Goal: Task Accomplishment & Management: Manage account settings

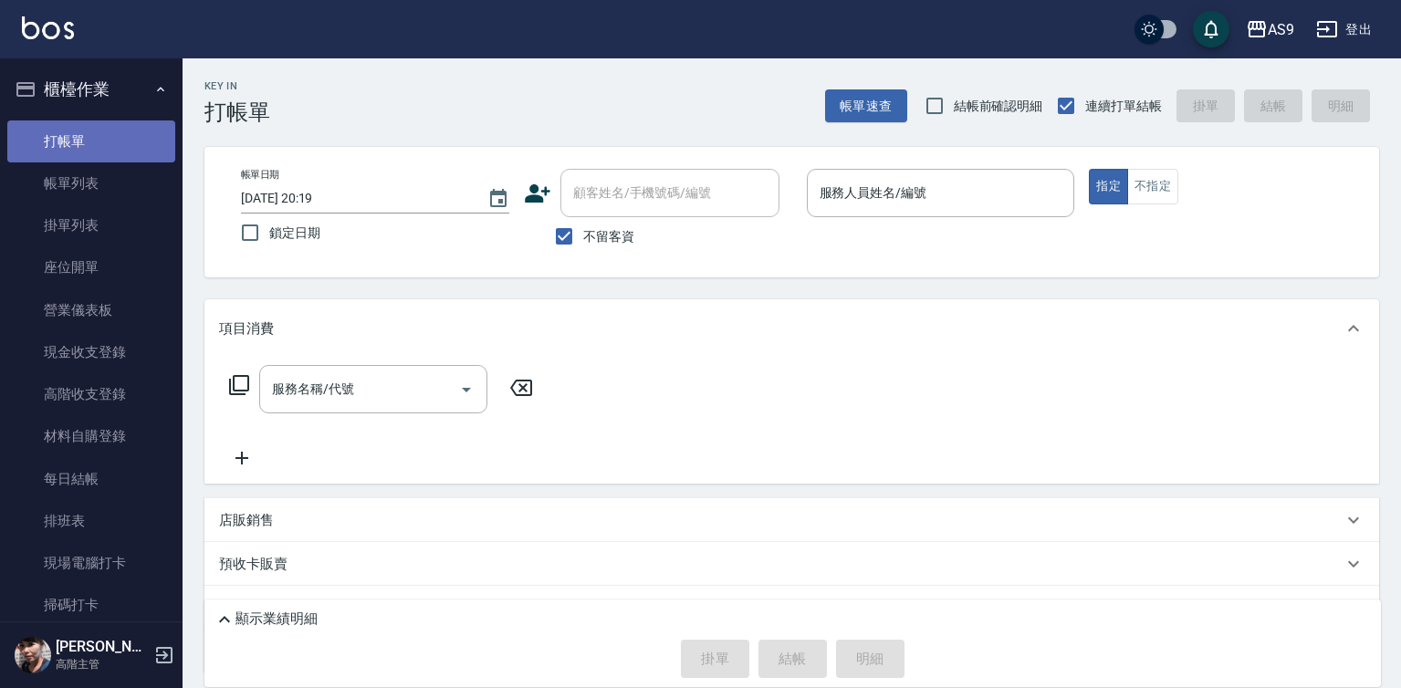
click at [102, 142] on link "打帳單" at bounding box center [91, 141] width 168 height 42
click at [850, 194] on div "服務人員姓名/編號 服務人員姓名/編號" at bounding box center [941, 193] width 268 height 48
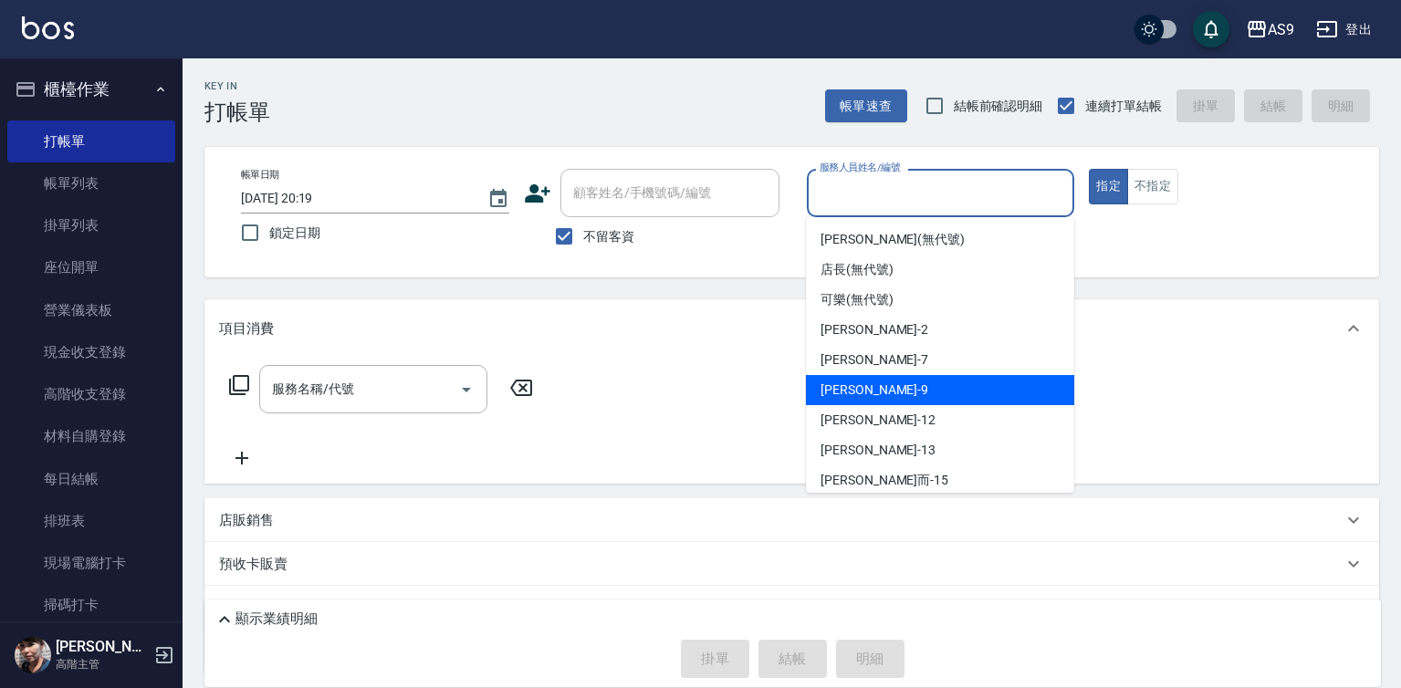
click at [869, 389] on span "[PERSON_NAME] -9" at bounding box center [875, 390] width 108 height 19
type input "[PERSON_NAME]-9"
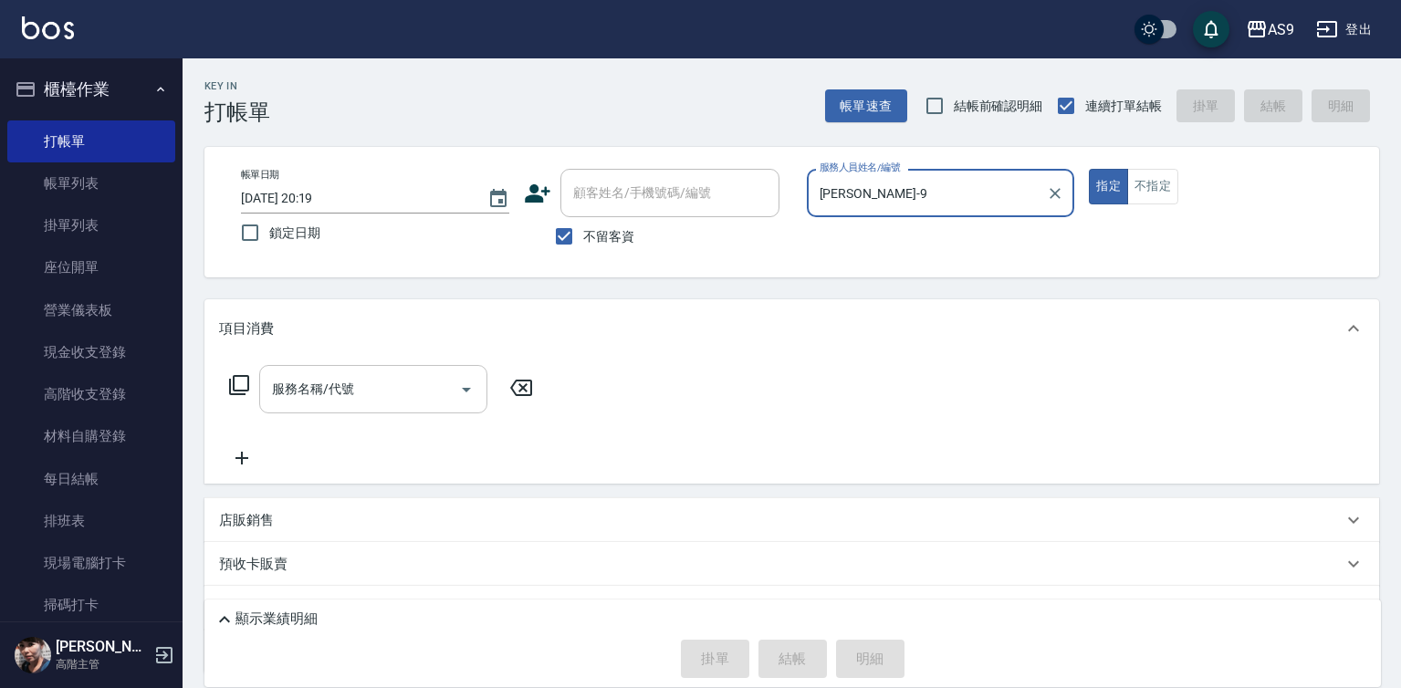
click at [382, 395] on input "服務名稱/代號" at bounding box center [359, 389] width 184 height 32
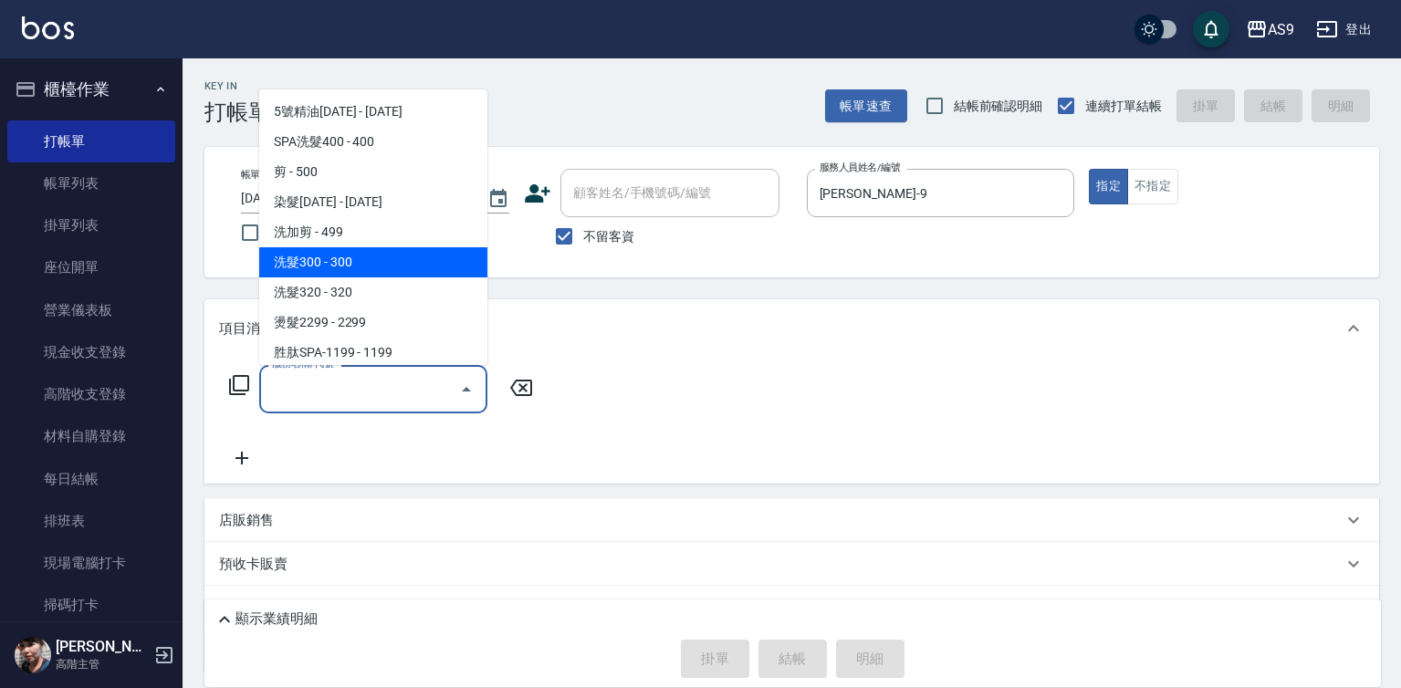
click at [351, 259] on span "洗髮300 - 300" at bounding box center [373, 262] width 228 height 30
type input "洗髮300(洗 髮300)"
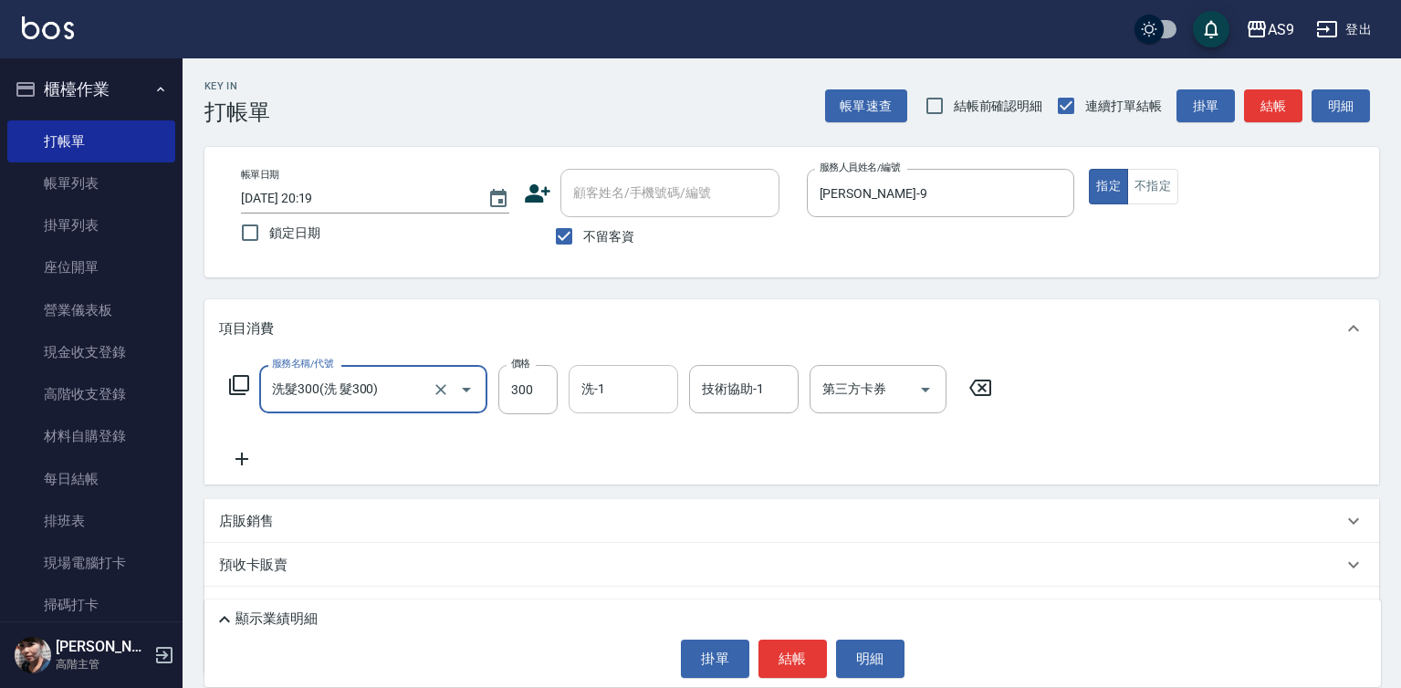
click at [597, 385] on div "洗-1 洗-1" at bounding box center [624, 389] width 110 height 48
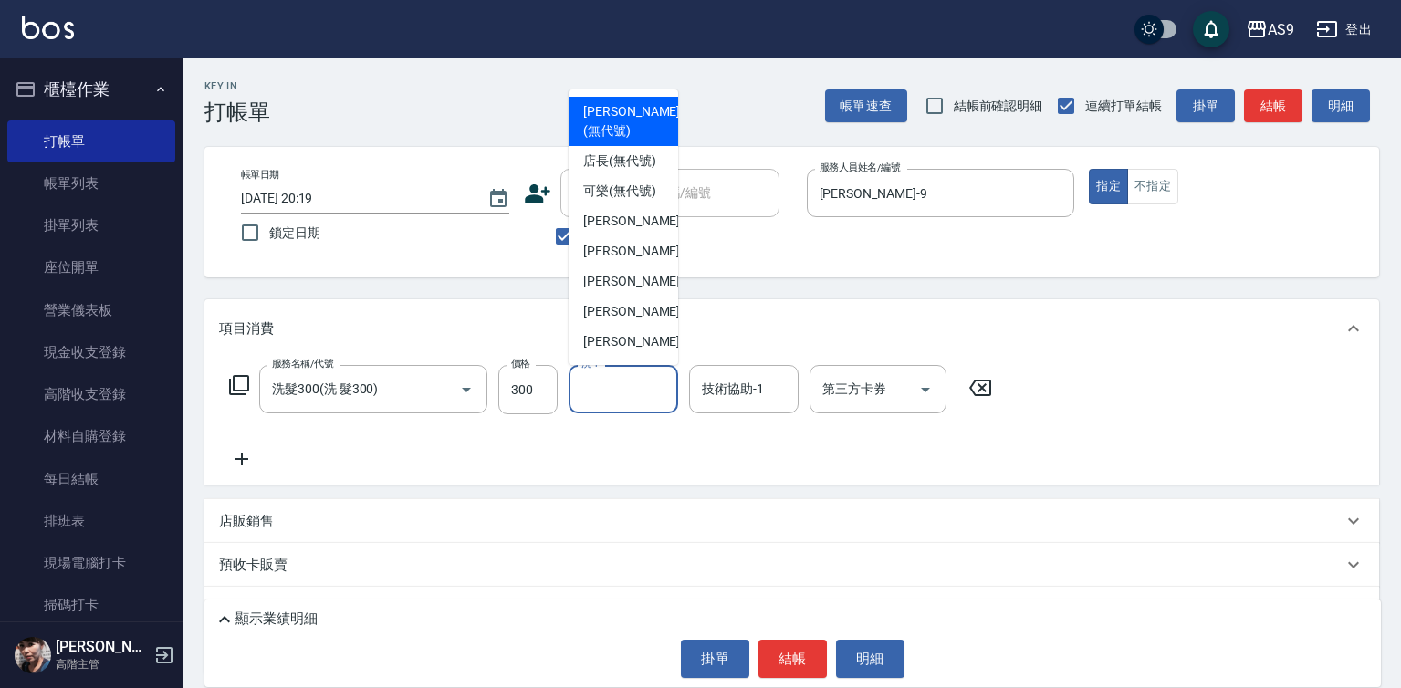
click at [615, 116] on span "[PERSON_NAME] (無代號)" at bounding box center [631, 121] width 97 height 38
type input "[PERSON_NAME](無代號)"
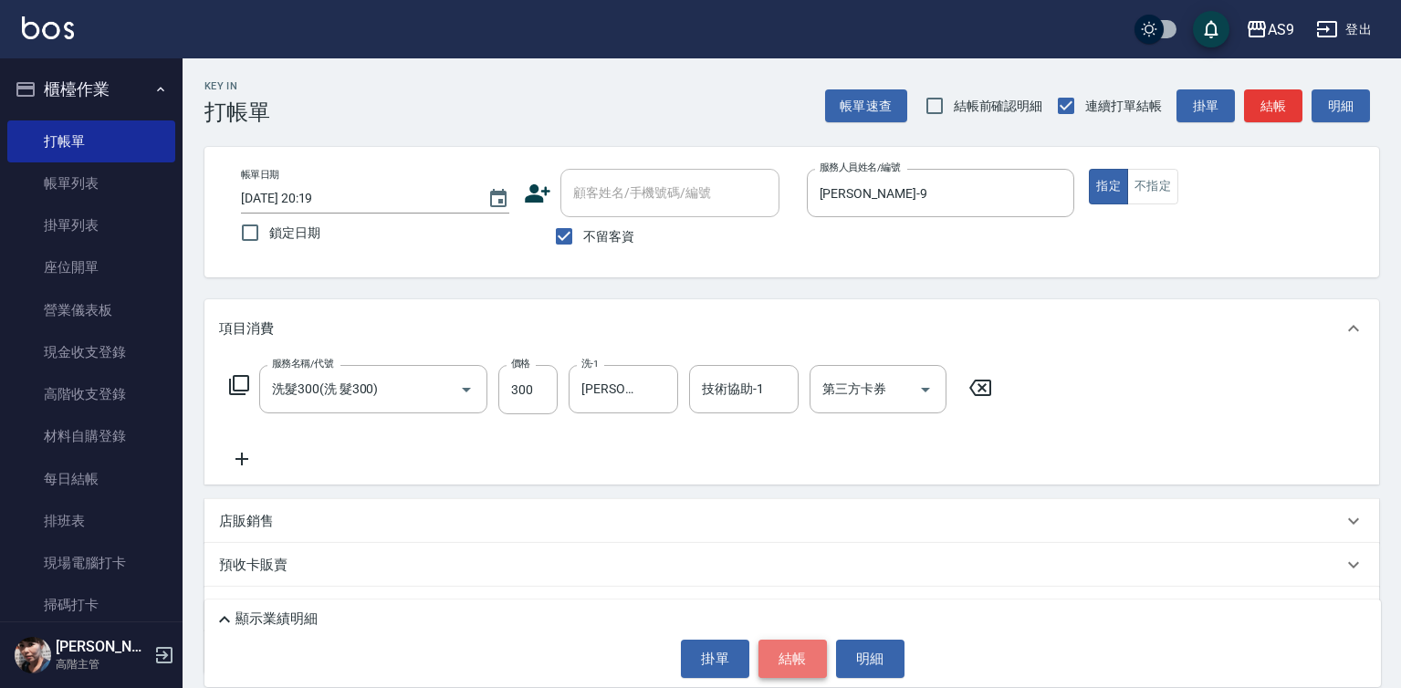
click at [784, 662] on button "結帳" at bounding box center [793, 659] width 68 height 38
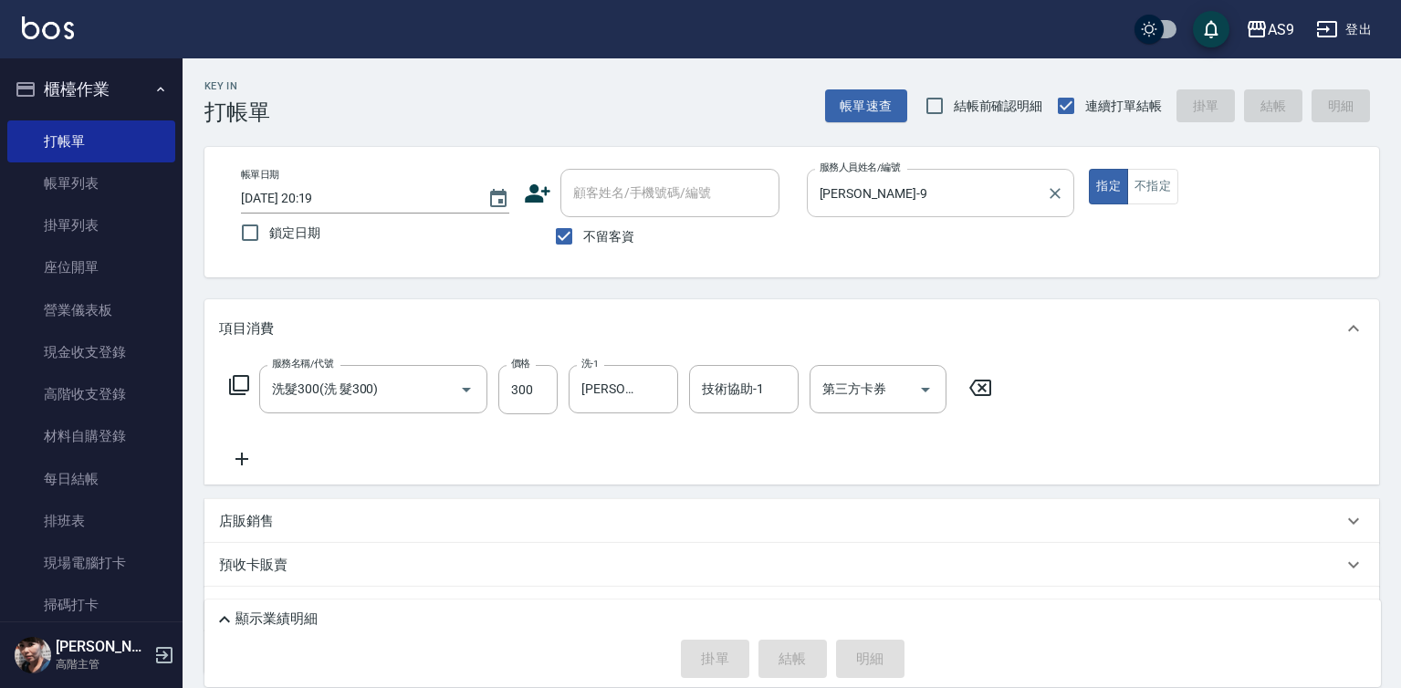
type input "[DATE] 20:23"
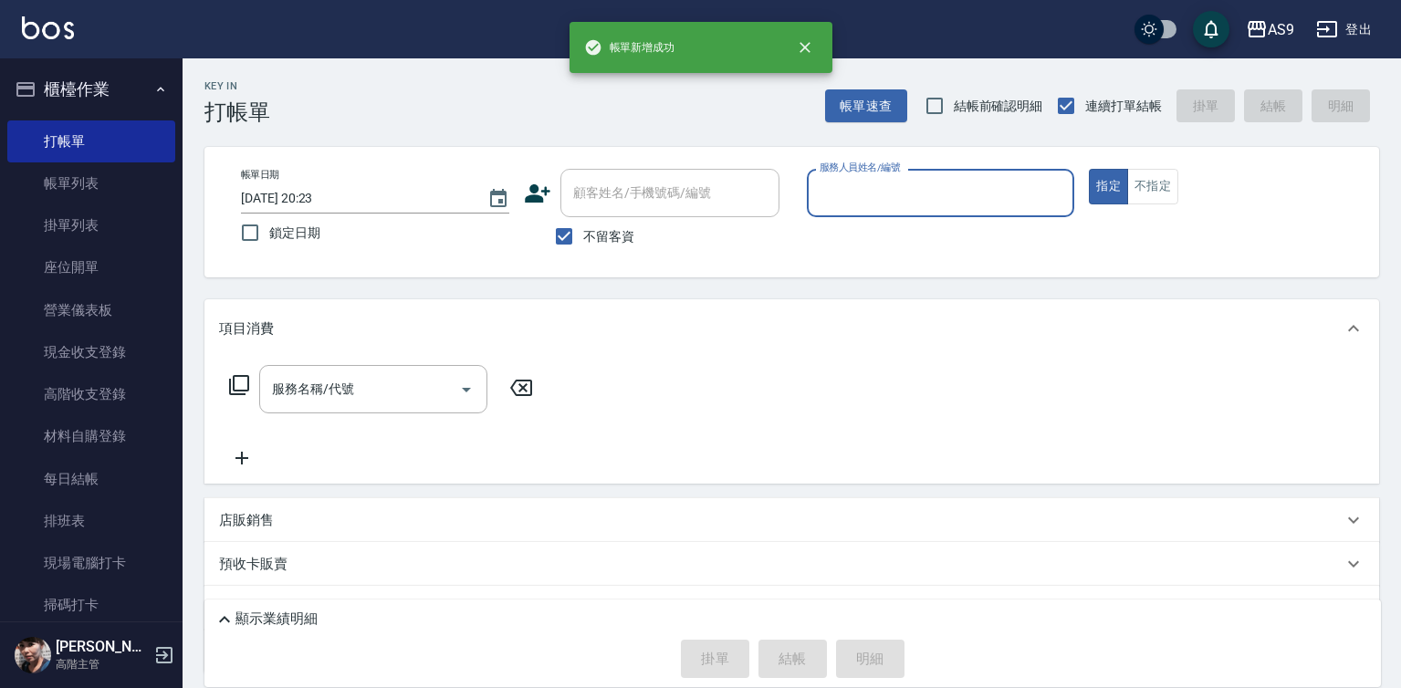
click at [849, 196] on input "服務人員姓名/編號" at bounding box center [941, 193] width 252 height 32
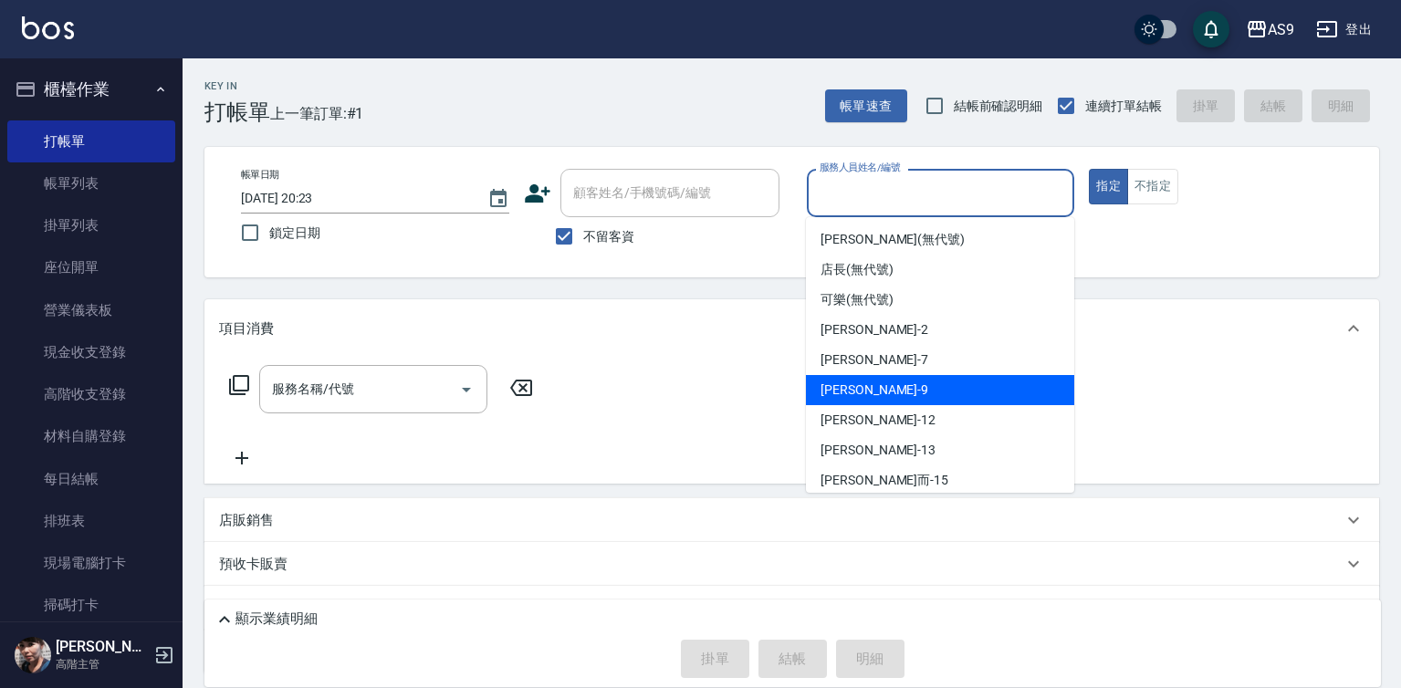
click at [874, 390] on div "[PERSON_NAME] -9" at bounding box center [940, 390] width 268 height 30
type input "[PERSON_NAME]-9"
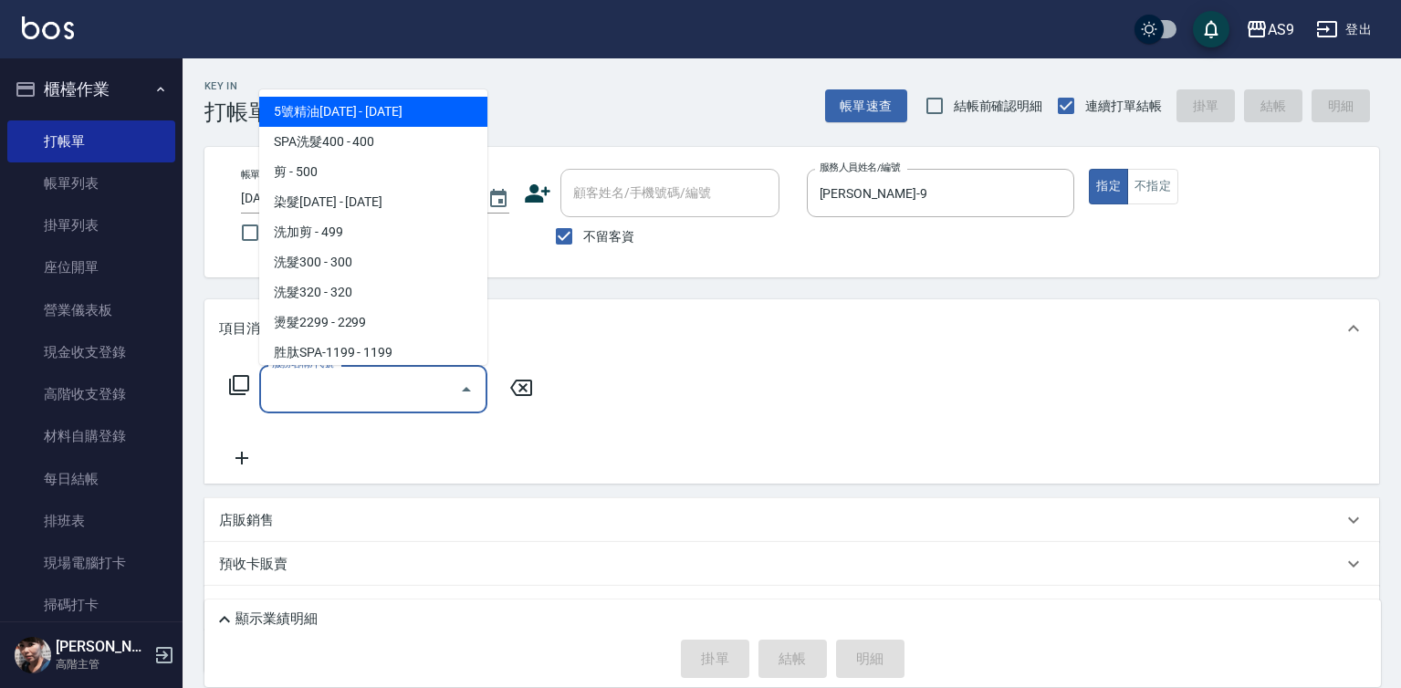
click at [407, 387] on input "服務名稱/代號" at bounding box center [359, 389] width 184 height 32
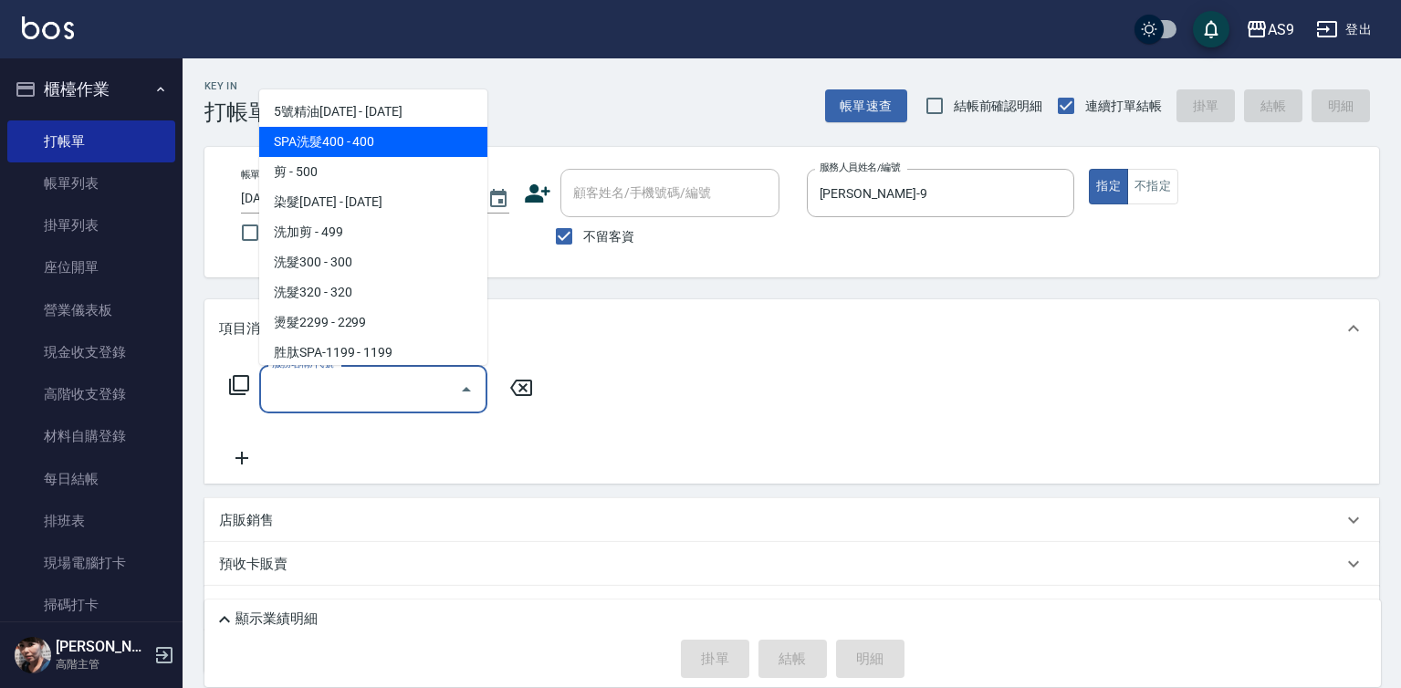
click at [370, 145] on span "SPA洗髮400 - 400" at bounding box center [373, 142] width 228 height 30
type input "SPA洗髮400(SPA洗髮400)"
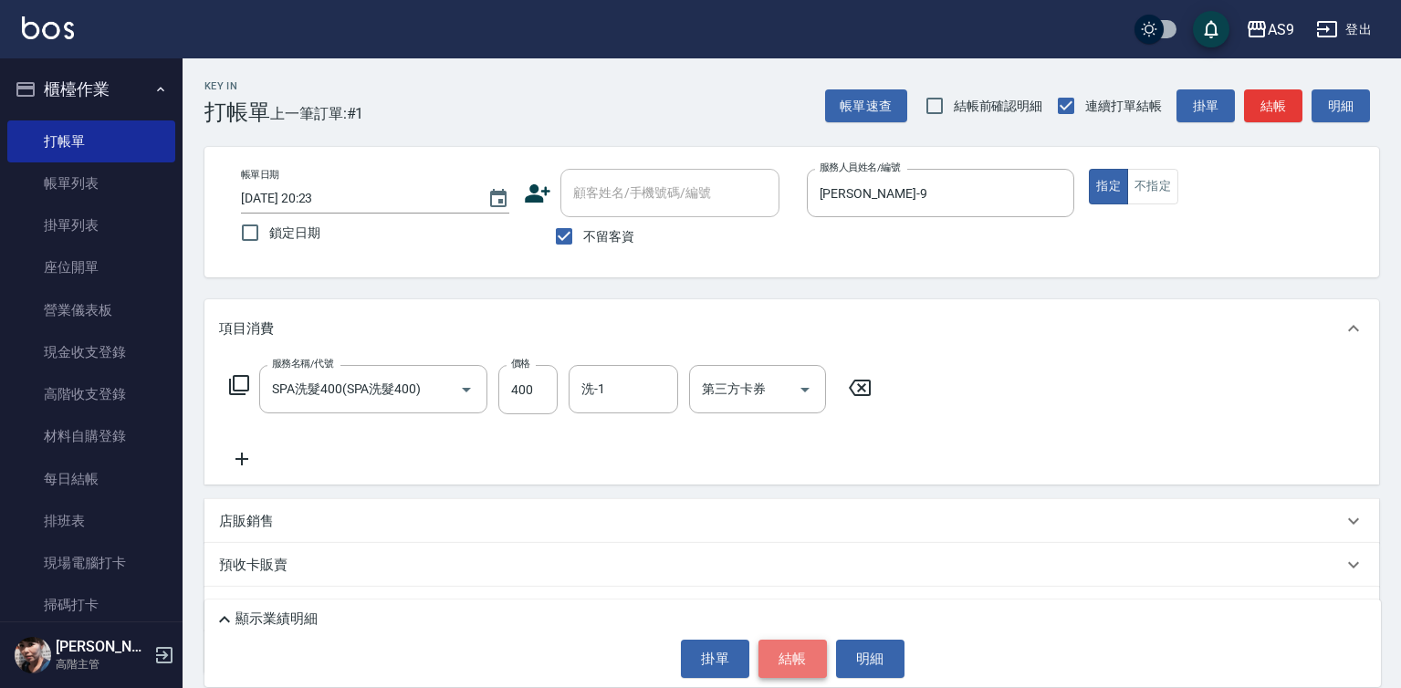
click at [780, 667] on button "結帳" at bounding box center [793, 659] width 68 height 38
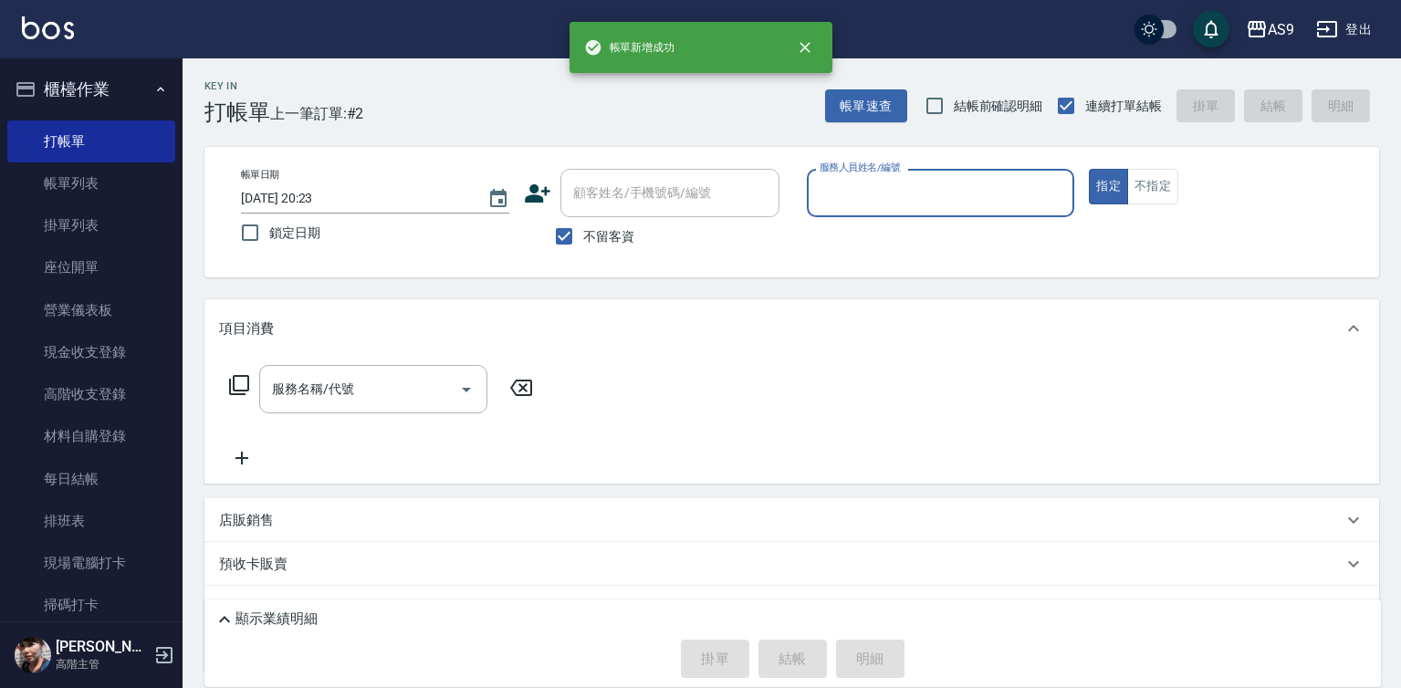
click at [849, 194] on input "服務人員姓名/編號" at bounding box center [941, 193] width 252 height 32
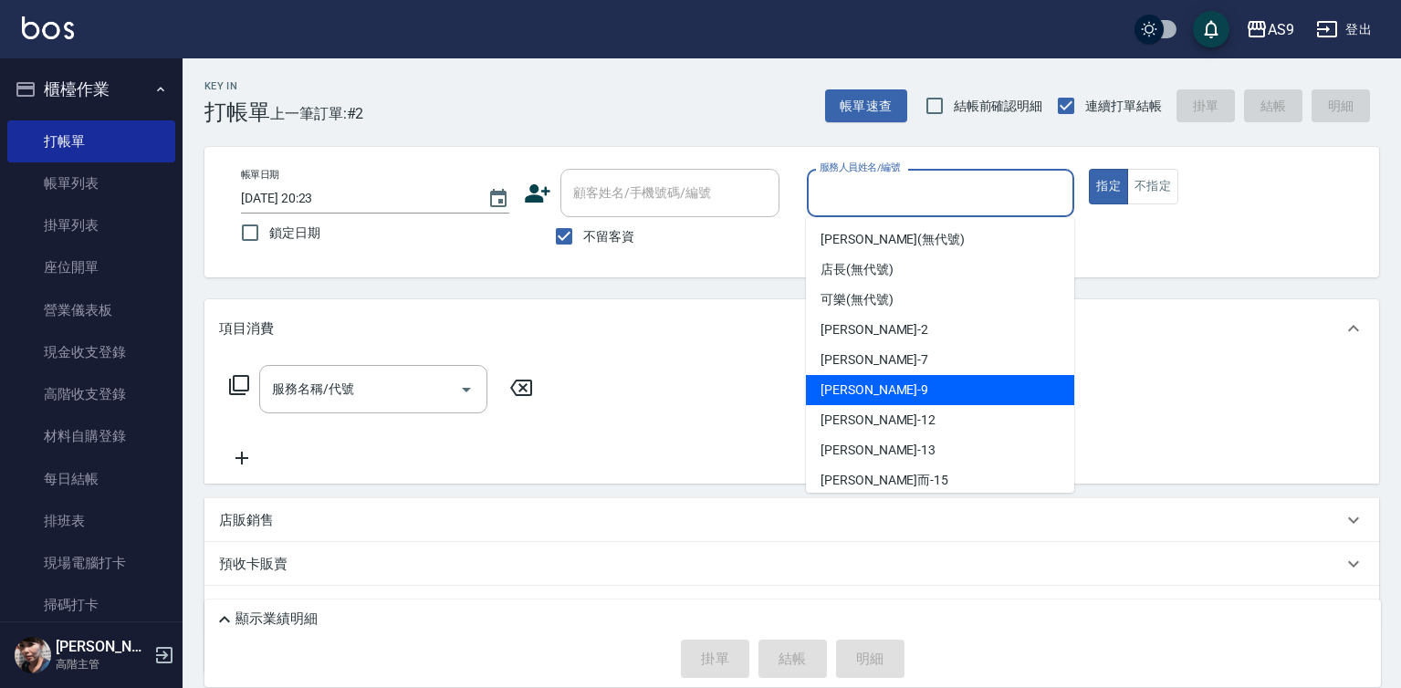
click at [821, 391] on span "[PERSON_NAME] -9" at bounding box center [875, 390] width 108 height 19
type input "[PERSON_NAME]-9"
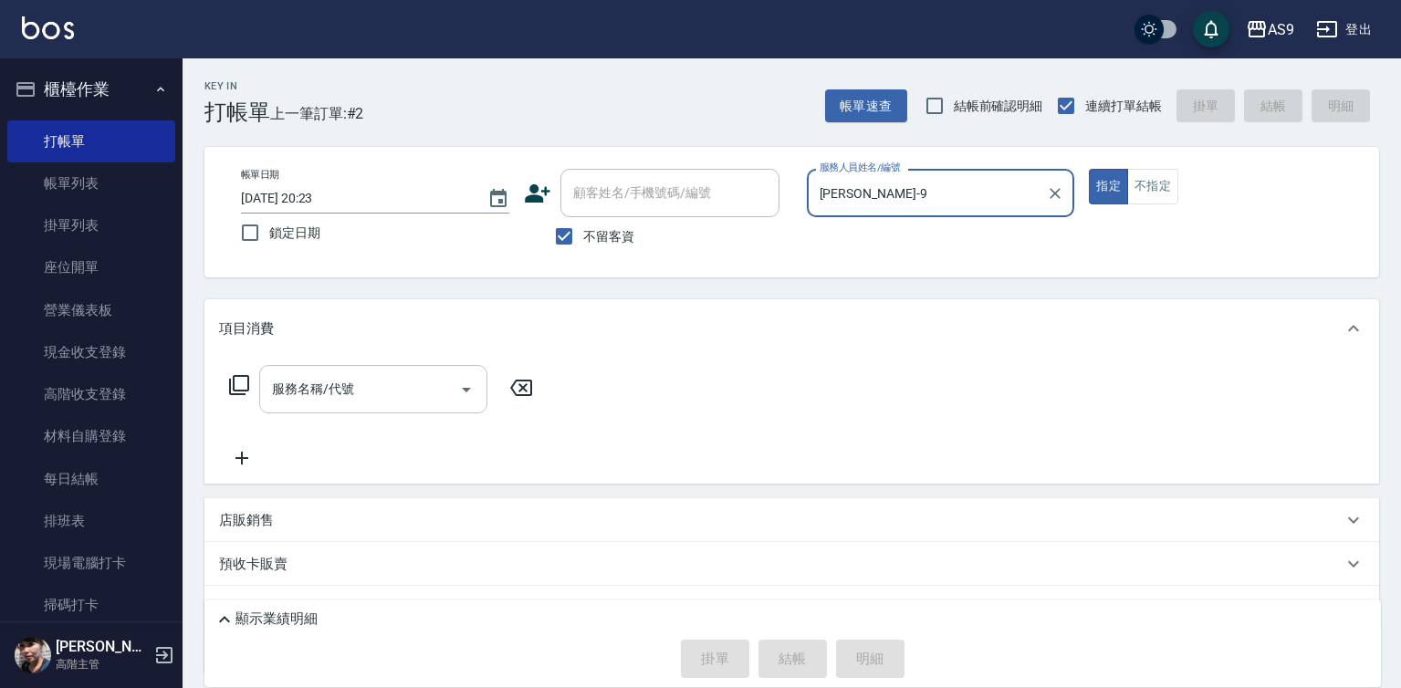
click at [397, 386] on input "服務名稱/代號" at bounding box center [359, 389] width 184 height 32
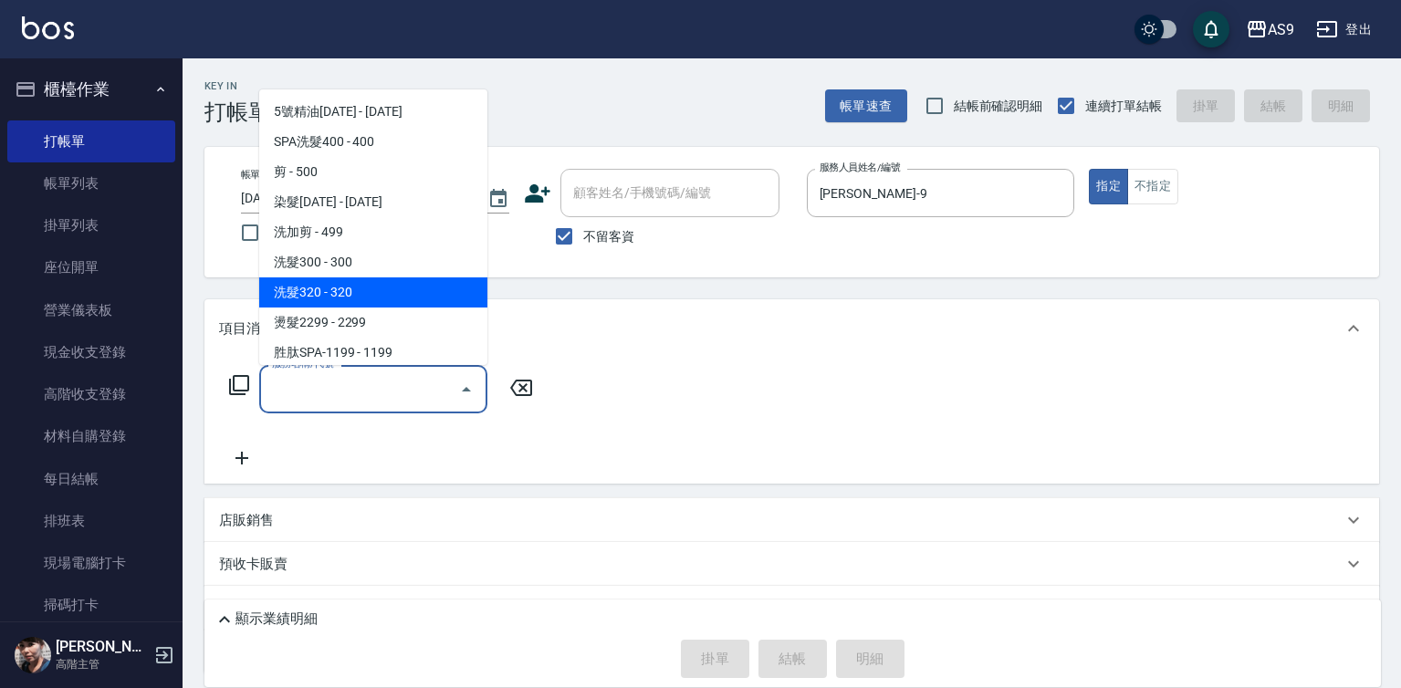
click at [360, 302] on span "洗髮320 - 320" at bounding box center [373, 292] width 228 height 30
type input "洗髮320(洗髮320)"
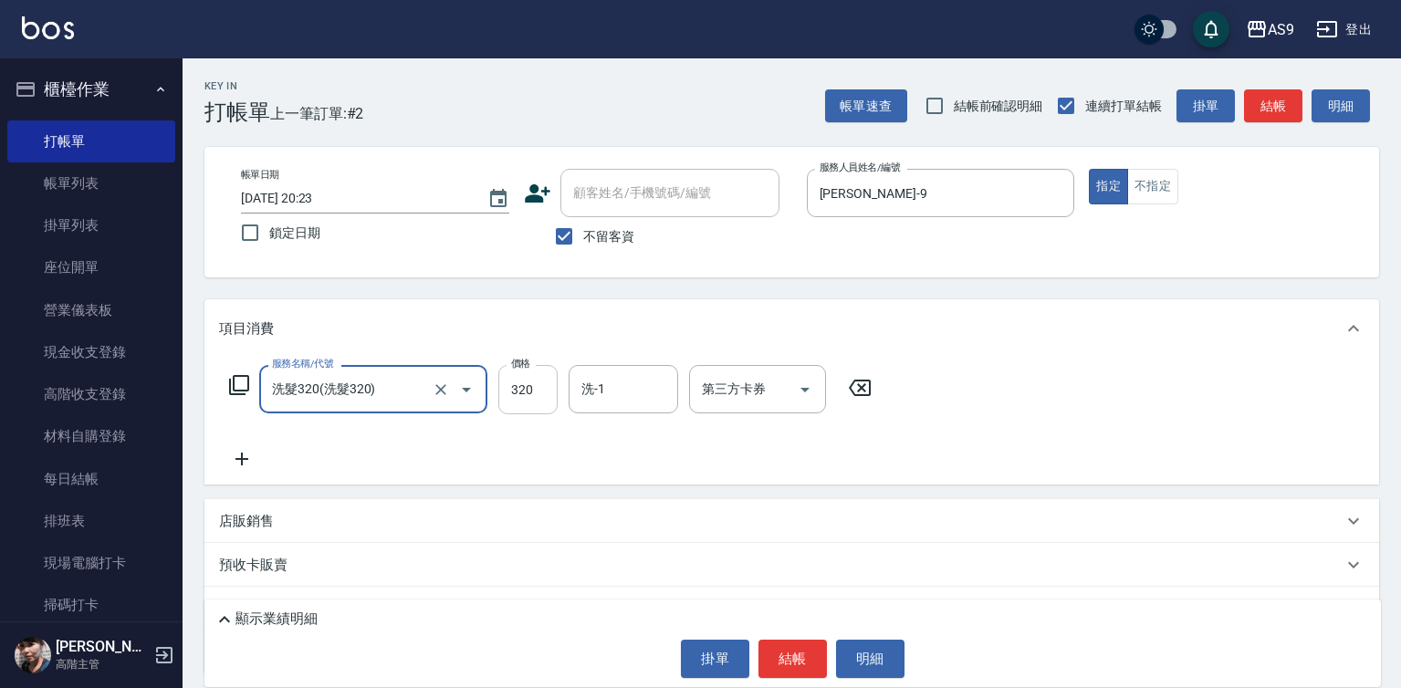
click at [514, 387] on input "320" at bounding box center [527, 389] width 59 height 49
click at [515, 387] on input "320" at bounding box center [527, 389] width 59 height 49
type input "290"
click at [622, 396] on input "洗-1" at bounding box center [623, 389] width 93 height 32
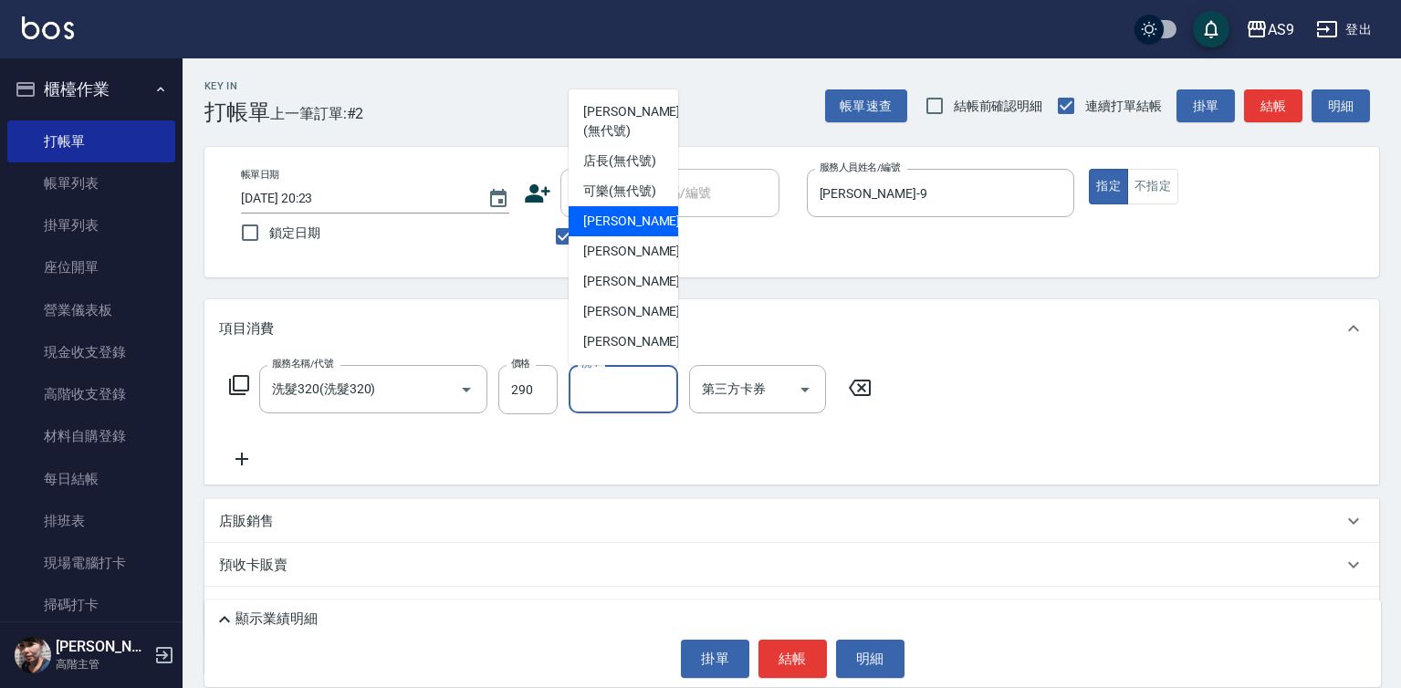
scroll to position [91, 0]
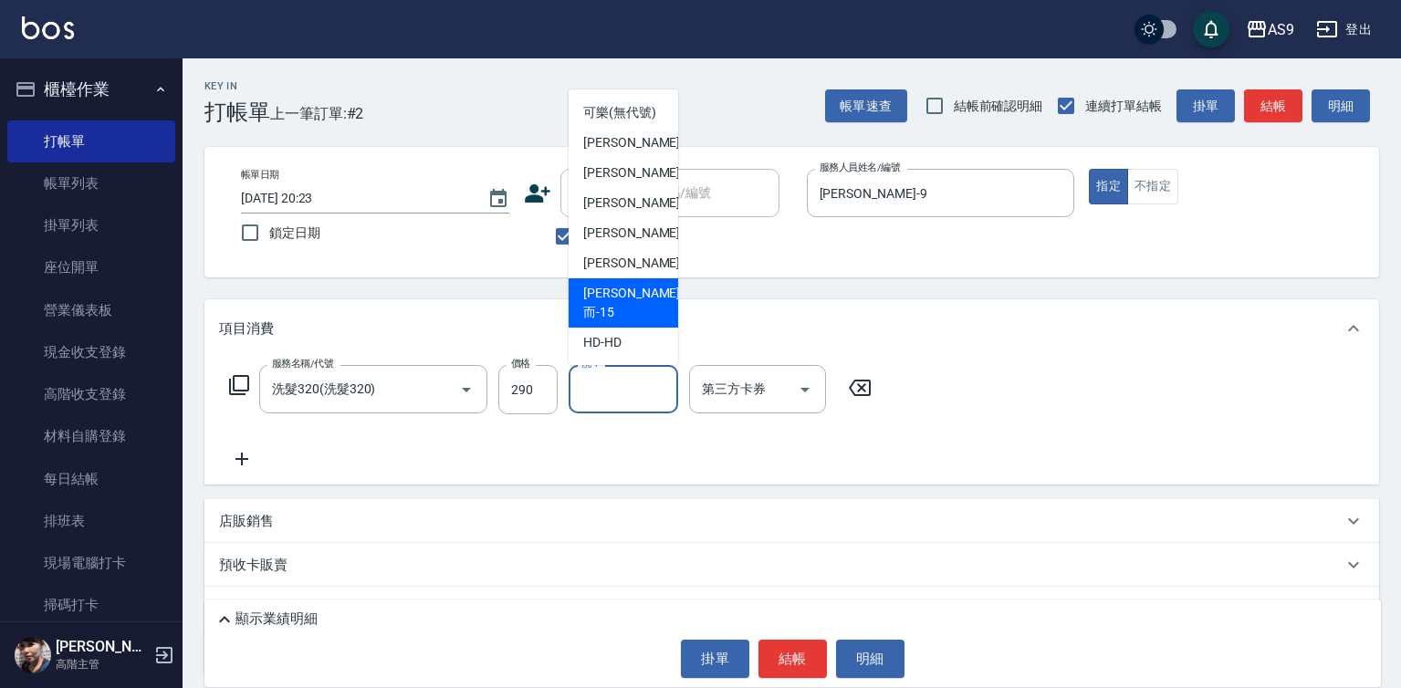
click at [638, 322] on span "[PERSON_NAME]而 -15" at bounding box center [631, 303] width 97 height 38
type input "[PERSON_NAME]而-15"
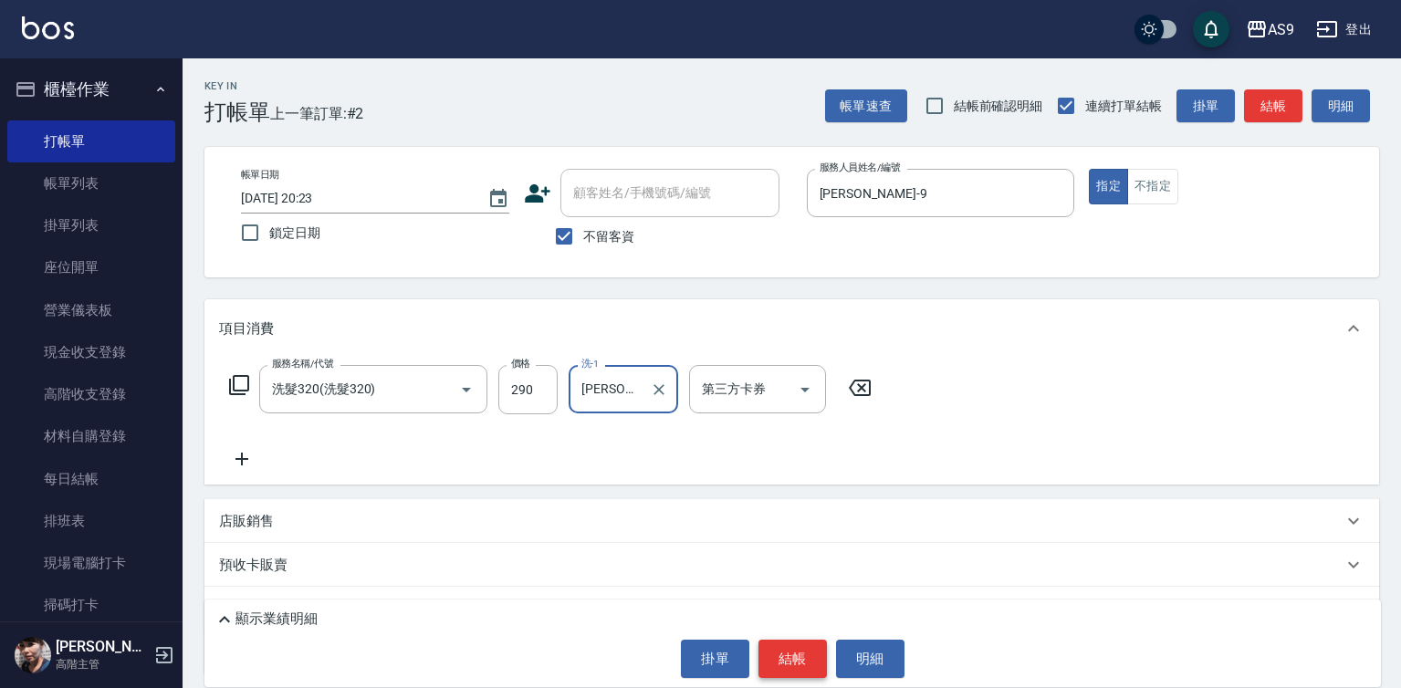
click at [791, 663] on button "結帳" at bounding box center [793, 659] width 68 height 38
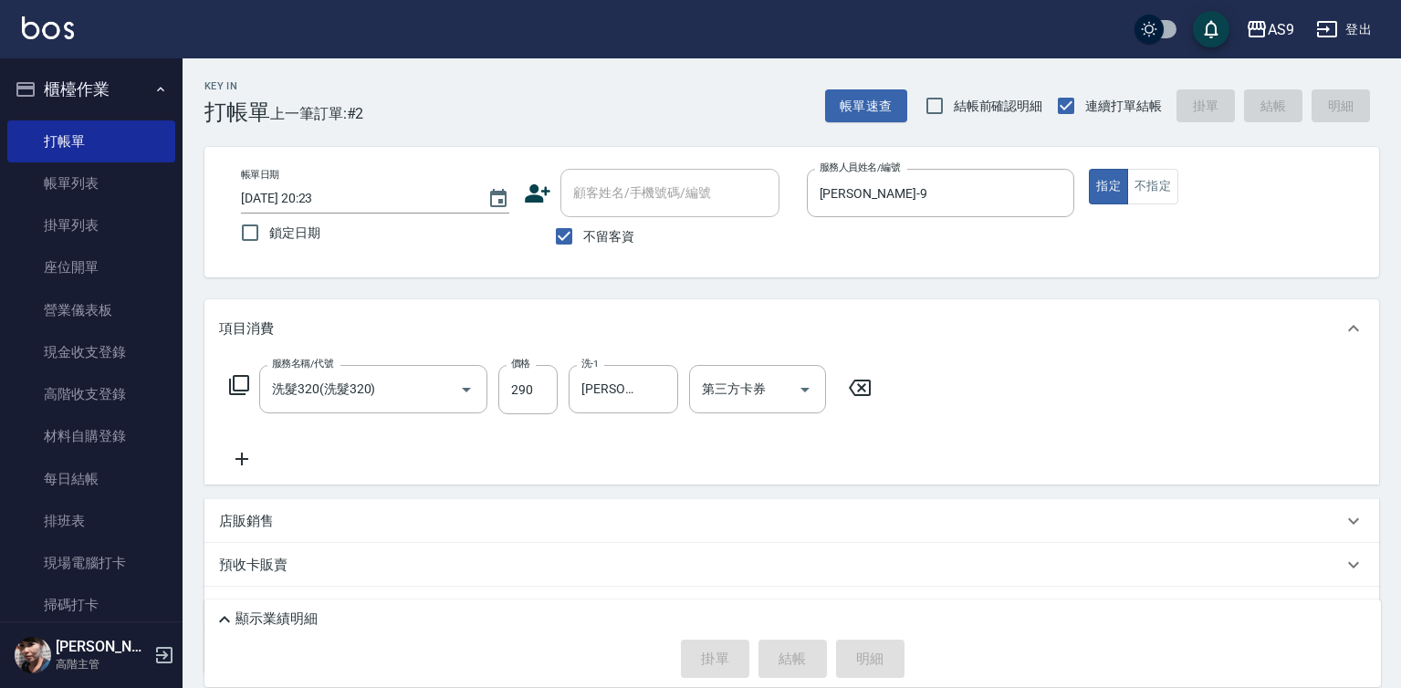
type input "[DATE] 20:24"
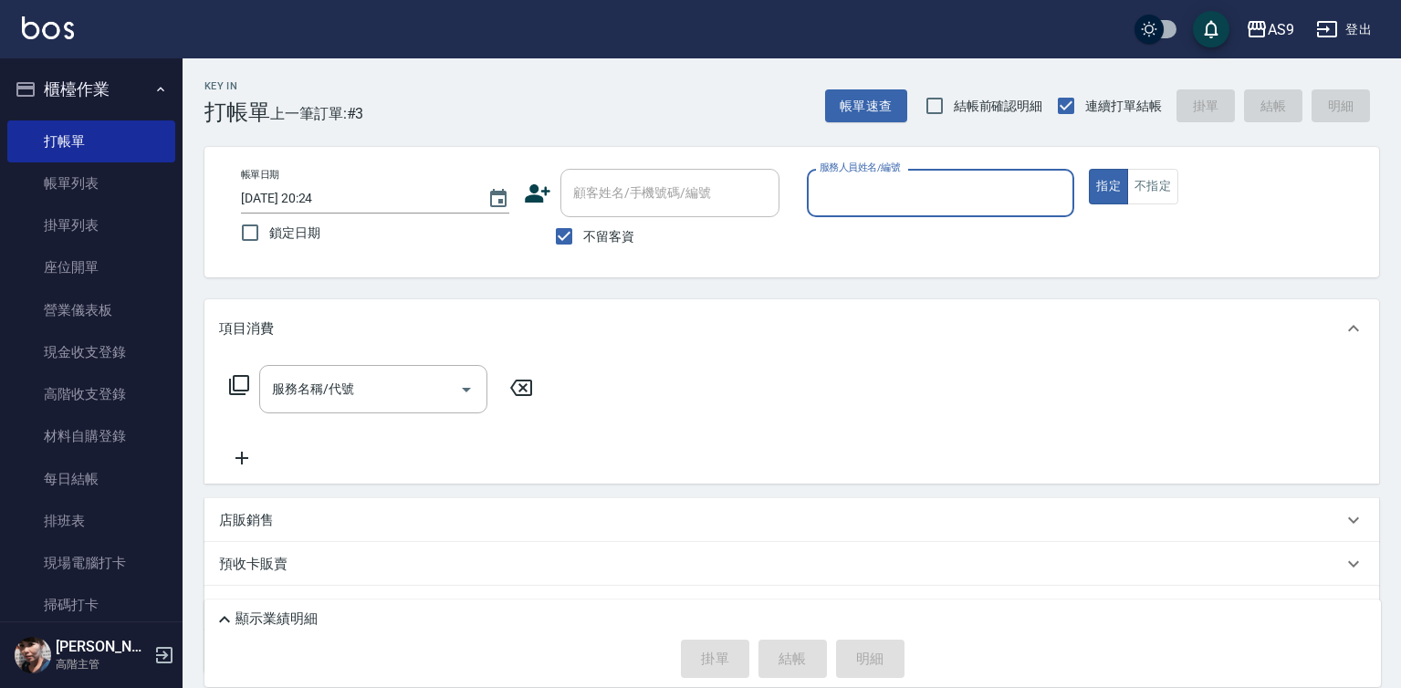
click at [848, 198] on input "服務人員姓名/編號" at bounding box center [941, 193] width 252 height 32
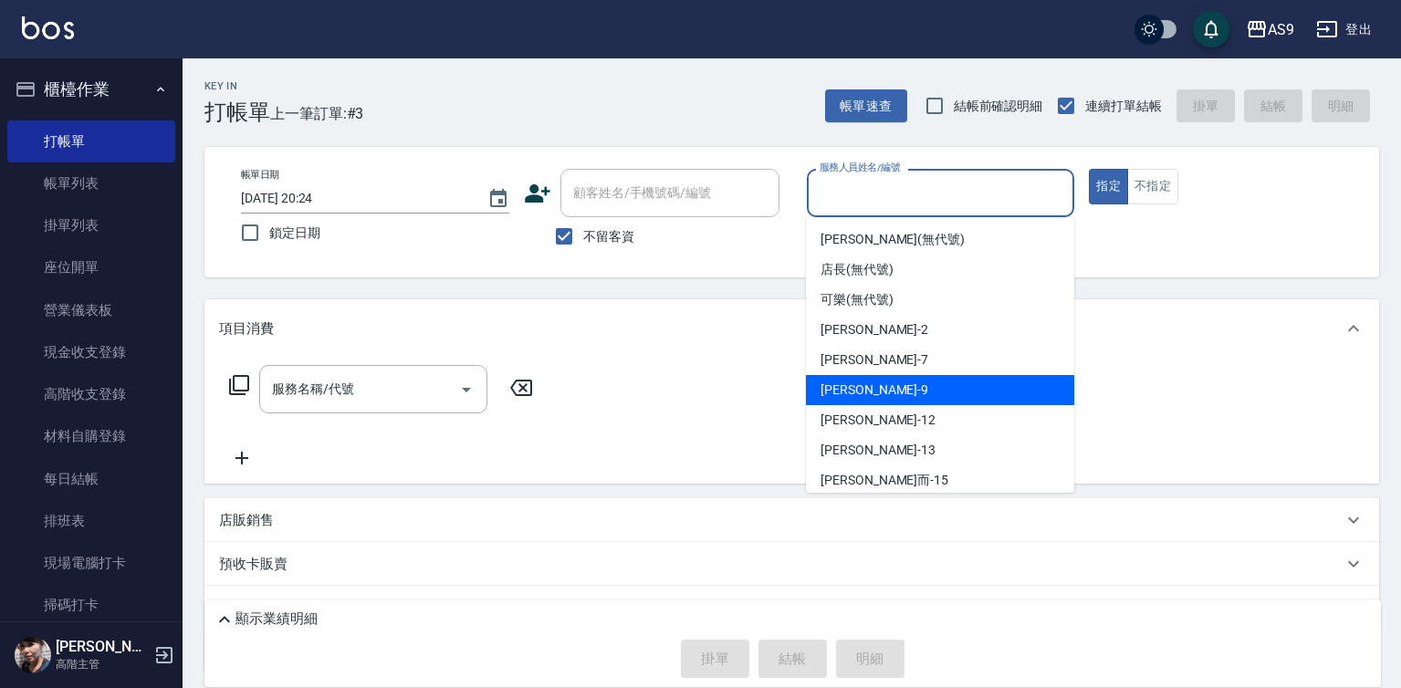
click at [834, 399] on span "[PERSON_NAME] -9" at bounding box center [875, 390] width 108 height 19
type input "[PERSON_NAME]-9"
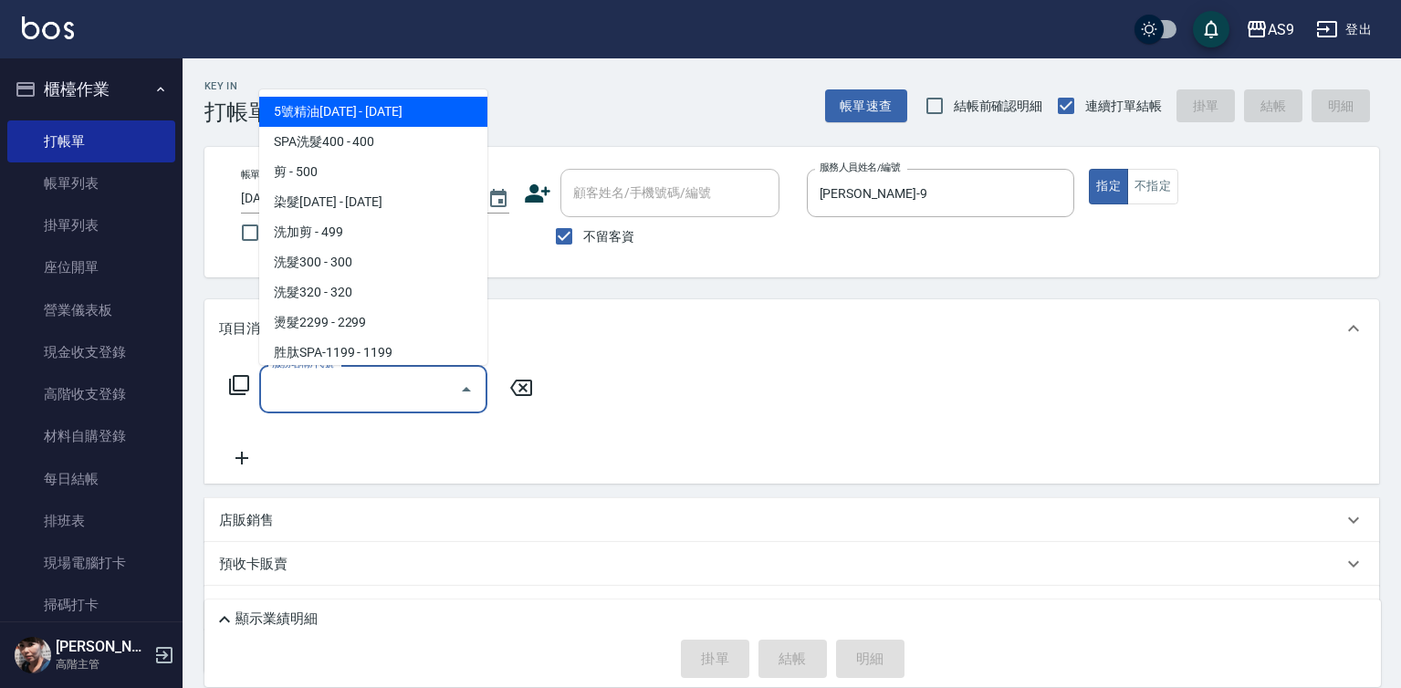
click at [351, 388] on input "服務名稱/代號" at bounding box center [359, 389] width 184 height 32
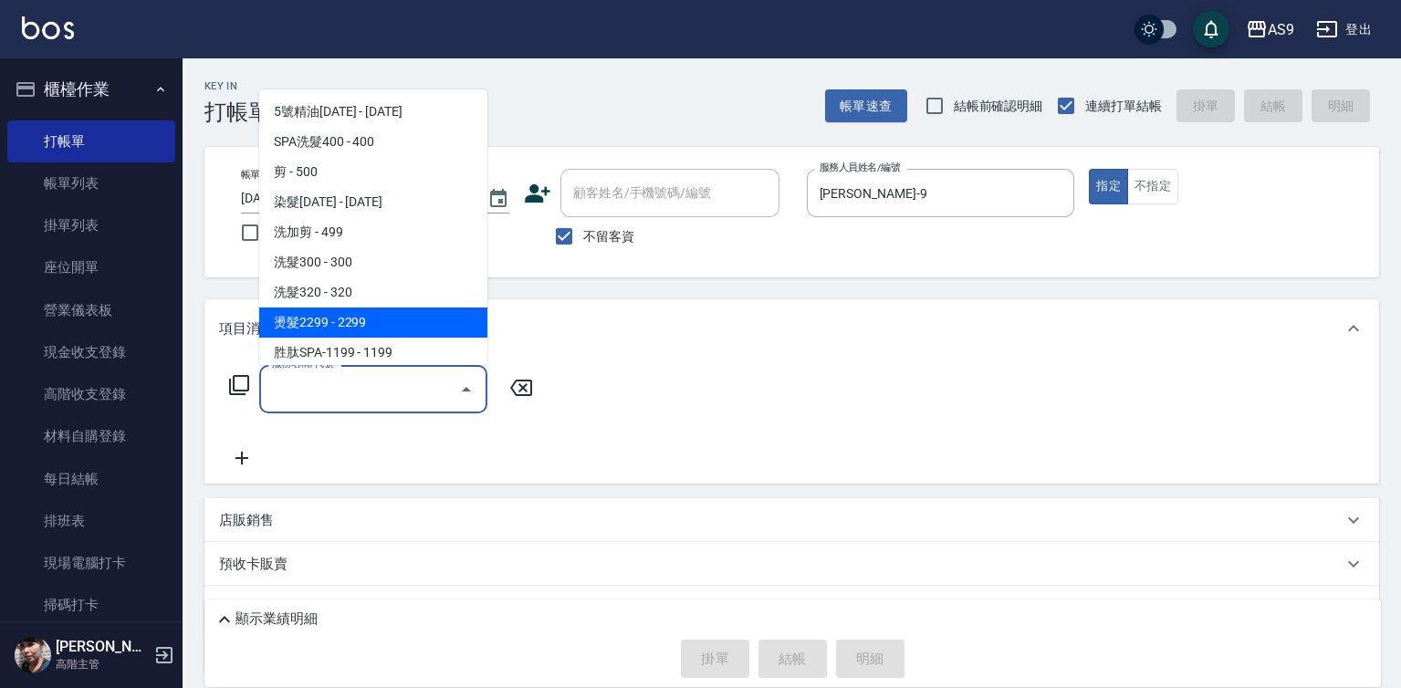
click at [357, 319] on span "燙髮2299 - 2299" at bounding box center [373, 323] width 228 height 30
type input "燙髮2299(燙2299)"
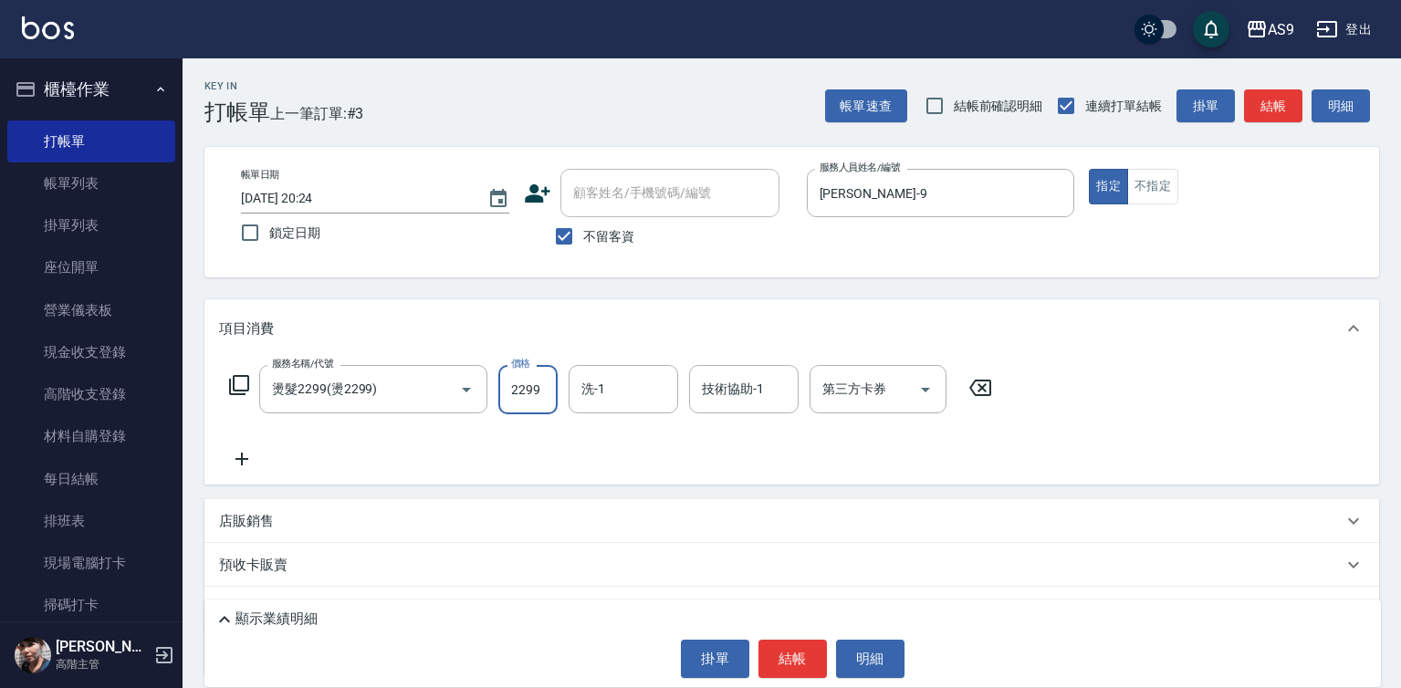
click at [524, 397] on input "2299" at bounding box center [527, 389] width 59 height 49
type input "3000"
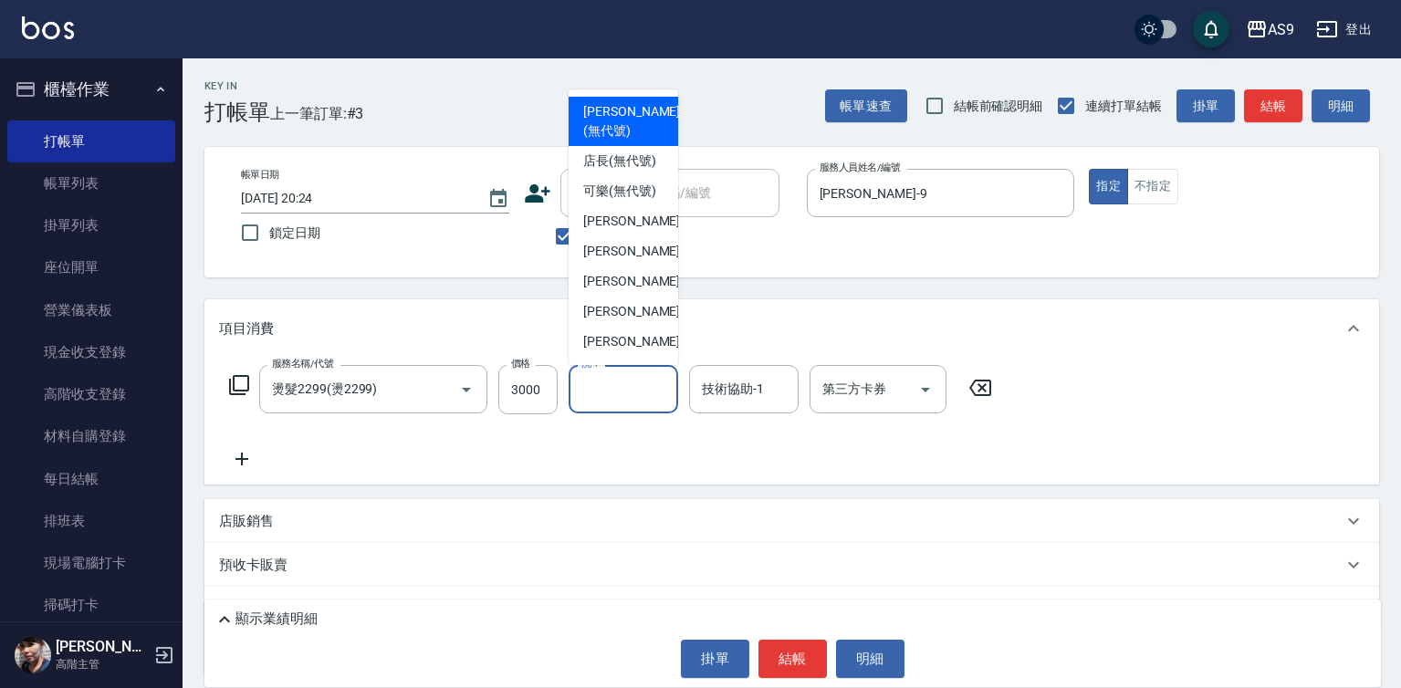
click at [612, 384] on input "洗-1" at bounding box center [623, 389] width 93 height 32
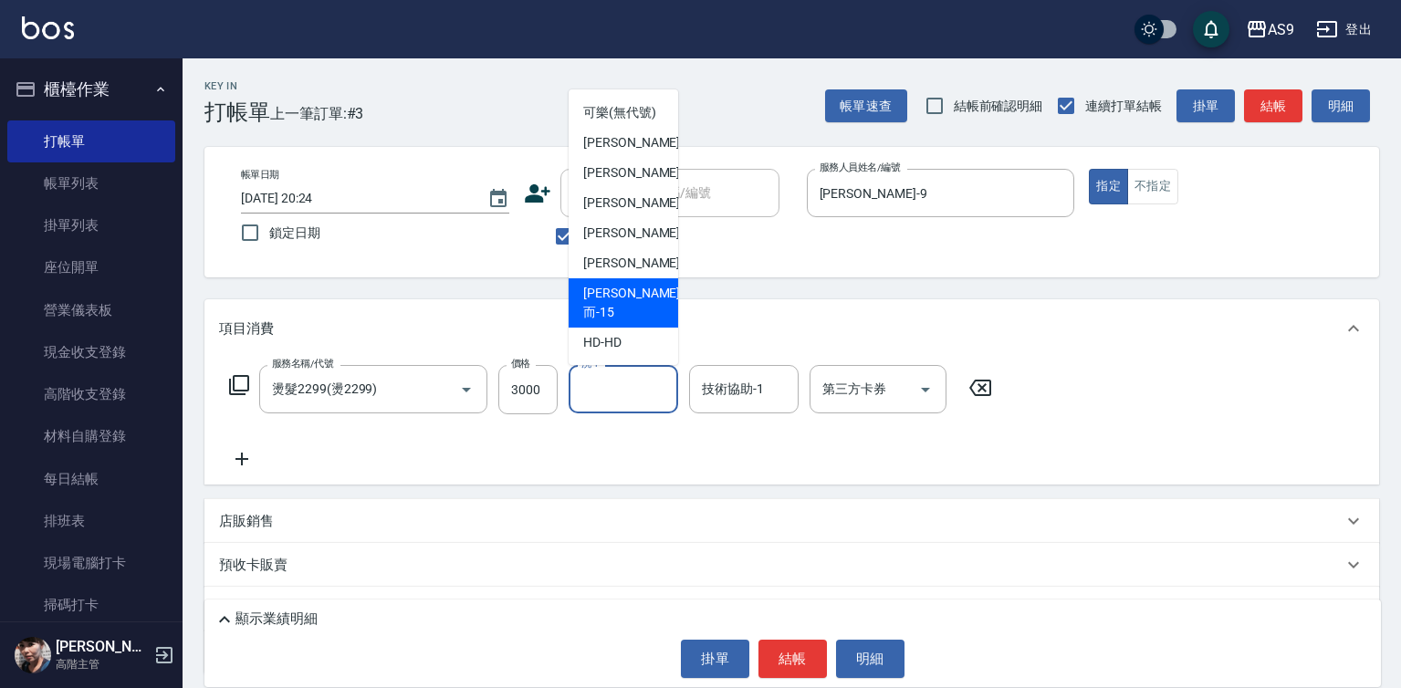
click at [628, 322] on span "[PERSON_NAME]而 -15" at bounding box center [631, 303] width 97 height 38
type input "[PERSON_NAME]而-15"
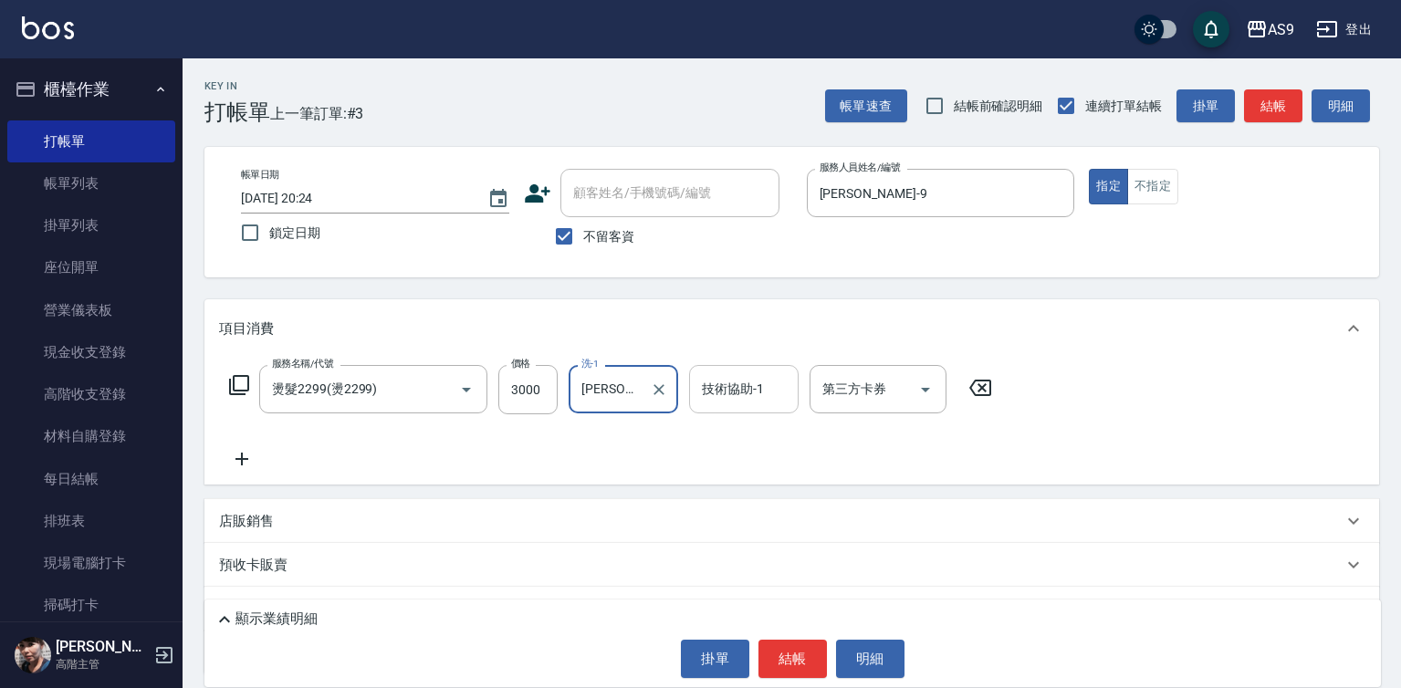
click at [759, 395] on input "技術協助-1" at bounding box center [743, 389] width 93 height 32
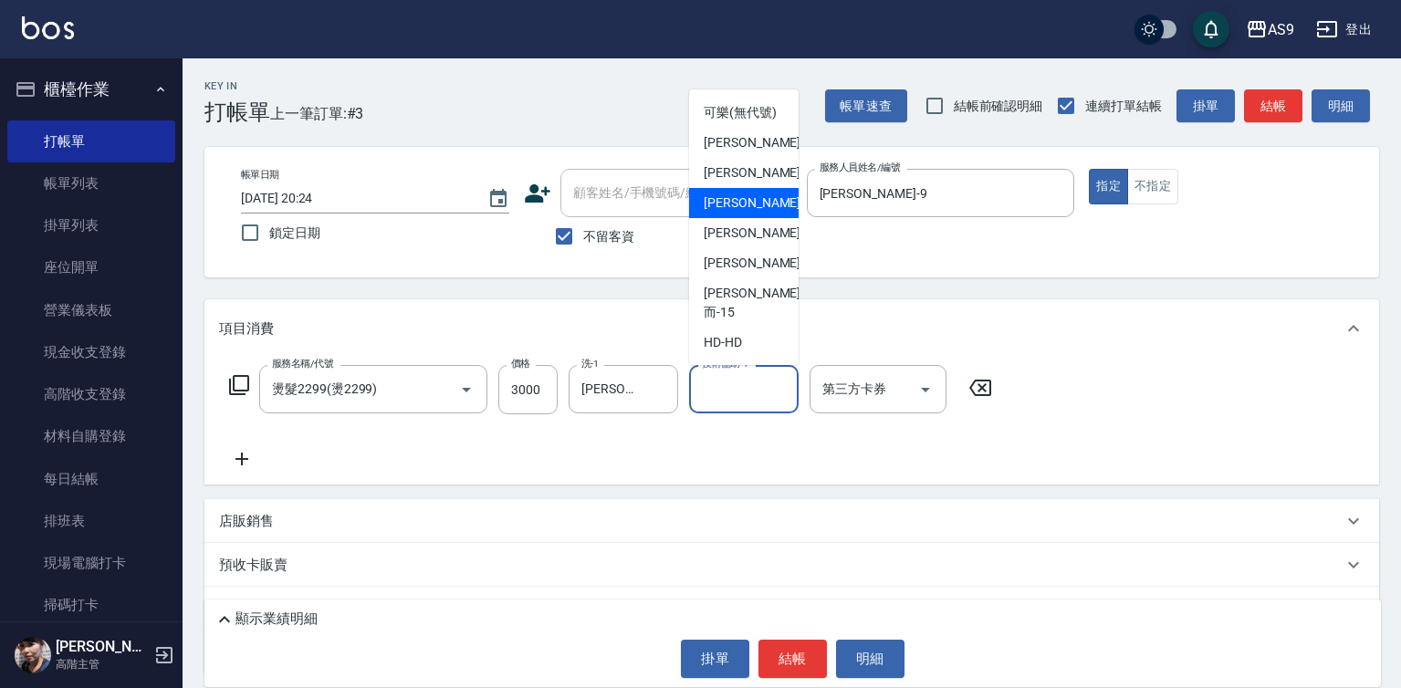
scroll to position [117, 0]
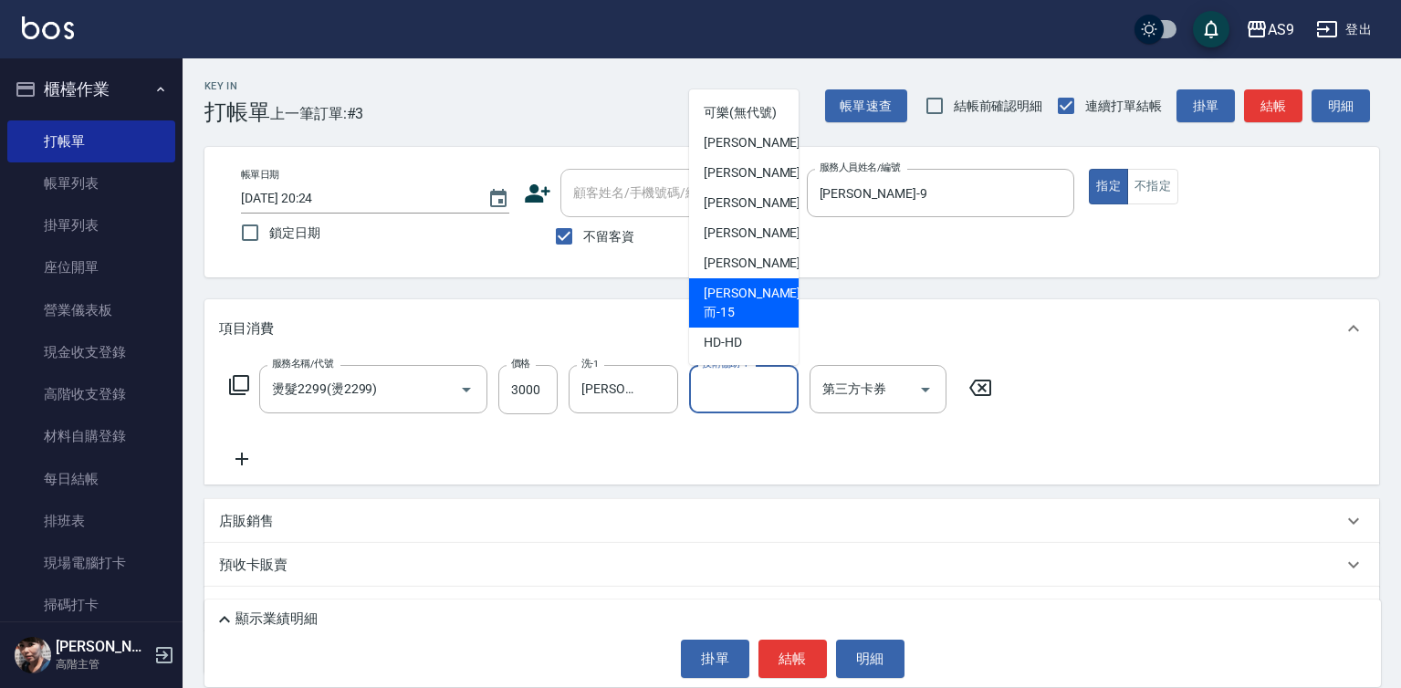
click at [767, 316] on div "[PERSON_NAME]而 -15" at bounding box center [744, 302] width 110 height 49
type input "[PERSON_NAME]而-15"
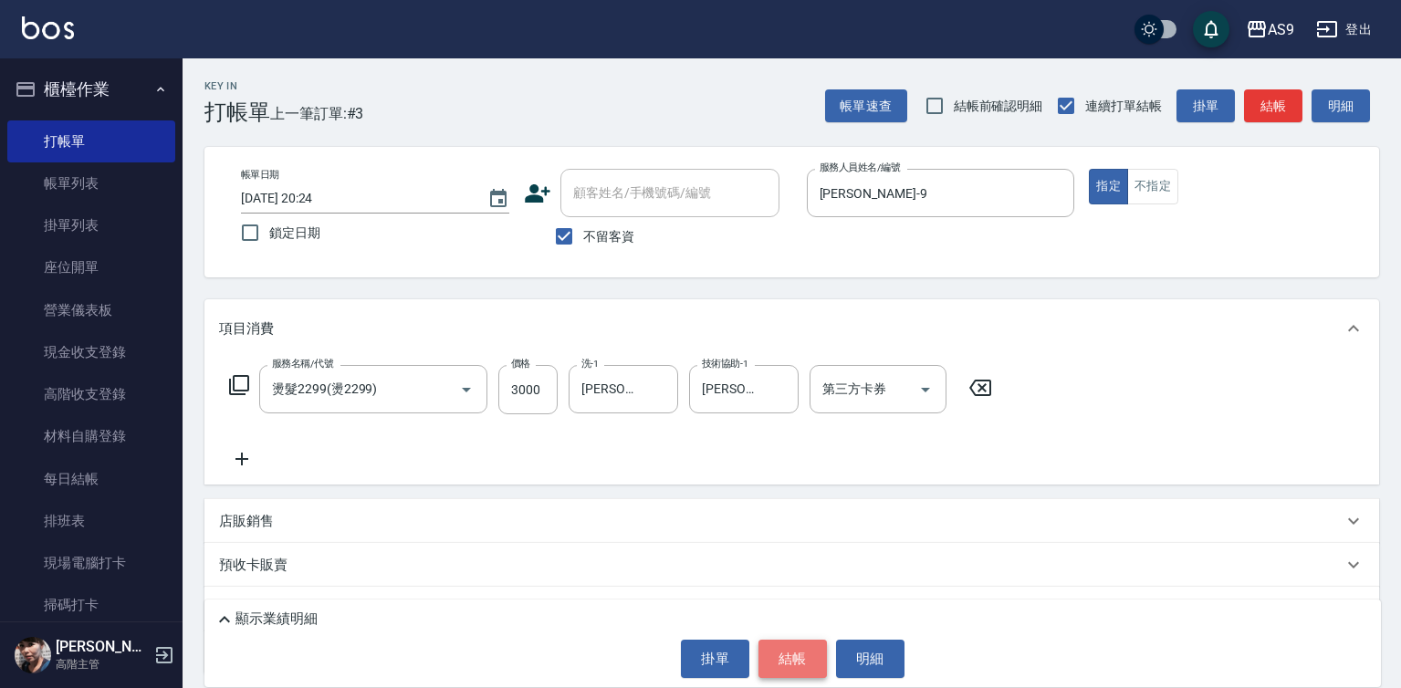
click at [795, 653] on button "結帳" at bounding box center [793, 659] width 68 height 38
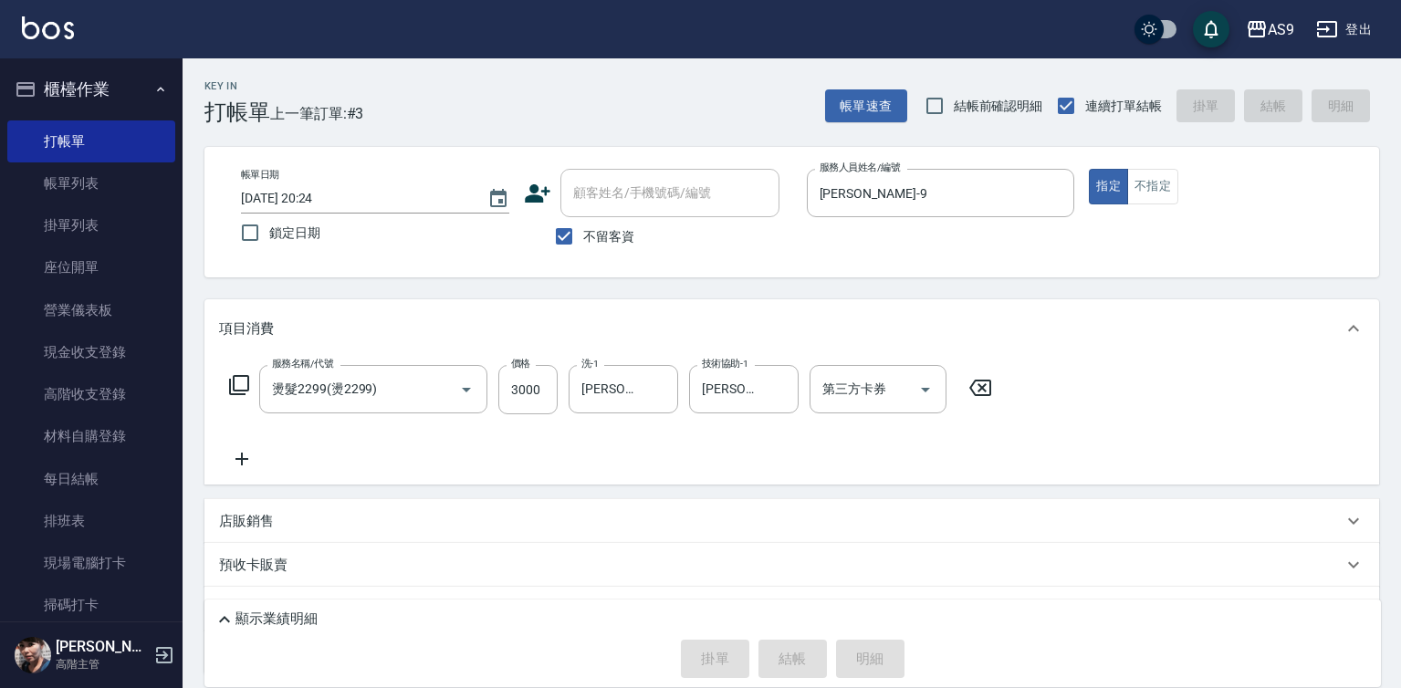
type input "[DATE] 20:26"
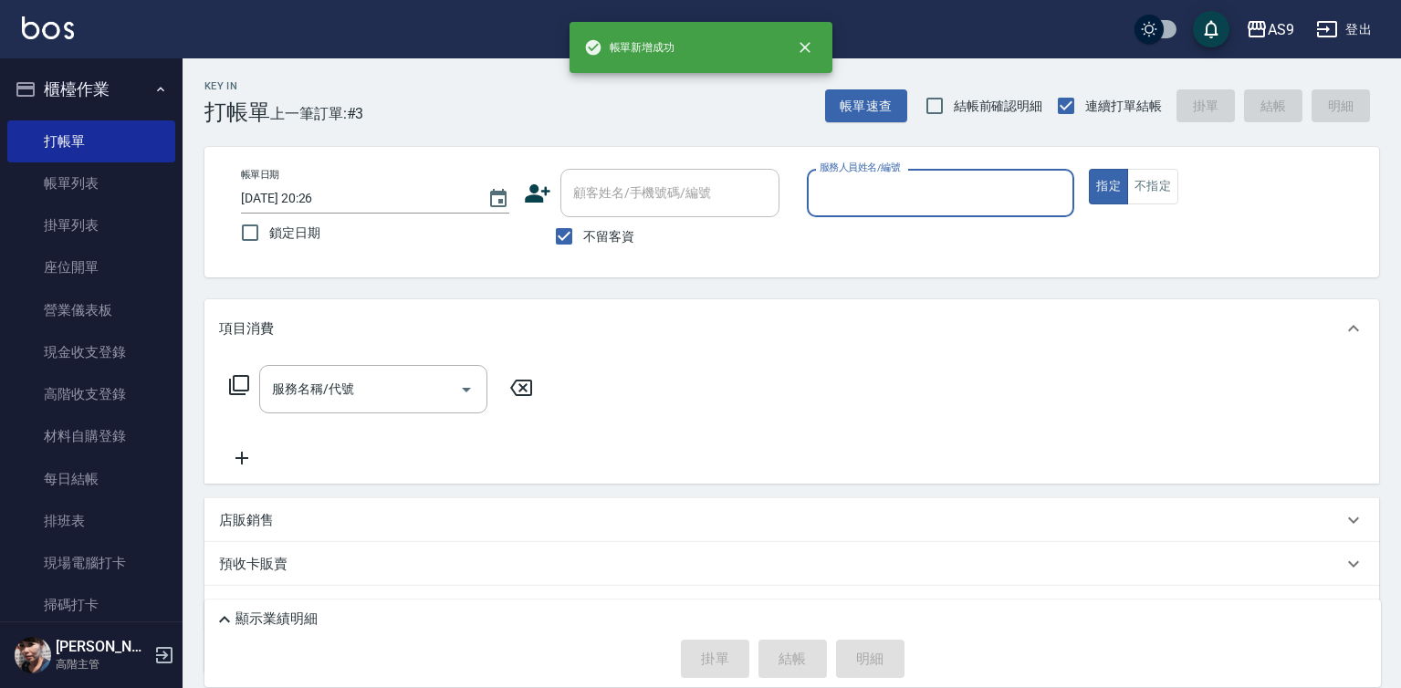
click at [865, 195] on input "服務人員姓名/編號" at bounding box center [941, 193] width 252 height 32
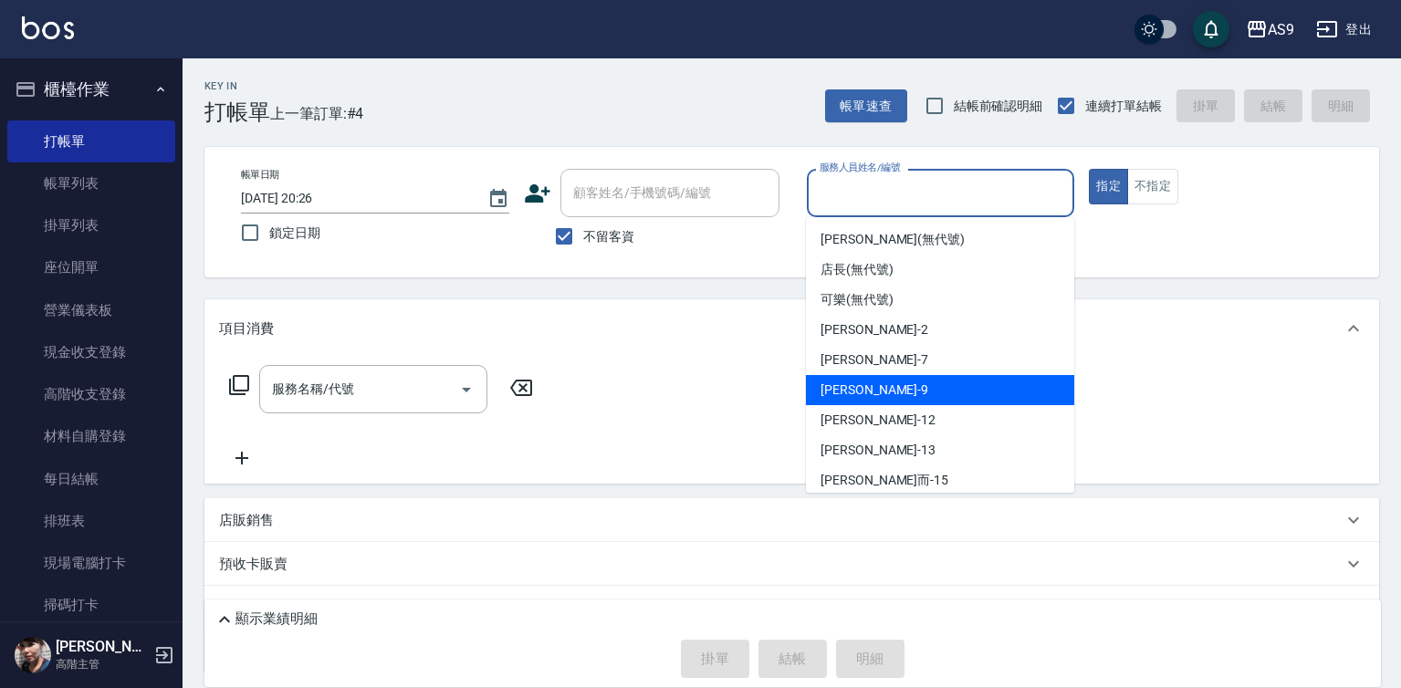
drag, startPoint x: 864, startPoint y: 385, endPoint x: 764, endPoint y: 390, distance: 100.5
click at [864, 386] on span "[PERSON_NAME] -9" at bounding box center [875, 390] width 108 height 19
type input "[PERSON_NAME]-9"
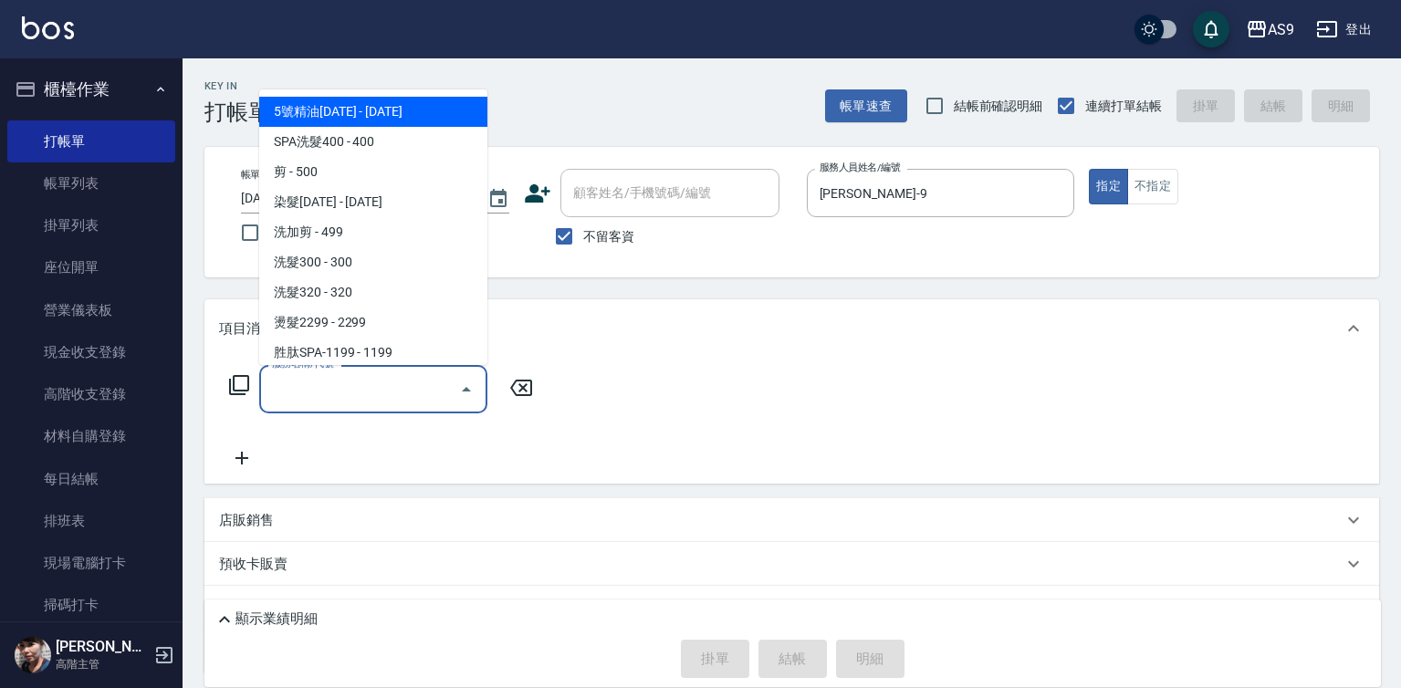
click at [401, 387] on input "服務名稱/代號" at bounding box center [359, 389] width 184 height 32
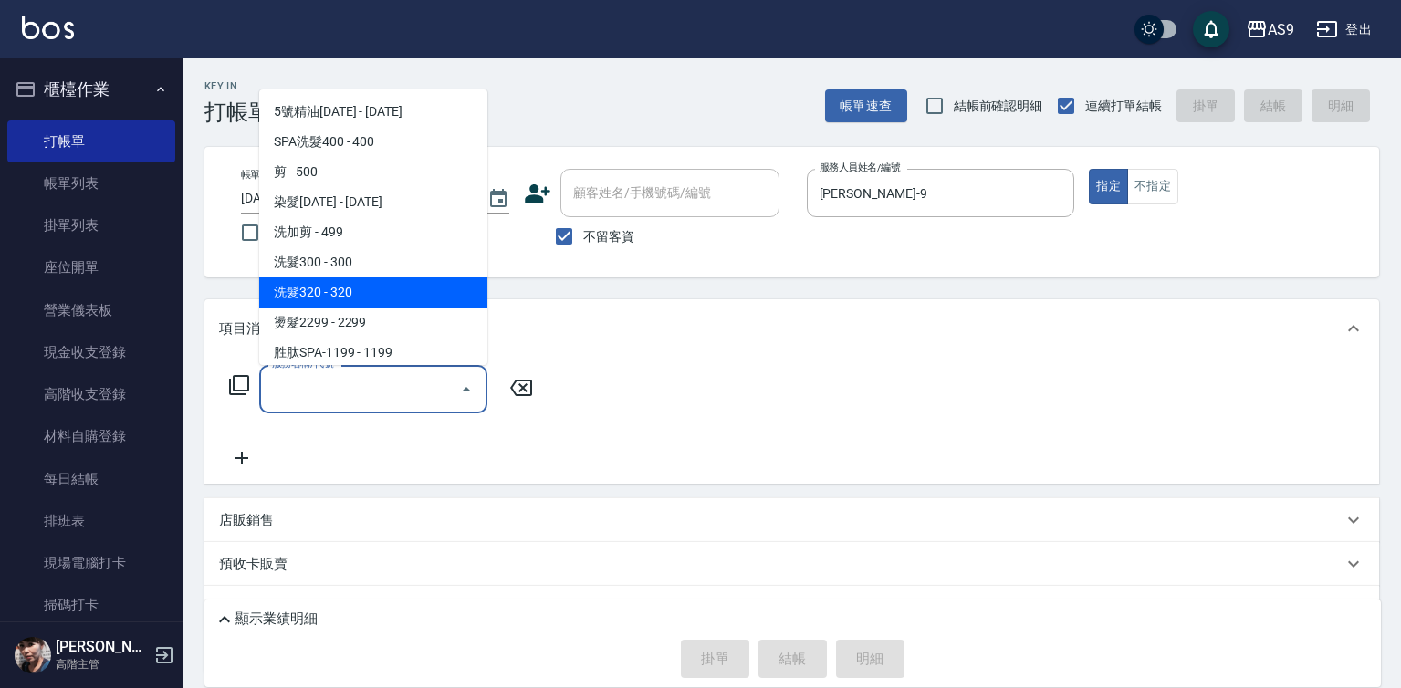
click at [399, 292] on span "洗髮320 - 320" at bounding box center [373, 292] width 228 height 30
type input "洗髮320(洗髮320)"
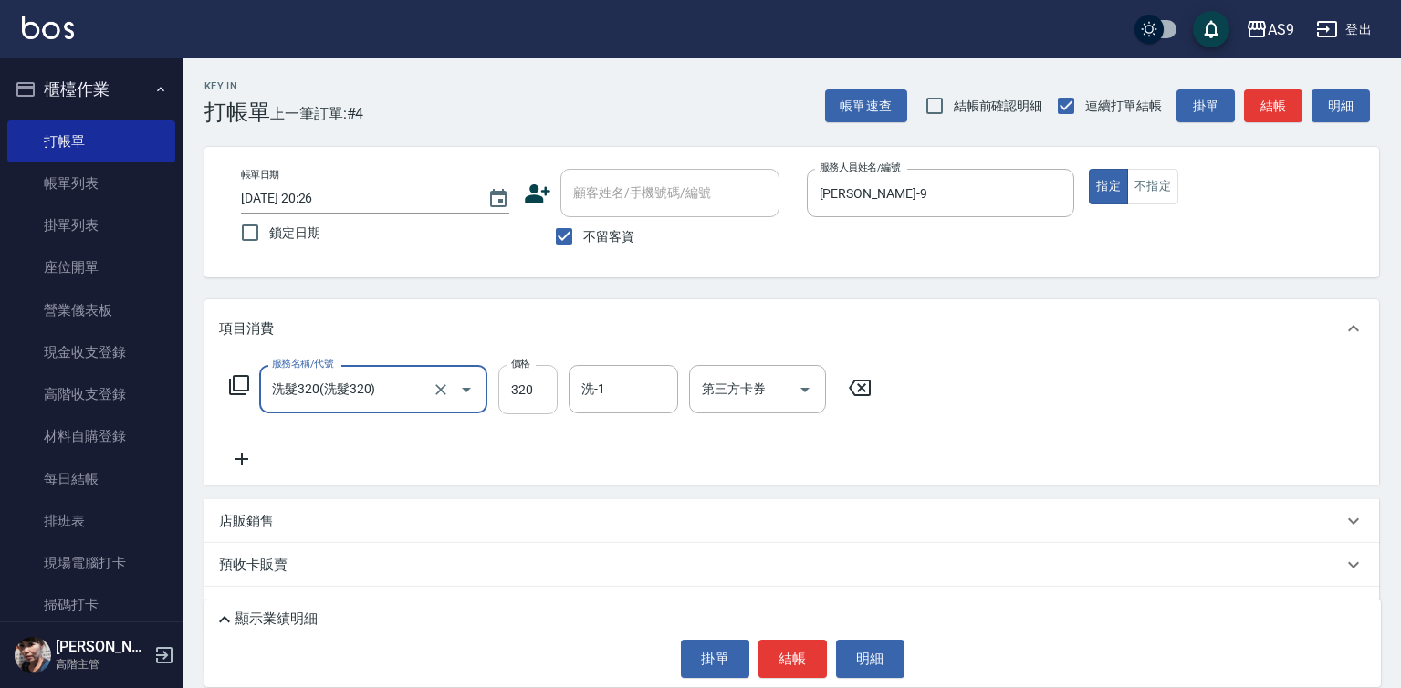
click at [531, 381] on input "320" at bounding box center [527, 389] width 59 height 49
type input "290"
click at [593, 398] on div "洗-1 洗-1" at bounding box center [624, 389] width 110 height 48
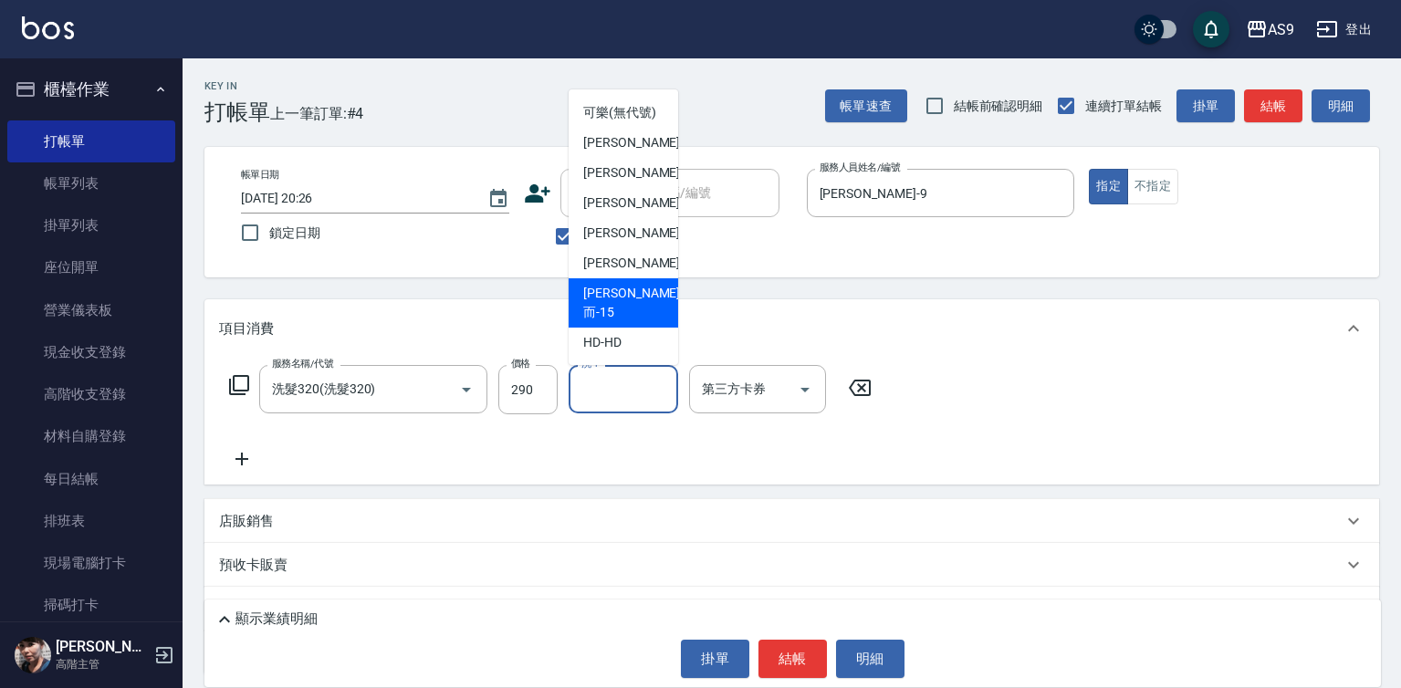
click at [647, 319] on div "[PERSON_NAME]而 -15" at bounding box center [624, 302] width 110 height 49
type input "[PERSON_NAME]而-15"
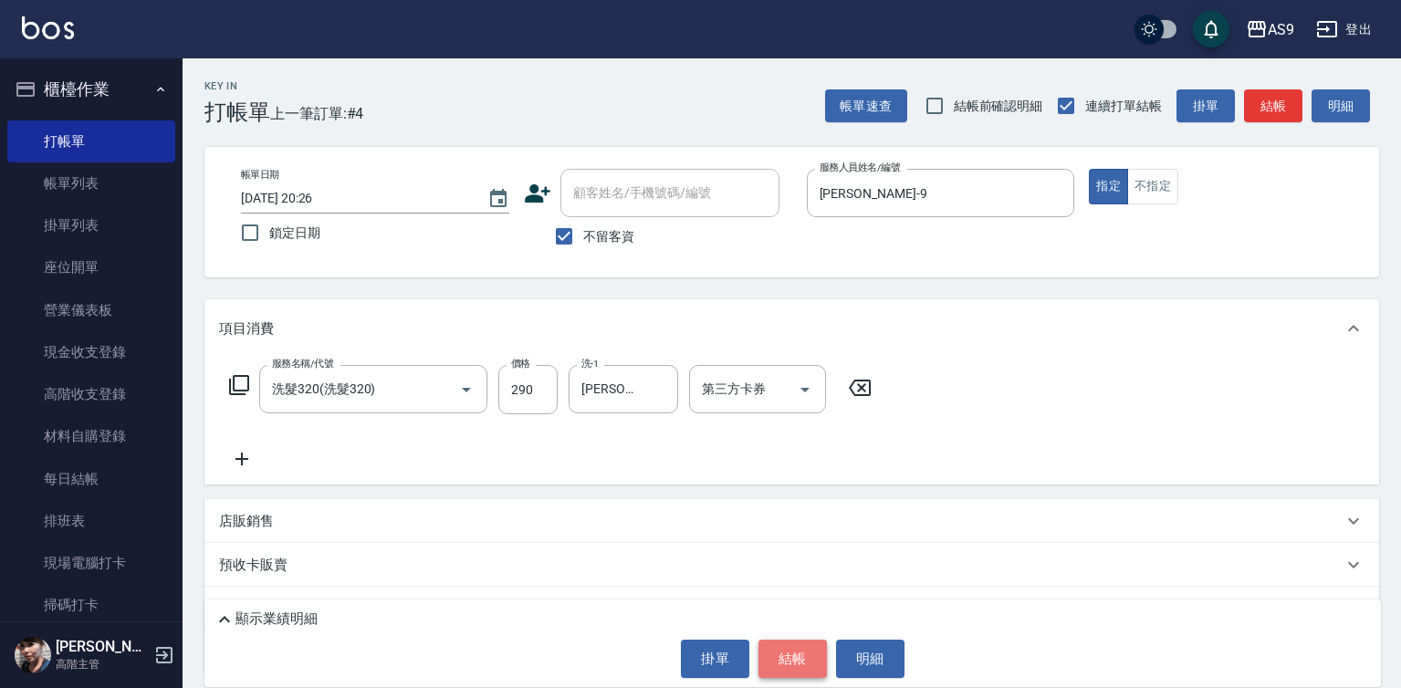
click at [782, 645] on button "結帳" at bounding box center [793, 659] width 68 height 38
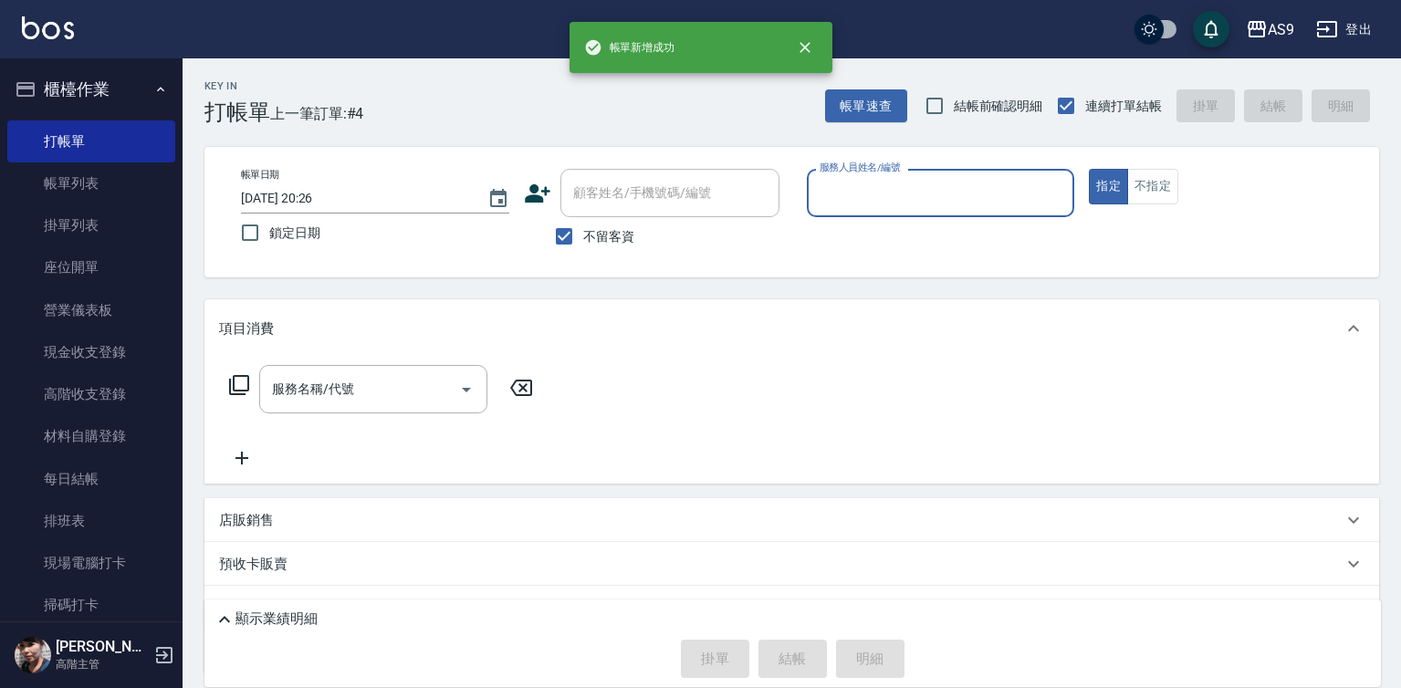
click at [841, 162] on div "帳單日期 [DATE] 20:26 鎖定日期 顧客姓名/手機號碼/編號 顧客姓名/手機號碼/編號 不留客資 服務人員姓名/編號 服務人員姓名/編號 指定 不指定" at bounding box center [791, 212] width 1175 height 131
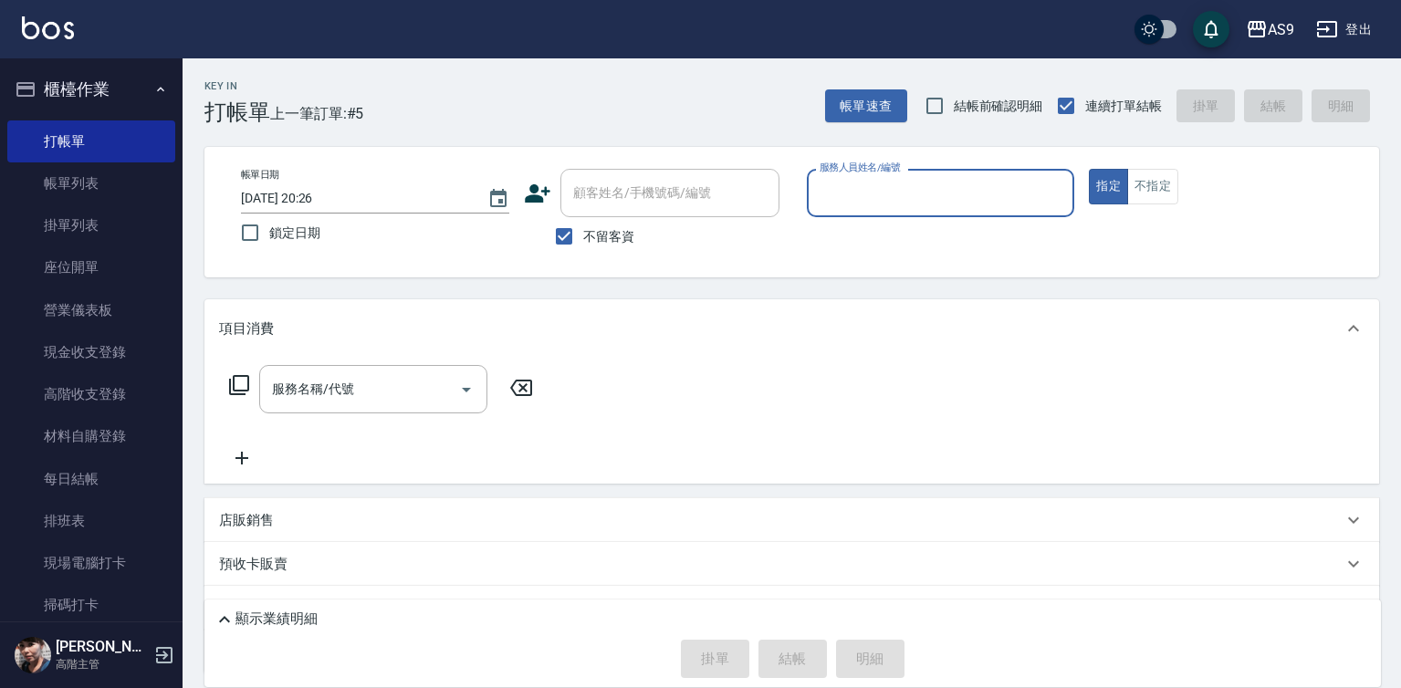
click at [853, 191] on input "服務人員姓名/編號" at bounding box center [941, 193] width 252 height 32
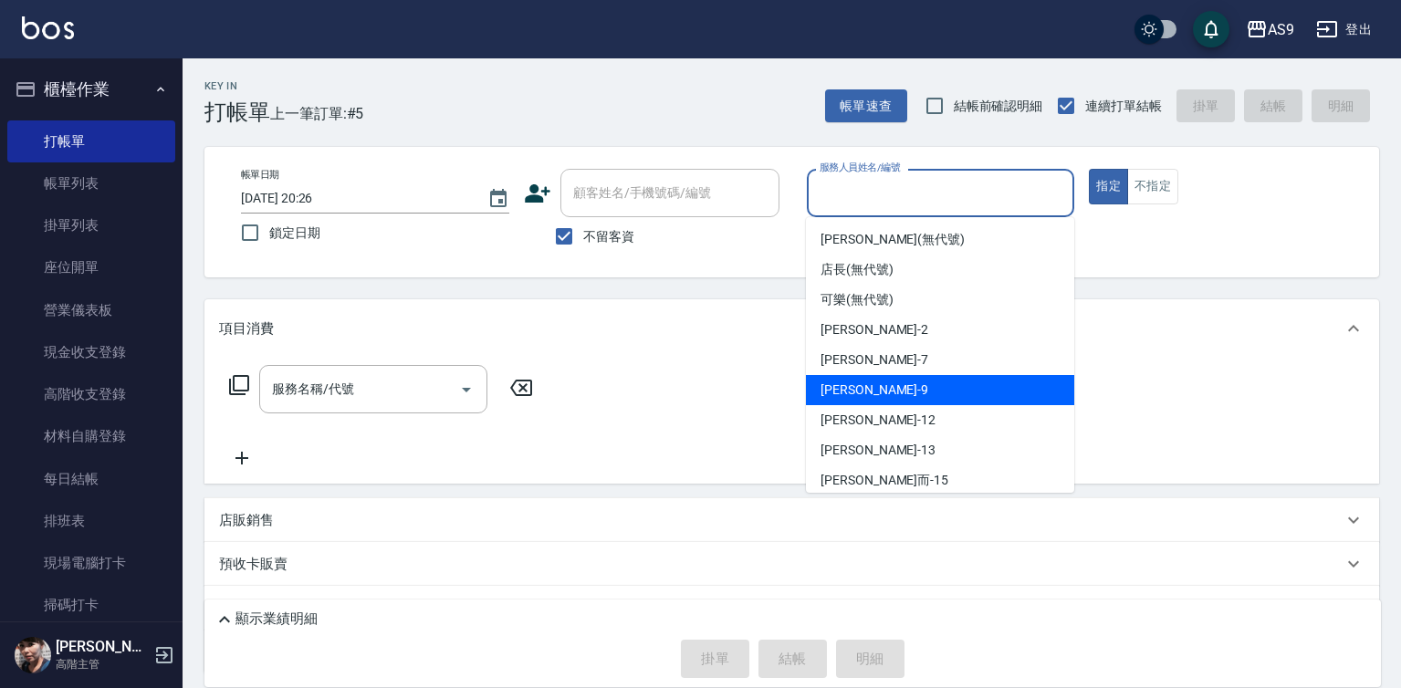
drag, startPoint x: 874, startPoint y: 382, endPoint x: 682, endPoint y: 387, distance: 191.8
click at [874, 384] on div "[PERSON_NAME] -9" at bounding box center [940, 390] width 268 height 30
type input "[PERSON_NAME]-9"
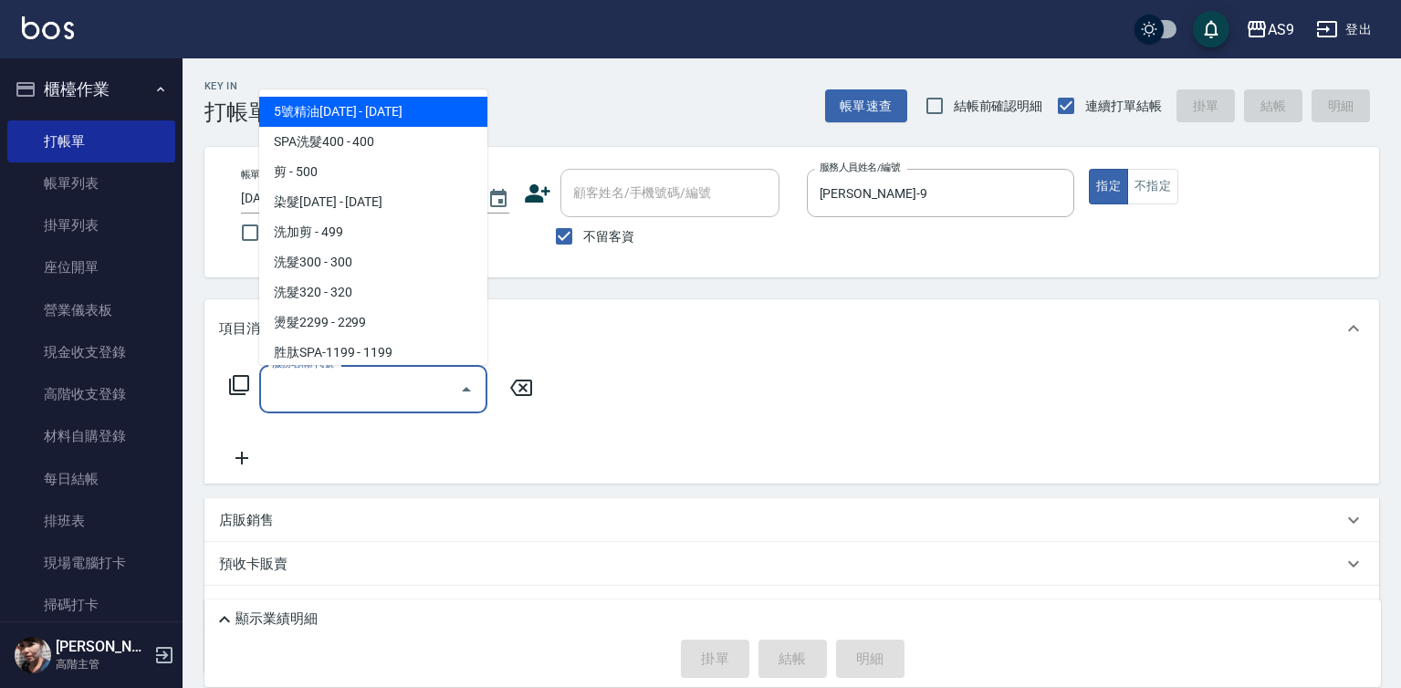
click at [383, 392] on input "服務名稱/代號" at bounding box center [359, 389] width 184 height 32
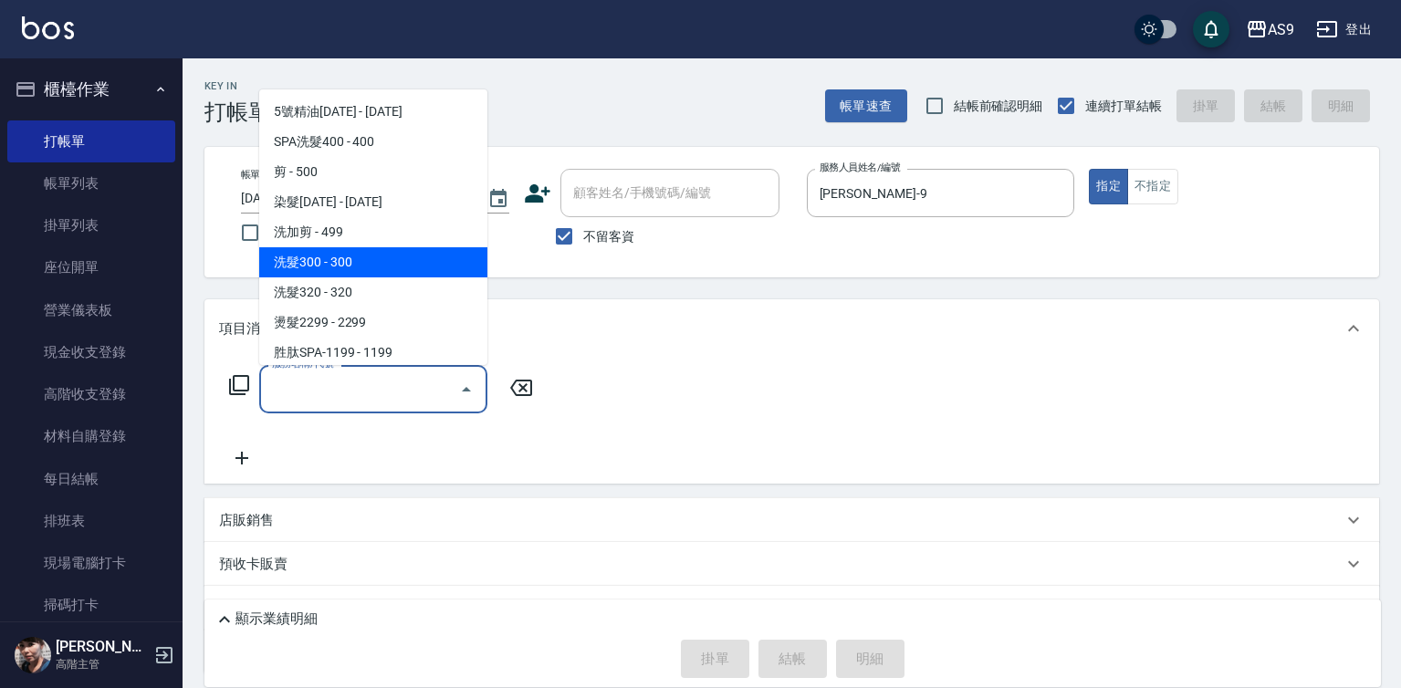
click at [372, 263] on span "洗髮300 - 300" at bounding box center [373, 262] width 228 height 30
type input "洗髮300(洗 髮300)"
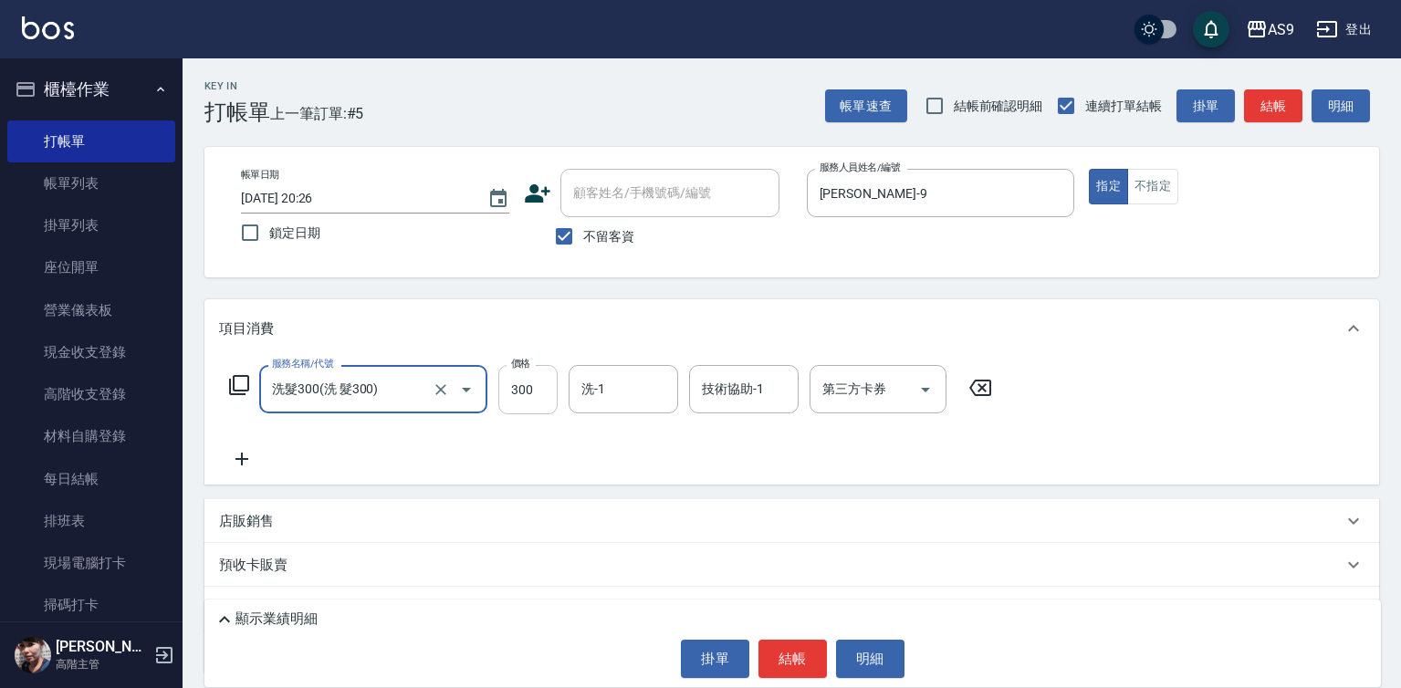
click at [531, 393] on input "300" at bounding box center [527, 389] width 59 height 49
click at [530, 393] on input "300" at bounding box center [527, 389] width 59 height 49
type input "250"
click at [624, 402] on input "洗-1" at bounding box center [623, 389] width 93 height 32
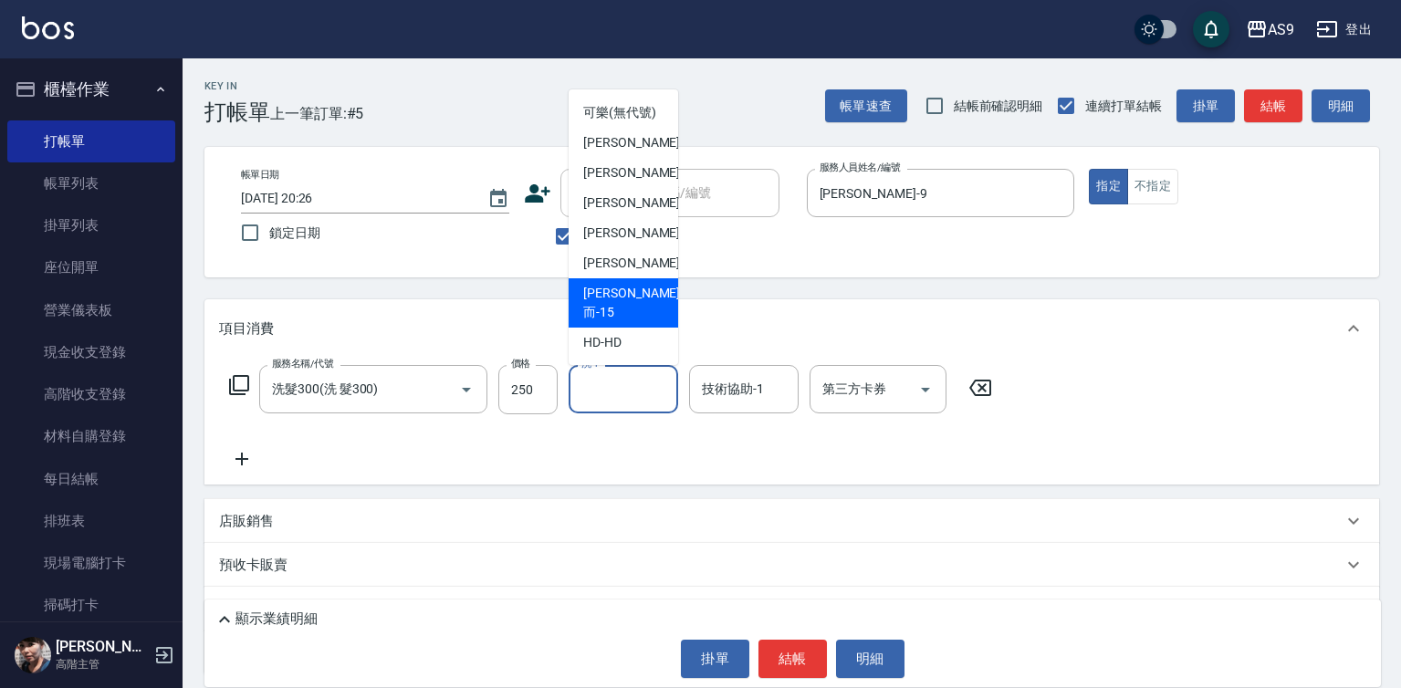
click at [633, 320] on span "[PERSON_NAME]而 -15" at bounding box center [631, 303] width 97 height 38
type input "[PERSON_NAME]而-15"
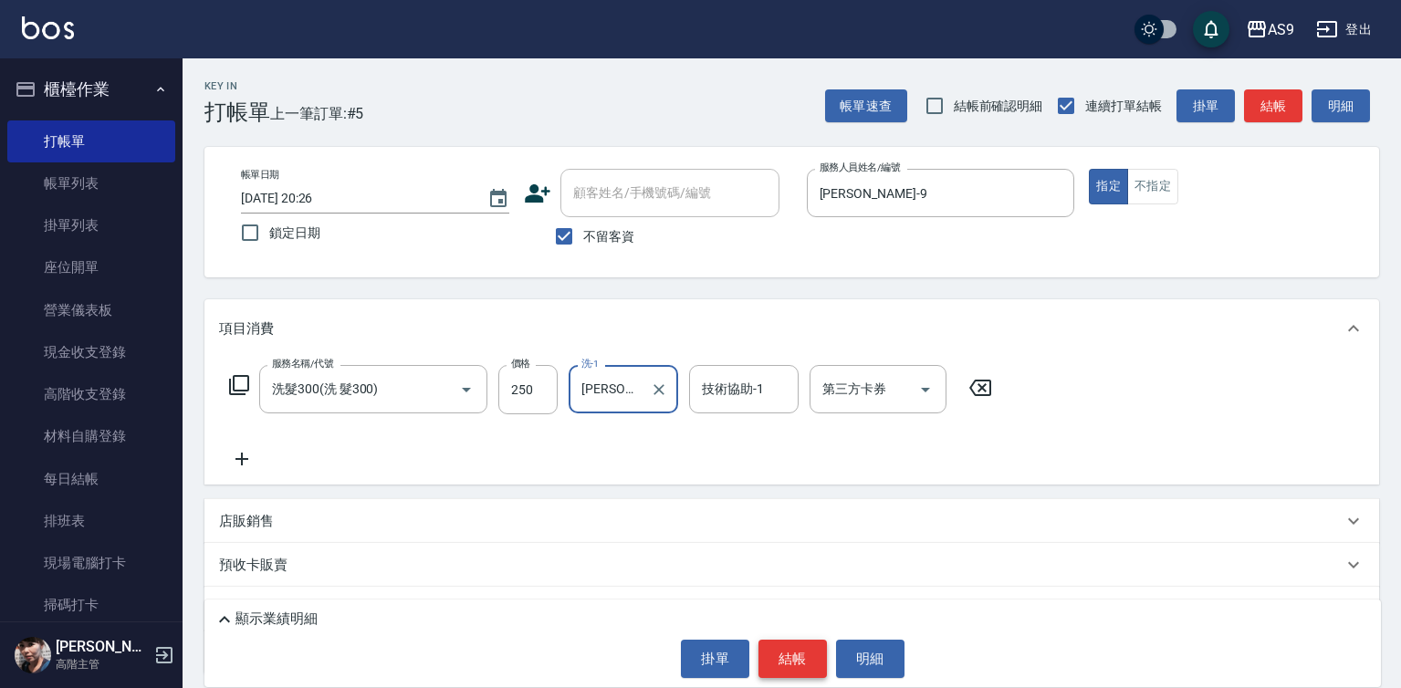
click at [814, 652] on button "結帳" at bounding box center [793, 659] width 68 height 38
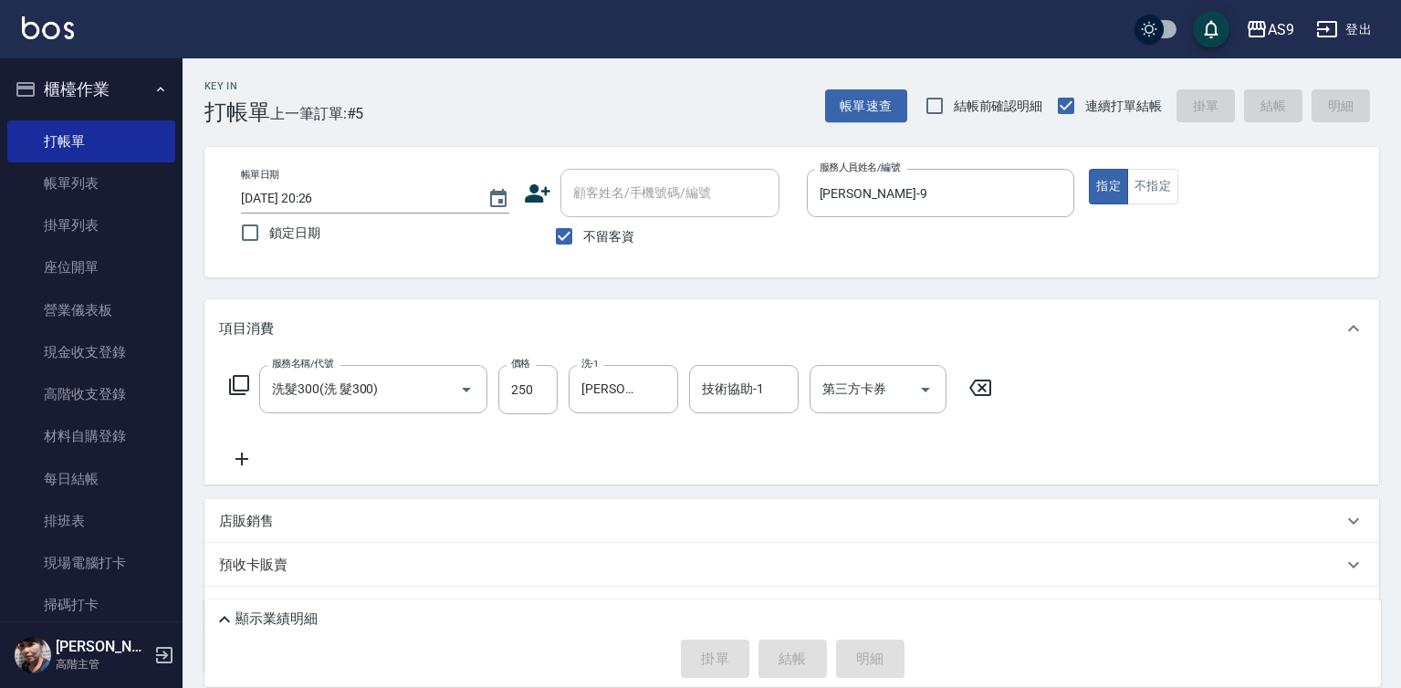
type input "[DATE] 20:27"
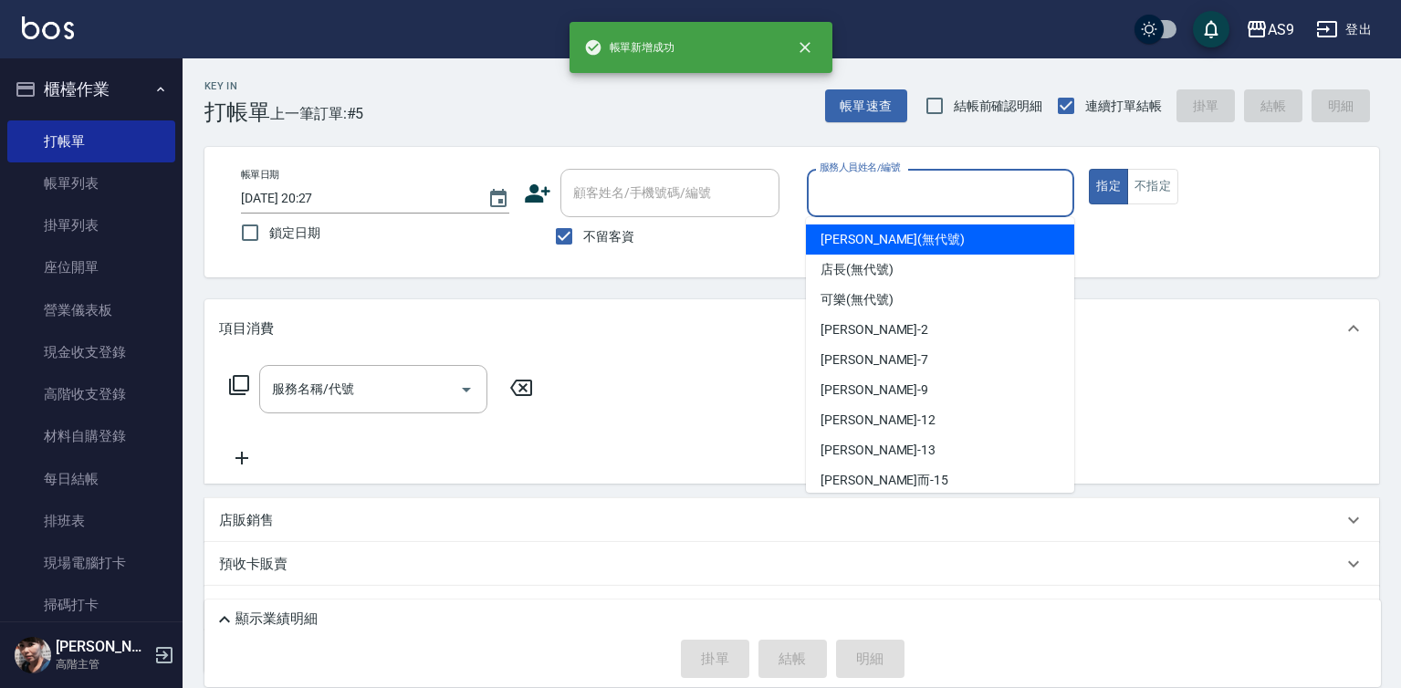
click at [846, 193] on input "服務人員姓名/編號" at bounding box center [941, 193] width 252 height 32
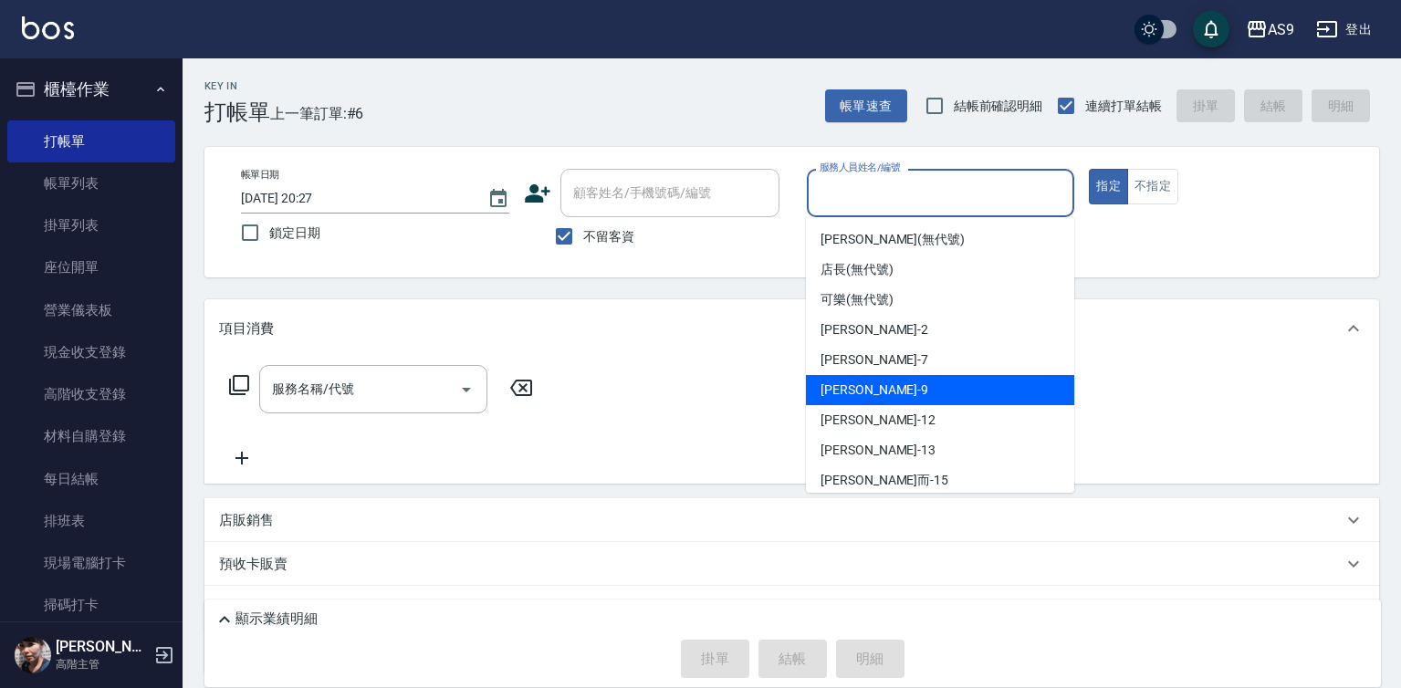
click at [842, 389] on span "[PERSON_NAME] -9" at bounding box center [875, 390] width 108 height 19
type input "[PERSON_NAME]-9"
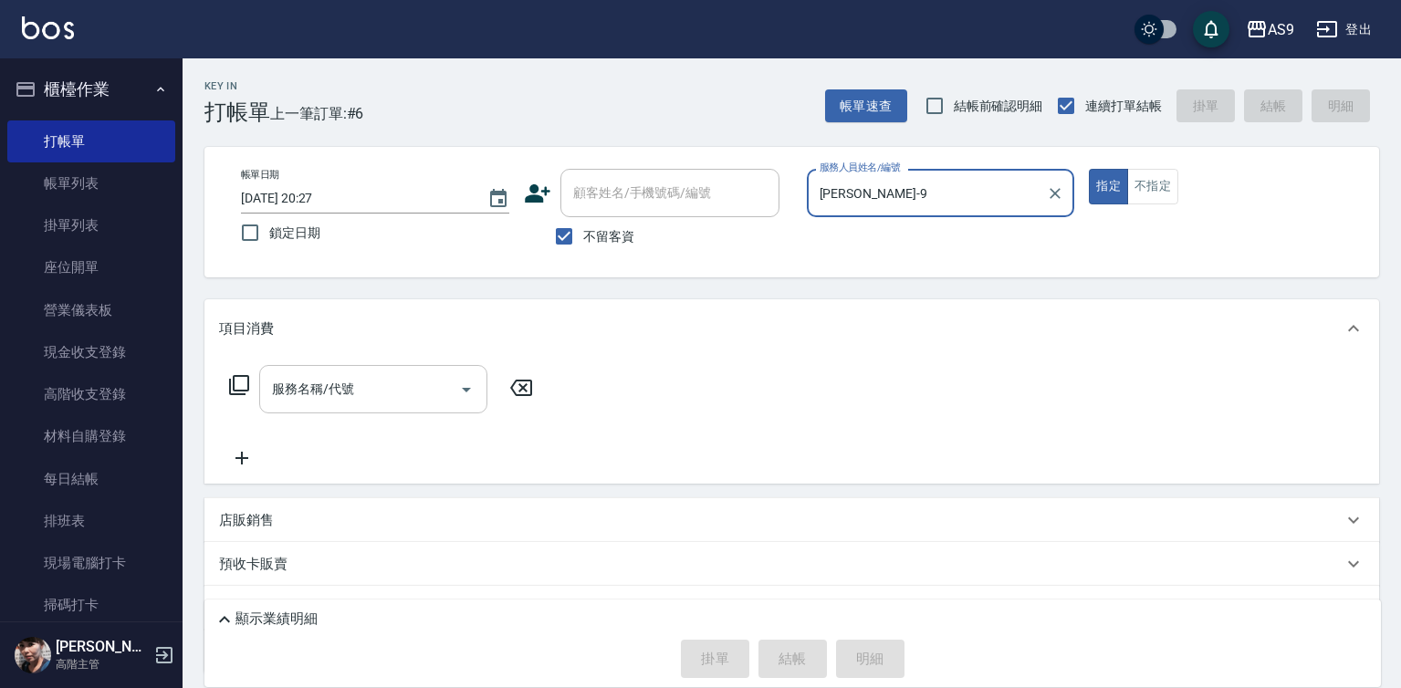
click at [409, 392] on input "服務名稱/代號" at bounding box center [359, 389] width 184 height 32
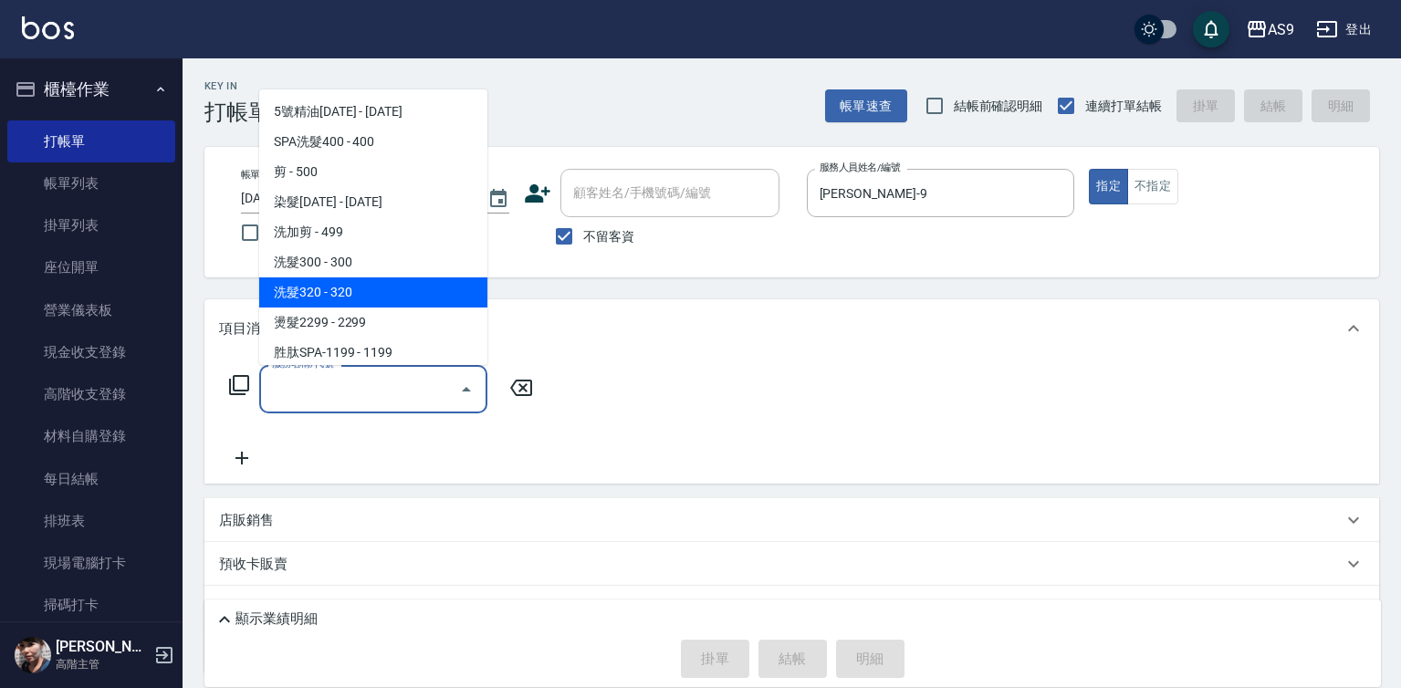
click at [382, 293] on span "洗髮320 - 320" at bounding box center [373, 292] width 228 height 30
type input "洗髮320(洗髮320)"
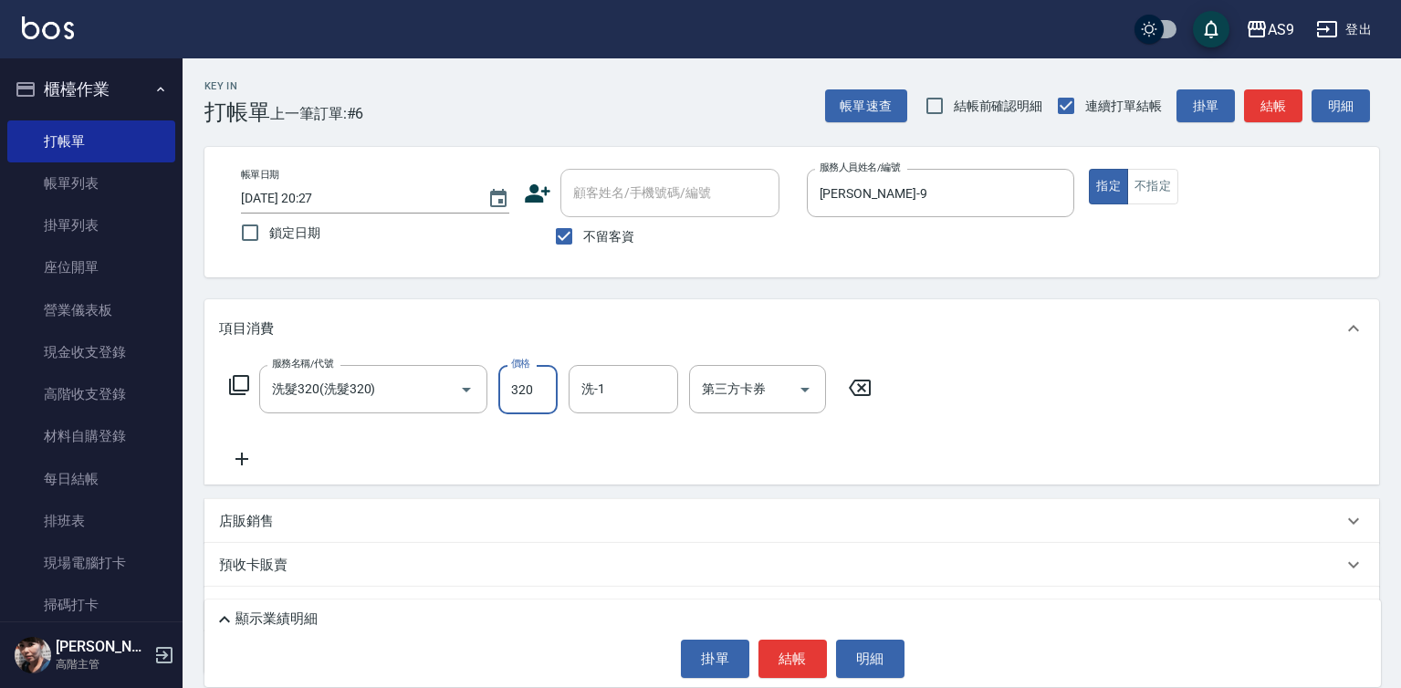
click at [510, 400] on input "320" at bounding box center [527, 389] width 59 height 49
type input "290"
click at [610, 397] on input "洗-1" at bounding box center [623, 389] width 93 height 32
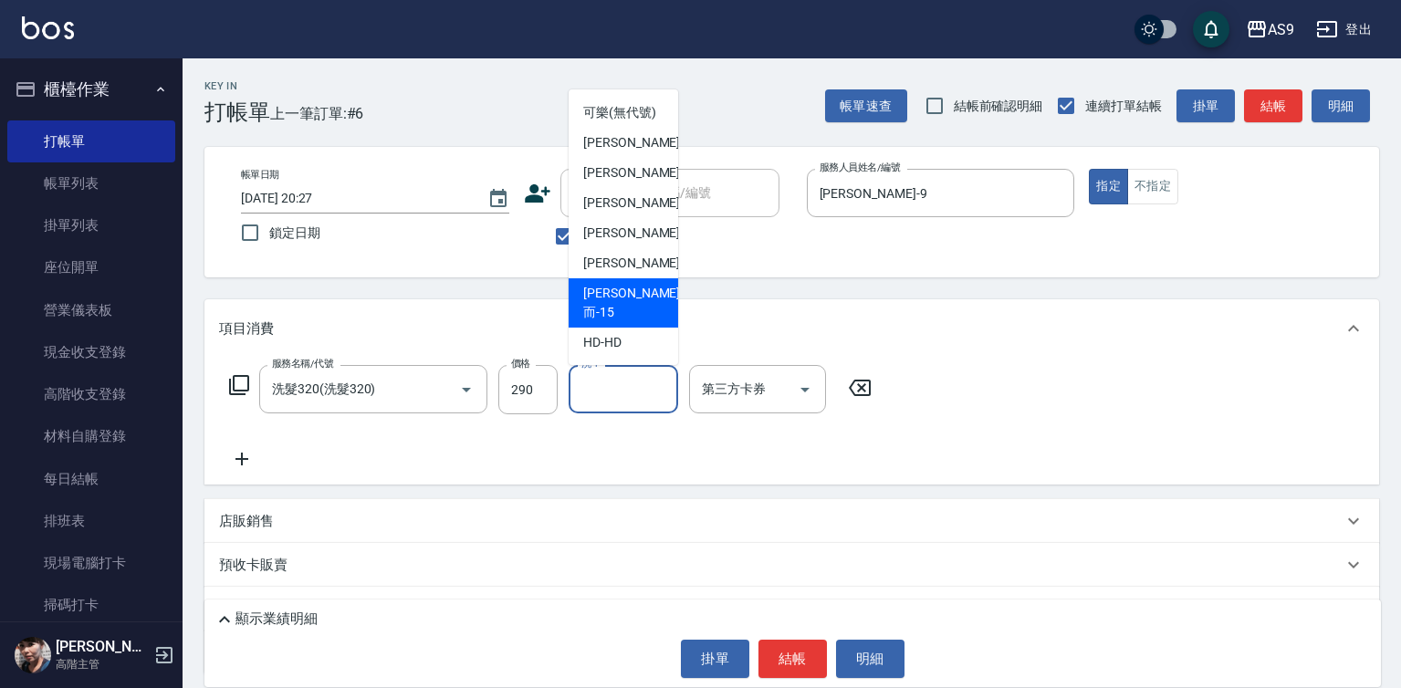
click at [654, 312] on div "[PERSON_NAME]而 -15" at bounding box center [624, 302] width 110 height 49
type input "[PERSON_NAME]而-15"
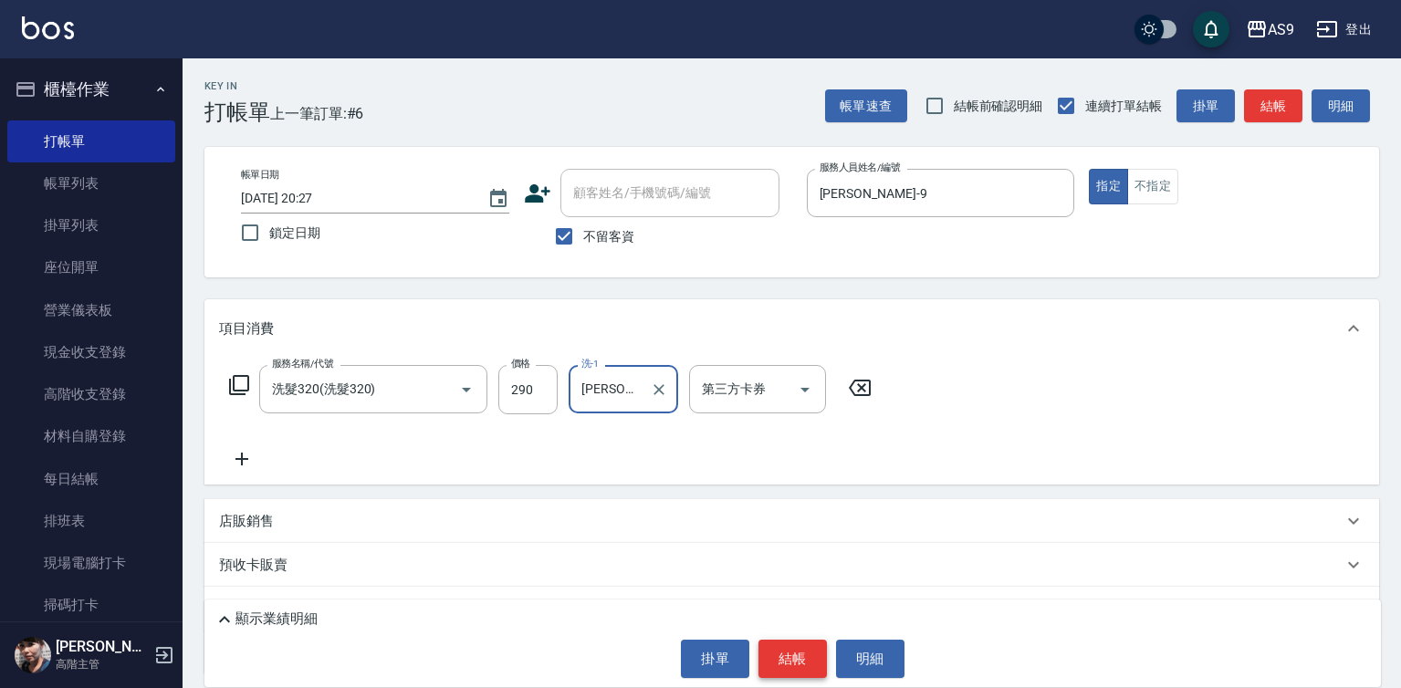
click at [779, 665] on button "結帳" at bounding box center [793, 659] width 68 height 38
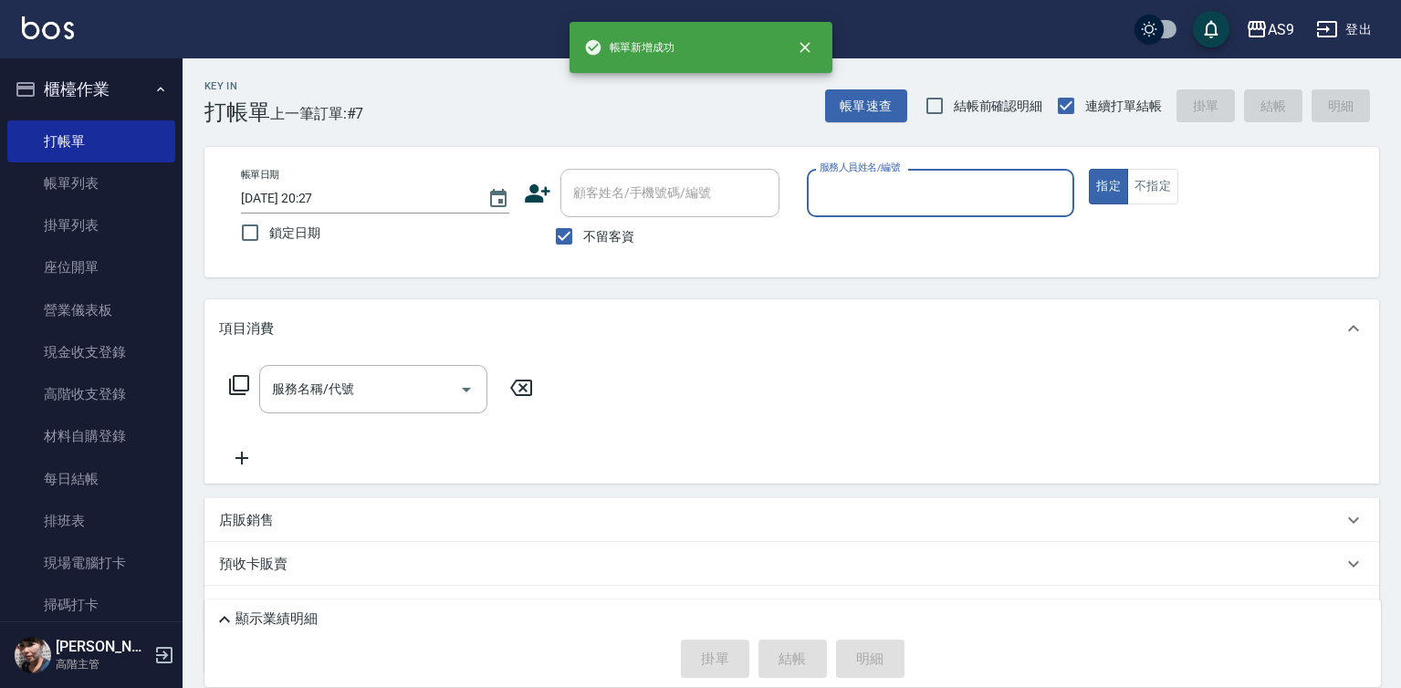
drag, startPoint x: 874, startPoint y: 193, endPoint x: 873, endPoint y: 210, distance: 17.4
click at [874, 194] on input "服務人員姓名/編號" at bounding box center [941, 193] width 252 height 32
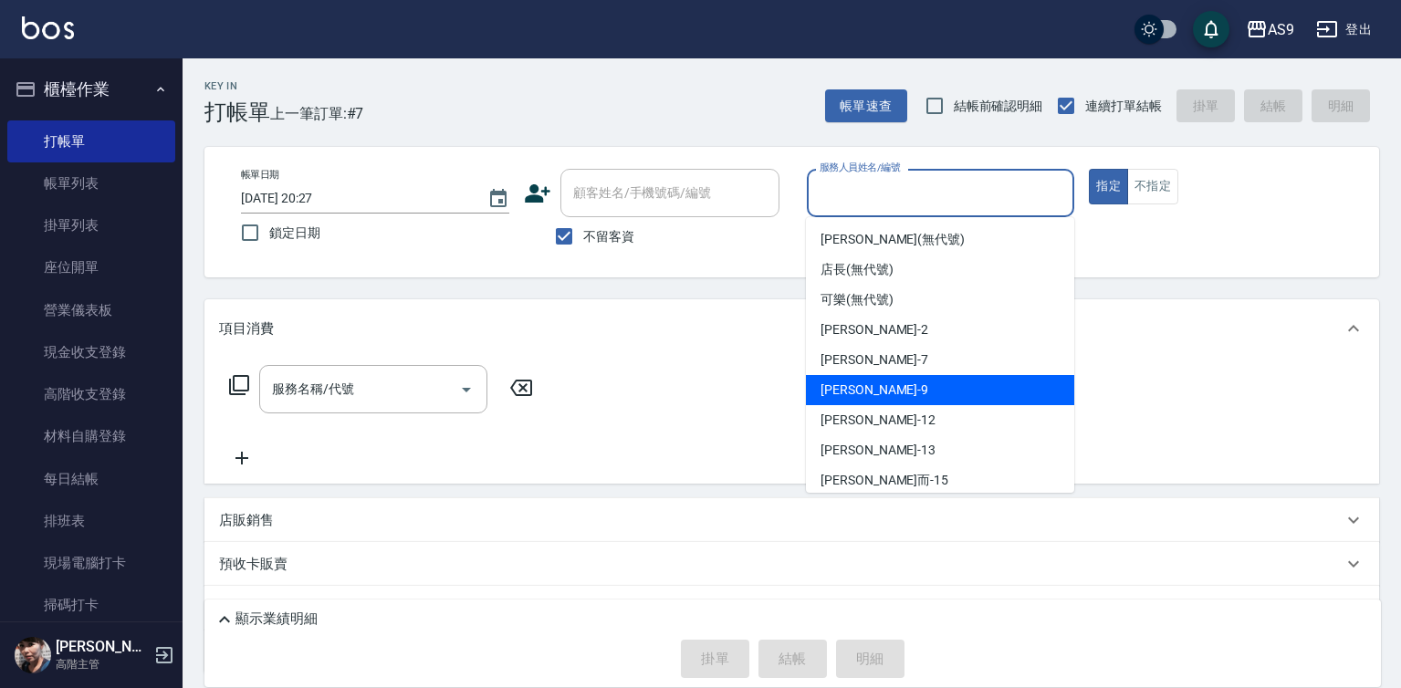
click at [881, 384] on div "[PERSON_NAME] -9" at bounding box center [940, 390] width 268 height 30
type input "[PERSON_NAME]-9"
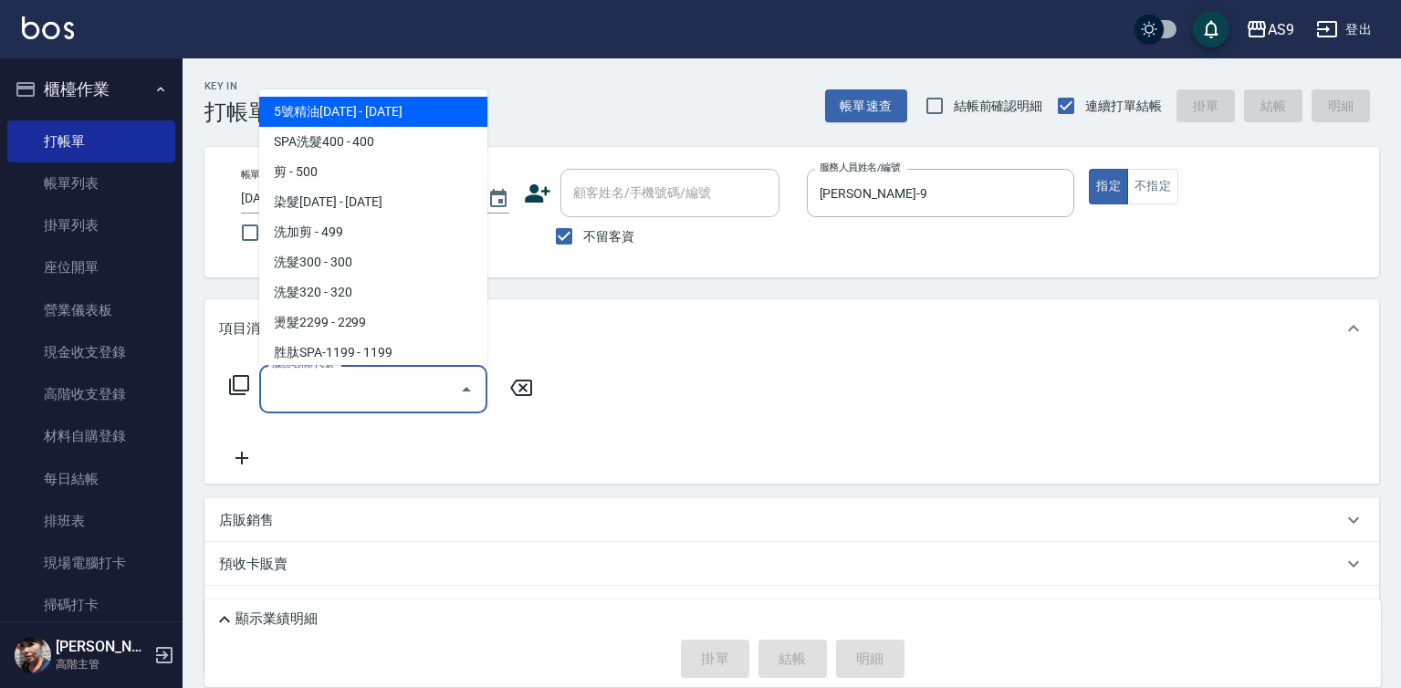
click at [416, 397] on input "服務名稱/代號" at bounding box center [359, 389] width 184 height 32
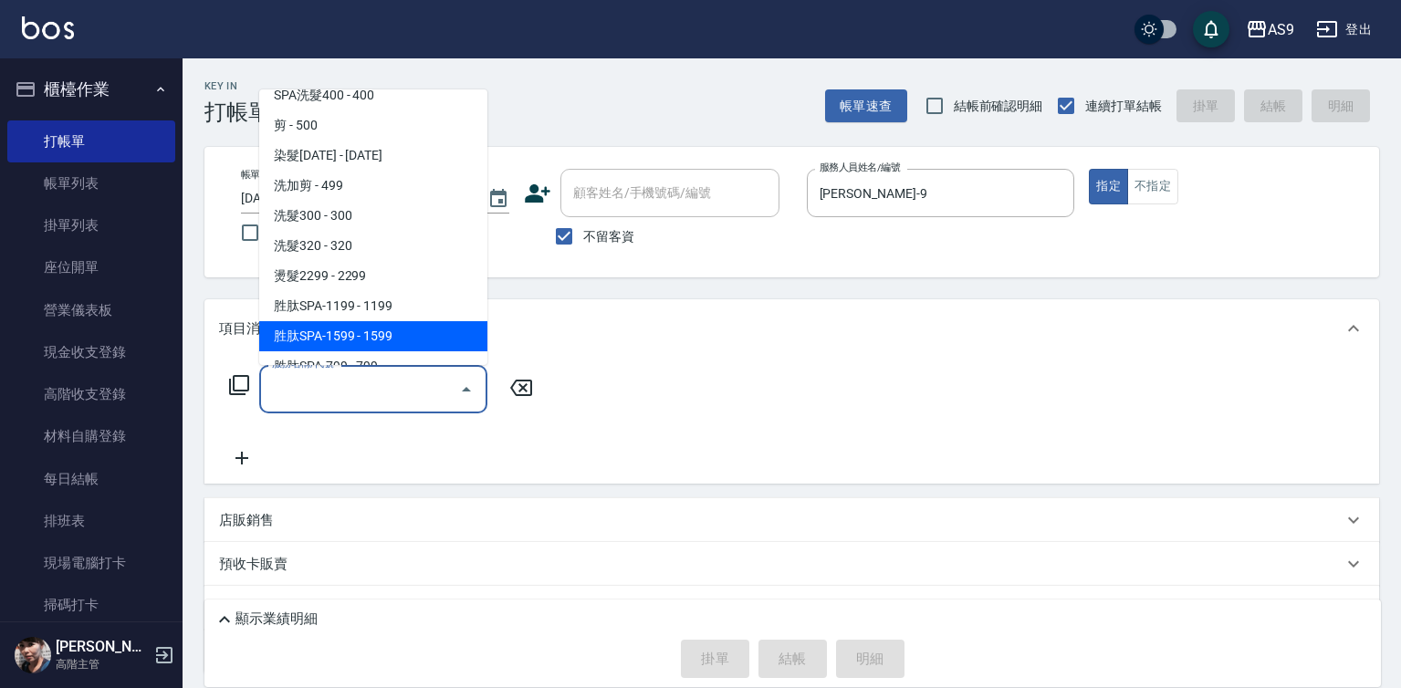
scroll to position [91, 0]
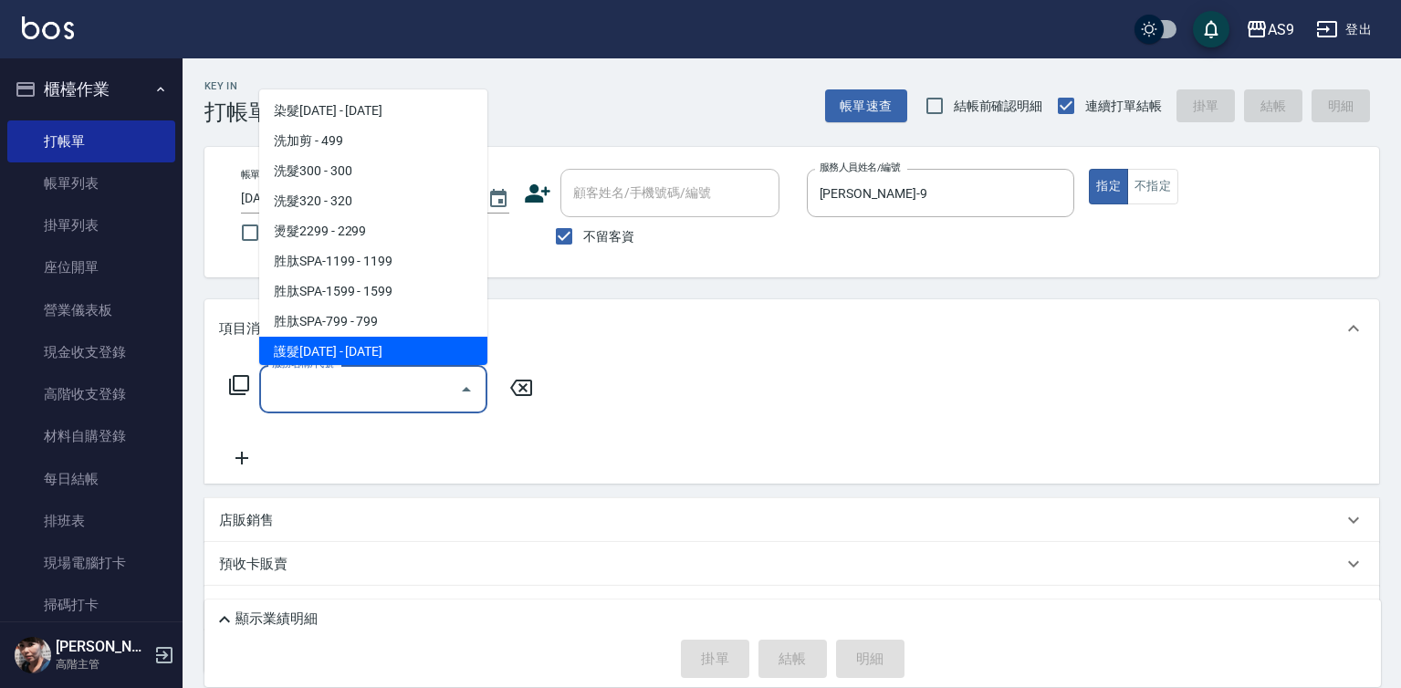
click at [435, 338] on span "護髮[DATE] - [DATE]" at bounding box center [373, 352] width 228 height 30
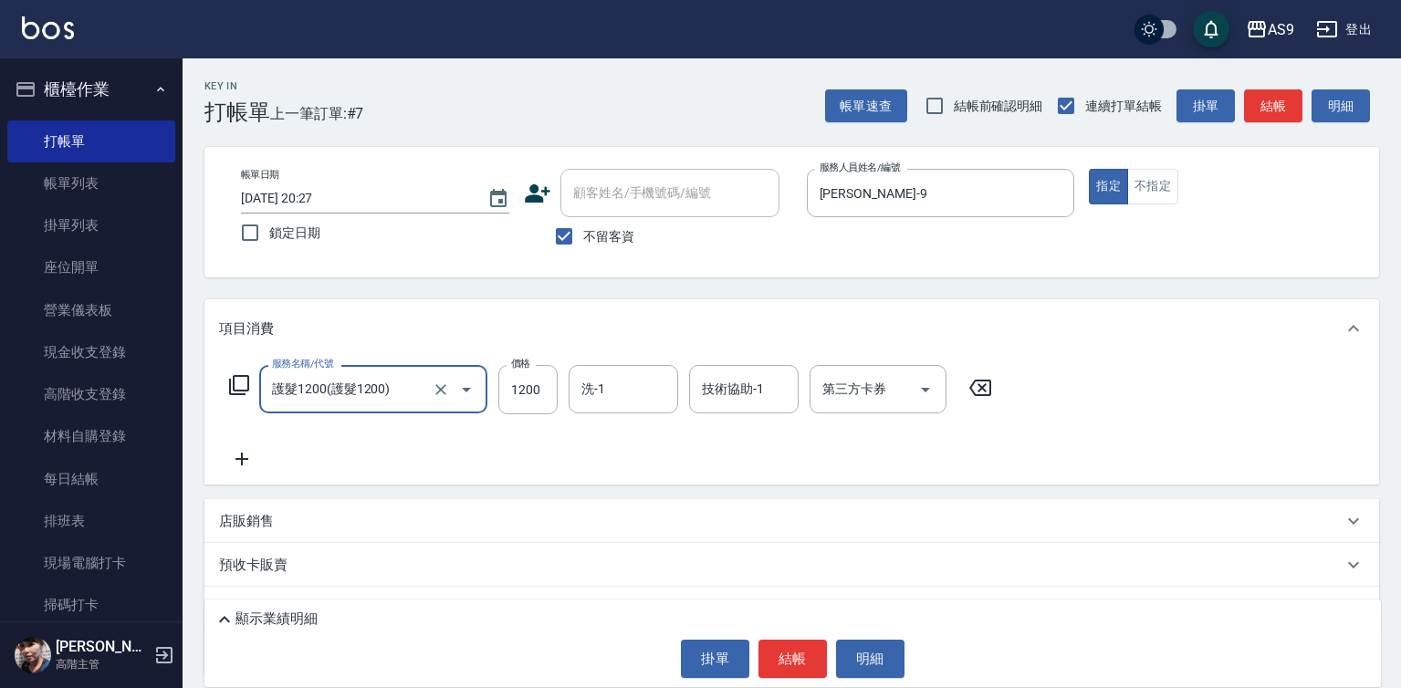
click at [403, 391] on input "護髮1200(護髮1200)" at bounding box center [347, 389] width 161 height 32
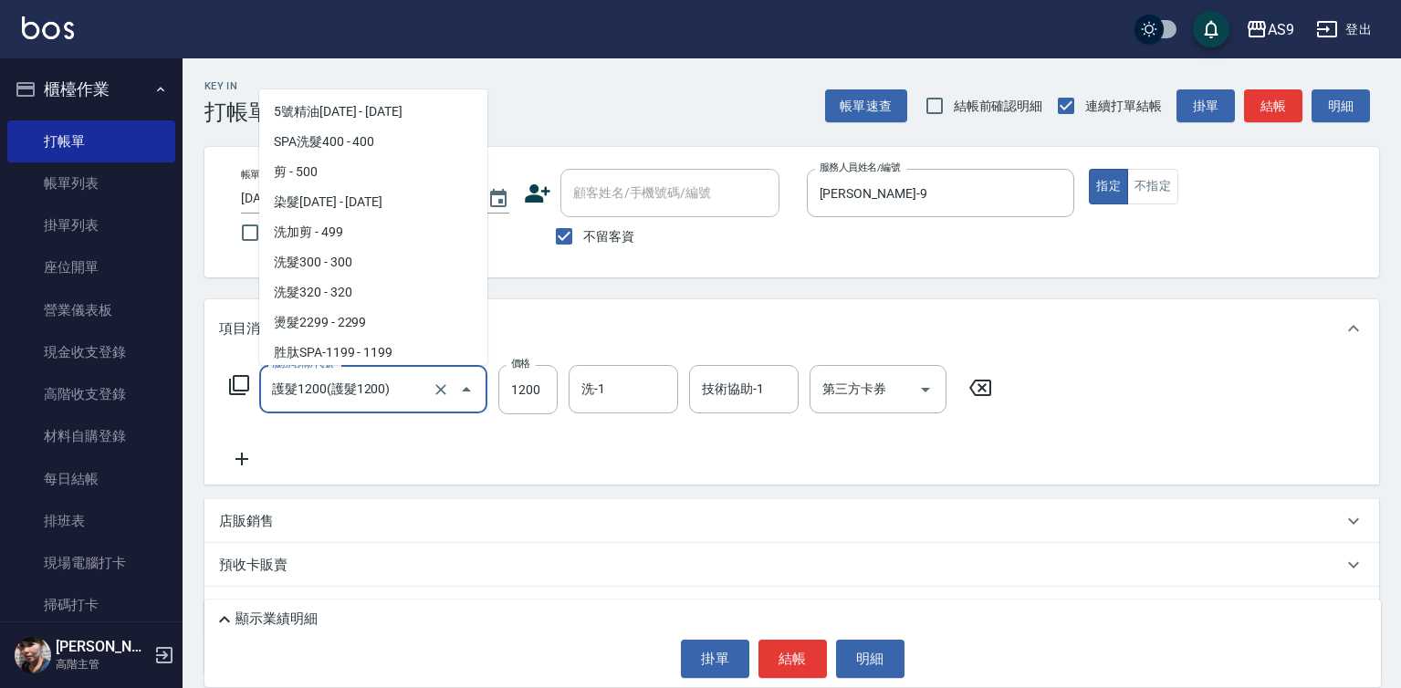
scroll to position [93, 0]
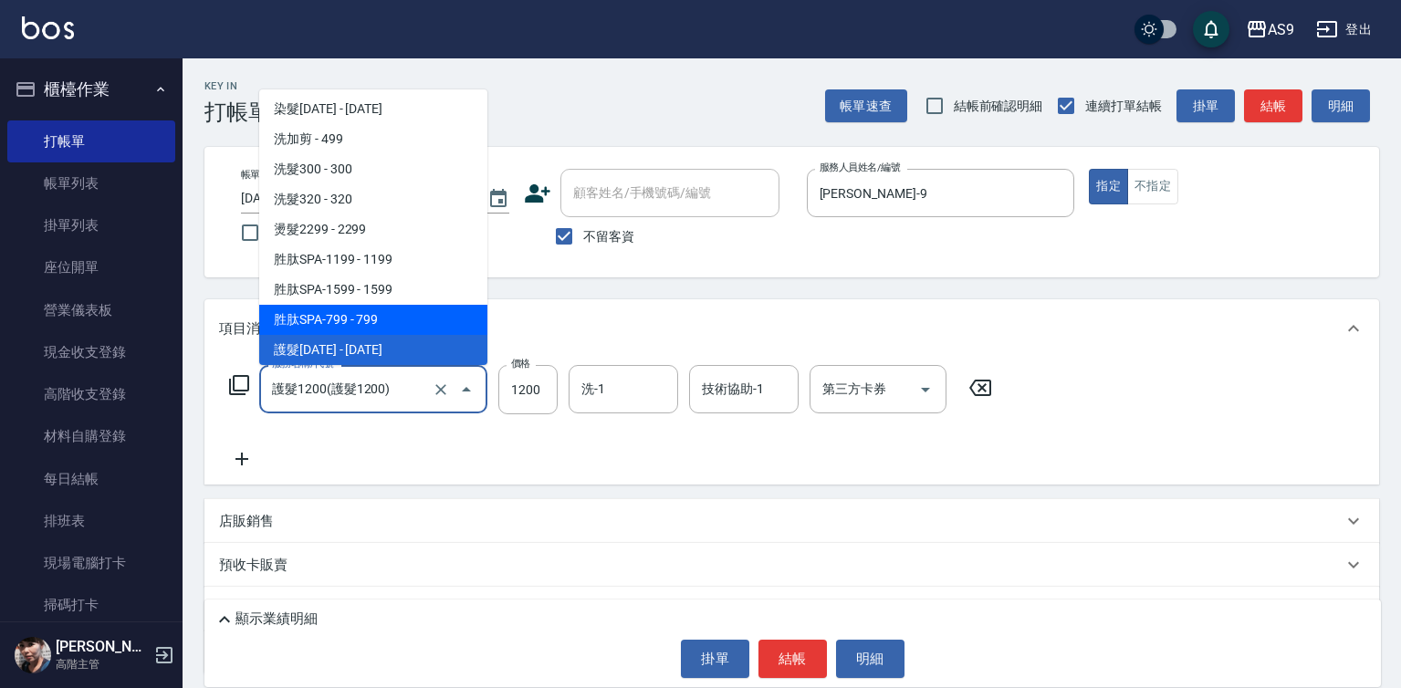
click at [407, 324] on span "胜肽SPA-799 - 799" at bounding box center [373, 320] width 228 height 30
type input "胜肽SPA-799(胜肽SPA-799)"
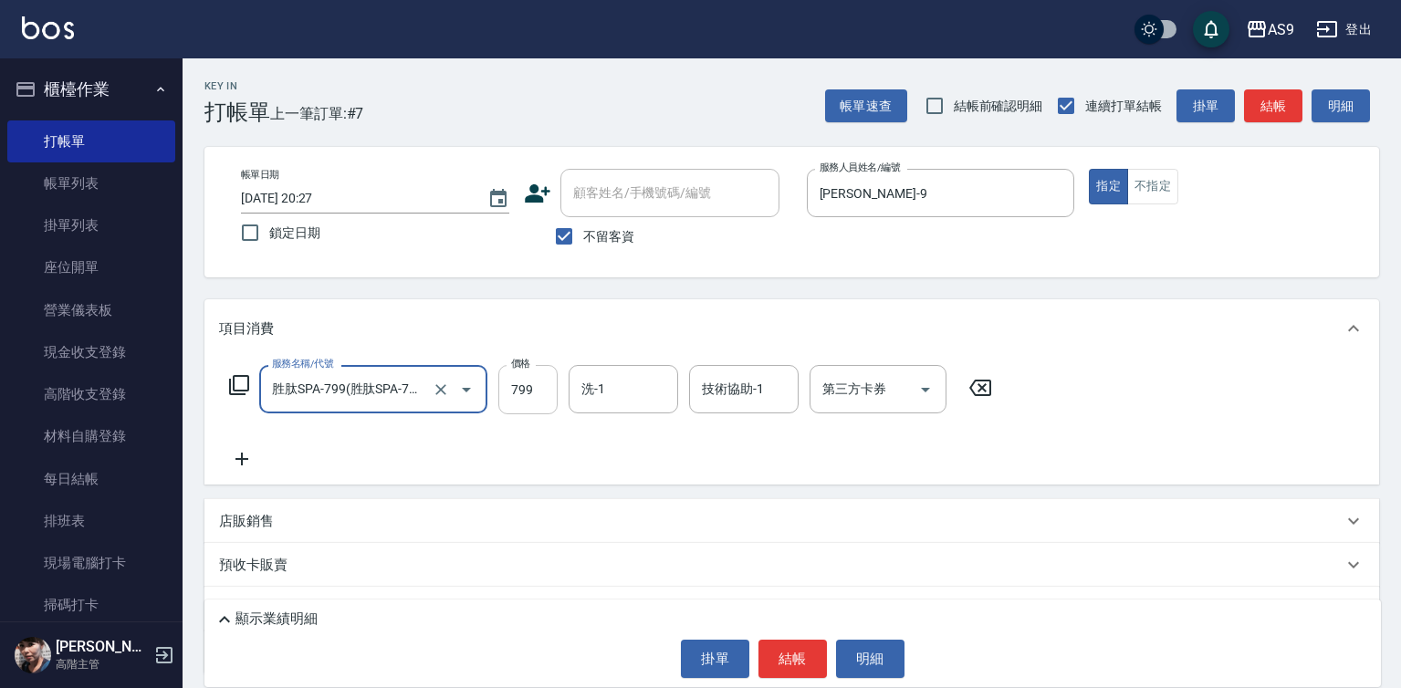
click at [539, 392] on input "799" at bounding box center [527, 389] width 59 height 49
click at [542, 393] on input "819" at bounding box center [527, 389] width 59 height 49
type input "819"
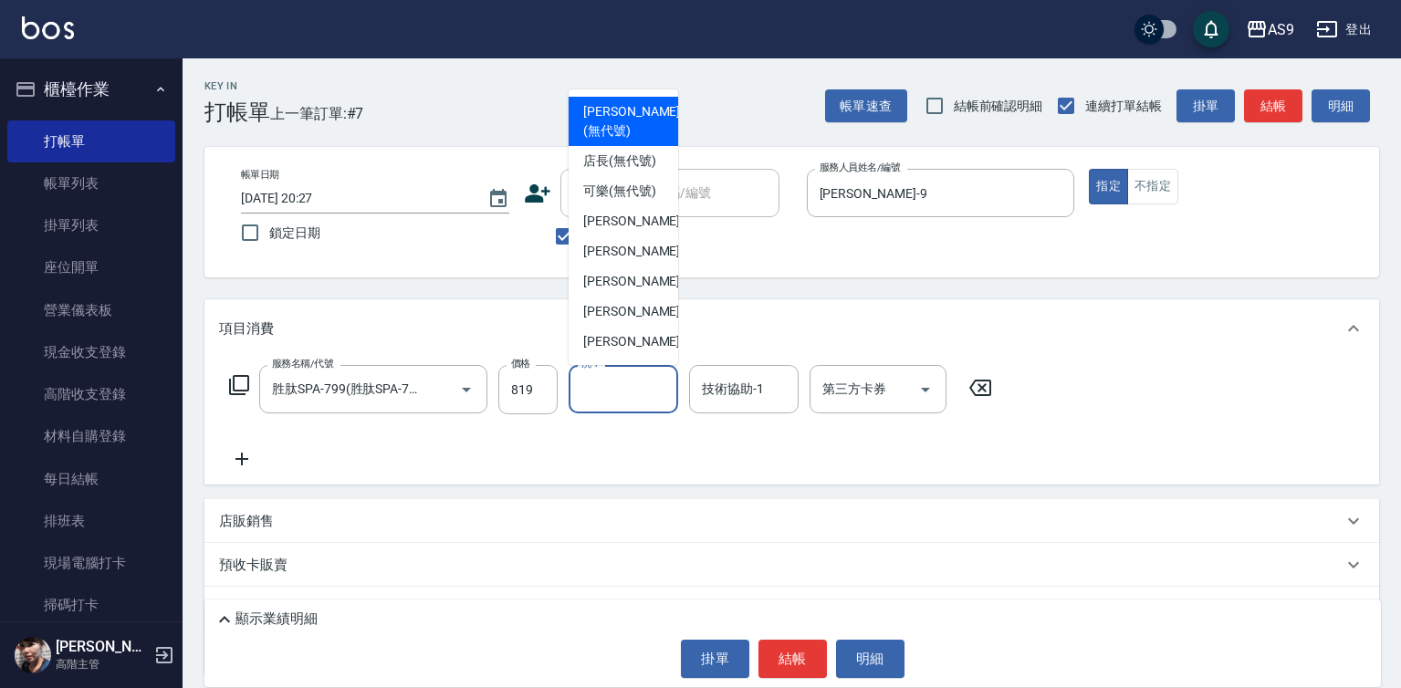
click at [623, 393] on input "洗-1" at bounding box center [623, 389] width 93 height 32
click at [608, 104] on span "[PERSON_NAME] (無代號)" at bounding box center [631, 121] width 97 height 38
type input "[PERSON_NAME](無代號)"
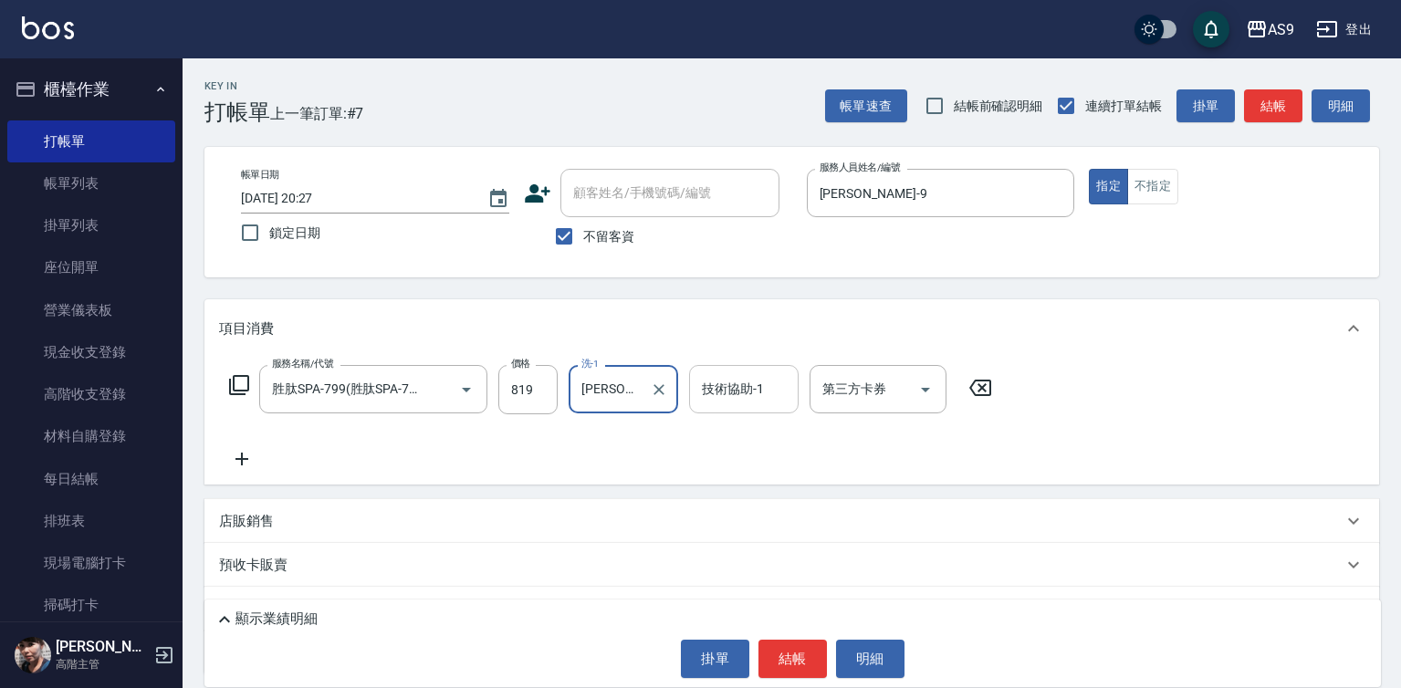
click at [734, 372] on div "技術協助-1" at bounding box center [744, 389] width 110 height 48
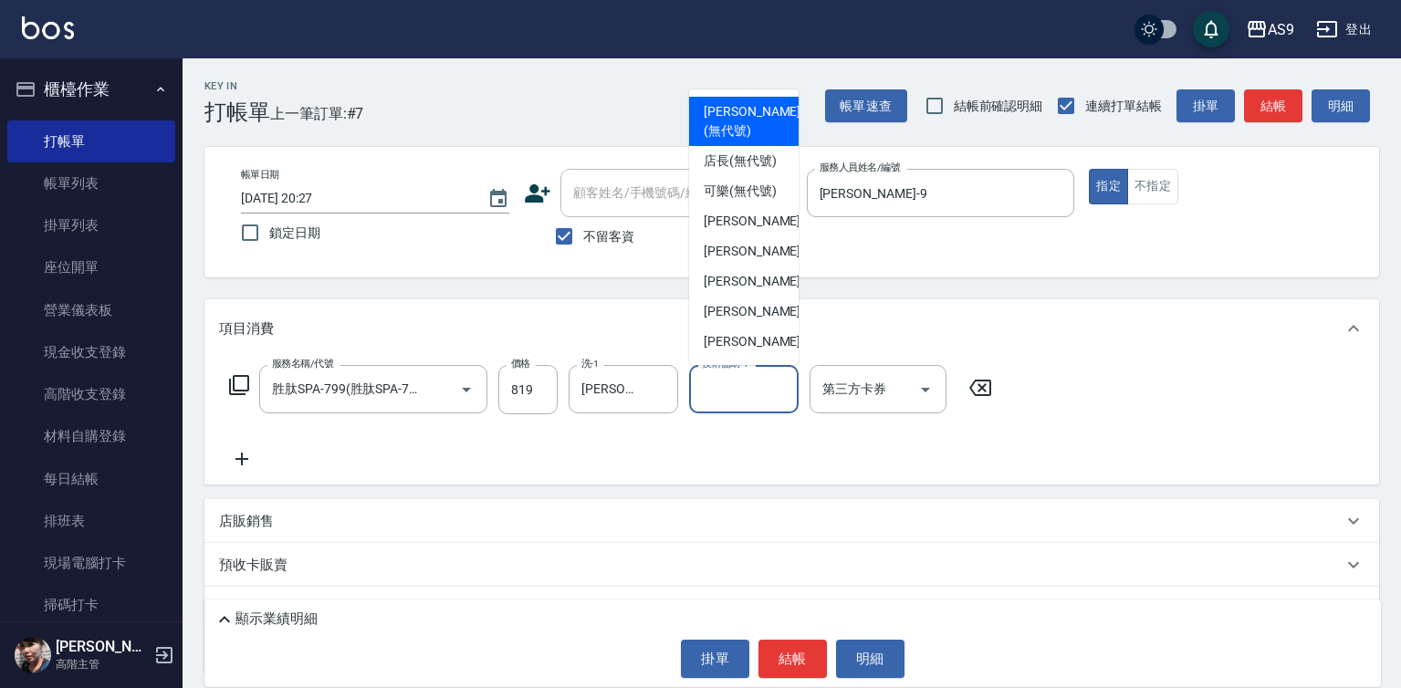
click at [712, 105] on span "[PERSON_NAME] (無代號)" at bounding box center [752, 121] width 97 height 38
type input "[PERSON_NAME](無代號)"
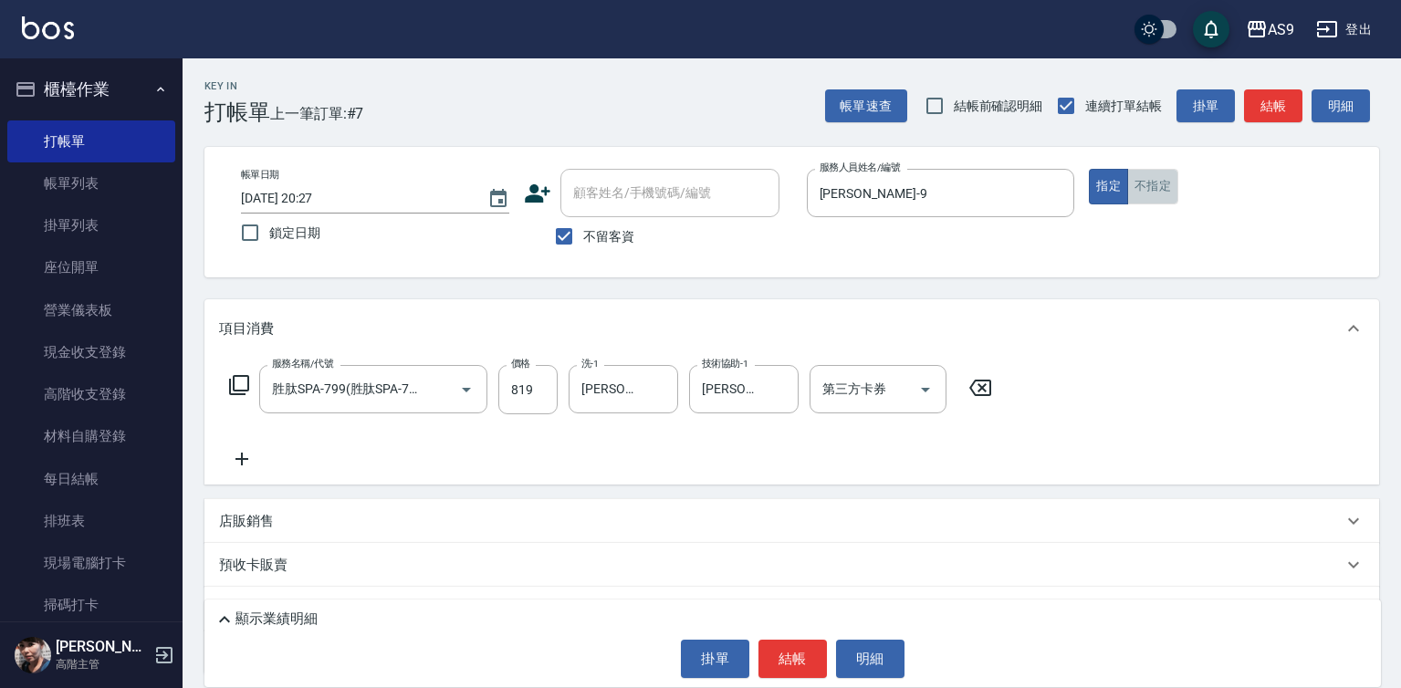
drag, startPoint x: 1152, startPoint y: 177, endPoint x: 1133, endPoint y: 221, distance: 47.8
click at [1152, 179] on button "不指定" at bounding box center [1152, 187] width 51 height 36
click at [813, 654] on button "結帳" at bounding box center [793, 659] width 68 height 38
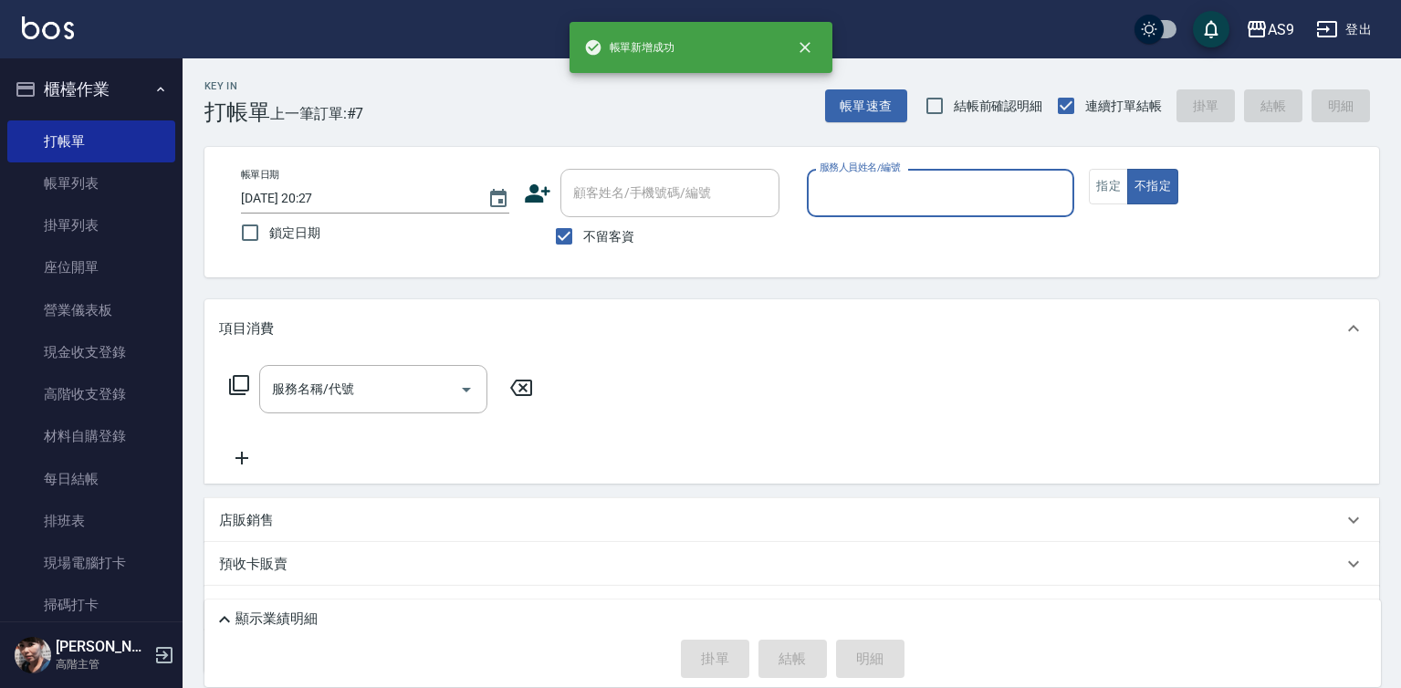
click at [855, 196] on input "服務人員姓名/編號" at bounding box center [941, 193] width 252 height 32
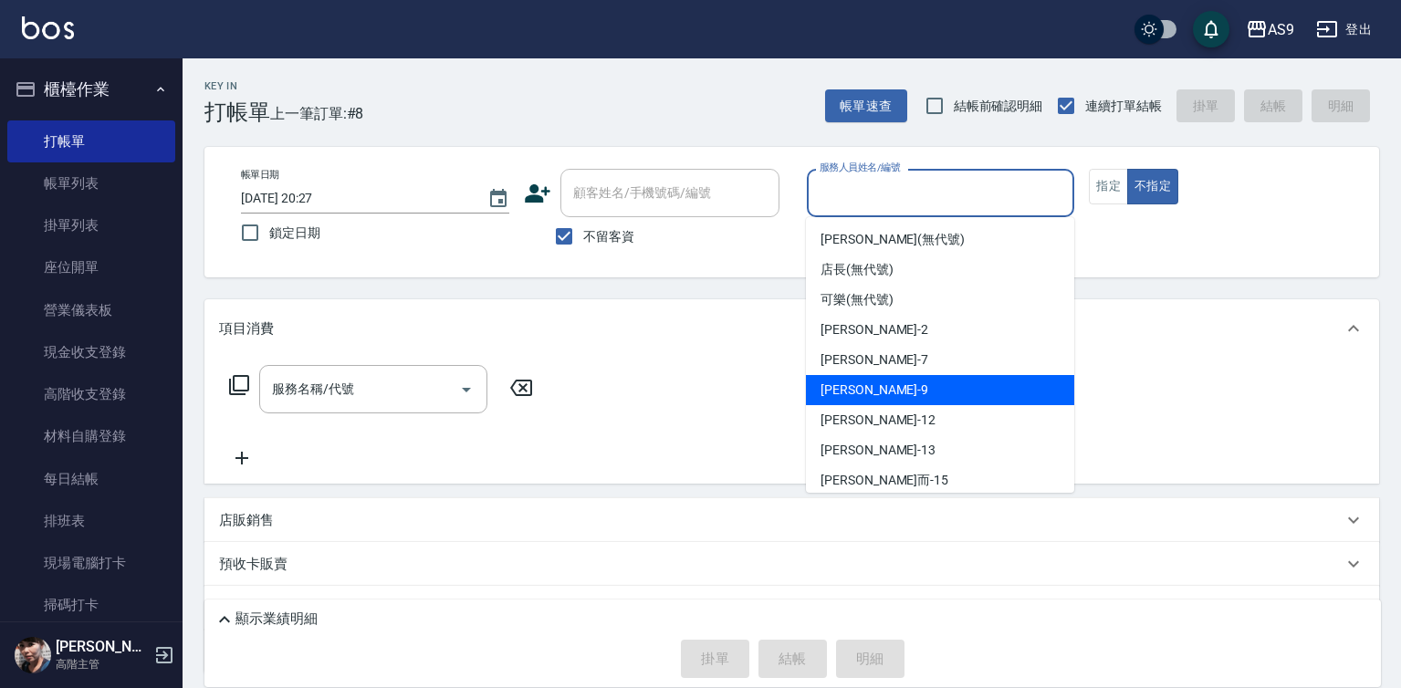
click at [867, 391] on span "[PERSON_NAME] -9" at bounding box center [875, 390] width 108 height 19
type input "[PERSON_NAME]-9"
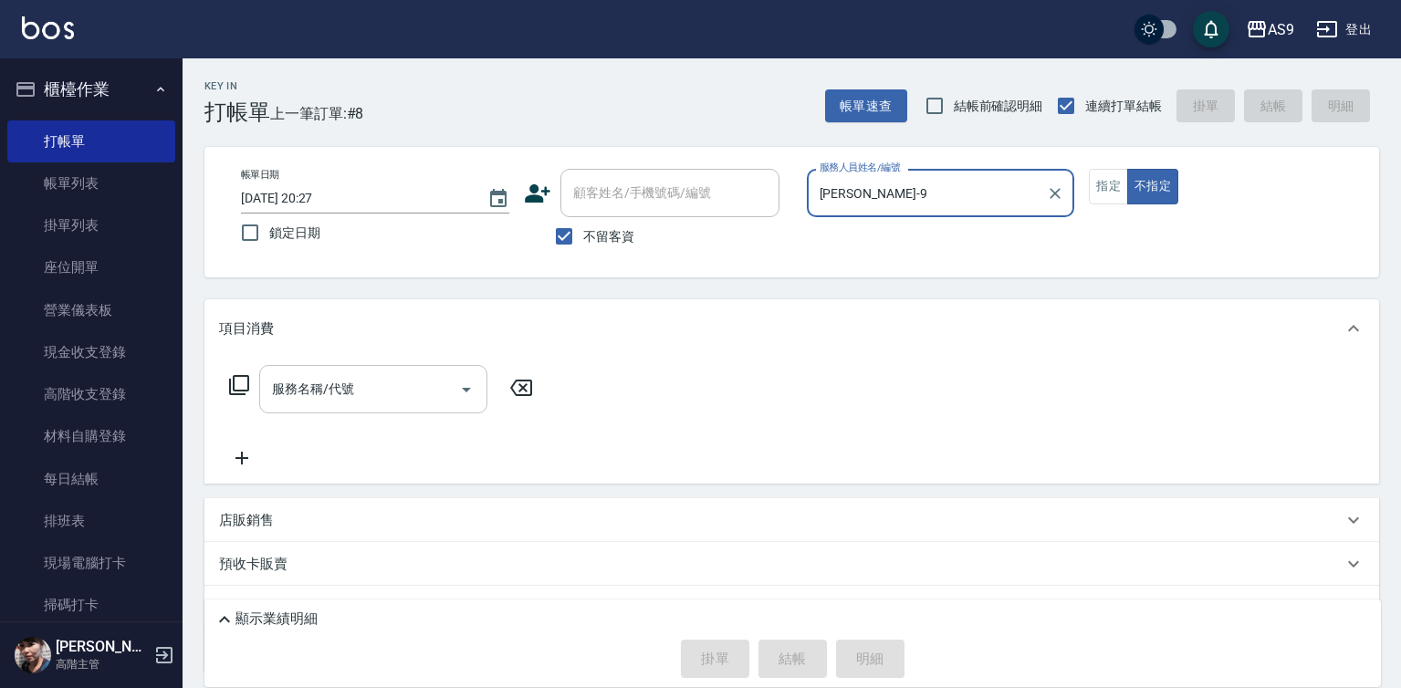
click at [421, 407] on div "服務名稱/代號" at bounding box center [373, 389] width 228 height 48
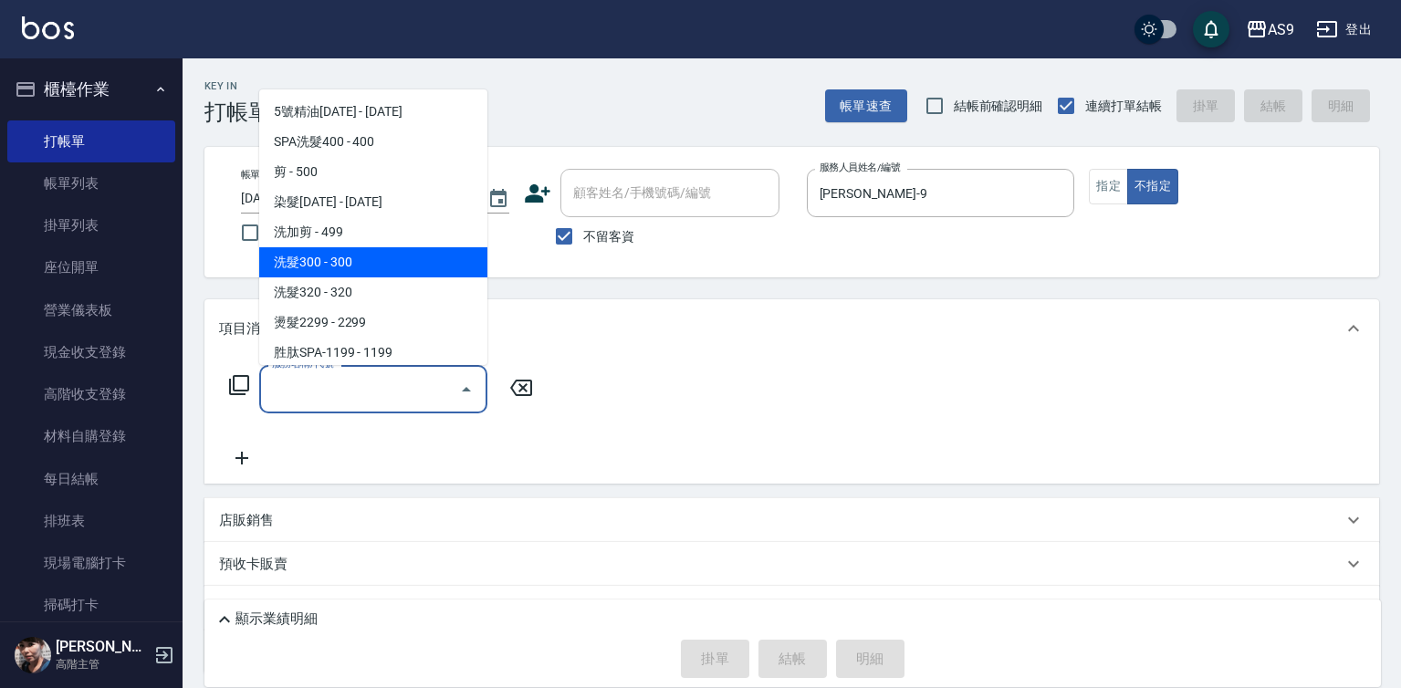
click at [340, 265] on span "洗髮300 - 300" at bounding box center [373, 262] width 228 height 30
type input "洗髮300(洗 髮300)"
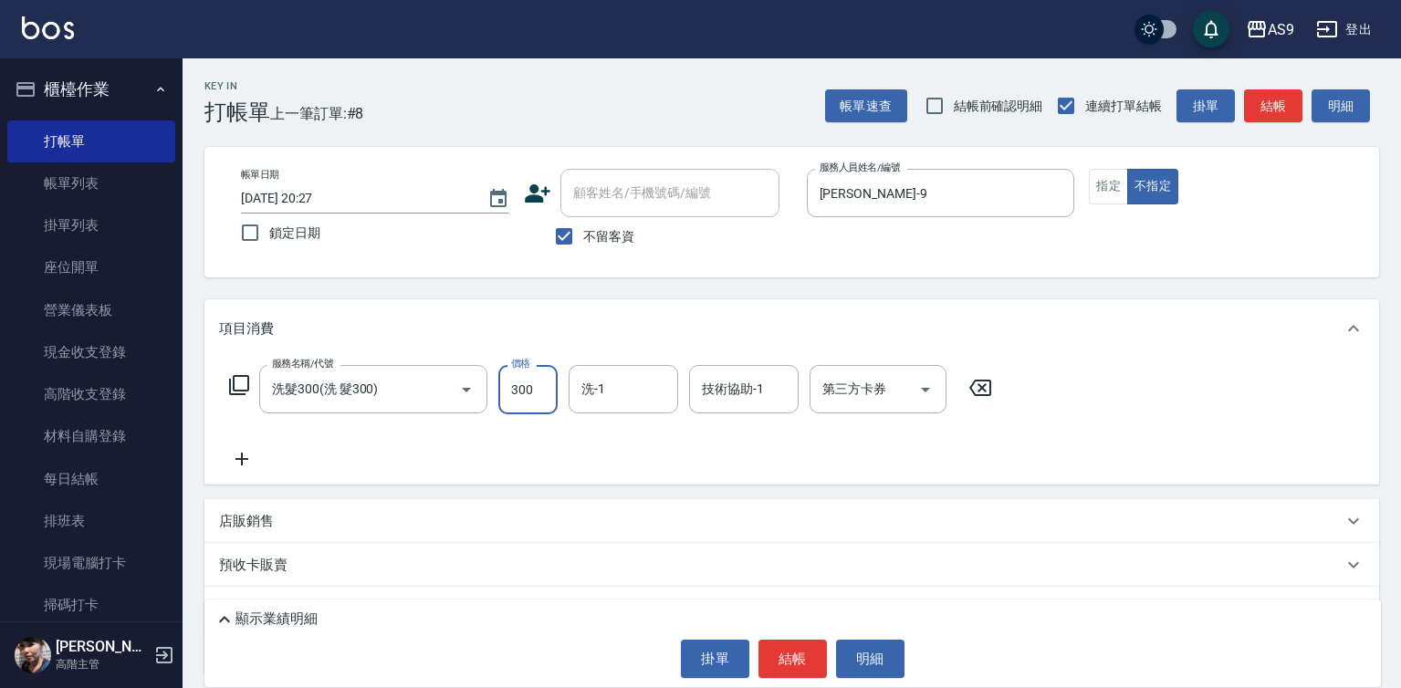
click at [530, 395] on input "300" at bounding box center [527, 389] width 59 height 49
type input "290"
click at [592, 391] on div "洗-1 洗-1" at bounding box center [624, 389] width 110 height 48
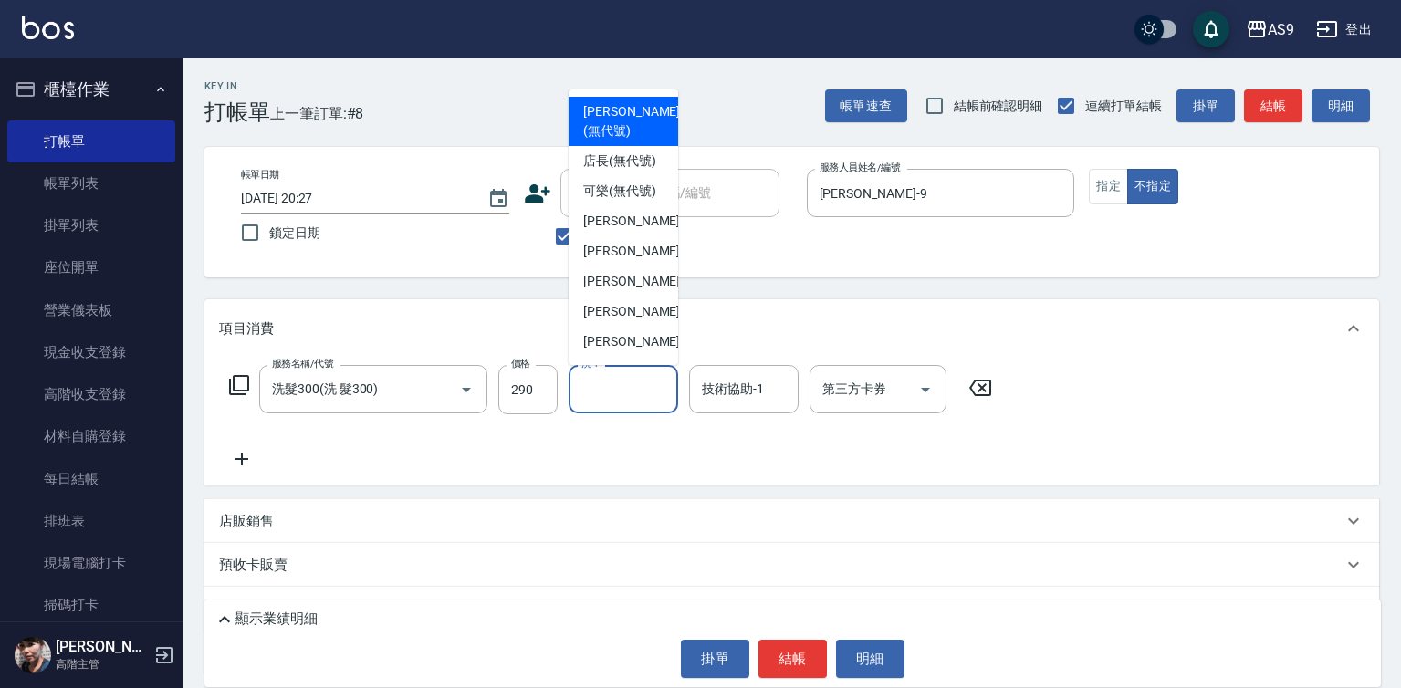
click at [619, 133] on span "[PERSON_NAME] (無代號)" at bounding box center [631, 121] width 97 height 38
type input "[PERSON_NAME](無代號)"
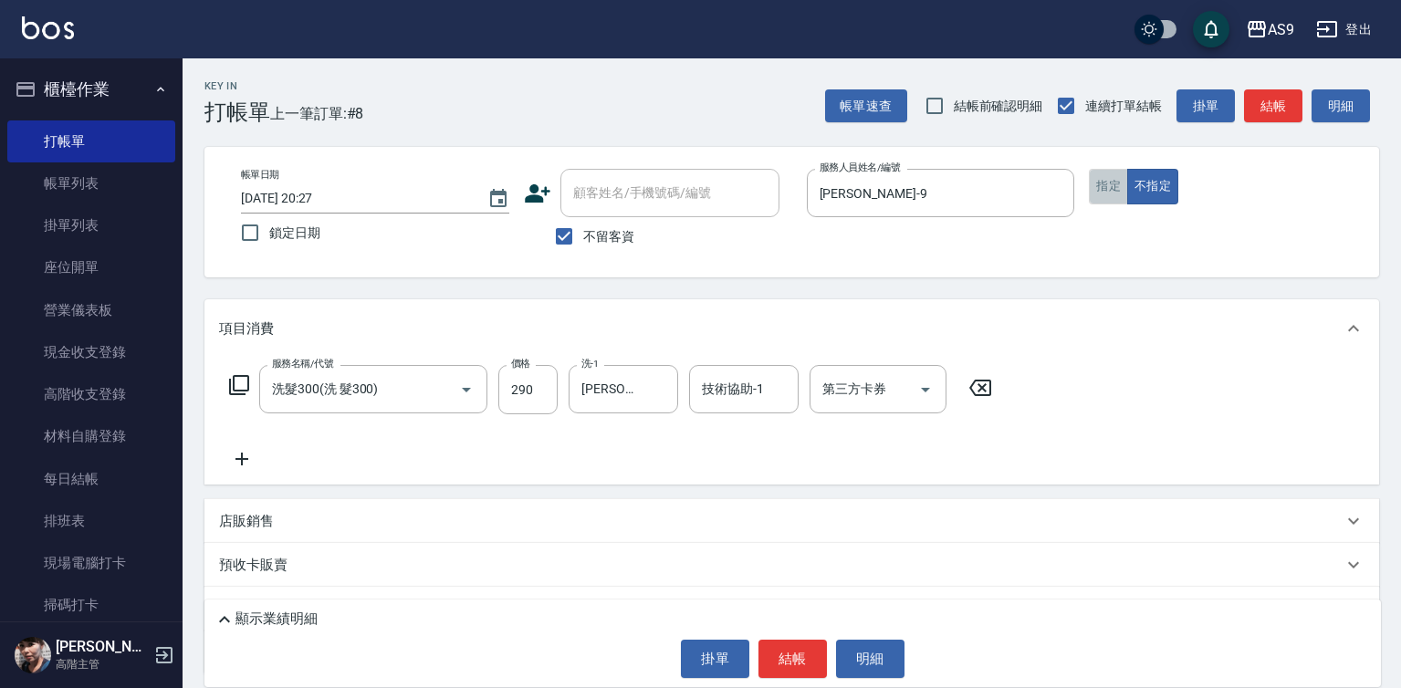
click at [1110, 197] on button "指定" at bounding box center [1108, 187] width 39 height 36
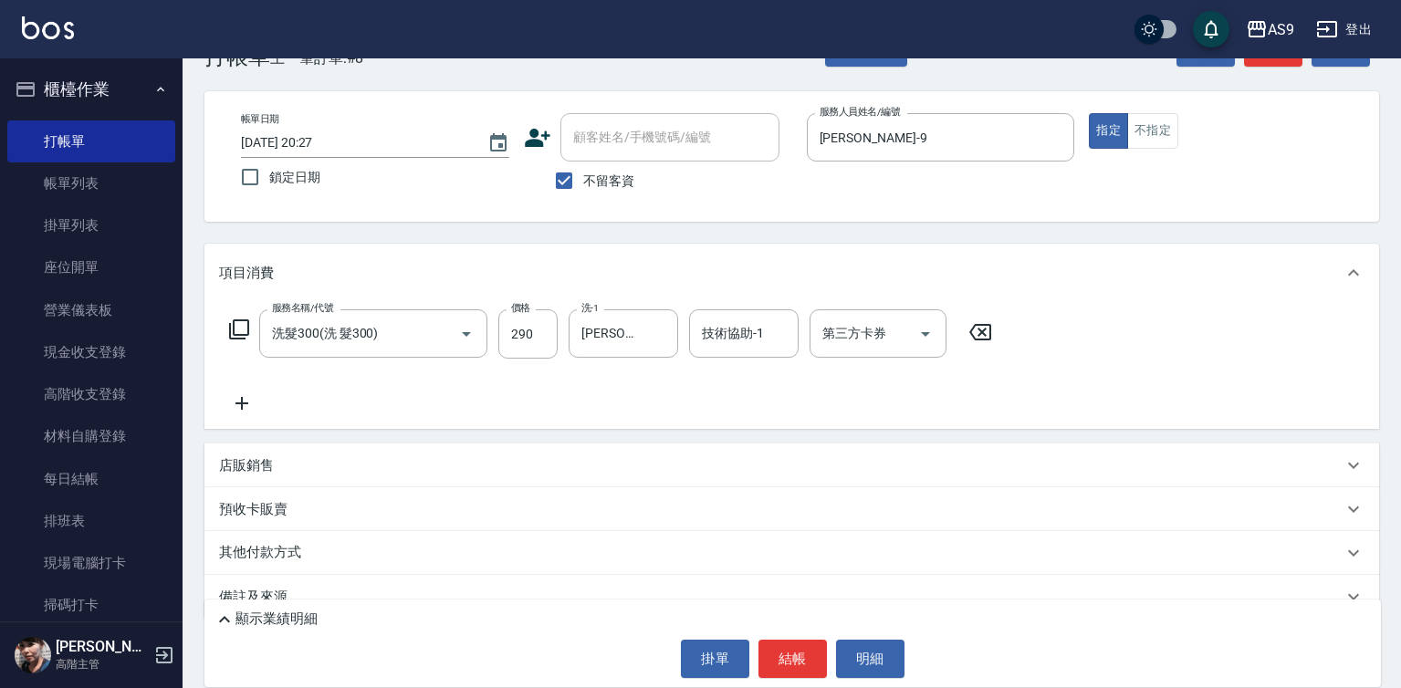
scroll to position [87, 0]
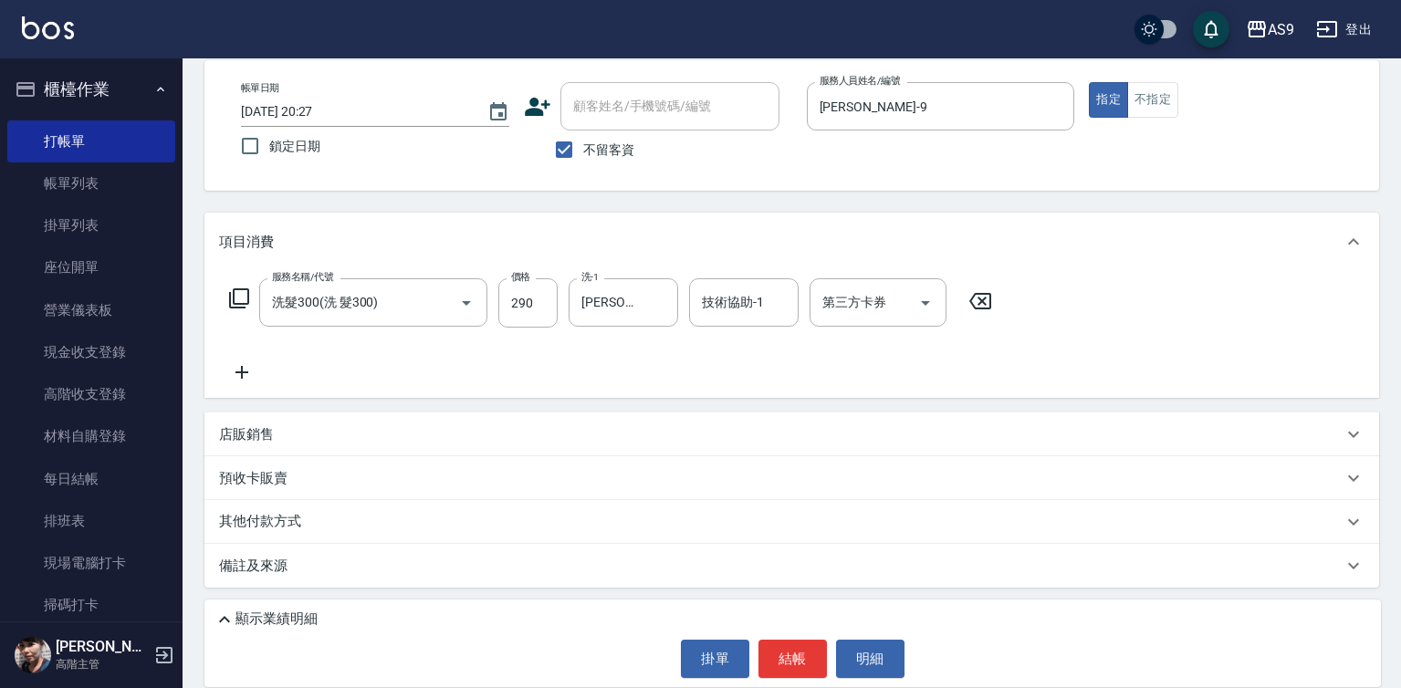
click at [267, 437] on p "店販銷售" at bounding box center [246, 434] width 55 height 19
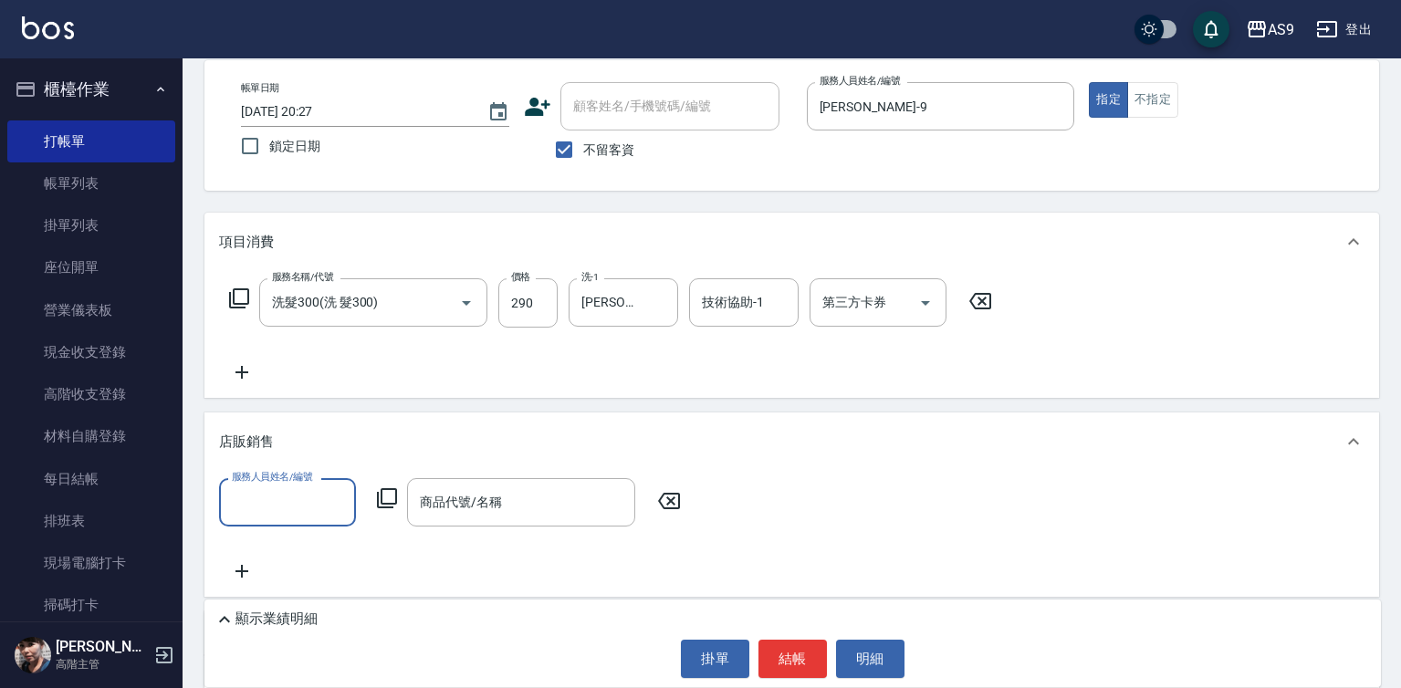
scroll to position [0, 0]
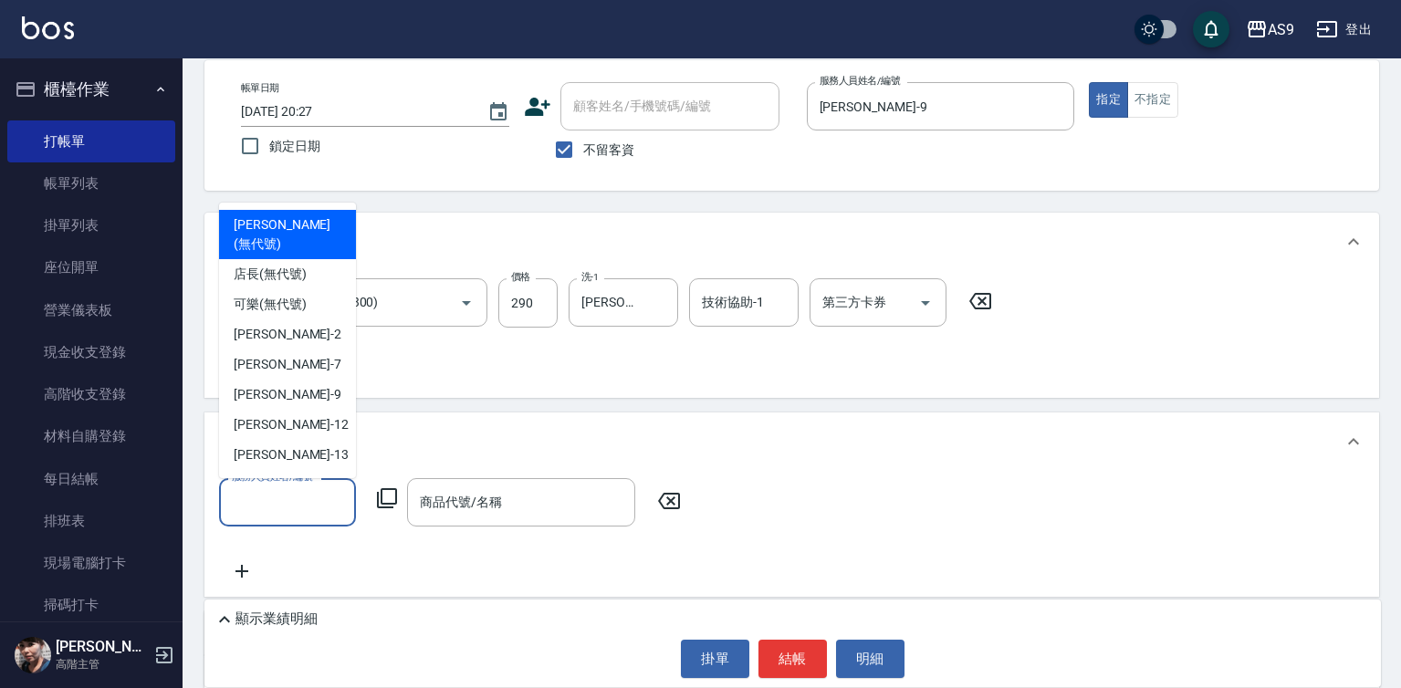
click at [321, 505] on input "服務人員姓名/編號" at bounding box center [287, 503] width 120 height 32
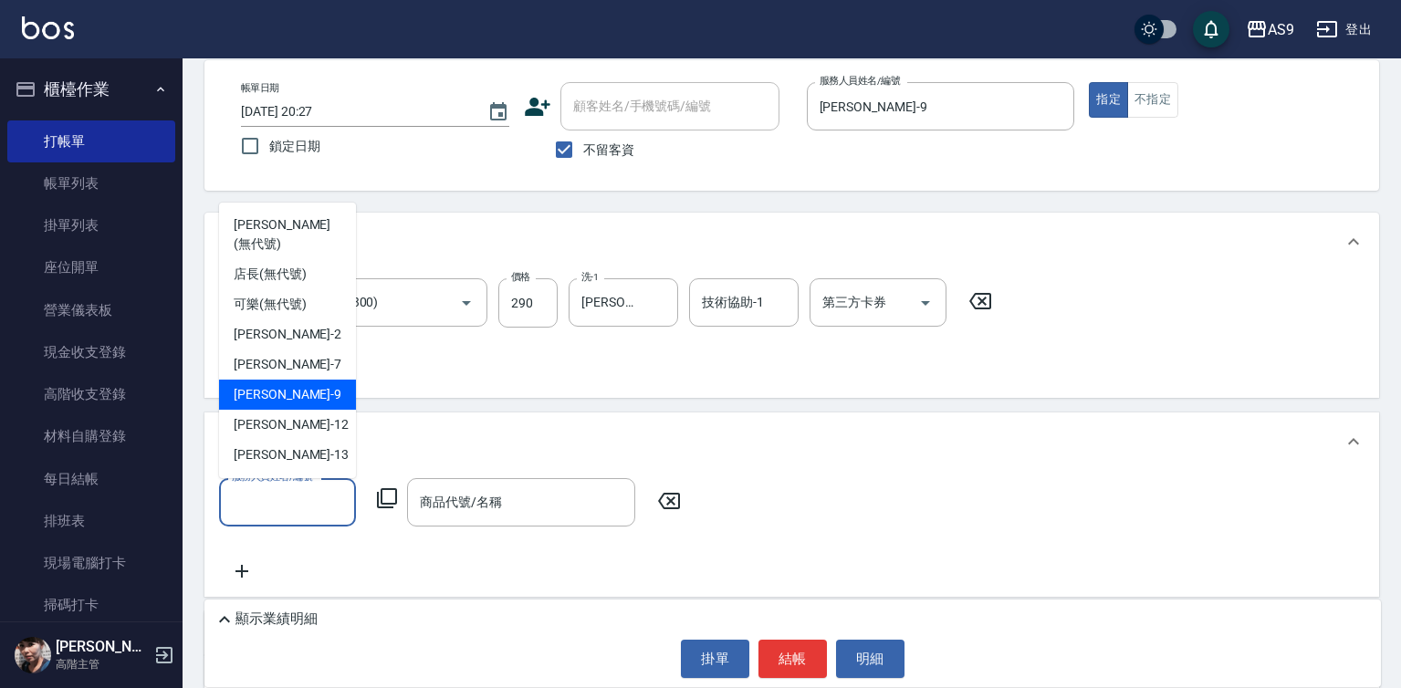
click at [293, 382] on div "[PERSON_NAME] -9" at bounding box center [287, 395] width 137 height 30
type input "[PERSON_NAME]-9"
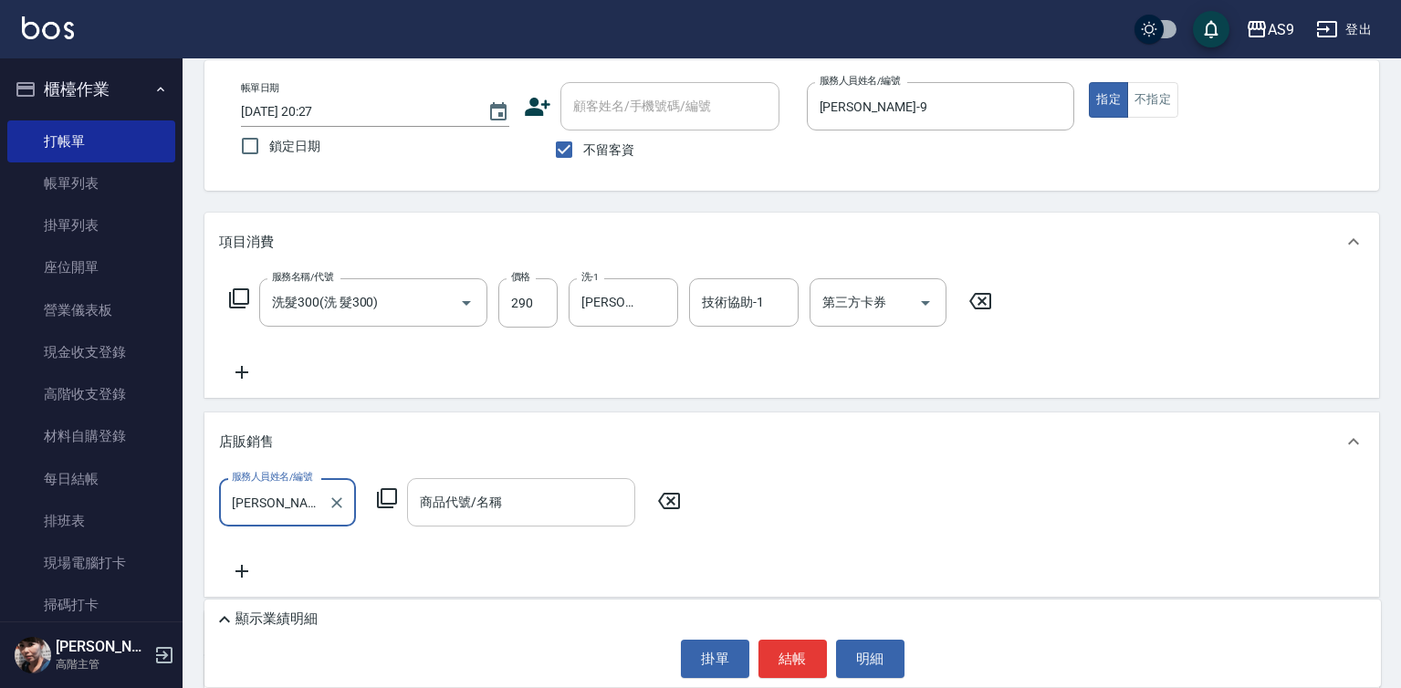
click at [476, 503] on div "商品代號/名稱 商品代號/名稱" at bounding box center [521, 502] width 228 height 48
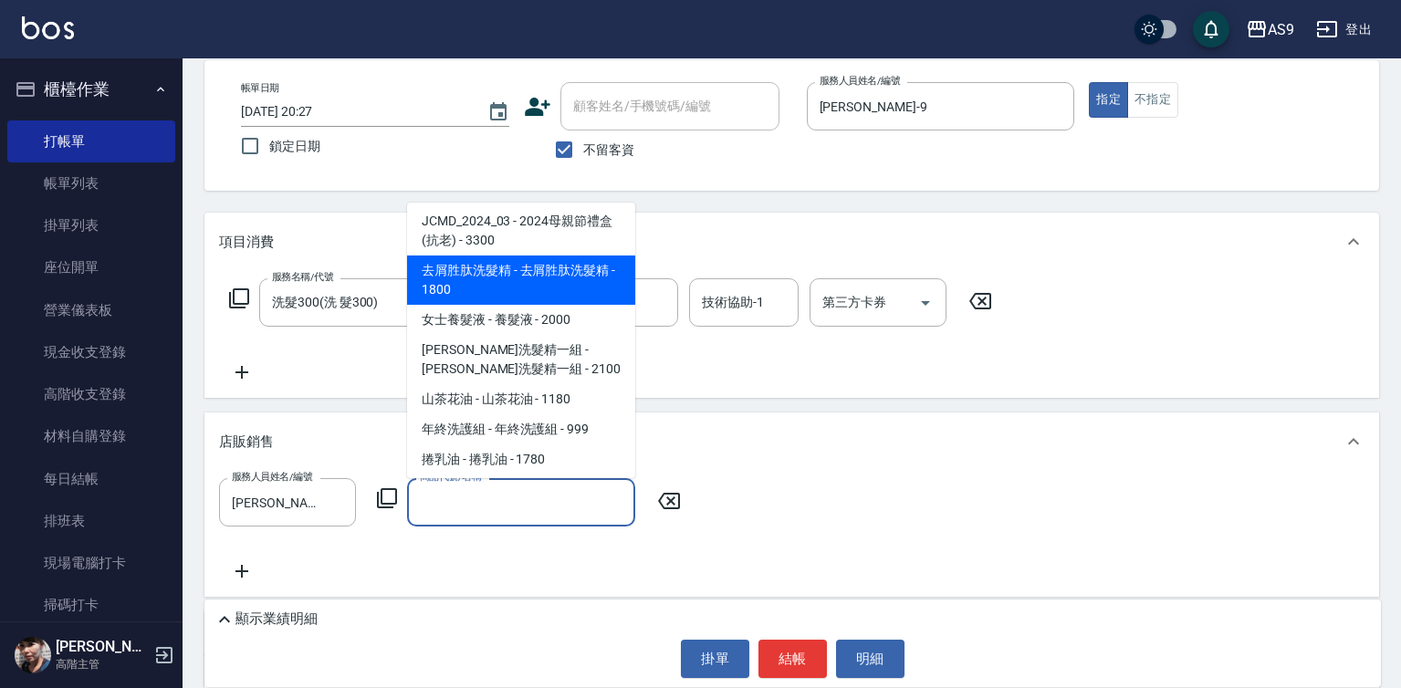
scroll to position [822, 0]
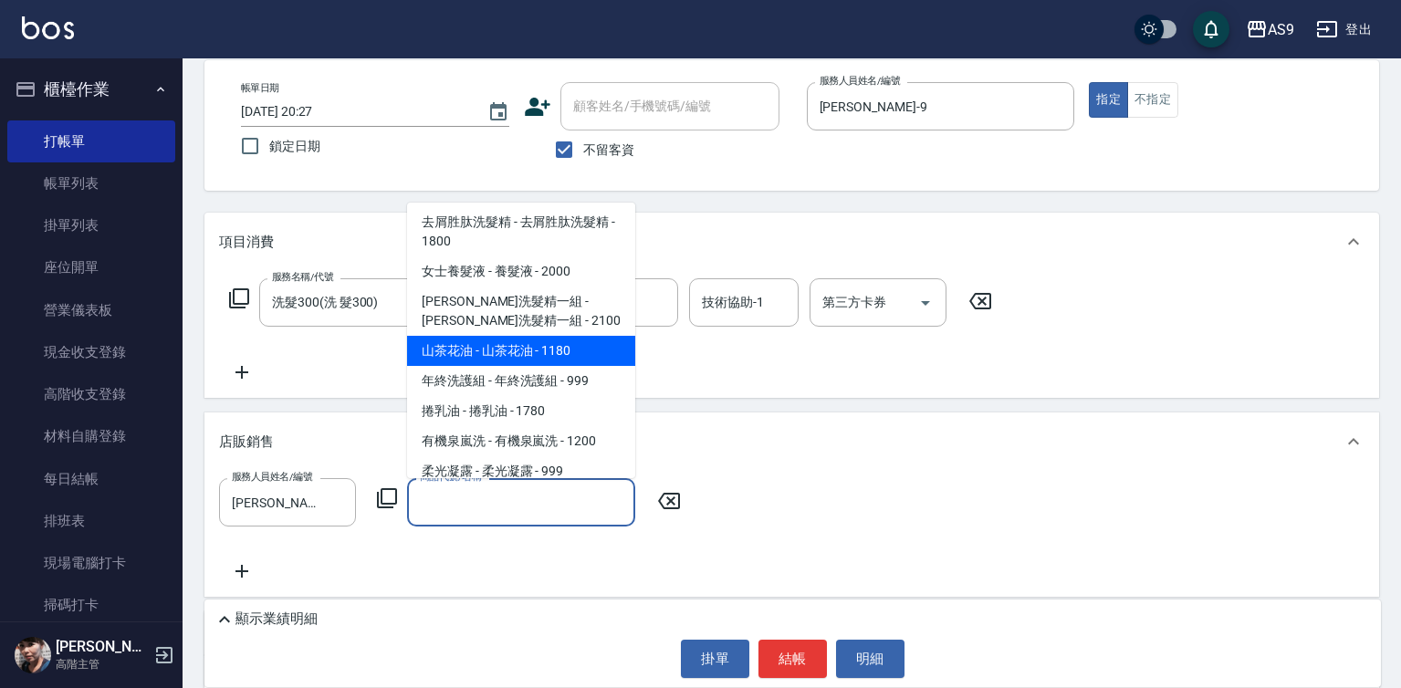
click at [501, 349] on span "山茶花油 - 山茶花油 - 1180" at bounding box center [521, 351] width 228 height 30
type input "山茶花油"
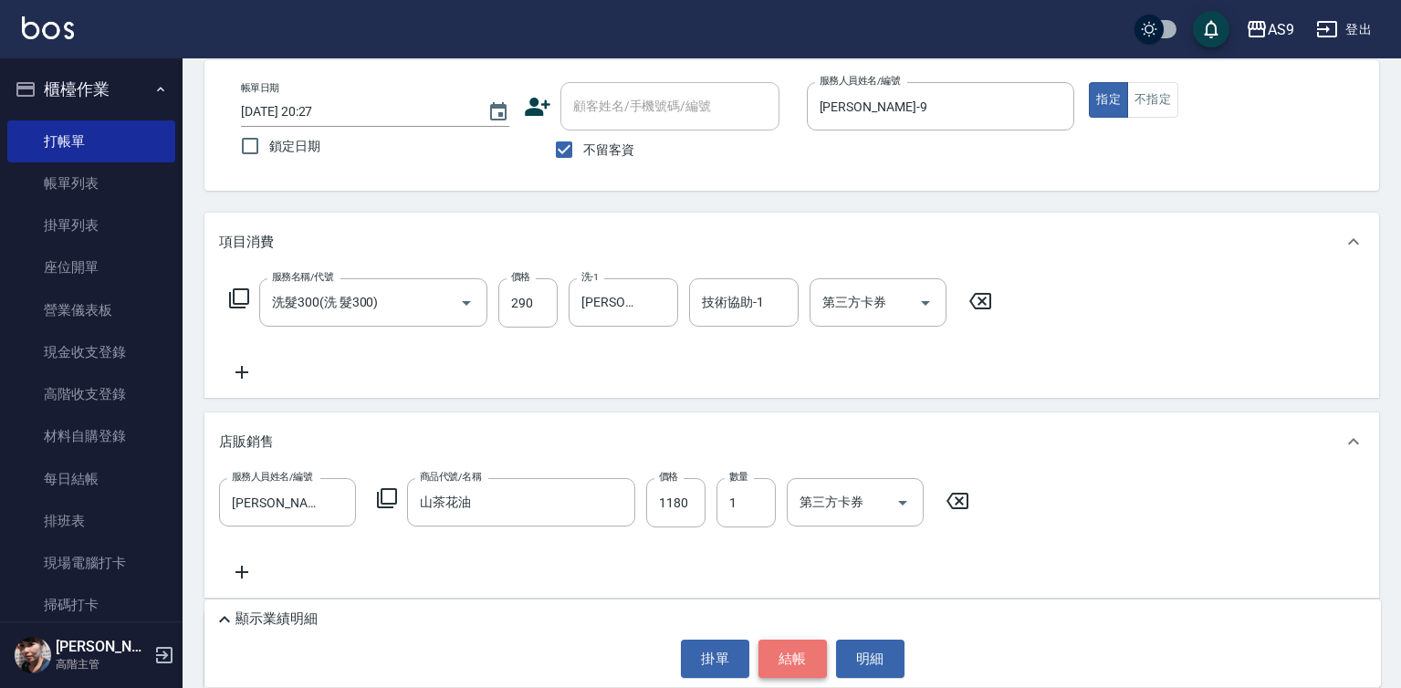
click at [778, 658] on button "結帳" at bounding box center [793, 659] width 68 height 38
type input "[DATE] 20:28"
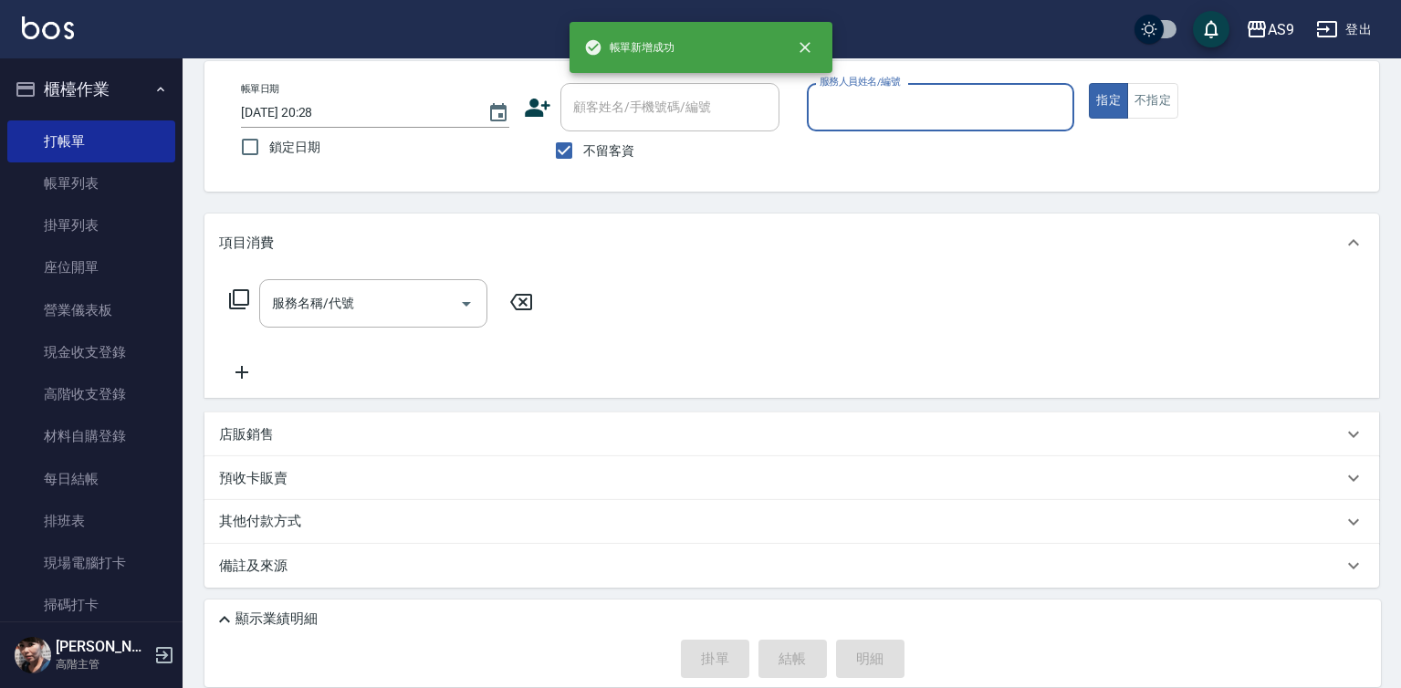
scroll to position [86, 0]
drag, startPoint x: 823, startPoint y: 120, endPoint x: 832, endPoint y: 127, distance: 11.7
click at [823, 119] on input "服務人員姓名/編號" at bounding box center [941, 107] width 252 height 32
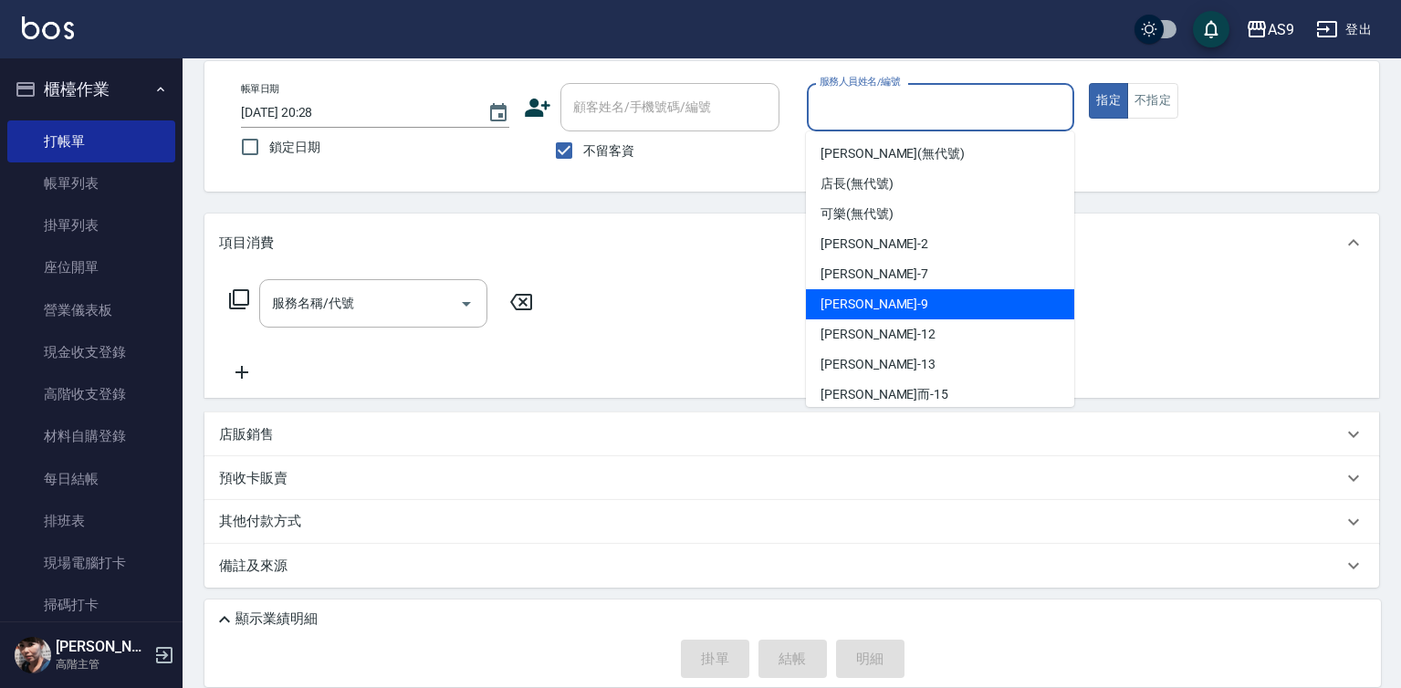
click at [874, 307] on div "[PERSON_NAME] -9" at bounding box center [940, 304] width 268 height 30
type input "[PERSON_NAME]-9"
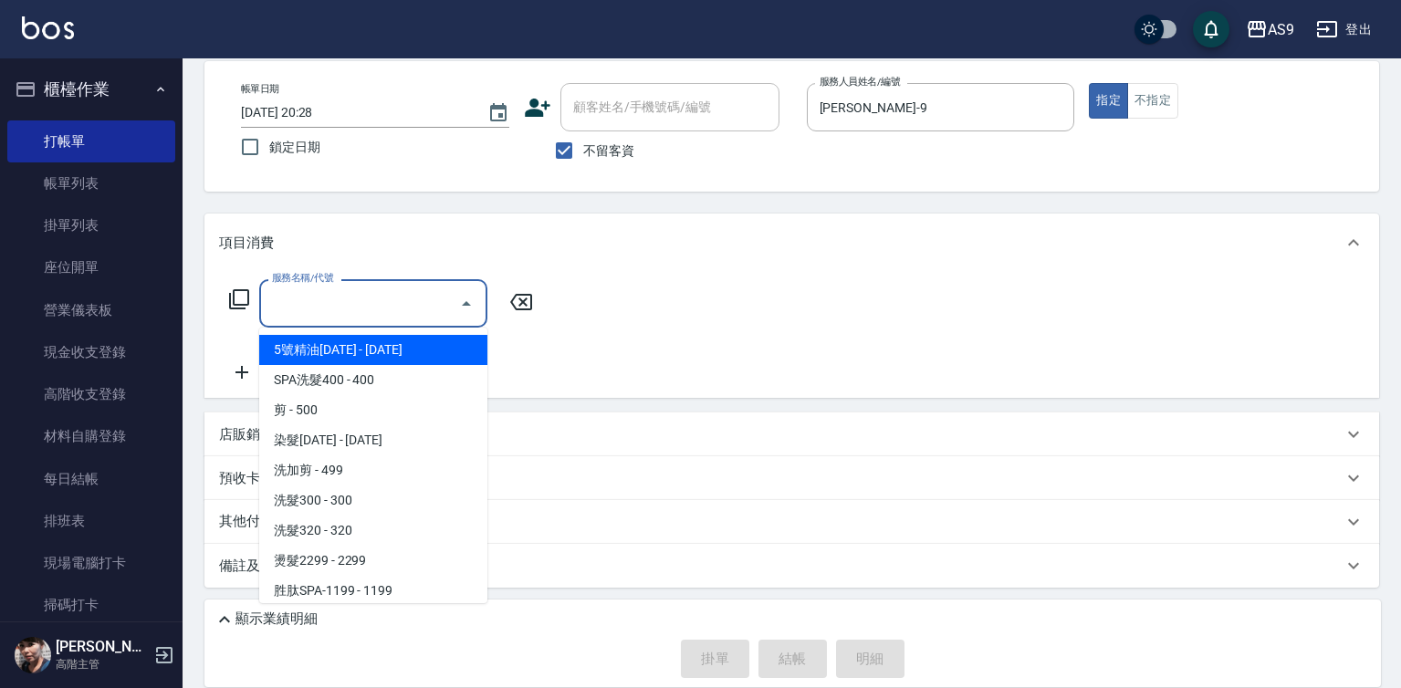
click at [340, 316] on input "服務名稱/代號" at bounding box center [359, 304] width 184 height 32
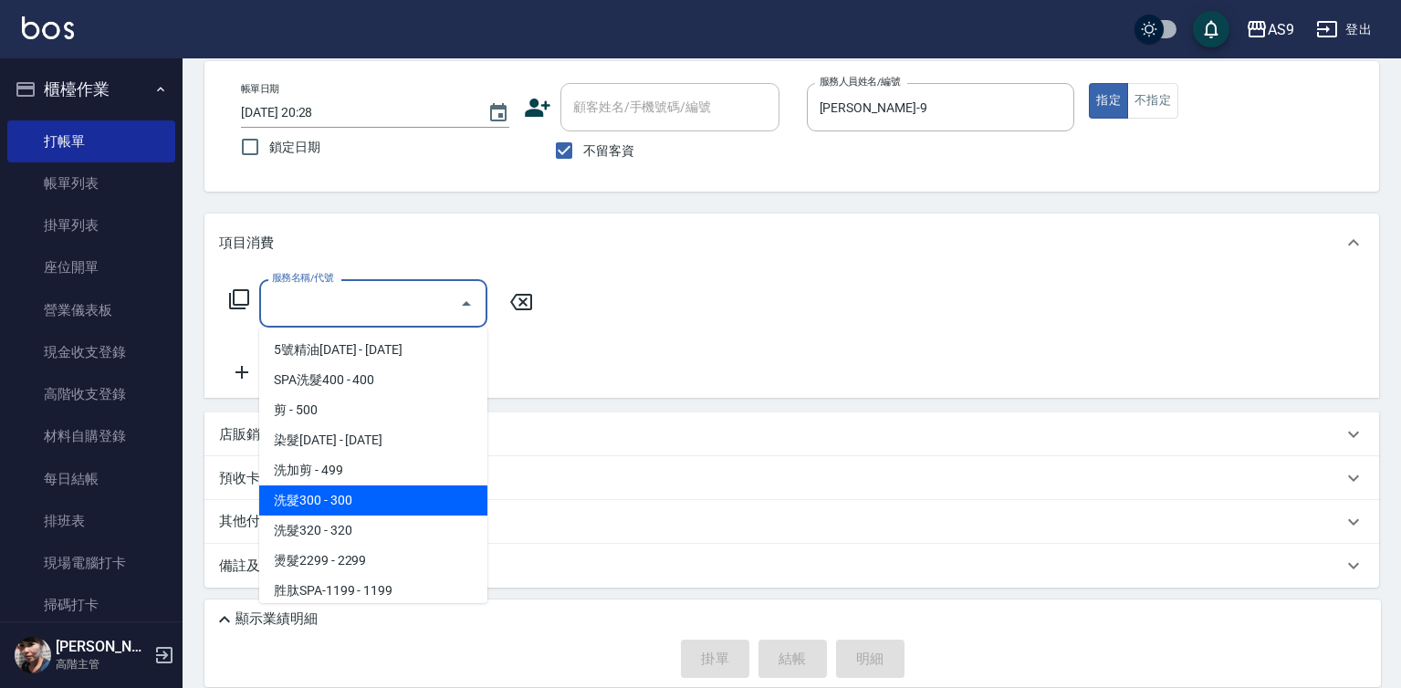
click at [342, 498] on span "洗髮300 - 300" at bounding box center [373, 501] width 228 height 30
type input "洗髮300(洗 髮300)"
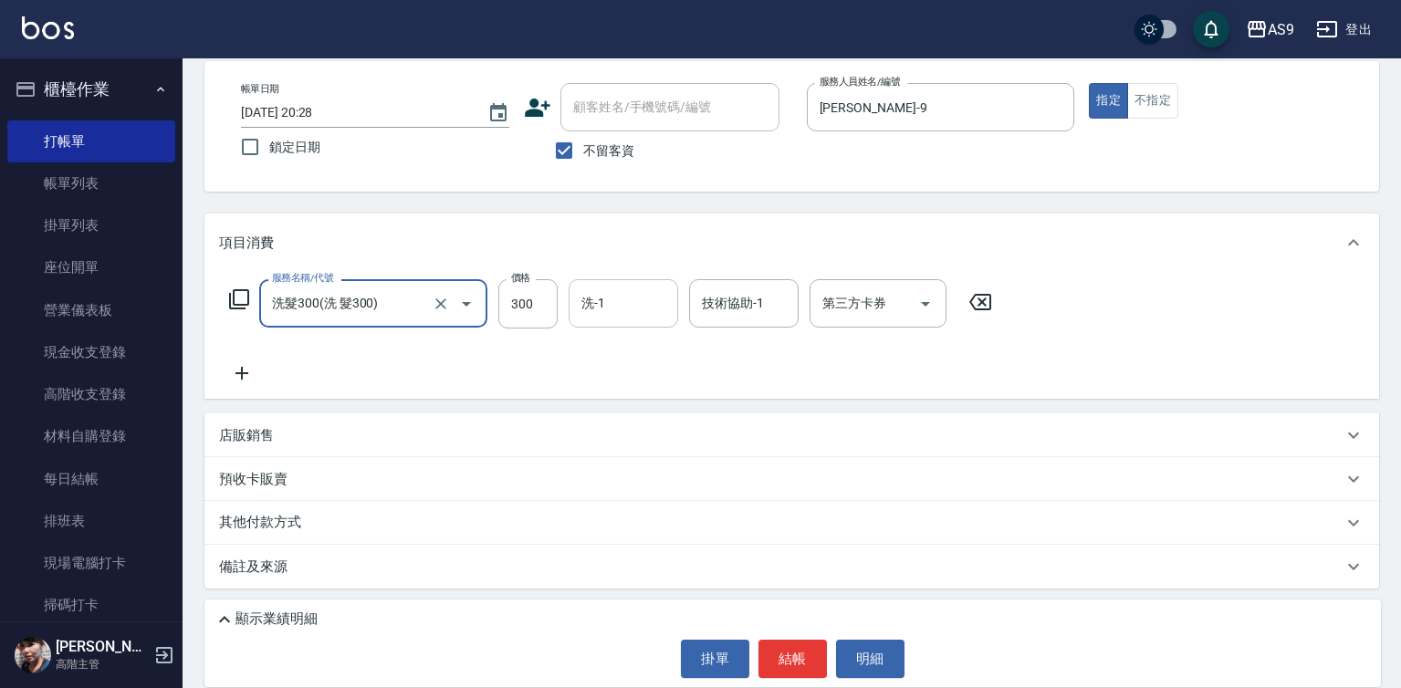
click at [580, 309] on input "洗-1" at bounding box center [623, 304] width 93 height 32
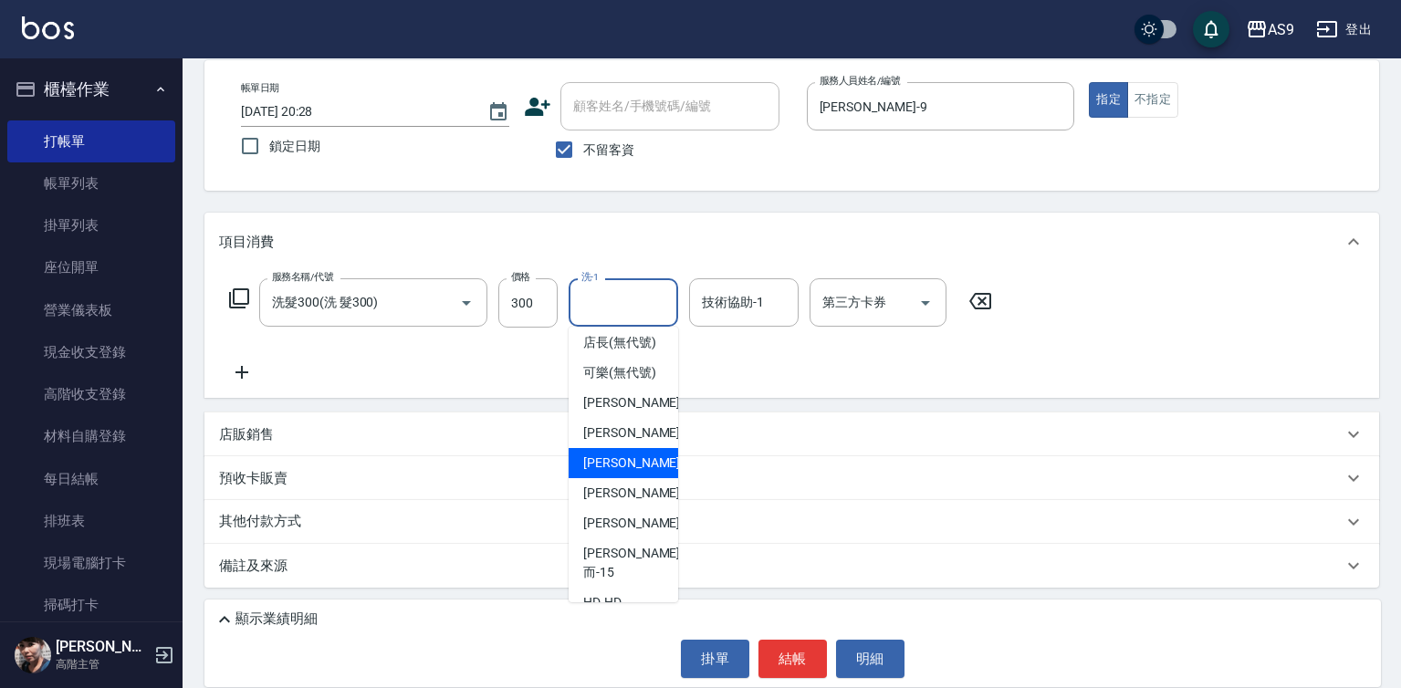
scroll to position [117, 0]
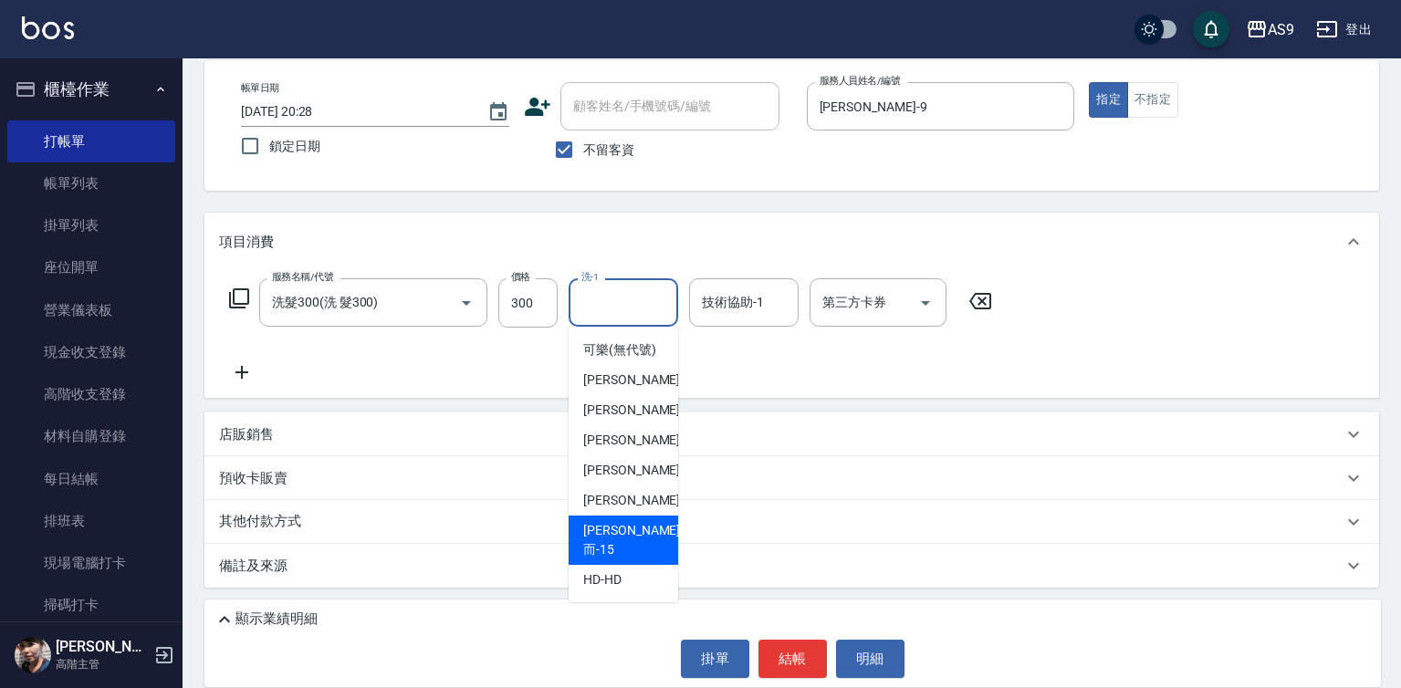
click at [633, 547] on span "[PERSON_NAME]而 -15" at bounding box center [631, 540] width 97 height 38
type input "[PERSON_NAME]而-15"
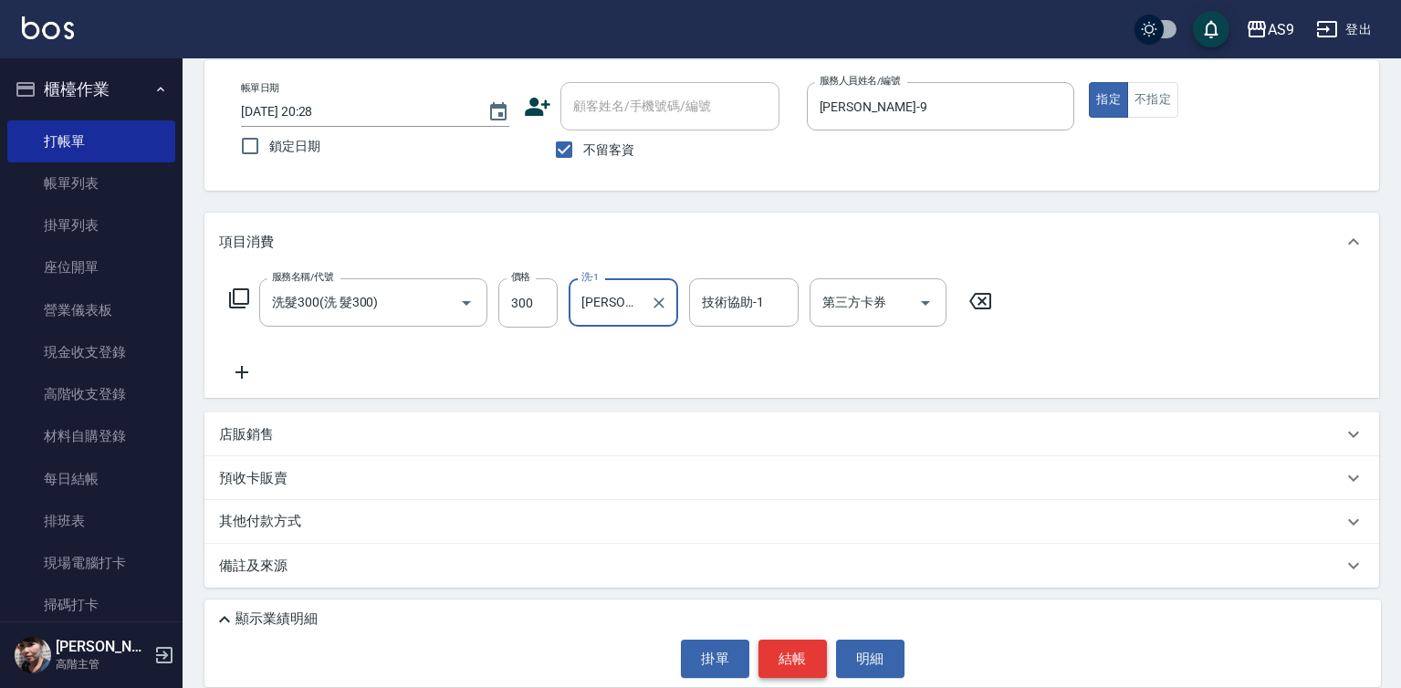
click at [777, 655] on button "結帳" at bounding box center [793, 659] width 68 height 38
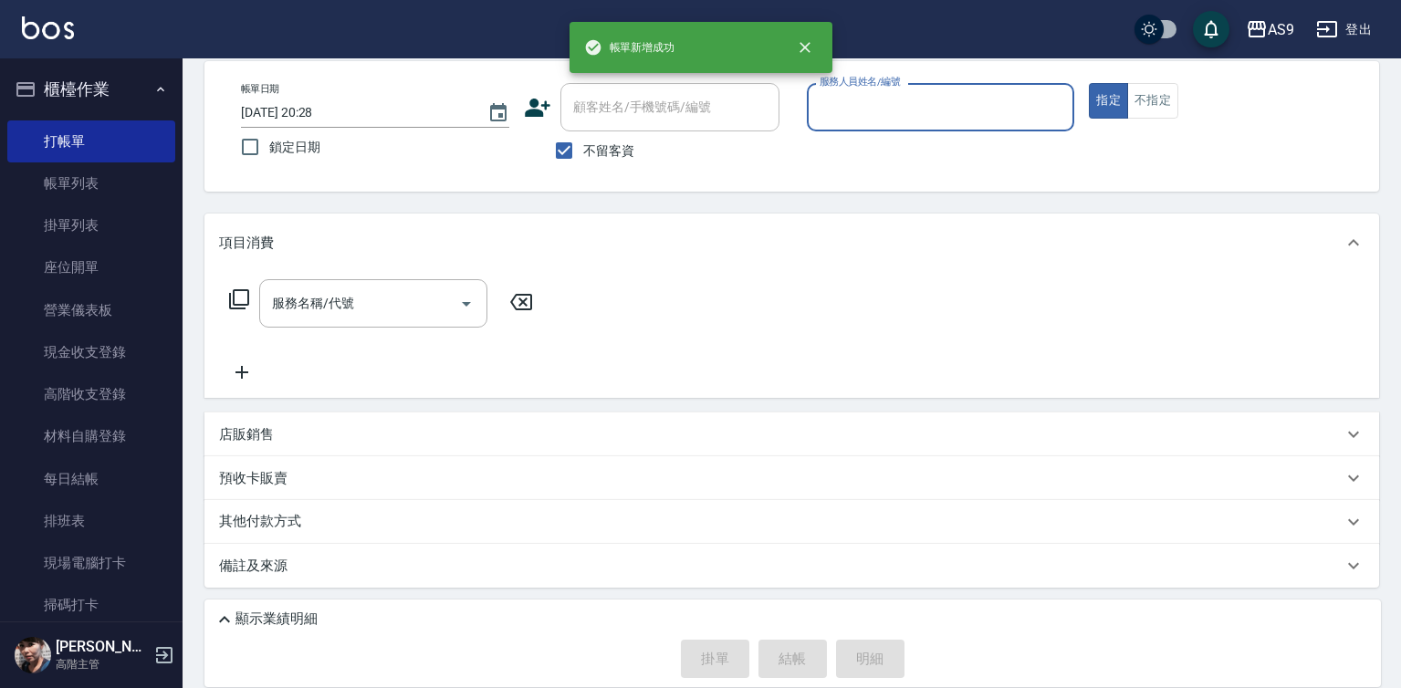
scroll to position [86, 0]
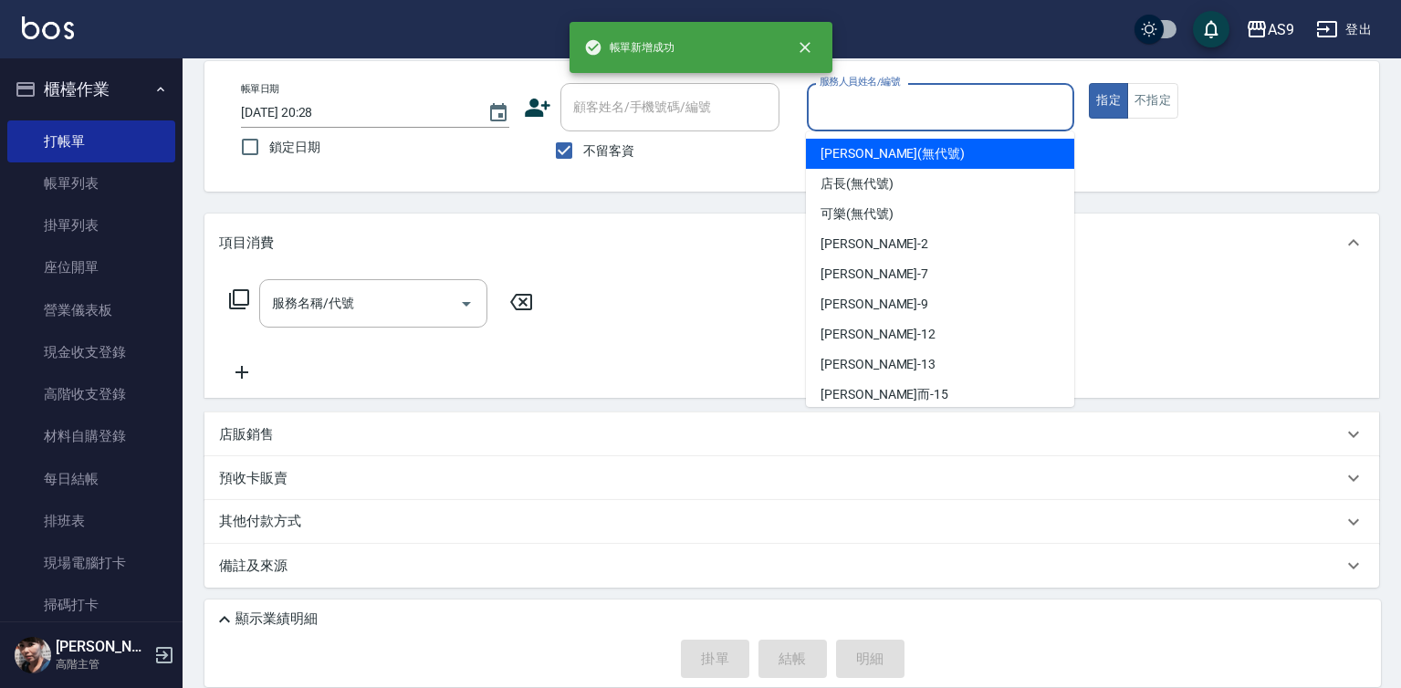
drag, startPoint x: 865, startPoint y: 107, endPoint x: 871, endPoint y: 251, distance: 144.3
click at [865, 108] on input "服務人員姓名/編號" at bounding box center [941, 107] width 252 height 32
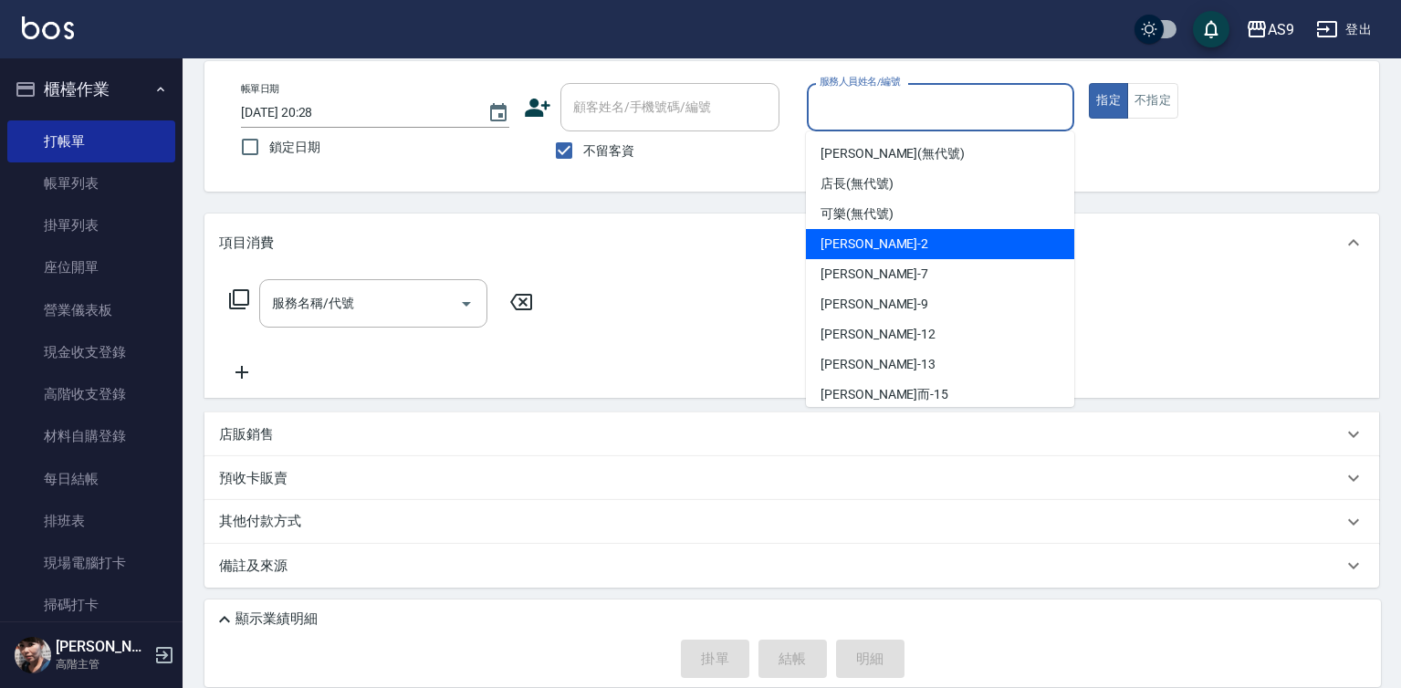
click at [876, 234] on div "[PERSON_NAME]蘭 -2" at bounding box center [940, 244] width 268 height 30
type input "[PERSON_NAME]蘭-2"
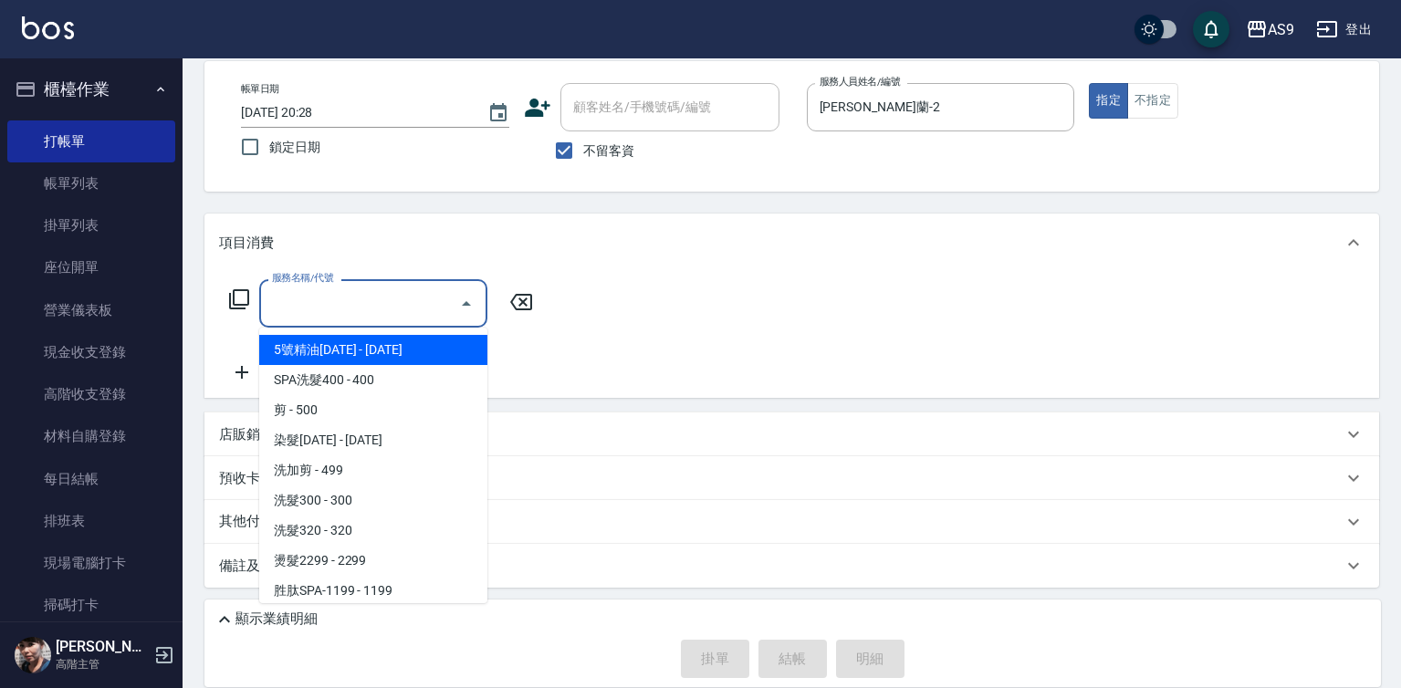
click at [386, 300] on input "服務名稱/代號" at bounding box center [359, 304] width 184 height 32
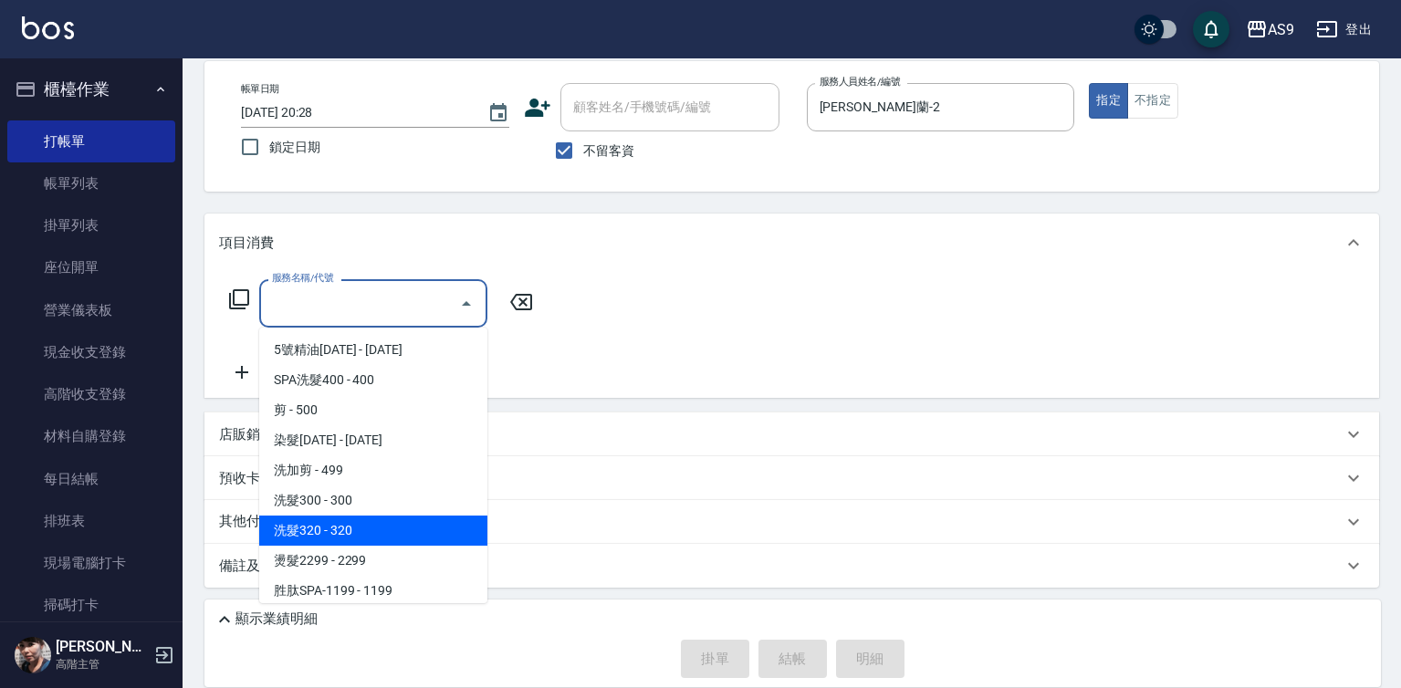
click at [340, 526] on span "洗髮320 - 320" at bounding box center [373, 531] width 228 height 30
type input "洗髮320(洗髮320)"
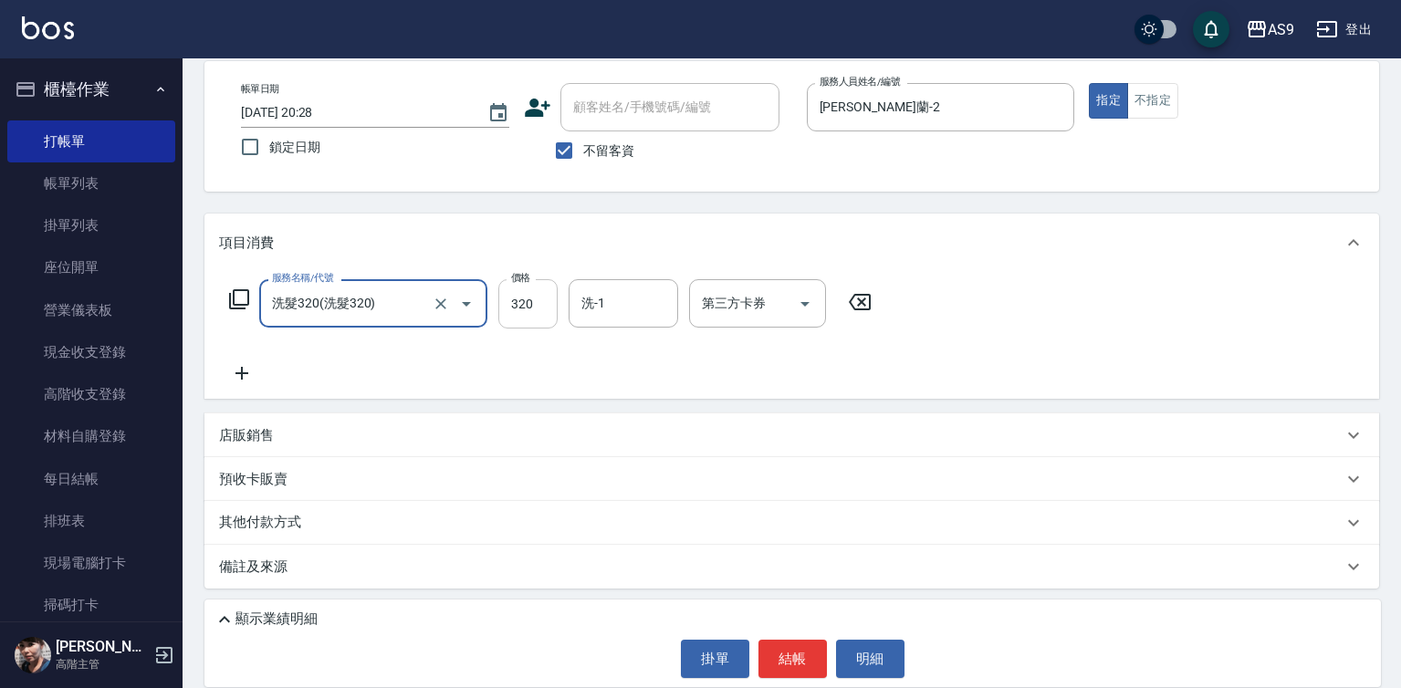
click at [506, 304] on input "320" at bounding box center [527, 303] width 59 height 49
click at [533, 310] on input "227320" at bounding box center [527, 303] width 59 height 49
type input "227"
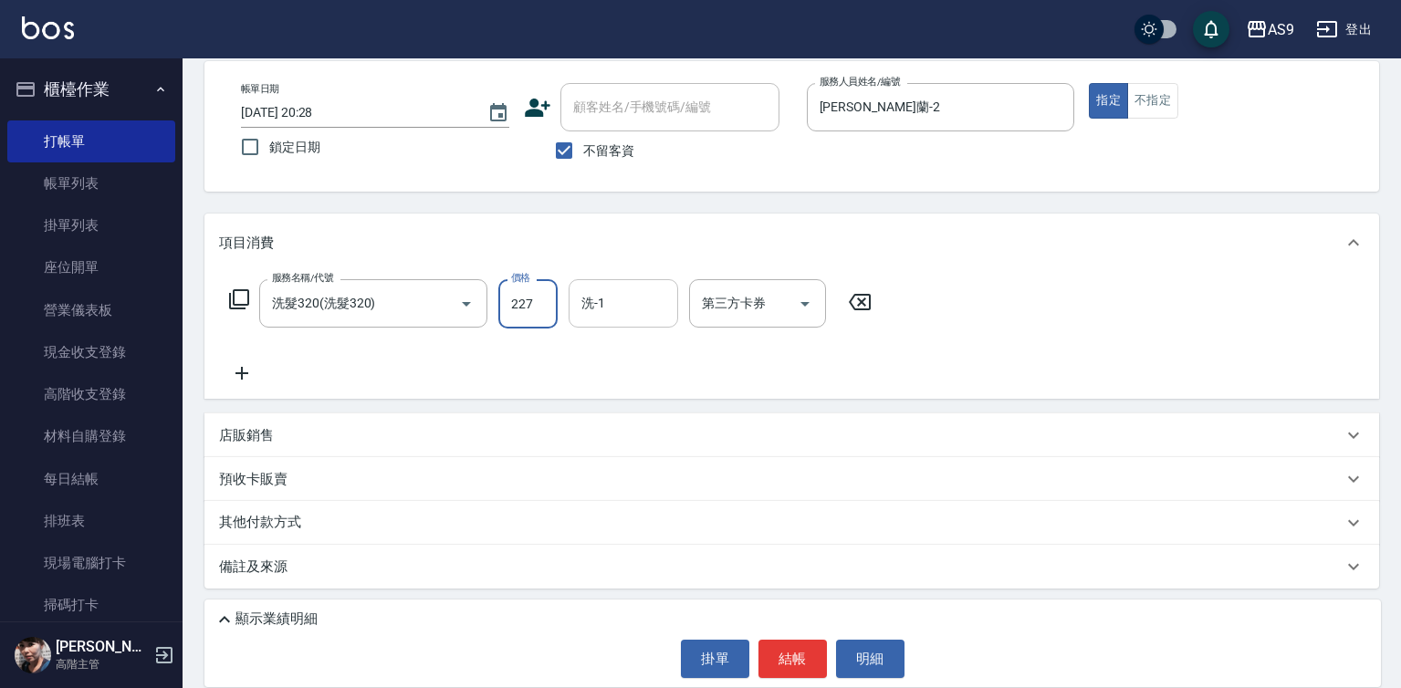
click at [626, 308] on input "洗-1" at bounding box center [623, 304] width 93 height 32
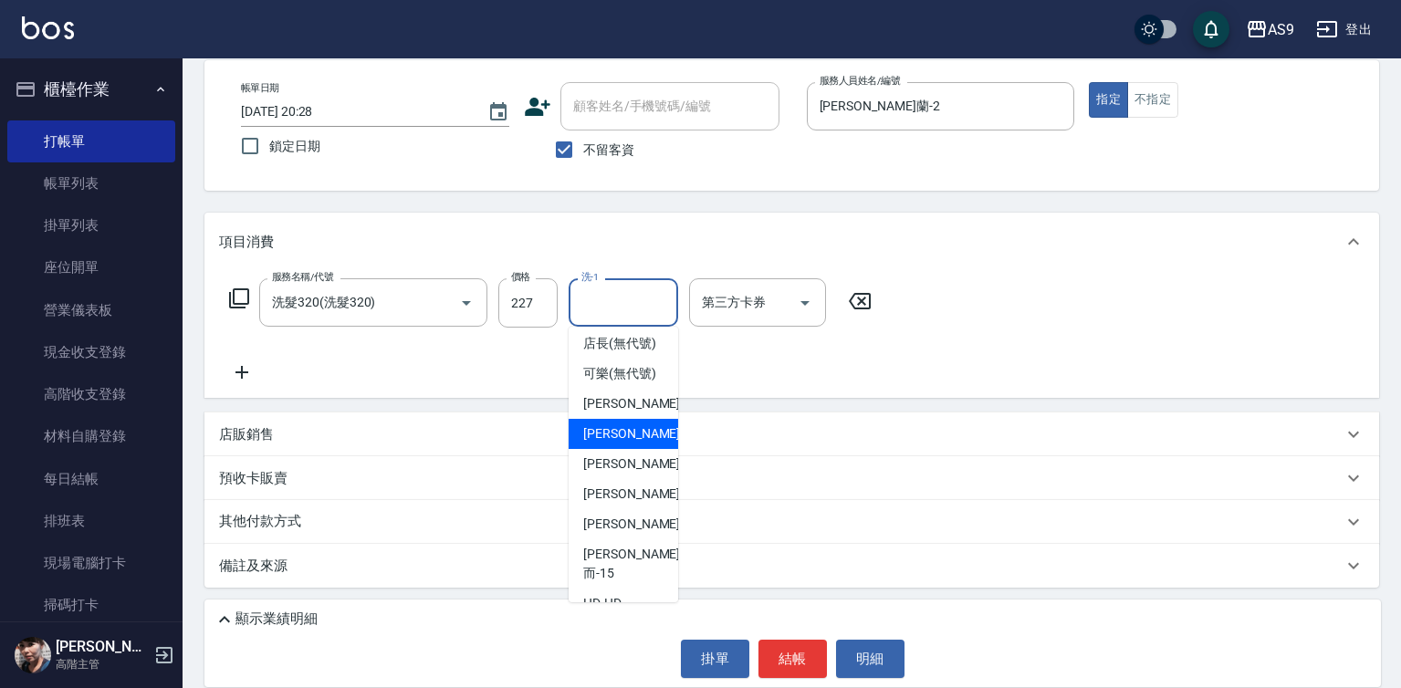
scroll to position [117, 0]
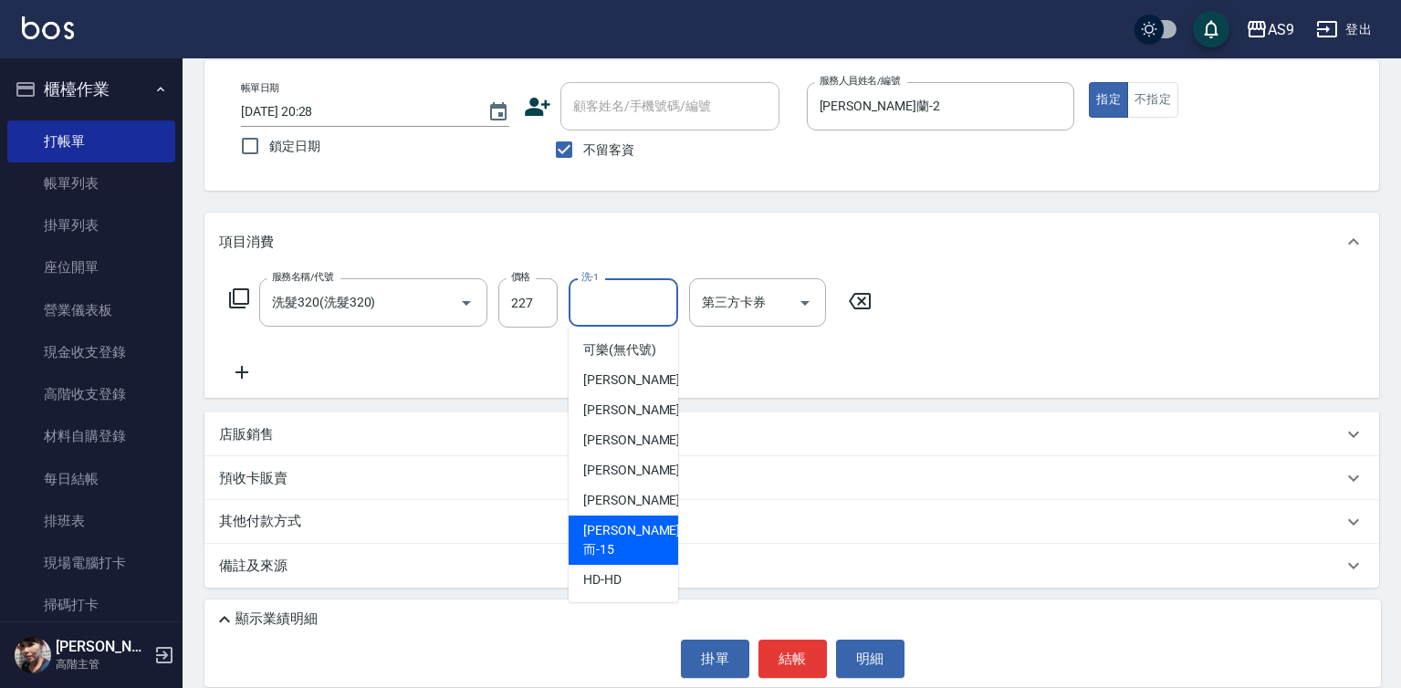
click at [636, 547] on span "[PERSON_NAME]而 -15" at bounding box center [631, 540] width 97 height 38
type input "[PERSON_NAME]而-15"
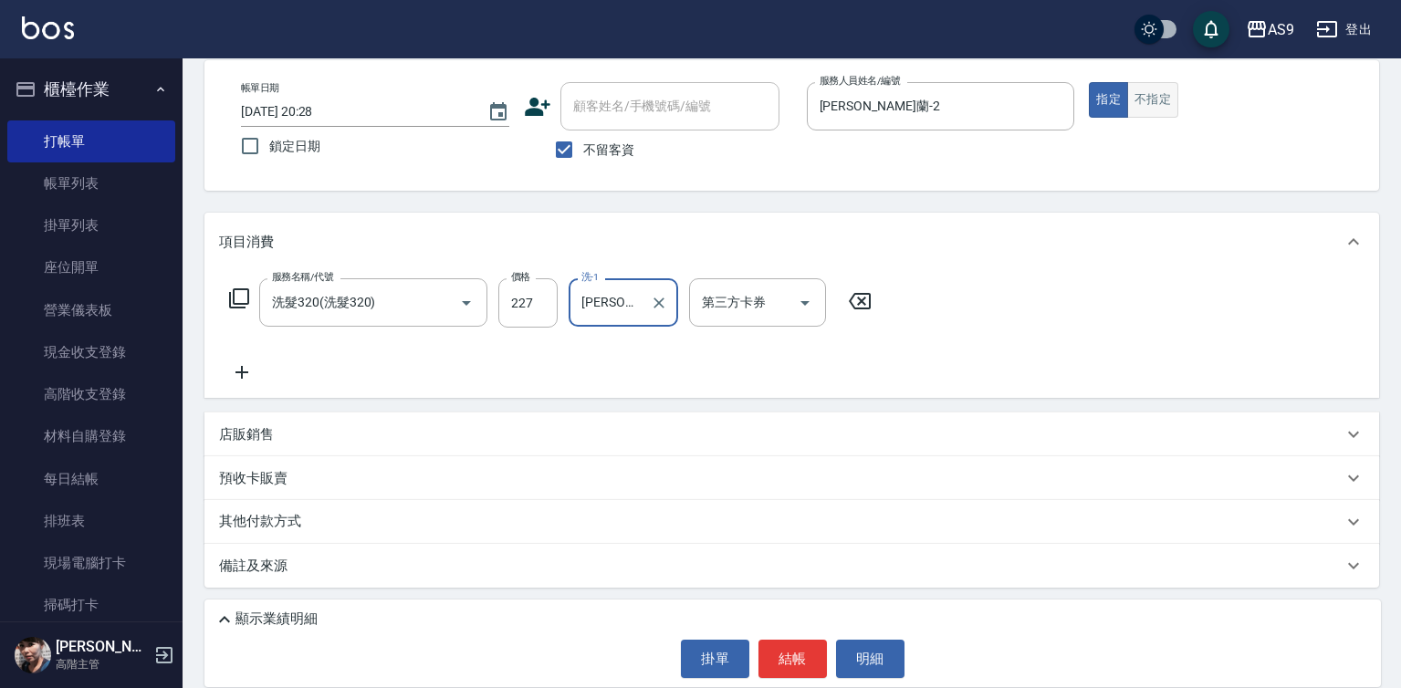
drag, startPoint x: 1141, startPoint y: 87, endPoint x: 1146, endPoint y: 104, distance: 18.2
click at [1145, 94] on button "不指定" at bounding box center [1152, 100] width 51 height 36
click at [765, 649] on button "結帳" at bounding box center [793, 659] width 68 height 38
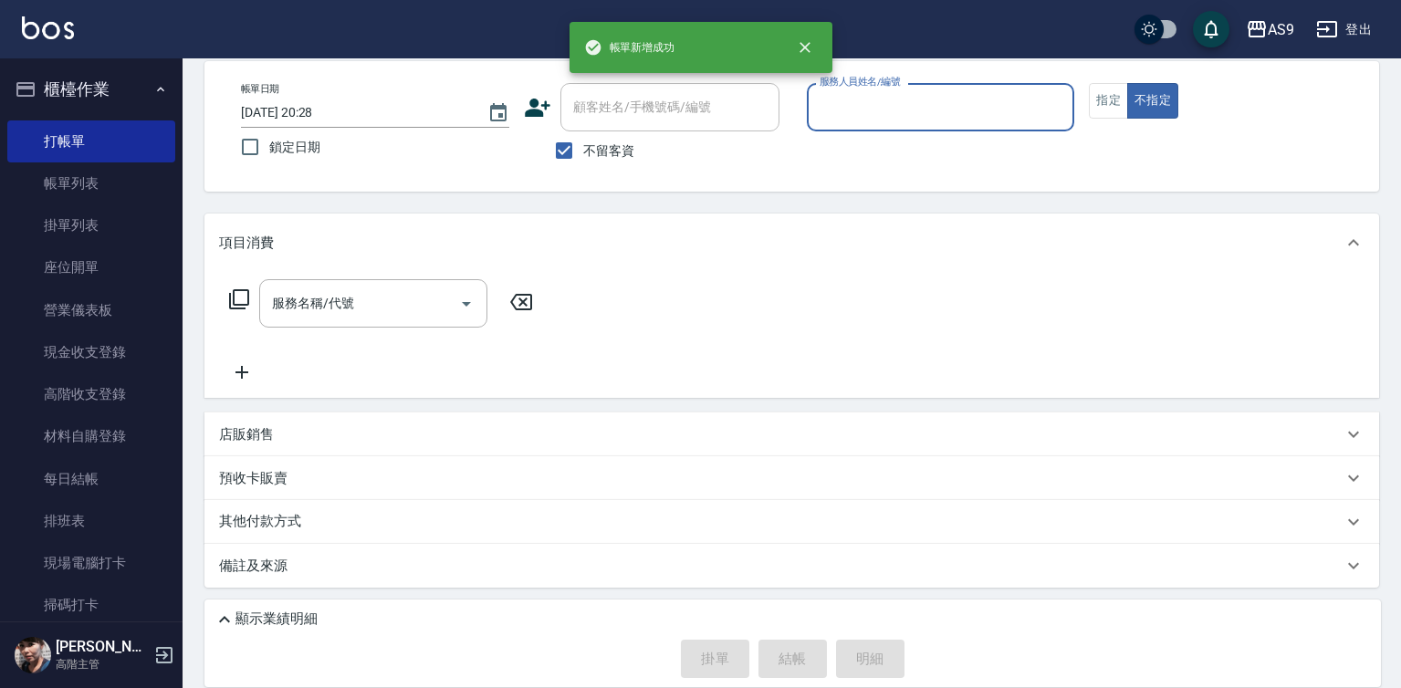
scroll to position [86, 0]
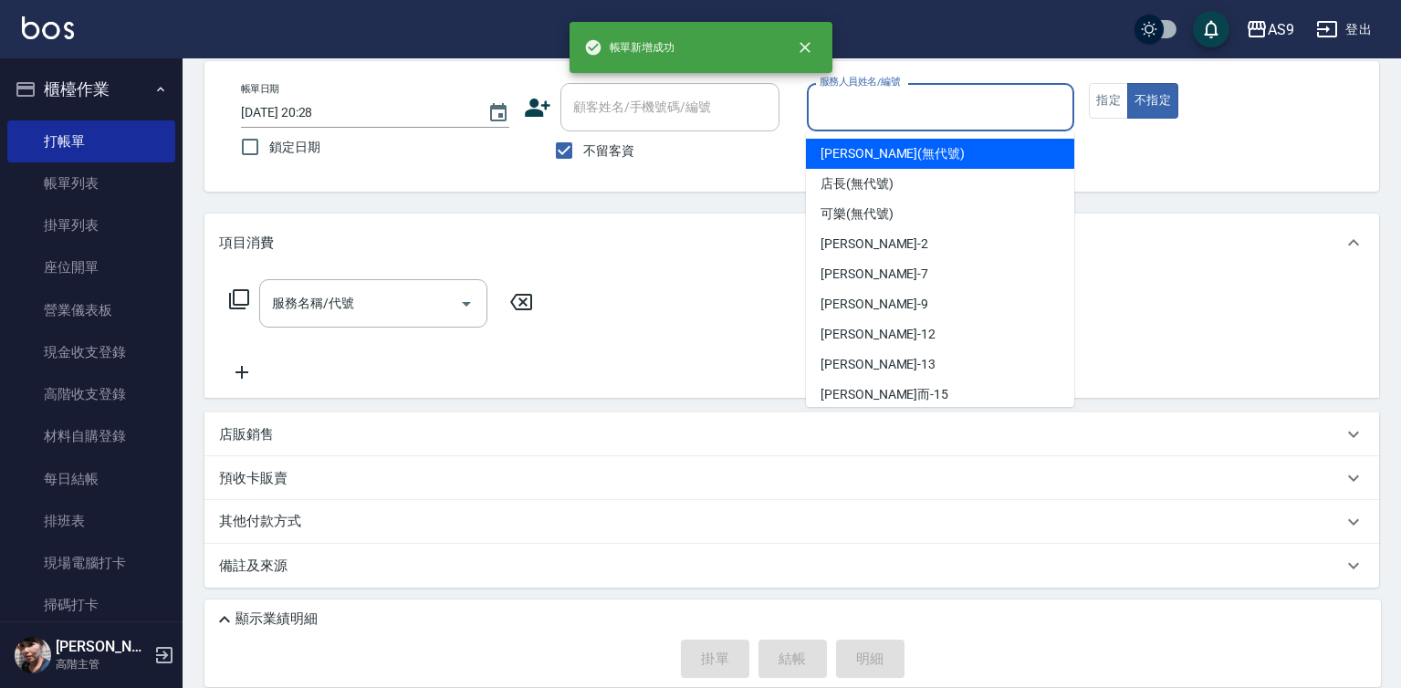
click at [892, 108] on input "服務人員姓名/編號" at bounding box center [941, 107] width 252 height 32
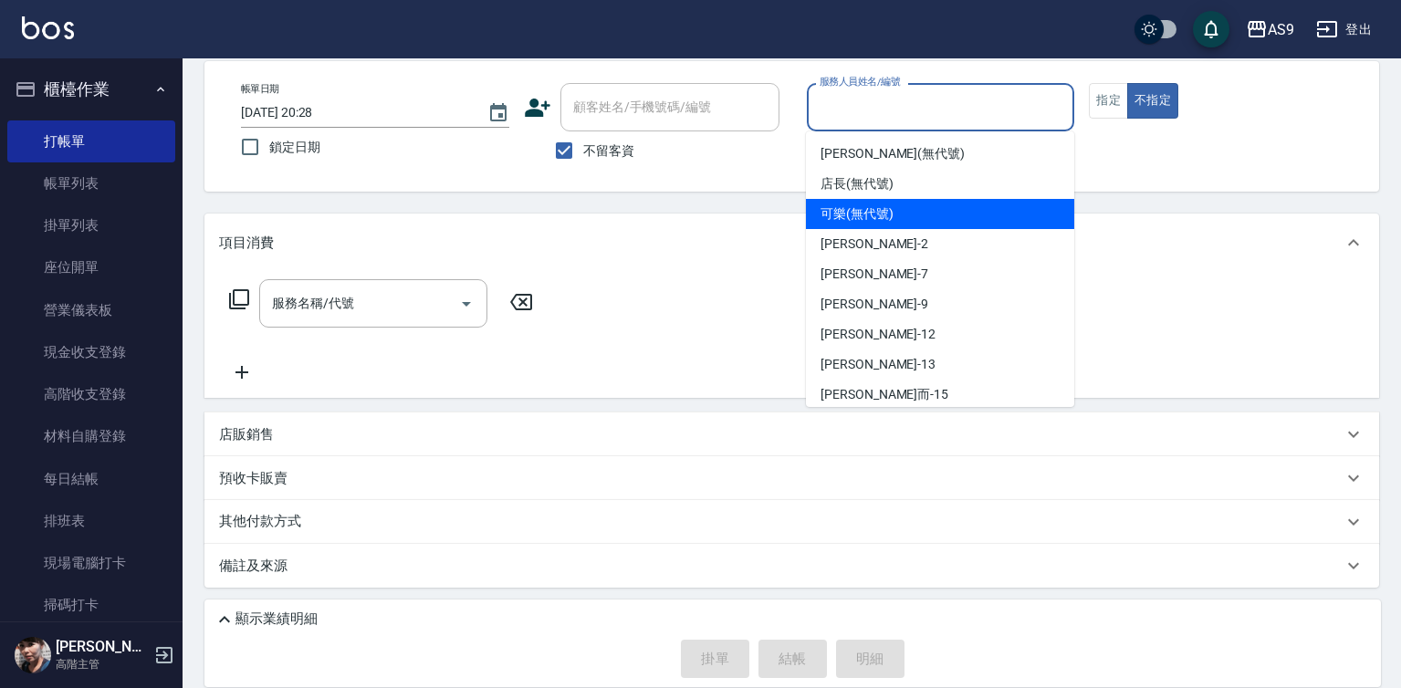
drag, startPoint x: 871, startPoint y: 217, endPoint x: 780, endPoint y: 246, distance: 95.6
click at [868, 218] on span "可樂 (無代號)" at bounding box center [857, 213] width 73 height 19
type input "可樂(無代號)"
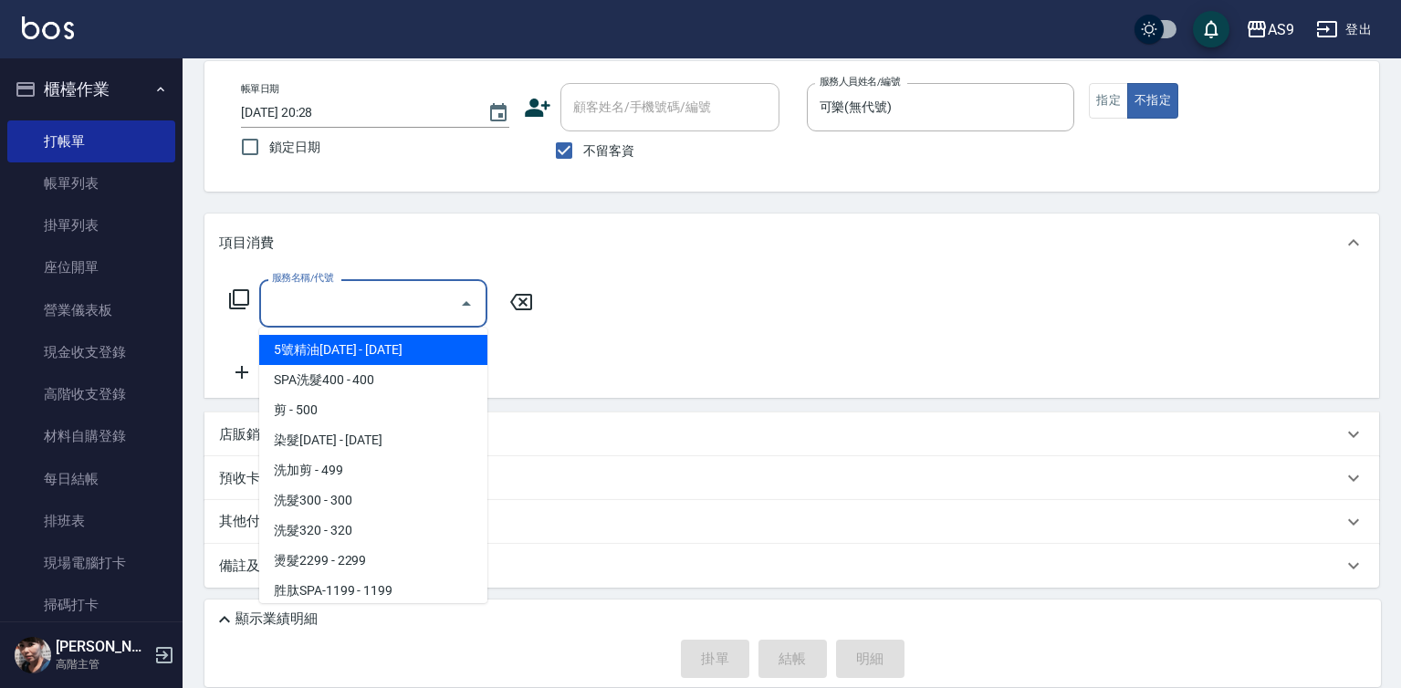
click at [387, 310] on input "服務名稱/代號" at bounding box center [359, 304] width 184 height 32
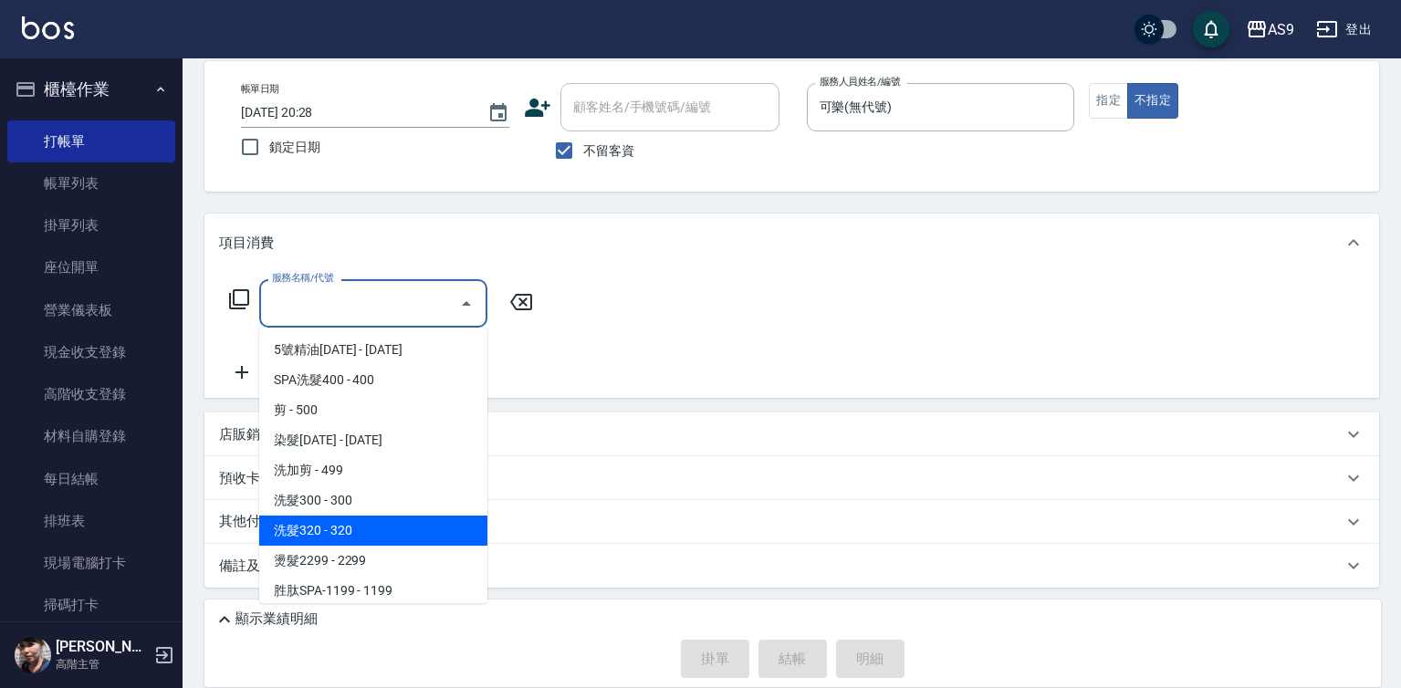
scroll to position [91, 0]
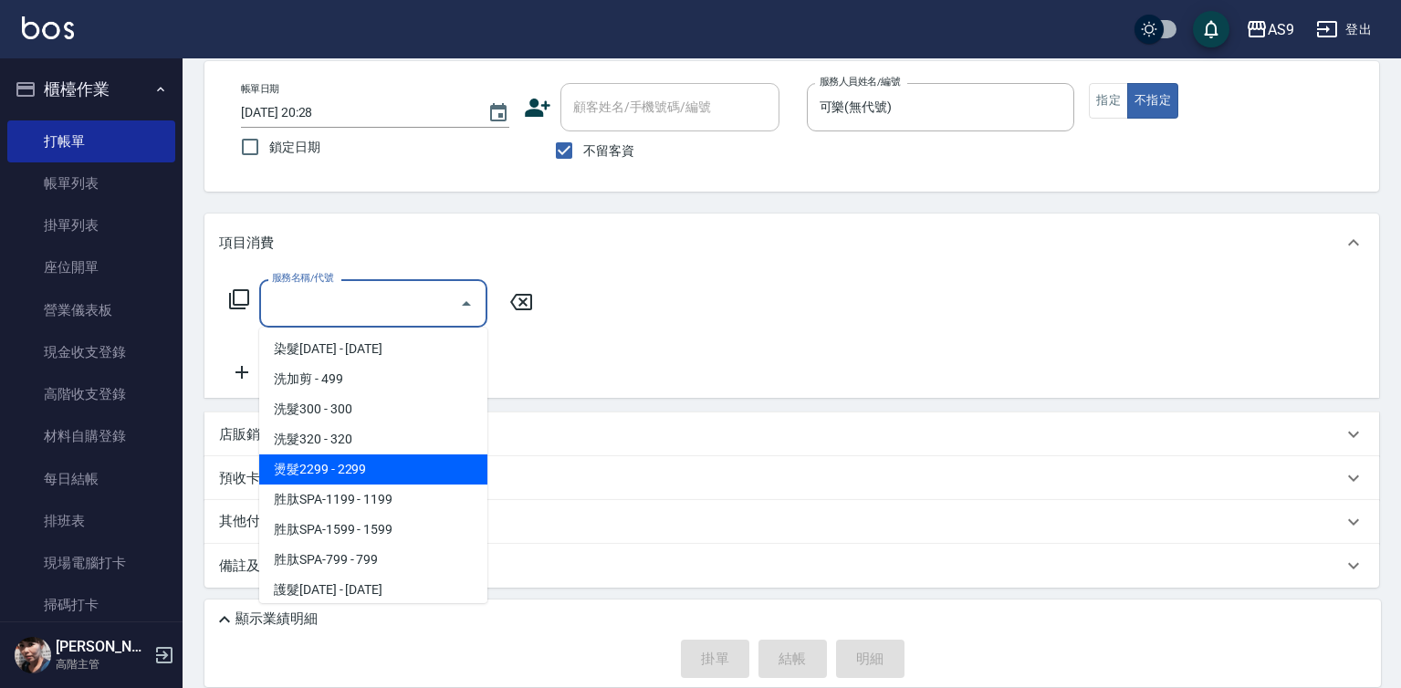
click at [385, 480] on span "燙髮2299 - 2299" at bounding box center [373, 470] width 228 height 30
type input "燙髮2299(燙2299)"
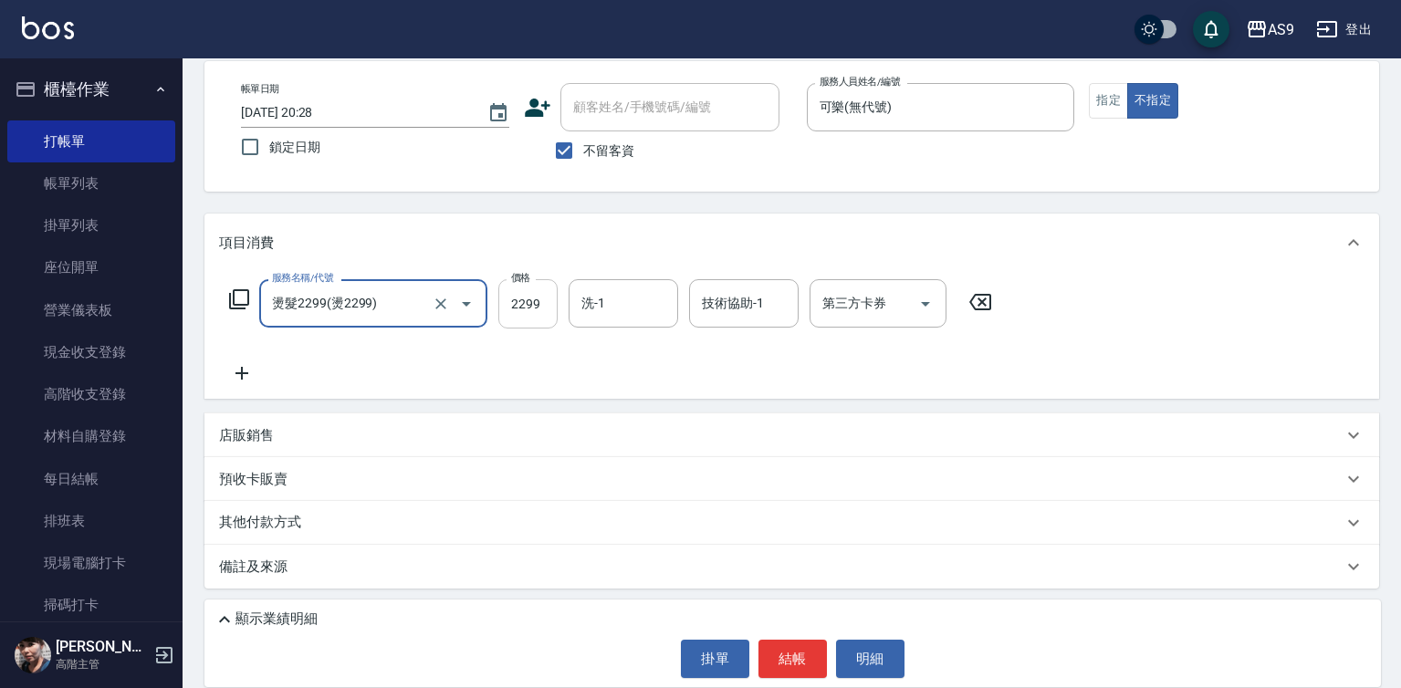
click at [535, 308] on input "2299" at bounding box center [527, 303] width 59 height 49
type input "1799"
click at [1111, 98] on button "指定" at bounding box center [1108, 101] width 39 height 36
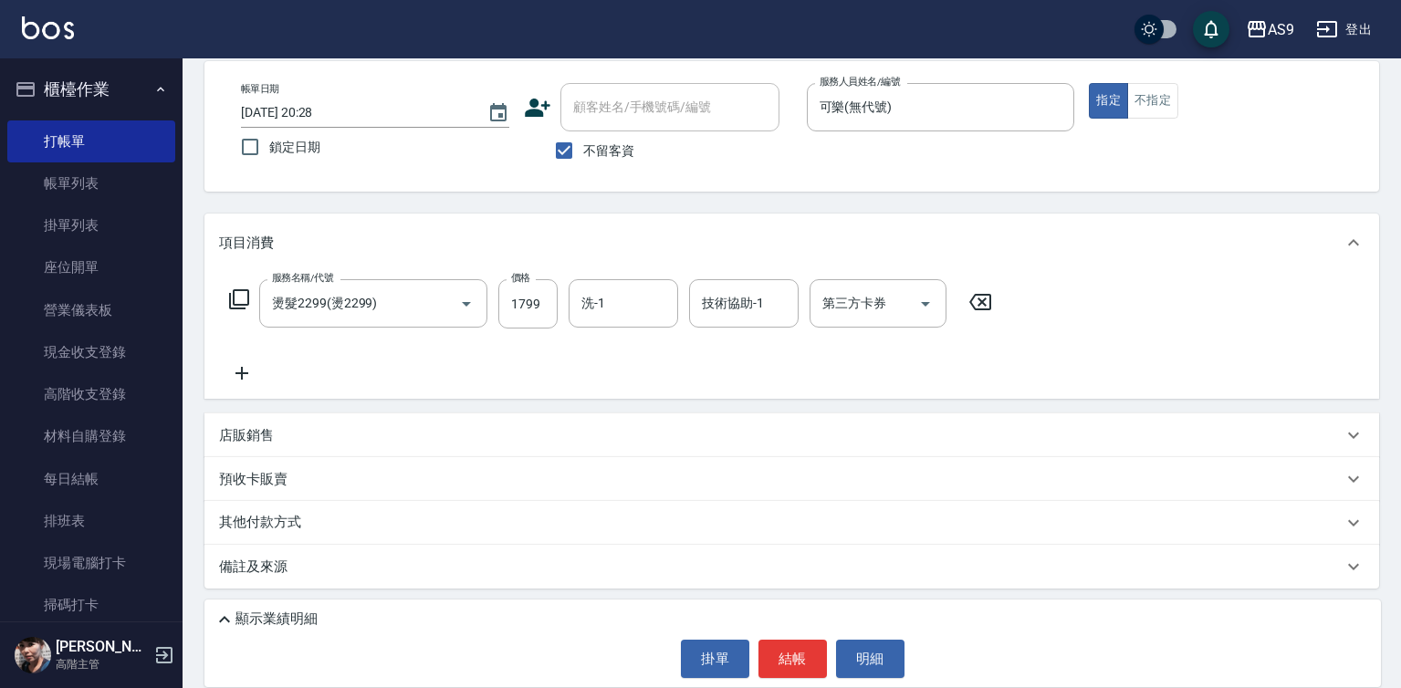
click at [258, 445] on p "店販銷售" at bounding box center [246, 435] width 55 height 19
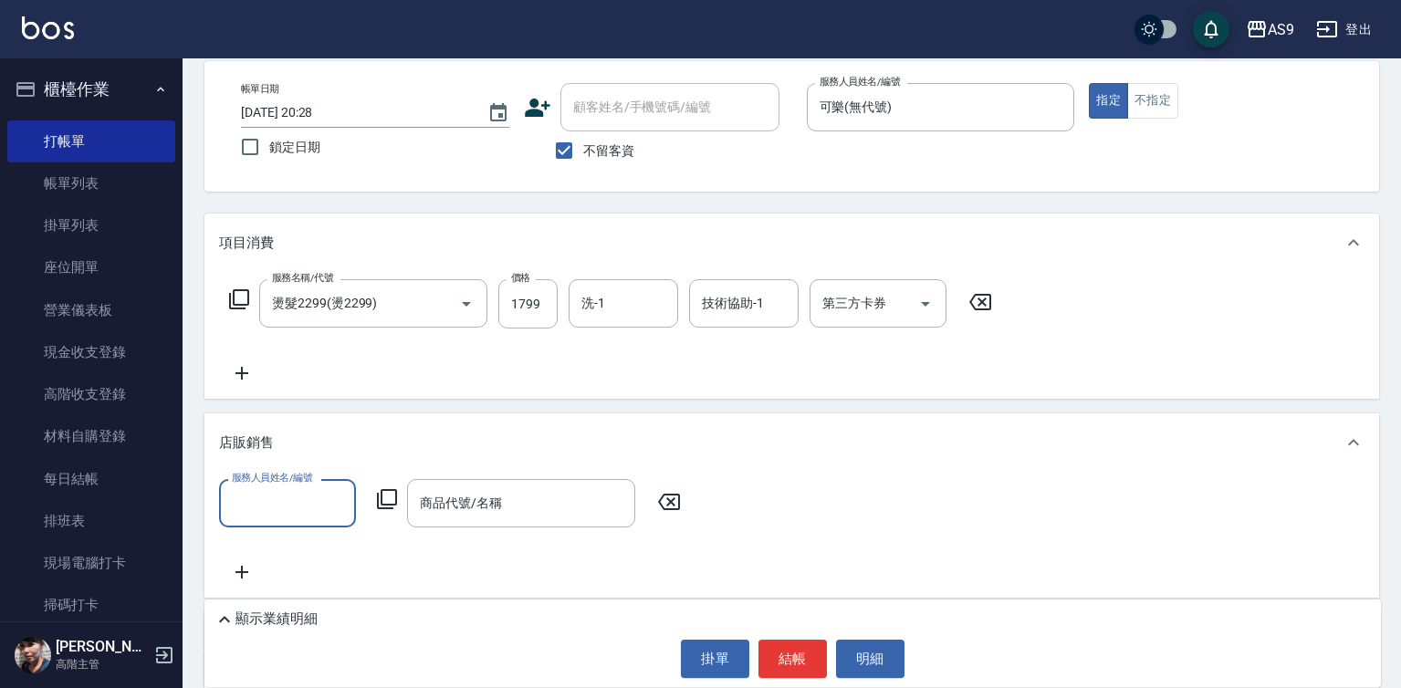
scroll to position [0, 0]
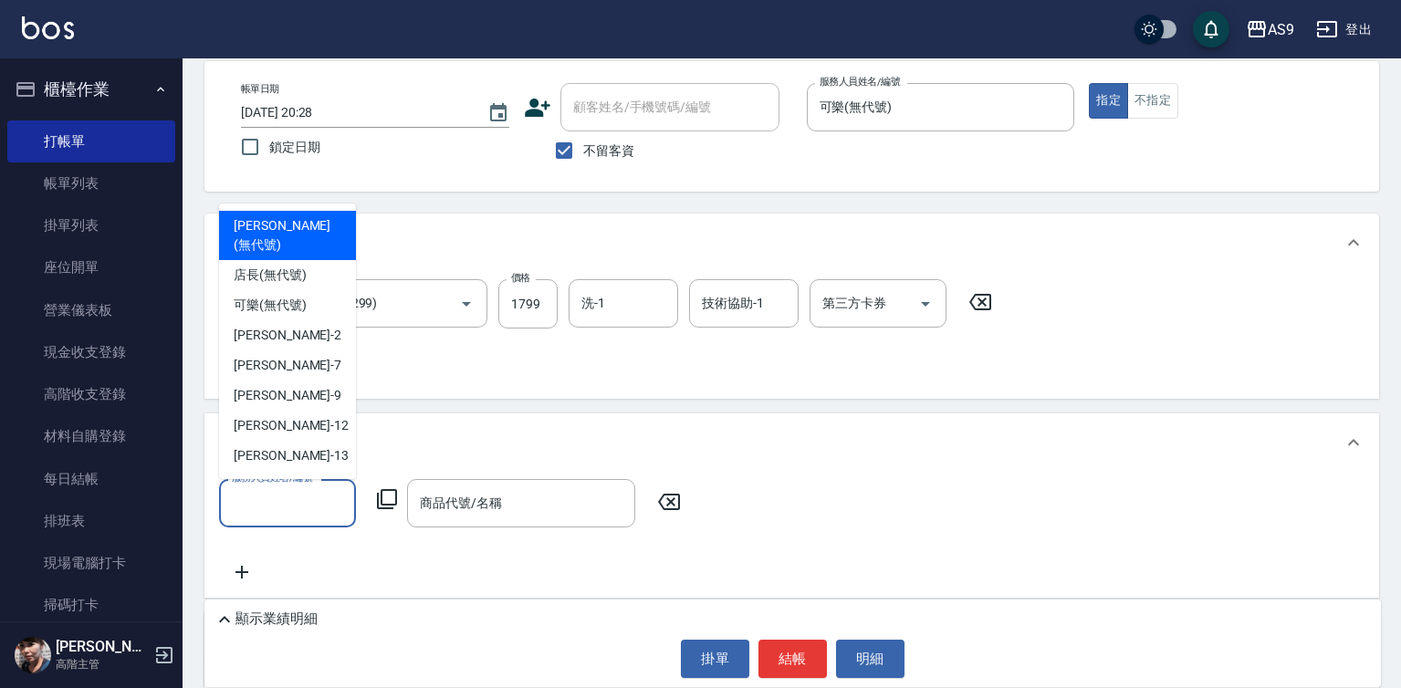
click at [308, 504] on input "服務人員姓名/編號" at bounding box center [287, 503] width 120 height 32
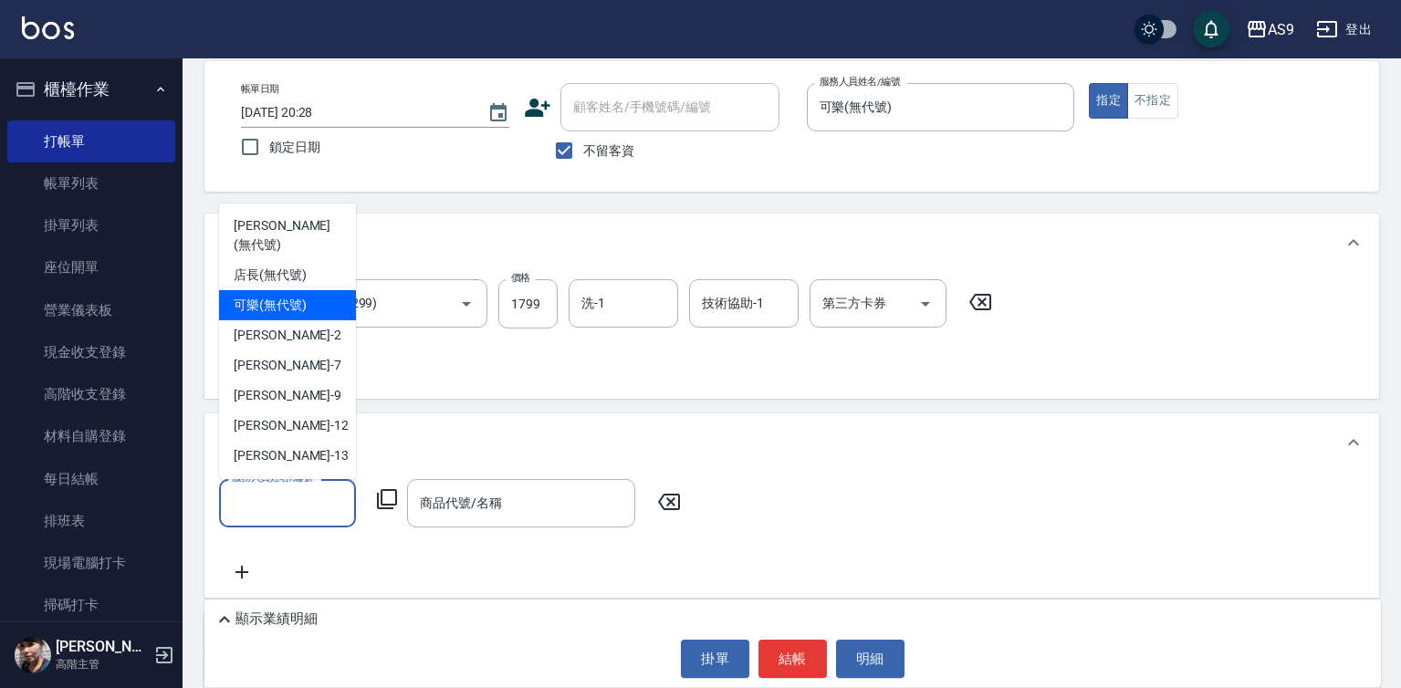
click at [290, 296] on span "可樂 (無代號)" at bounding box center [270, 305] width 73 height 19
type input "可樂(無代號)"
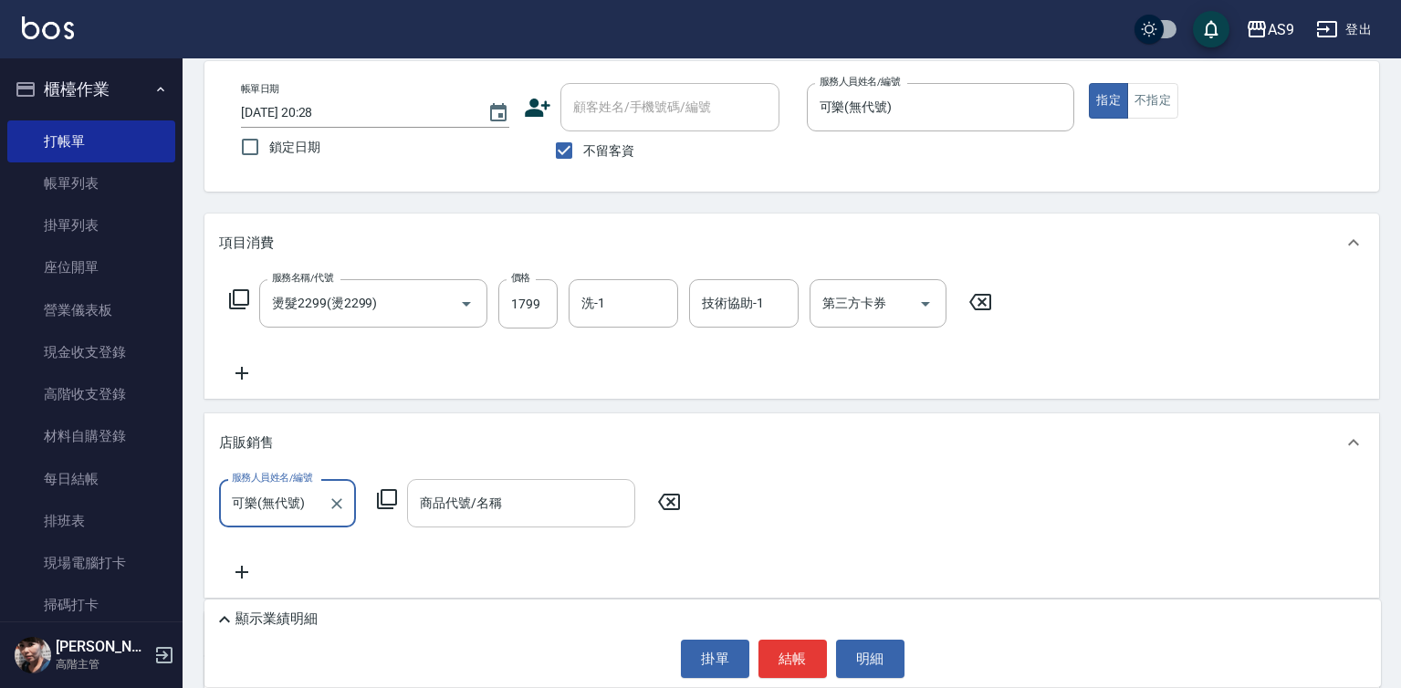
click at [512, 492] on input "商品代號/名稱" at bounding box center [521, 503] width 212 height 32
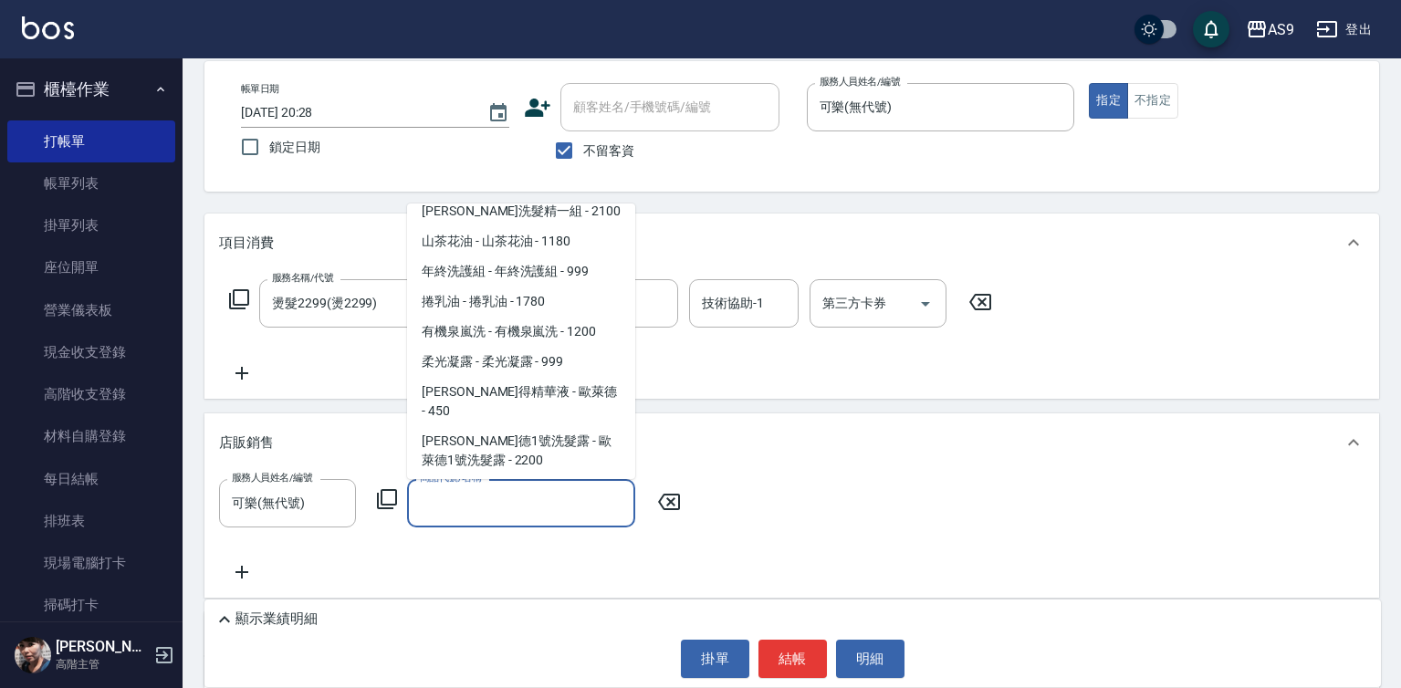
scroll to position [913, 0]
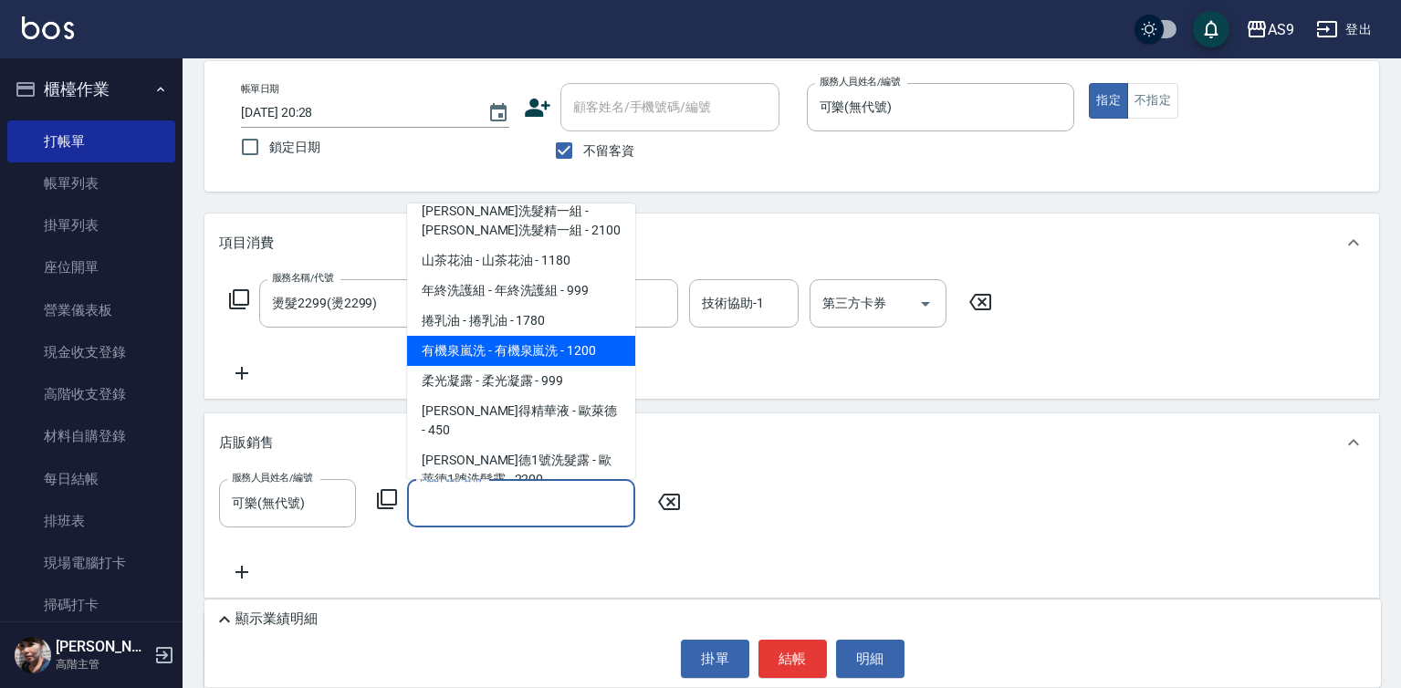
click at [535, 355] on span "有機泉嵐洗 - 有機泉嵐洗 - 1200" at bounding box center [521, 351] width 228 height 30
type input "有機泉嵐洗"
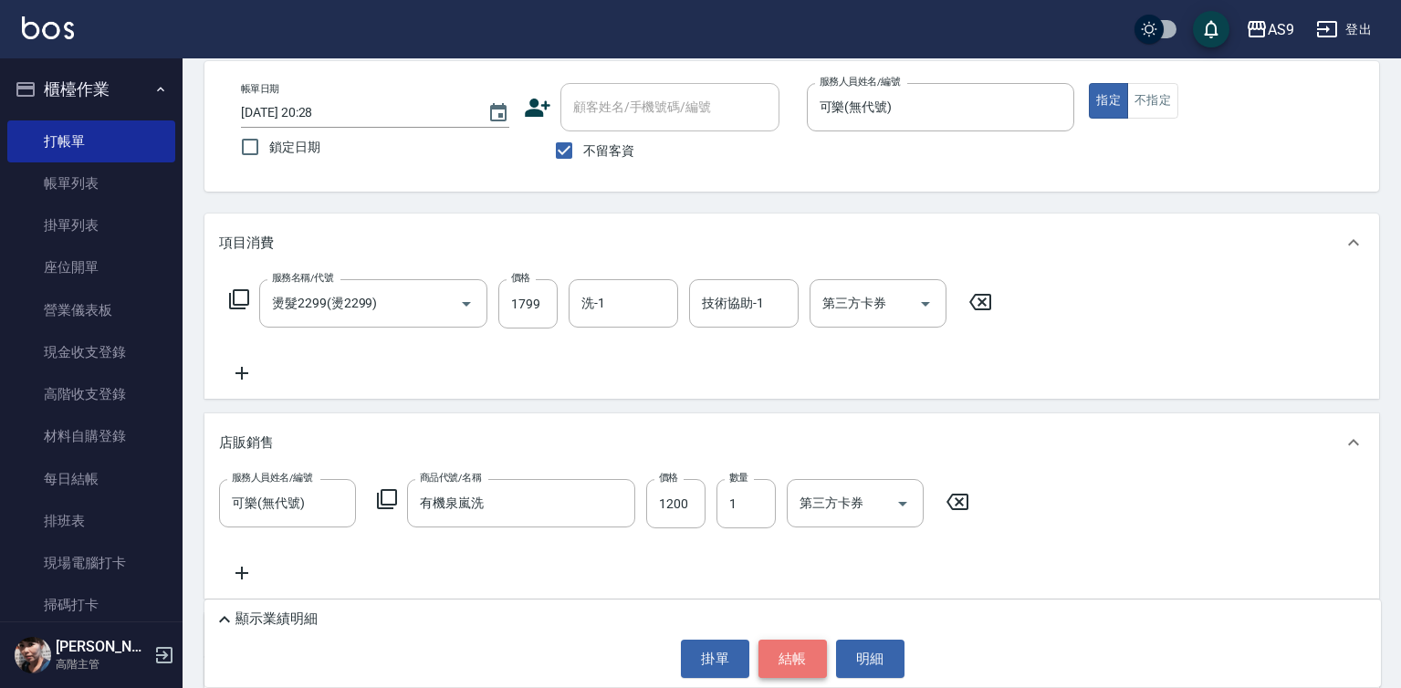
click at [784, 646] on button "結帳" at bounding box center [793, 659] width 68 height 38
type input "[DATE] 20:29"
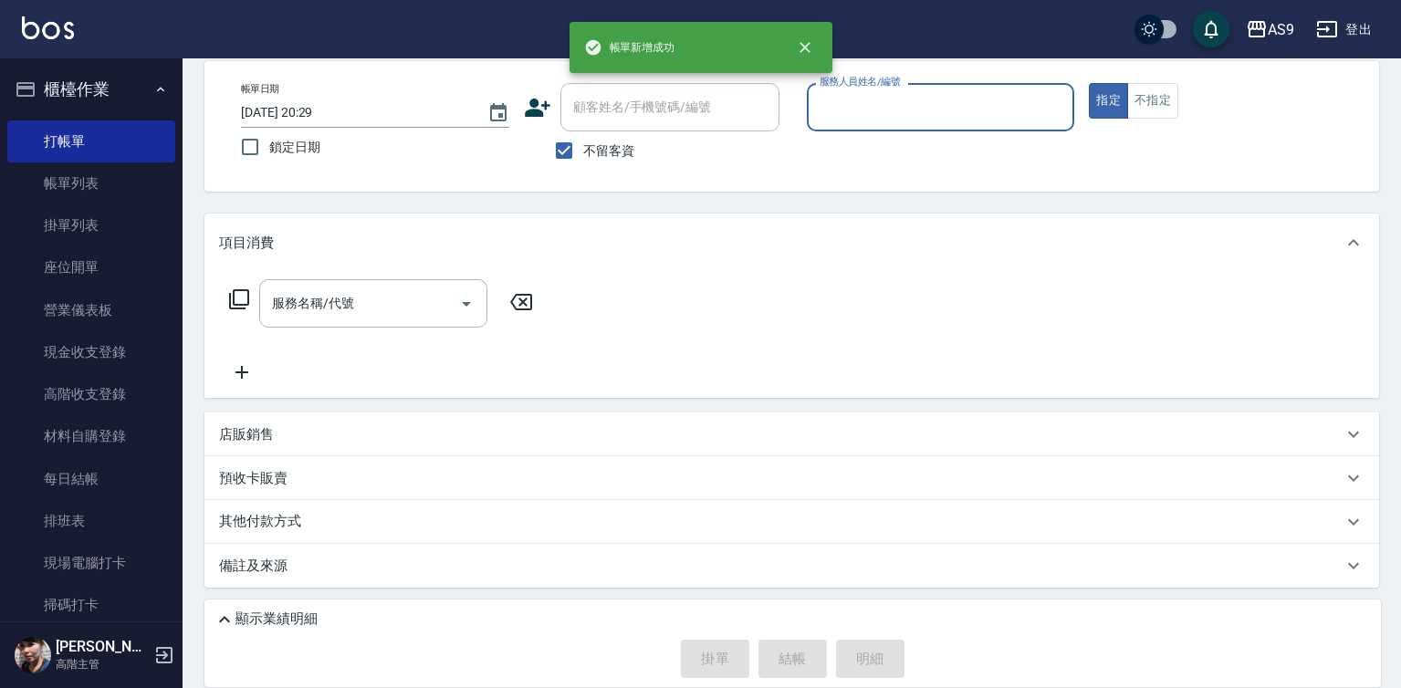
click at [900, 114] on input "服務人員姓名/編號" at bounding box center [941, 107] width 252 height 32
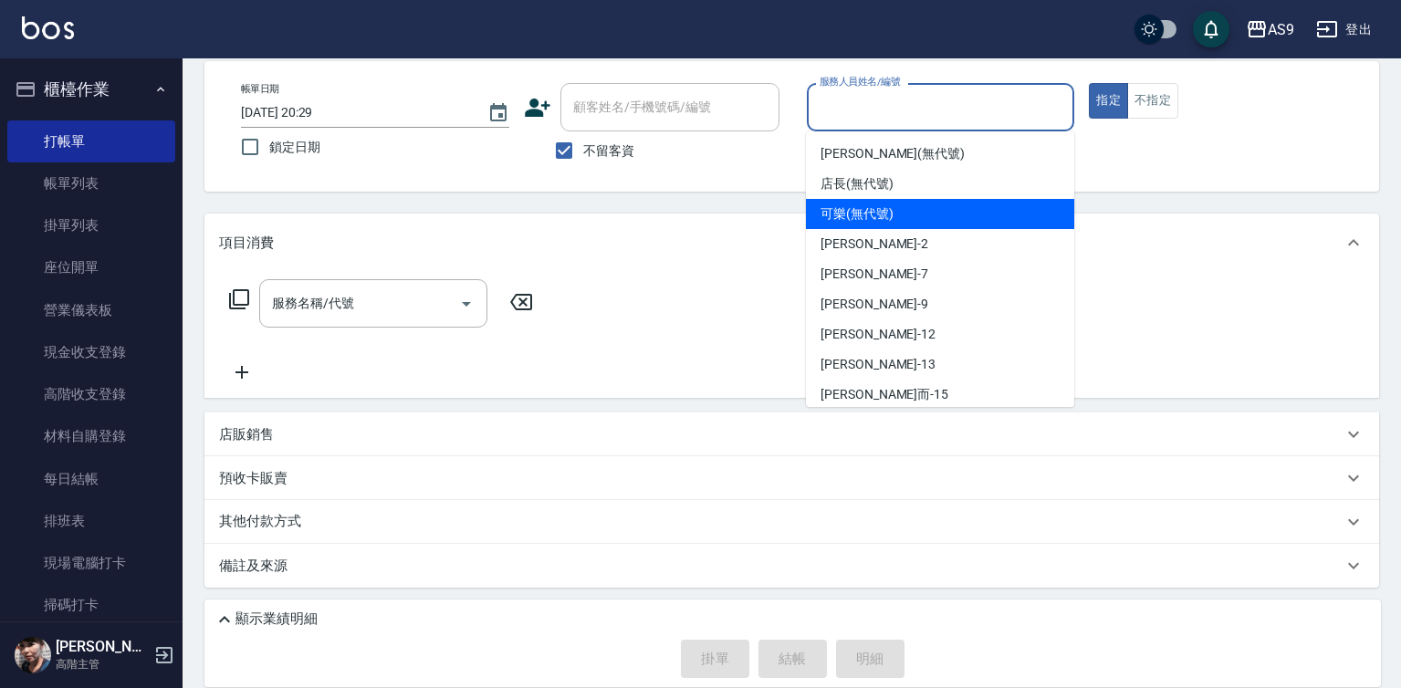
click at [876, 214] on span "可樂 (無代號)" at bounding box center [857, 213] width 73 height 19
type input "可樂(無代號)"
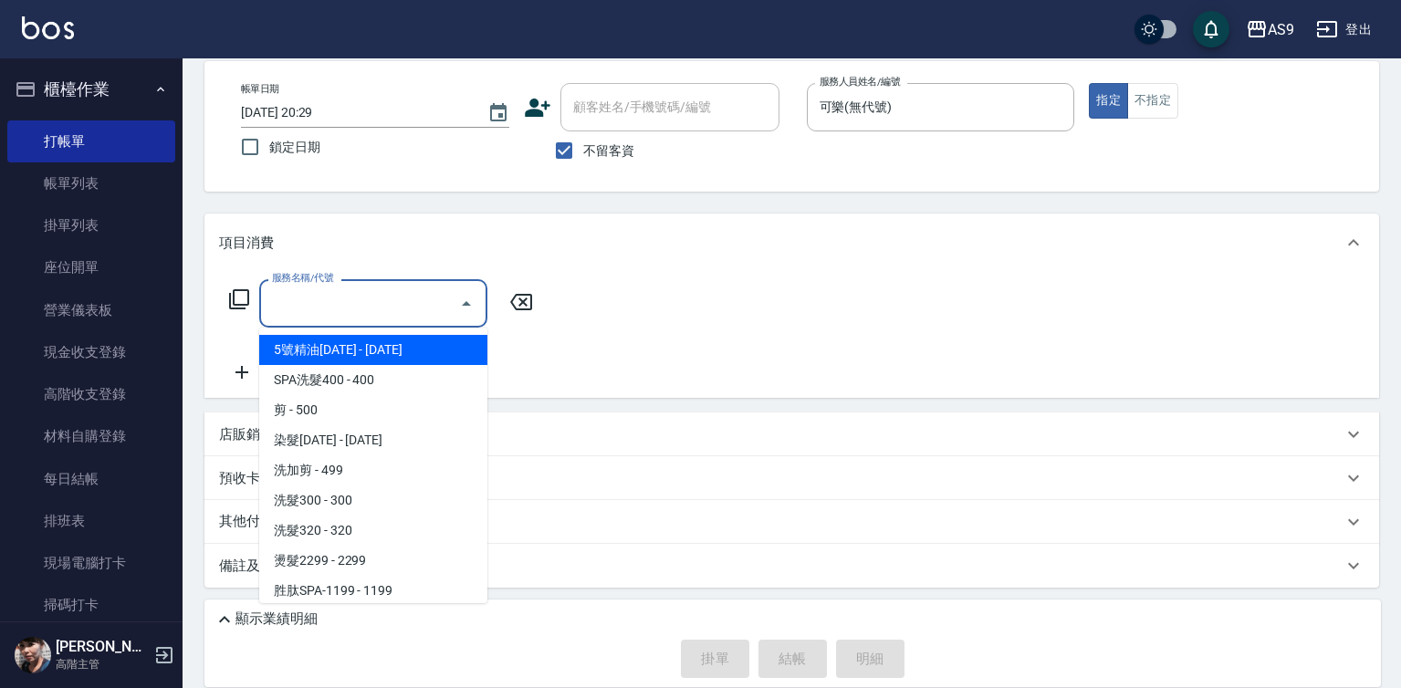
click at [370, 309] on input "服務名稱/代號" at bounding box center [359, 304] width 184 height 32
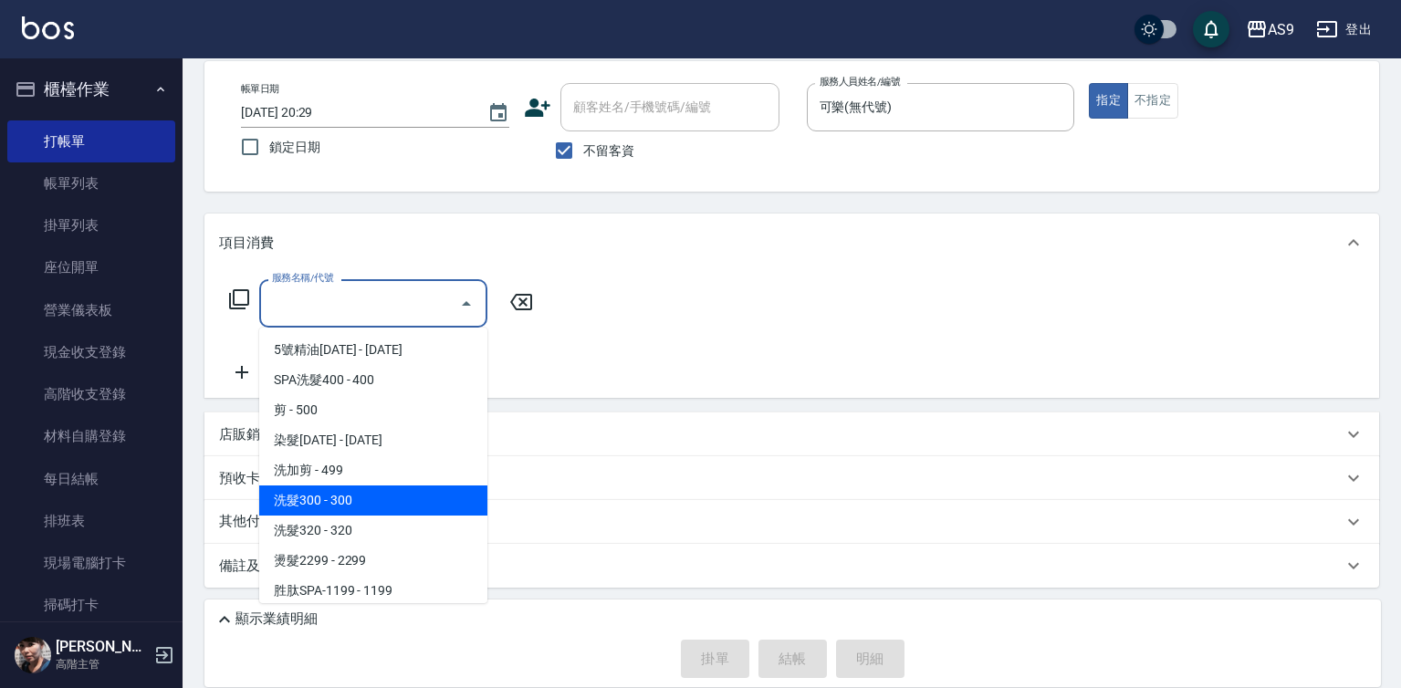
drag, startPoint x: 399, startPoint y: 505, endPoint x: 475, endPoint y: 388, distance: 139.3
click at [401, 506] on span "洗髮300 - 300" at bounding box center [373, 501] width 228 height 30
type input "洗髮300(洗 髮300)"
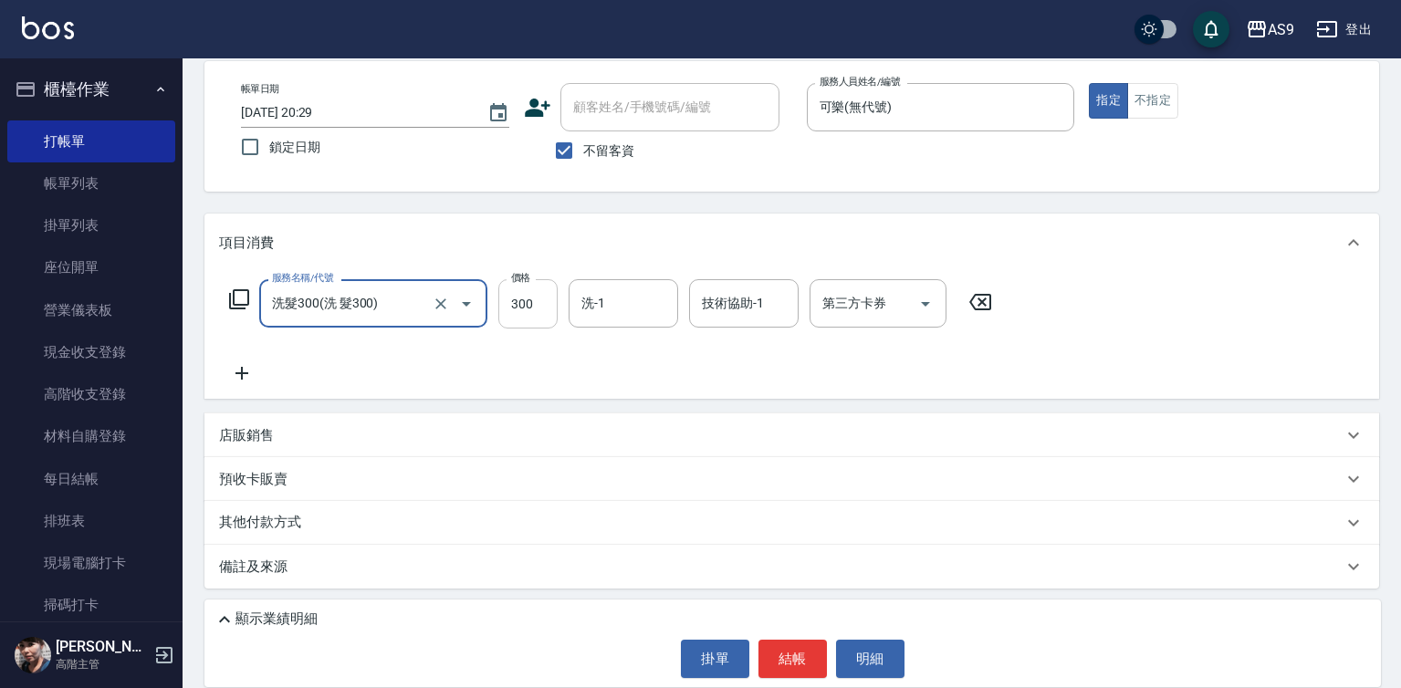
click at [518, 312] on input "300" at bounding box center [527, 303] width 59 height 49
click at [550, 307] on input "22700" at bounding box center [527, 303] width 59 height 49
type input "227"
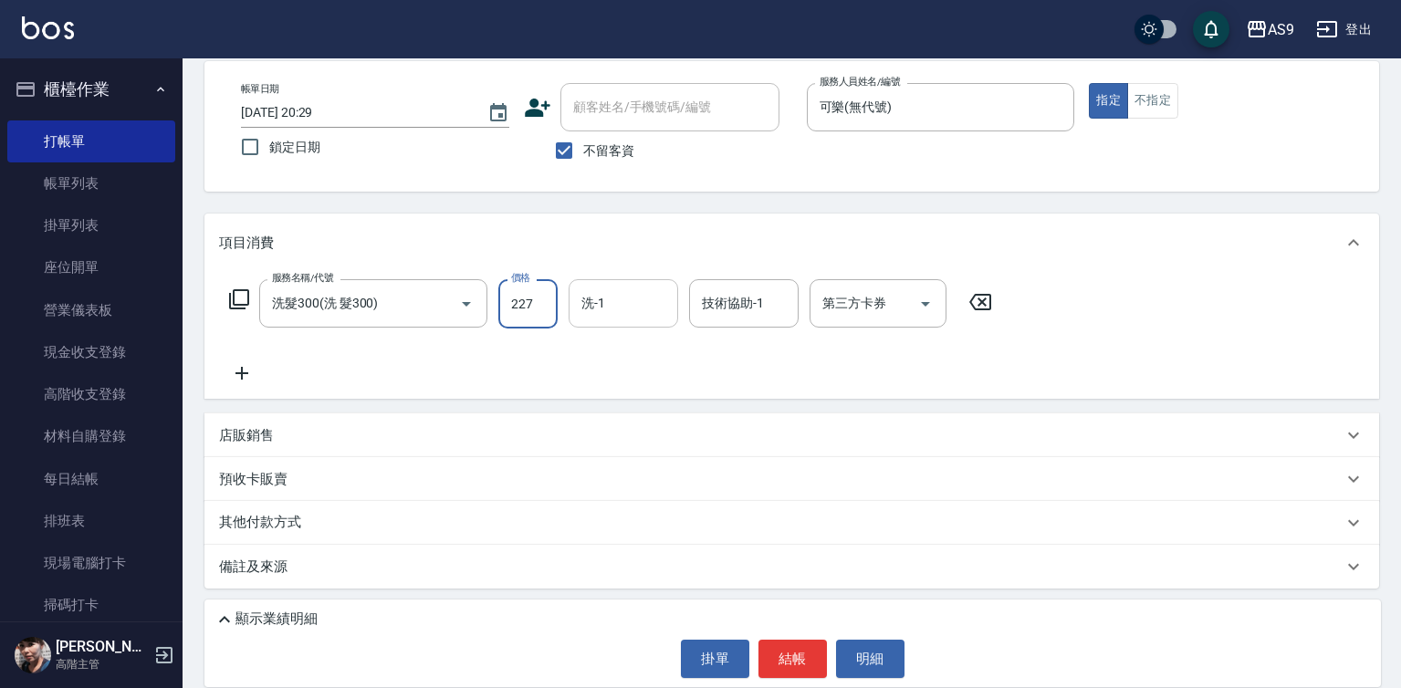
click at [624, 307] on input "洗-1" at bounding box center [623, 304] width 93 height 32
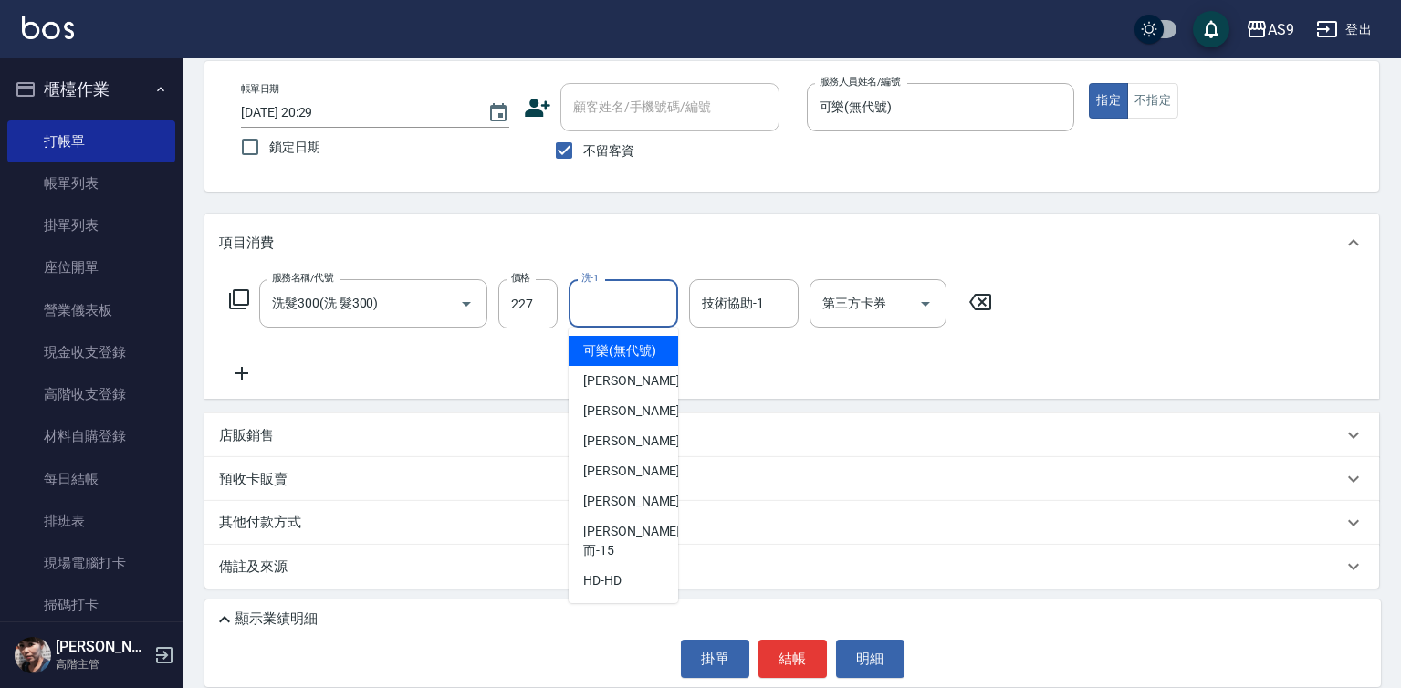
scroll to position [117, 0]
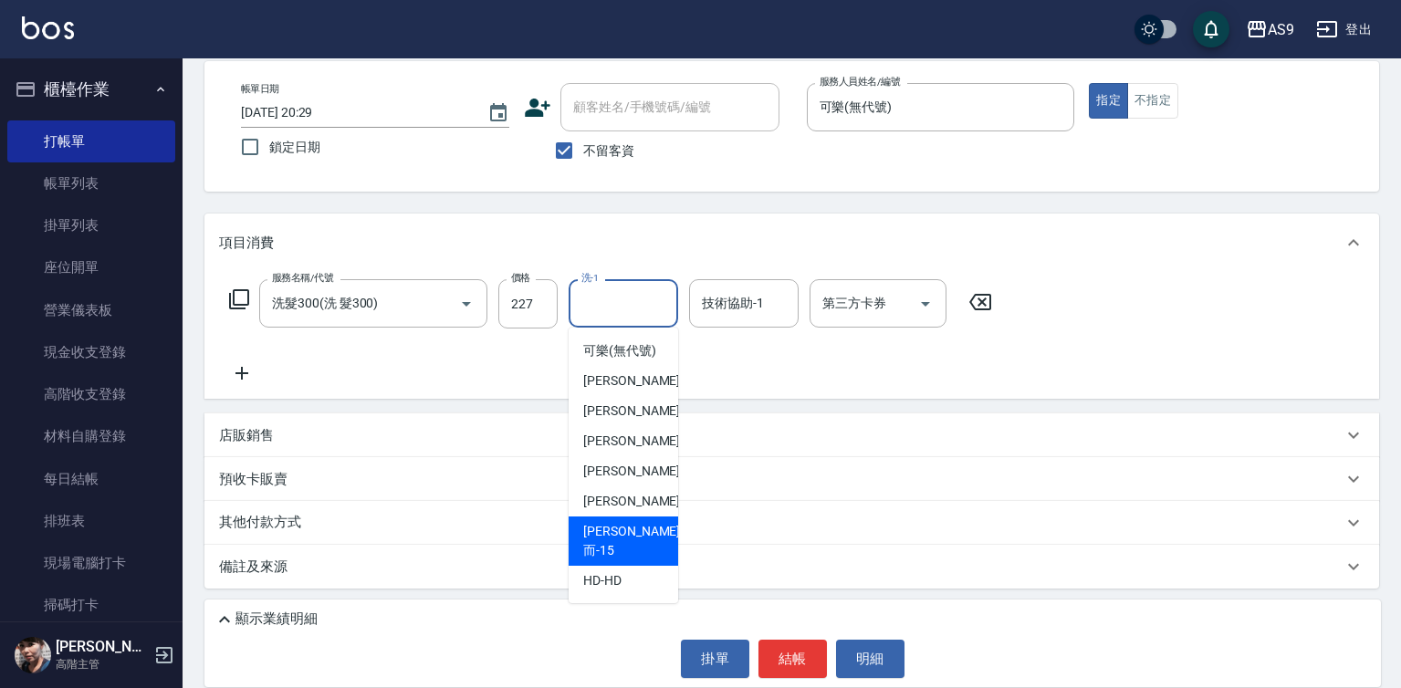
click at [656, 551] on div "[PERSON_NAME]而 -15" at bounding box center [624, 541] width 110 height 49
type input "[PERSON_NAME]而-15"
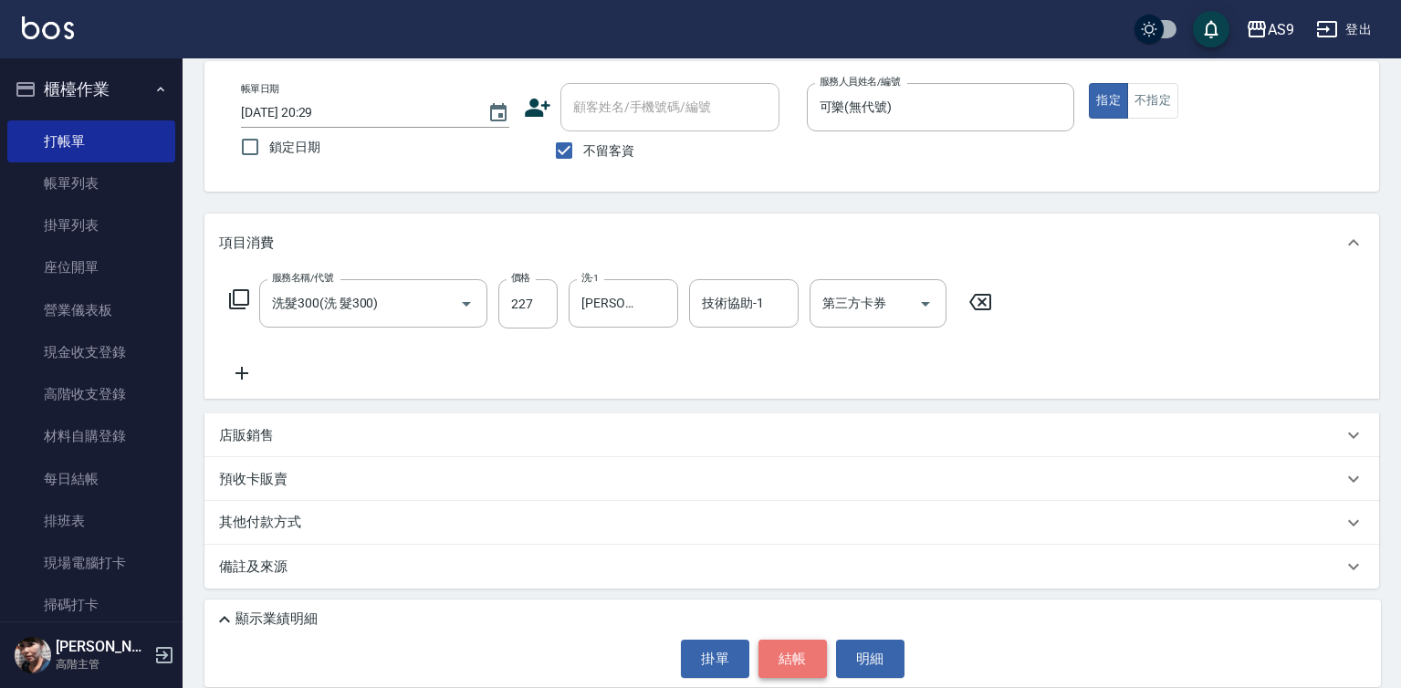
click at [789, 662] on button "結帳" at bounding box center [793, 659] width 68 height 38
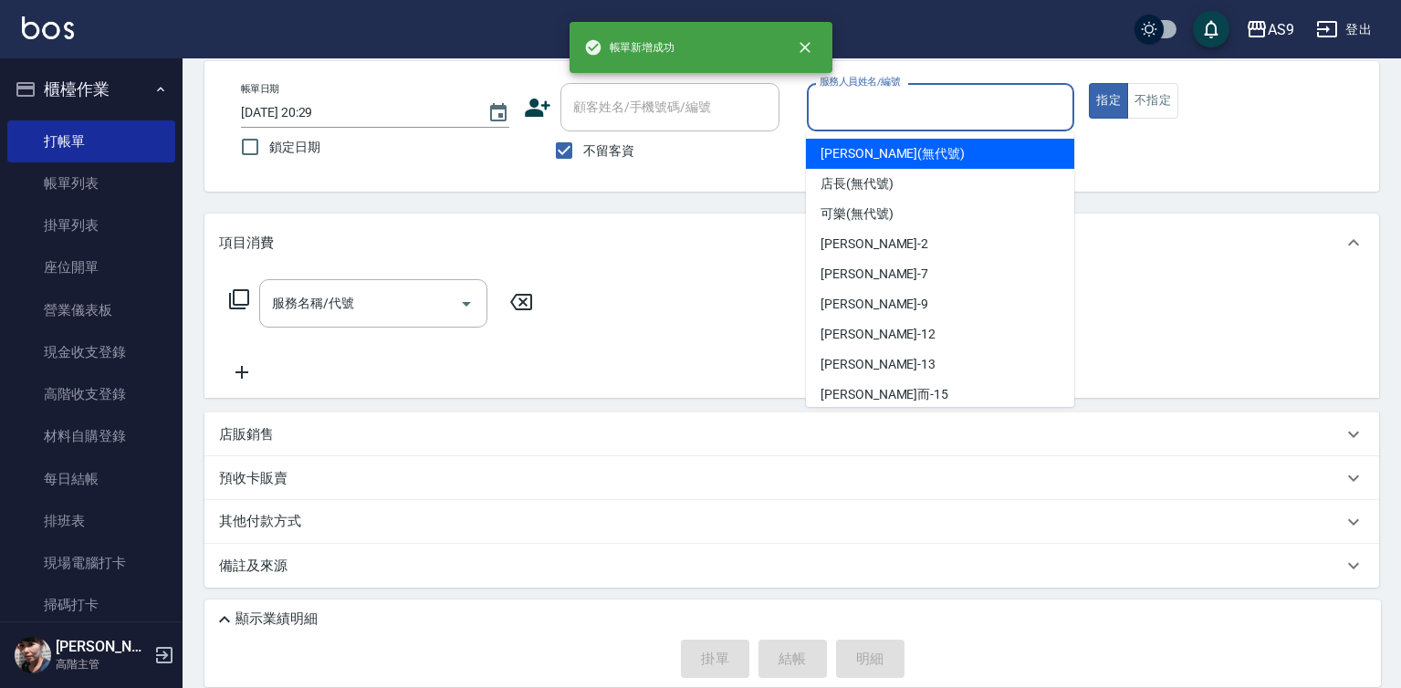
click at [862, 107] on input "服務人員姓名/編號" at bounding box center [941, 107] width 252 height 32
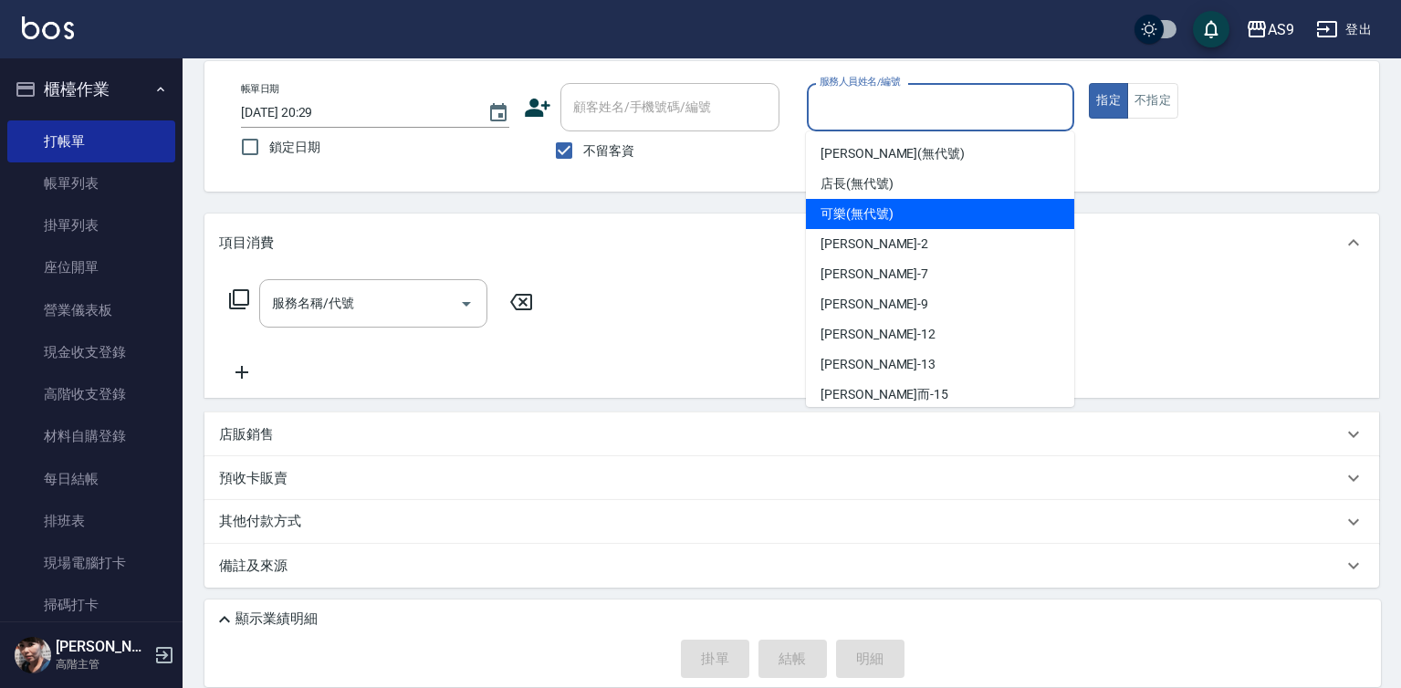
drag, startPoint x: 877, startPoint y: 215, endPoint x: 820, endPoint y: 223, distance: 58.1
click at [877, 217] on span "可樂 (無代號)" at bounding box center [857, 213] width 73 height 19
type input "可樂(無代號)"
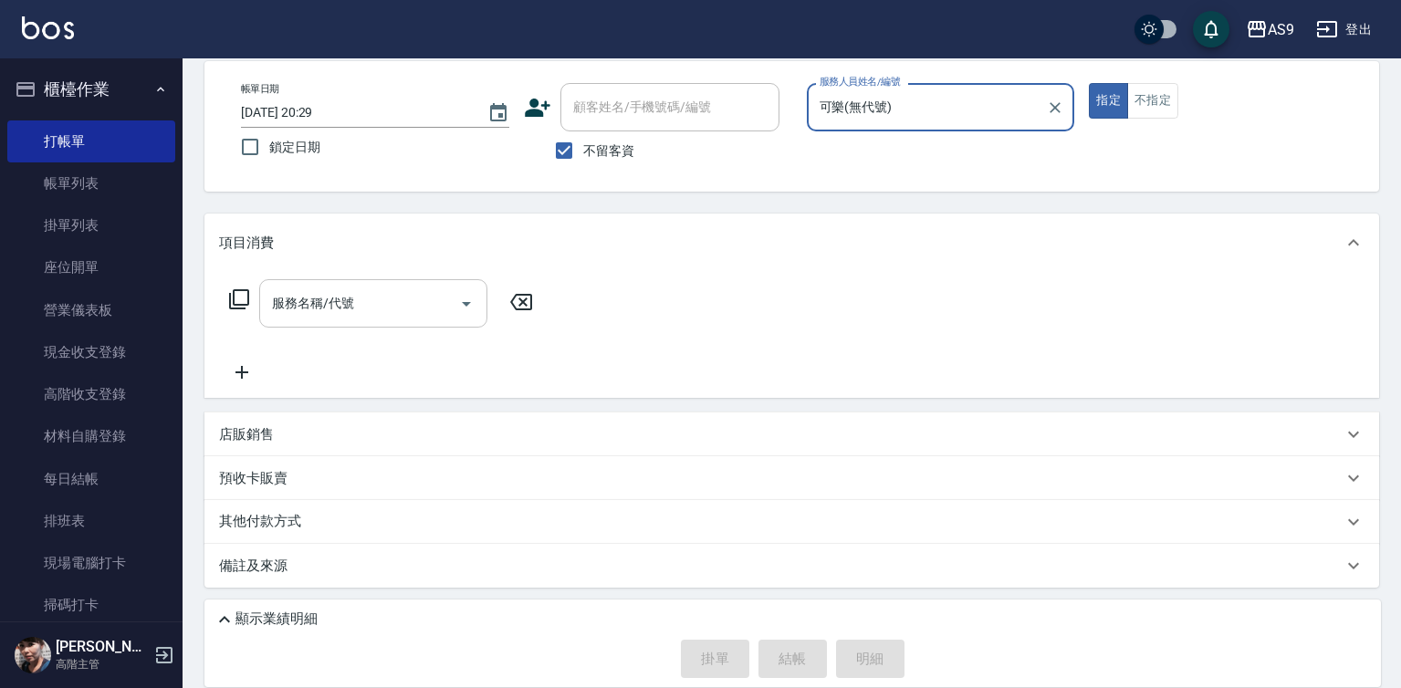
click at [428, 310] on input "服務名稱/代號" at bounding box center [359, 304] width 184 height 32
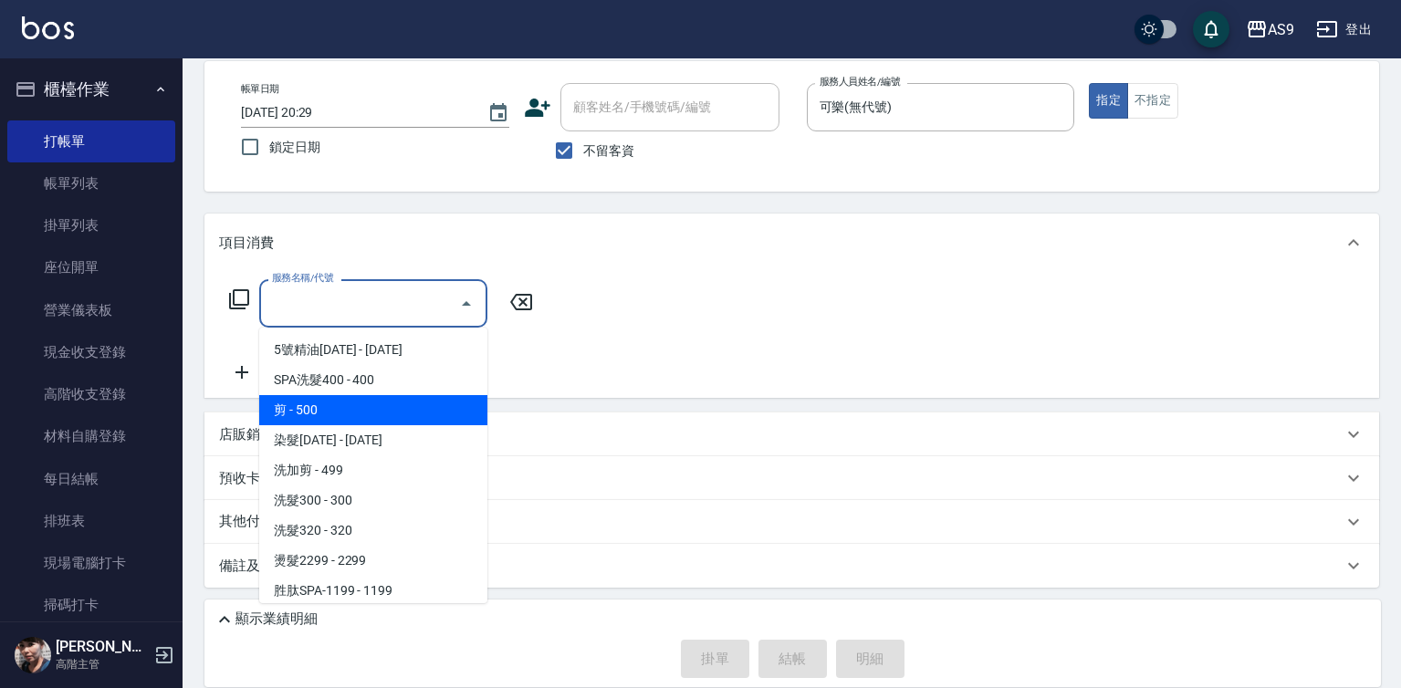
click at [356, 411] on span "剪 - 500" at bounding box center [373, 410] width 228 height 30
type input "剪(剪)"
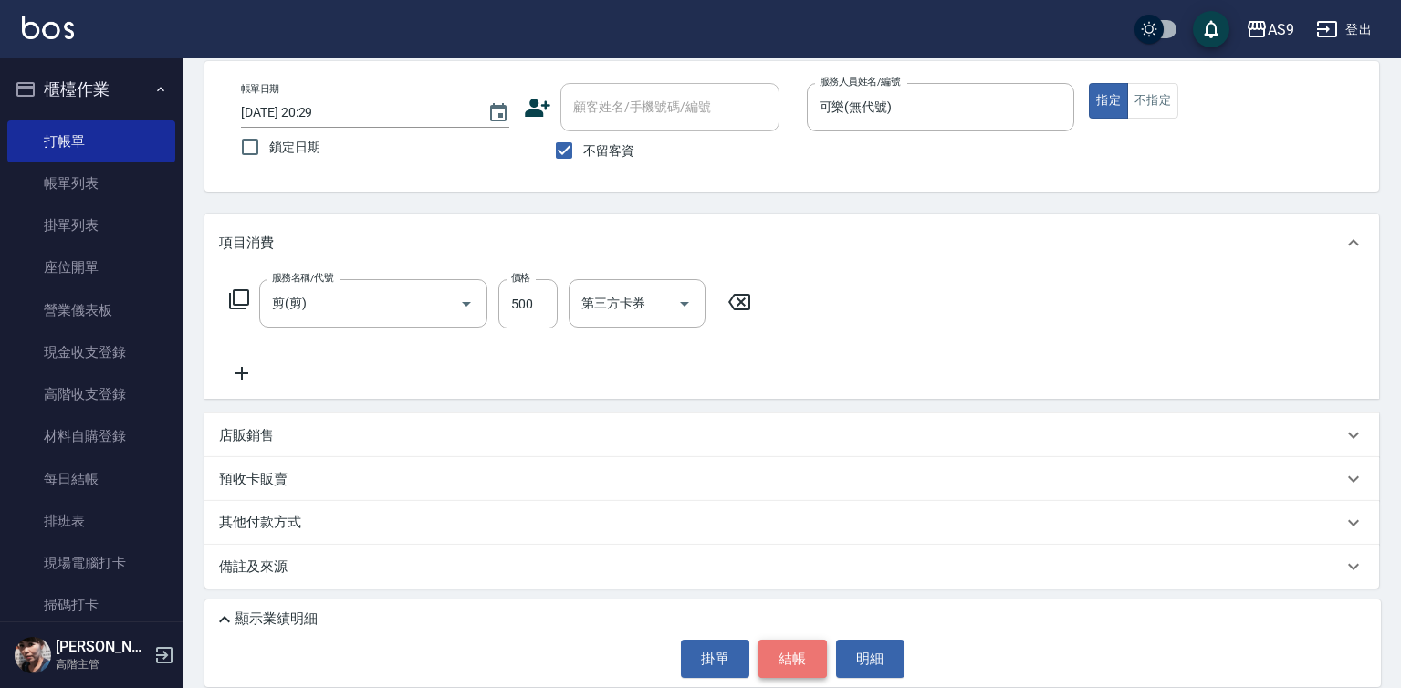
click at [801, 646] on button "結帳" at bounding box center [793, 659] width 68 height 38
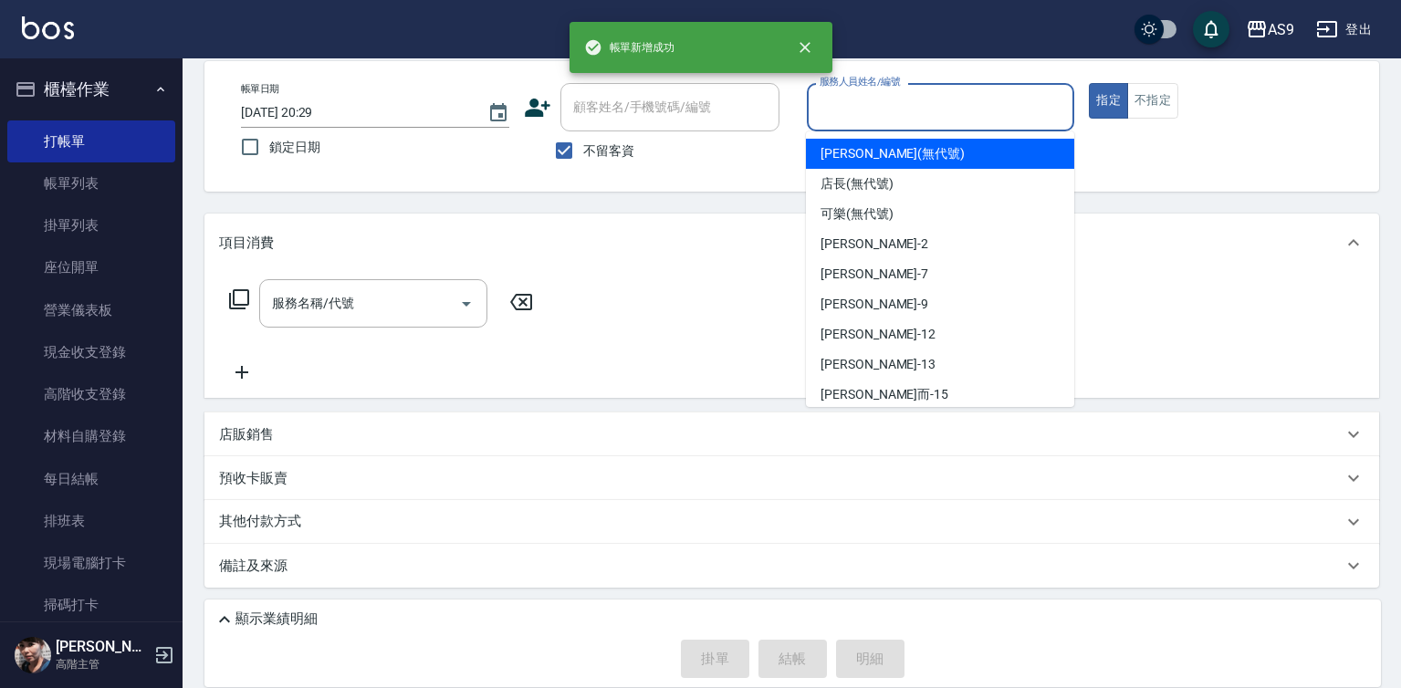
click at [870, 112] on input "服務人員姓名/編號" at bounding box center [941, 107] width 252 height 32
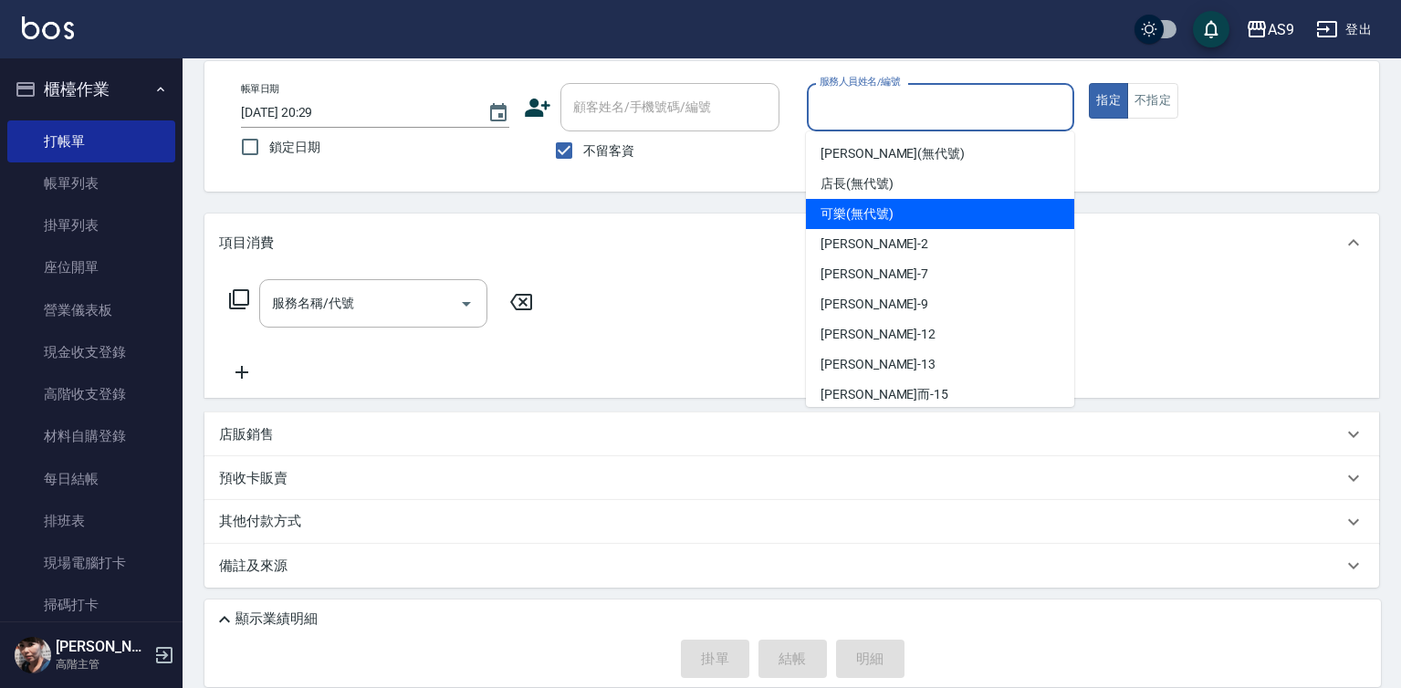
click at [874, 223] on span "可樂 (無代號)" at bounding box center [857, 213] width 73 height 19
type input "可樂(無代號)"
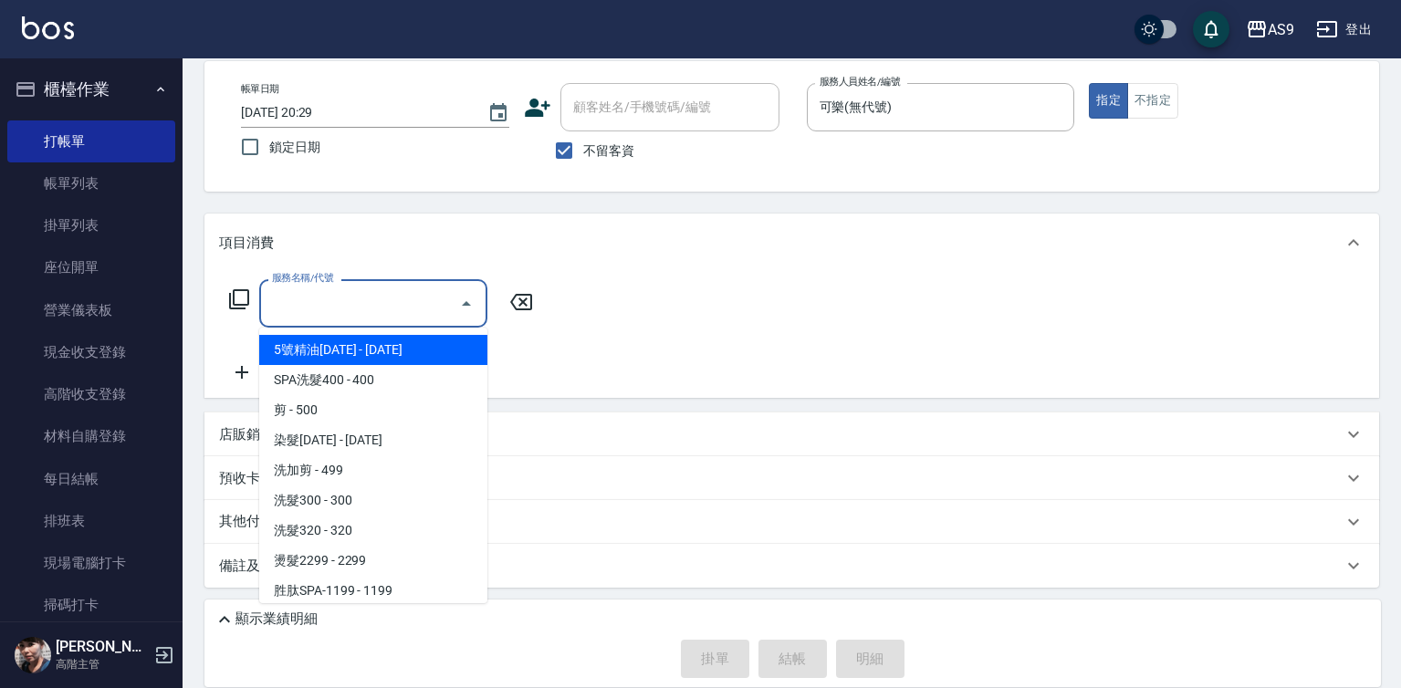
click at [380, 312] on input "服務名稱/代號" at bounding box center [359, 304] width 184 height 32
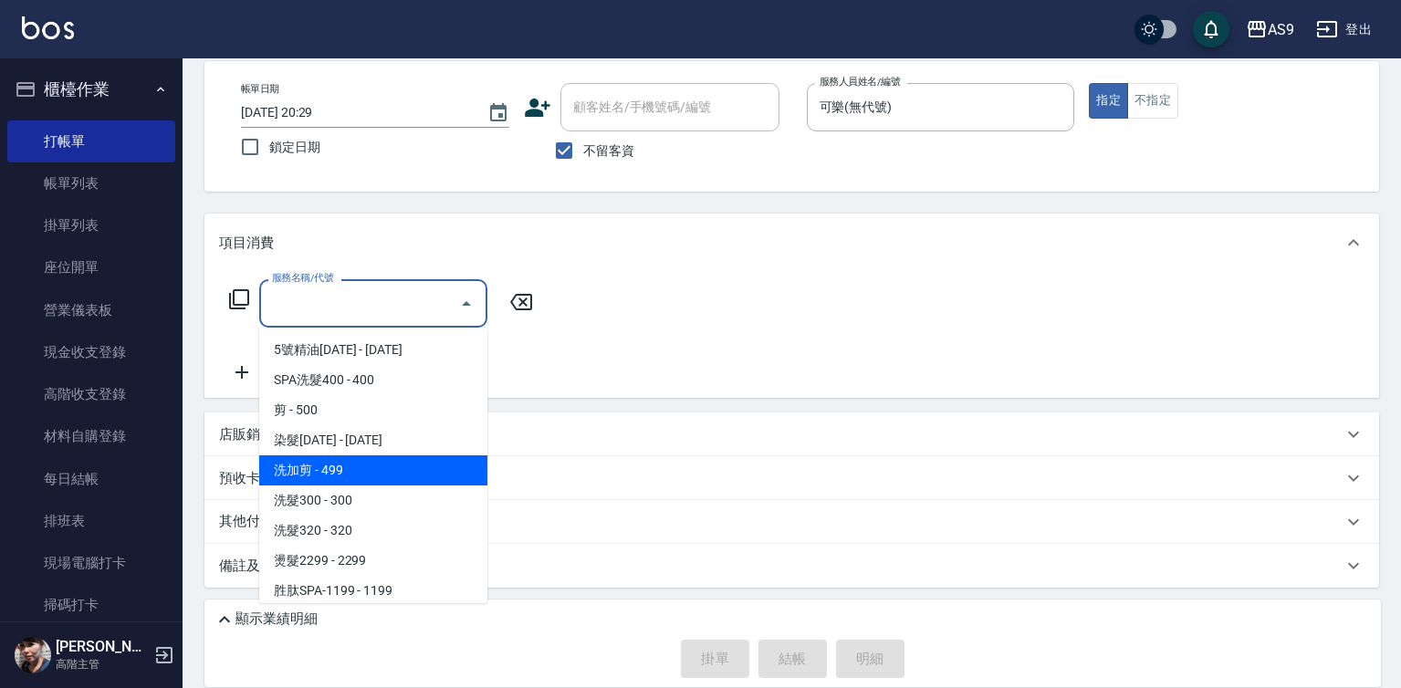
click at [377, 466] on span "洗加剪 - 499" at bounding box center [373, 470] width 228 height 30
type input "洗加剪(洗加剪)"
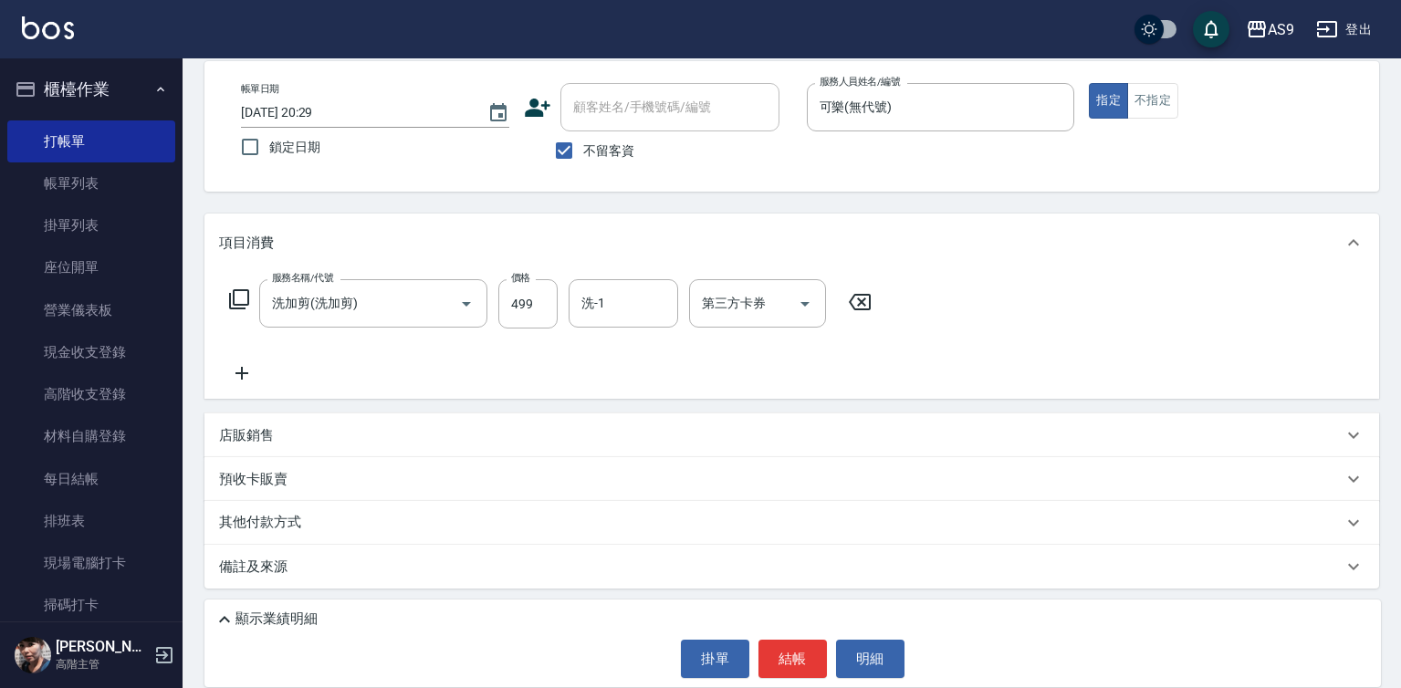
click at [246, 380] on icon at bounding box center [242, 373] width 46 height 22
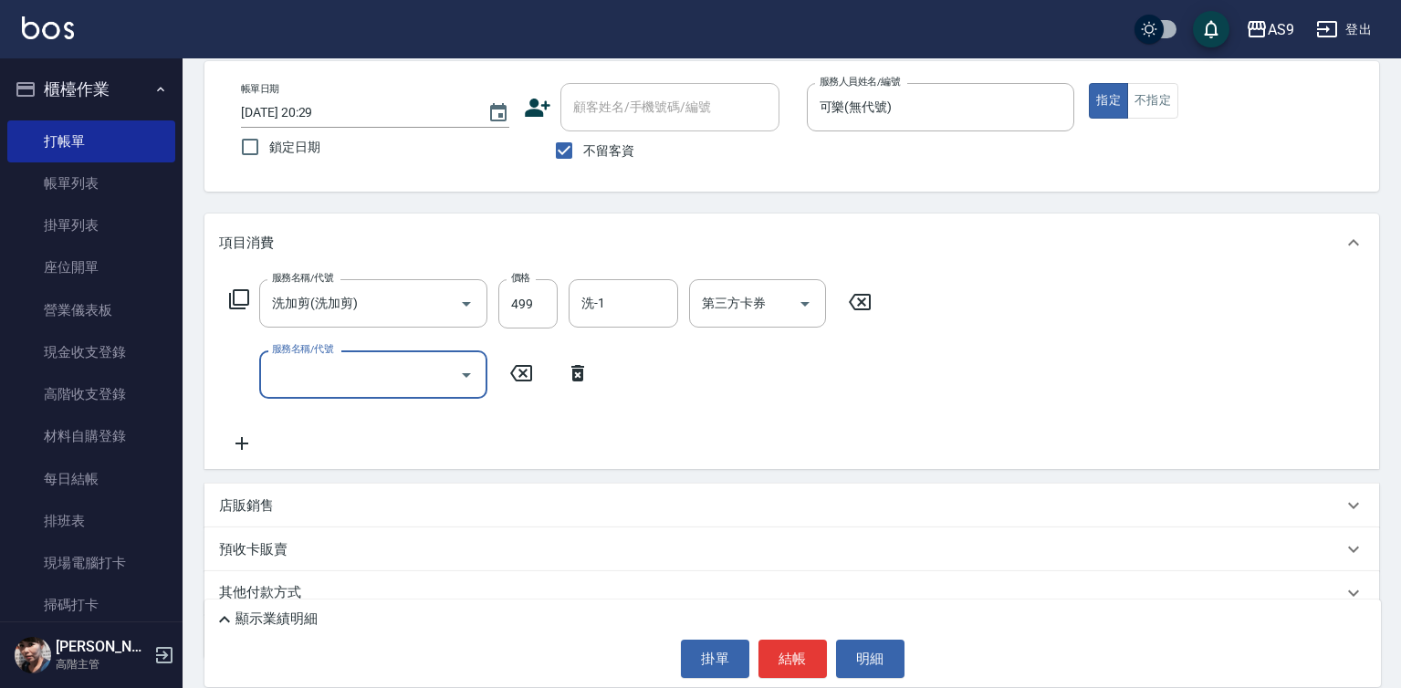
click at [290, 380] on input "服務名稱/代號" at bounding box center [359, 375] width 184 height 32
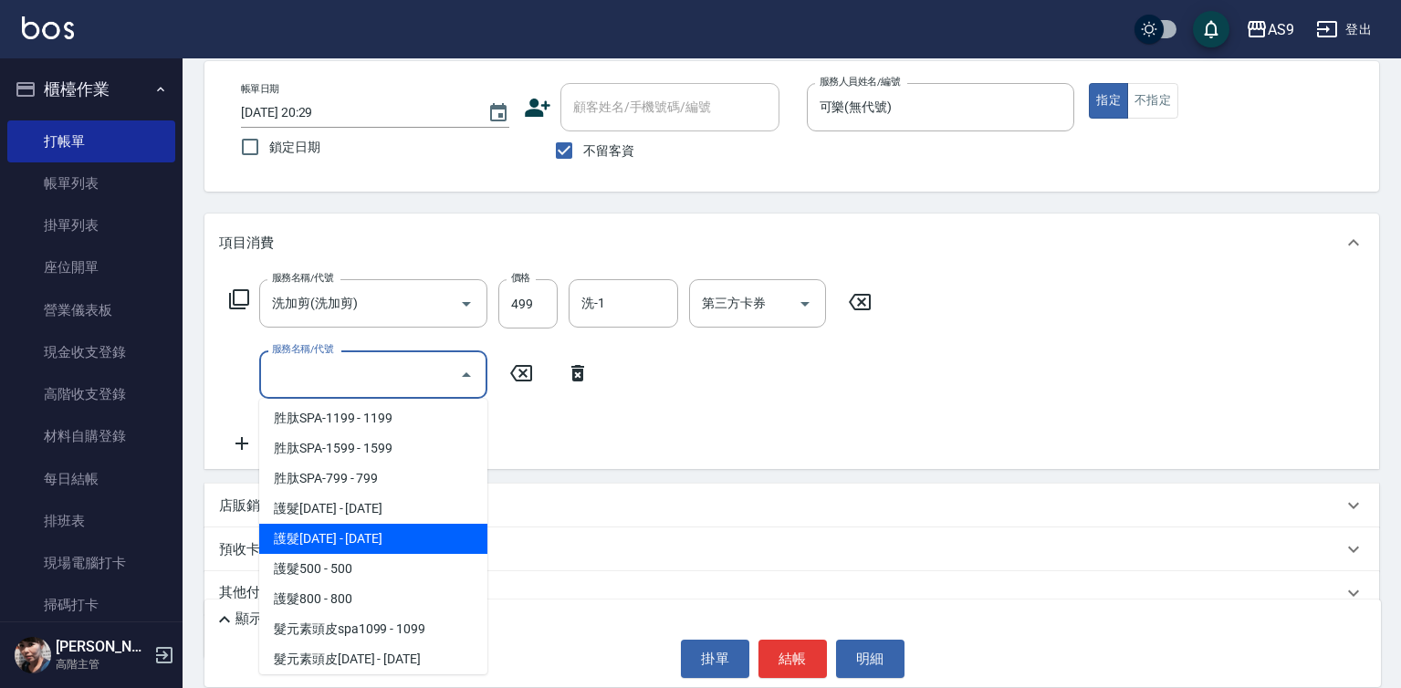
scroll to position [281, 0]
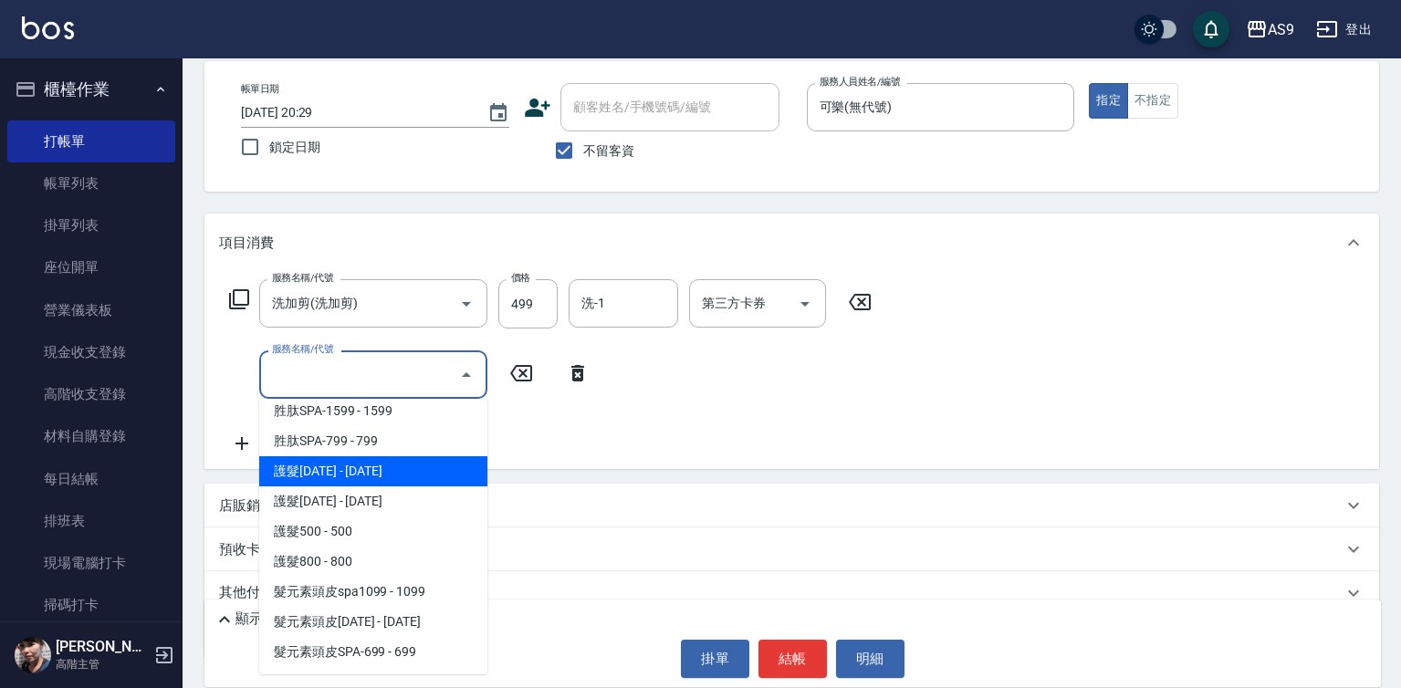
click at [380, 480] on span "護髮[DATE] - [DATE]" at bounding box center [373, 471] width 228 height 30
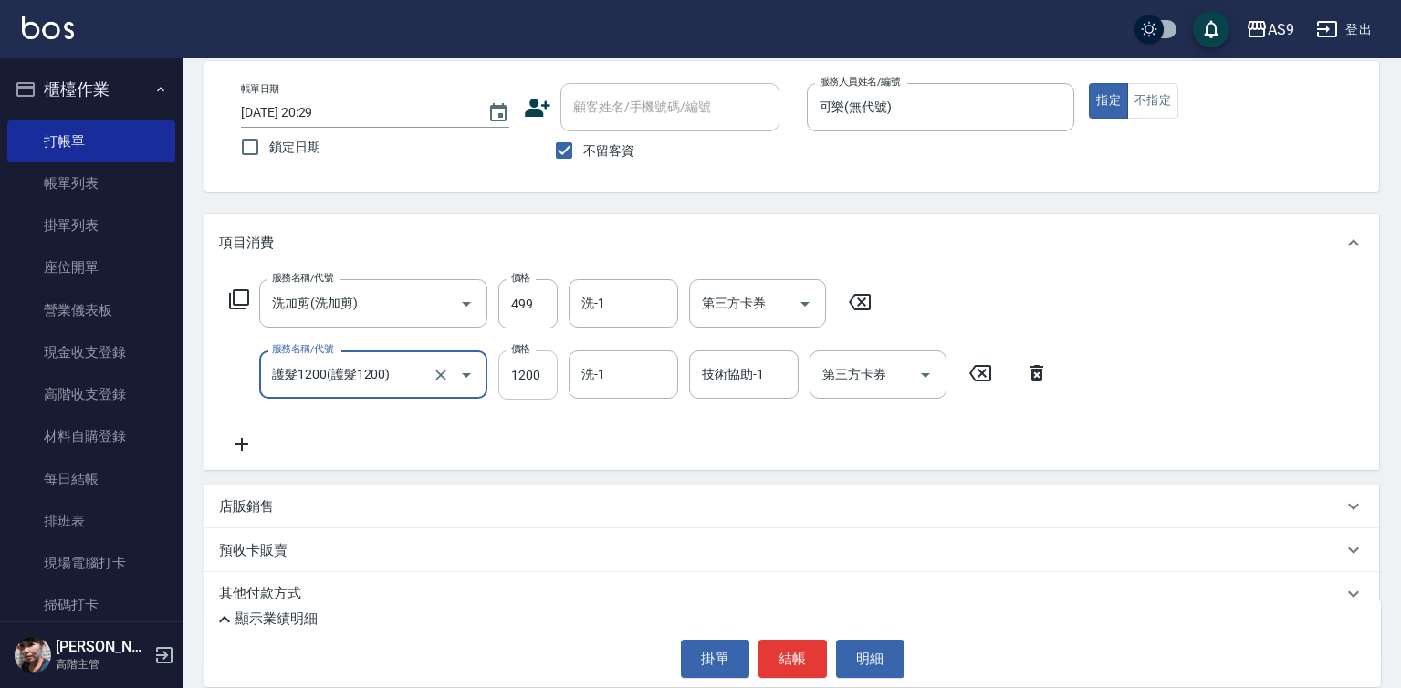
click at [537, 372] on input "1200" at bounding box center [527, 375] width 59 height 49
type input "護髮1200"
click at [537, 372] on input "1200" at bounding box center [527, 375] width 59 height 49
type input "900"
click at [514, 302] on input "499" at bounding box center [527, 303] width 59 height 49
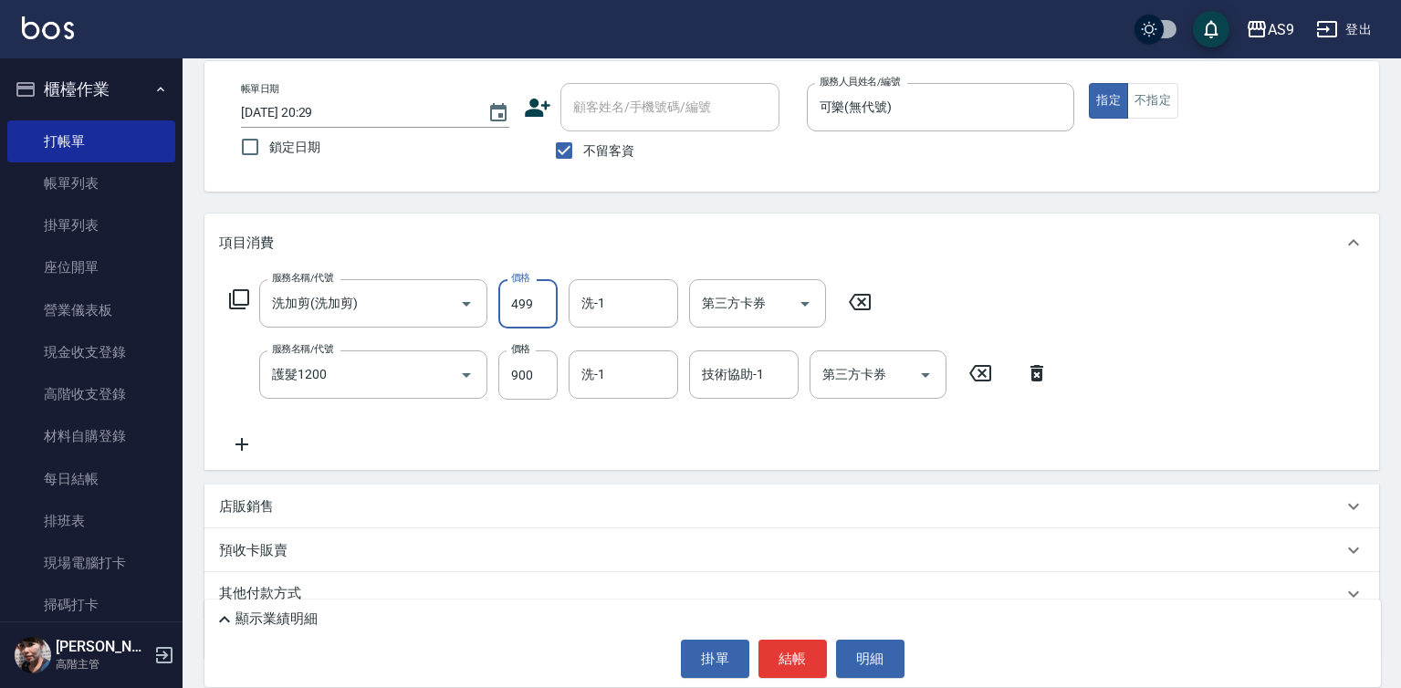
click at [514, 302] on input "499" at bounding box center [527, 303] width 59 height 49
type input "700"
click at [632, 384] on input "洗-1" at bounding box center [623, 375] width 93 height 32
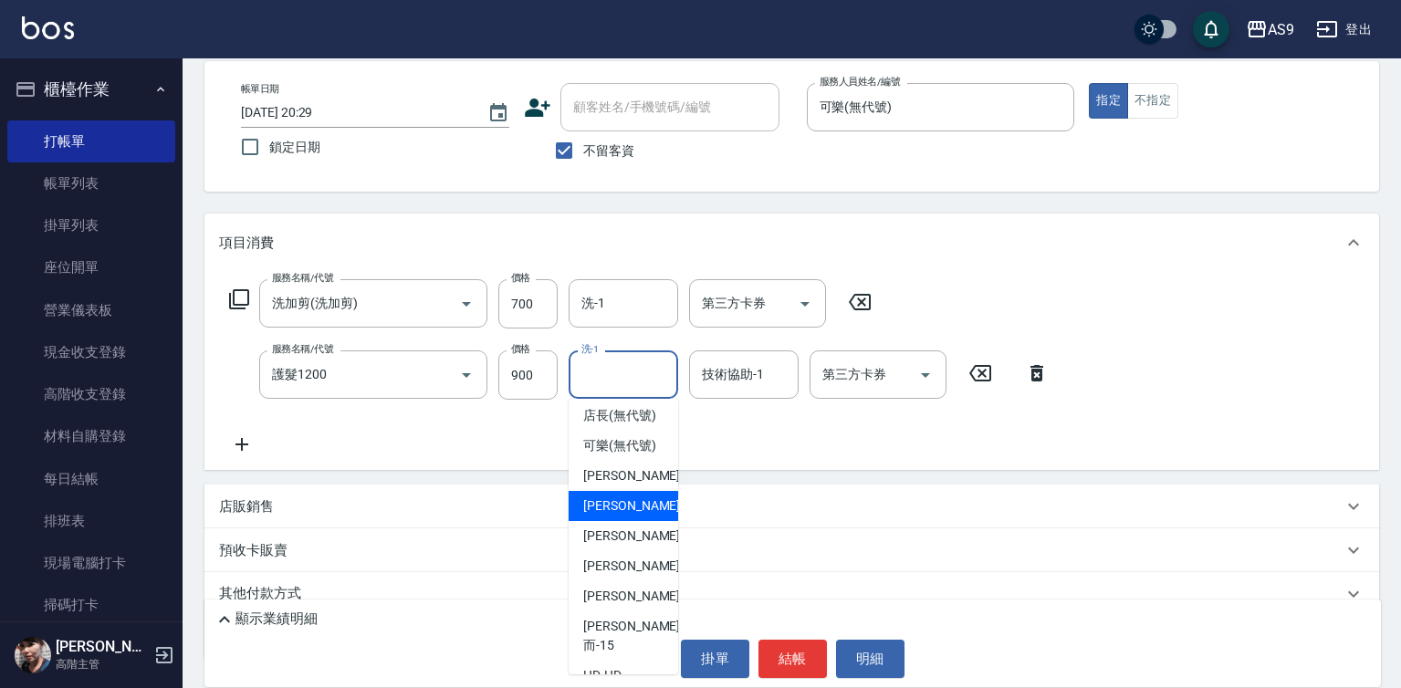
scroll to position [117, 0]
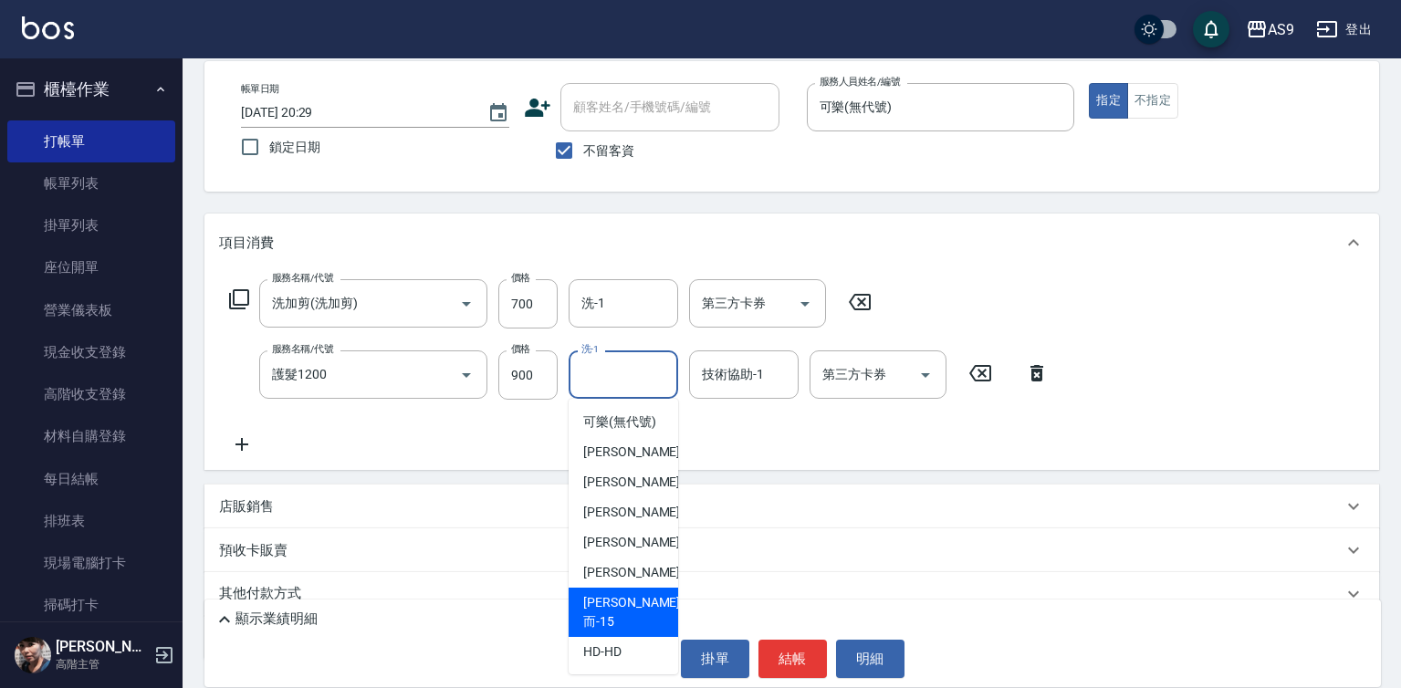
click at [644, 623] on div "[PERSON_NAME]而 -15" at bounding box center [624, 612] width 110 height 49
type input "[PERSON_NAME]而-15"
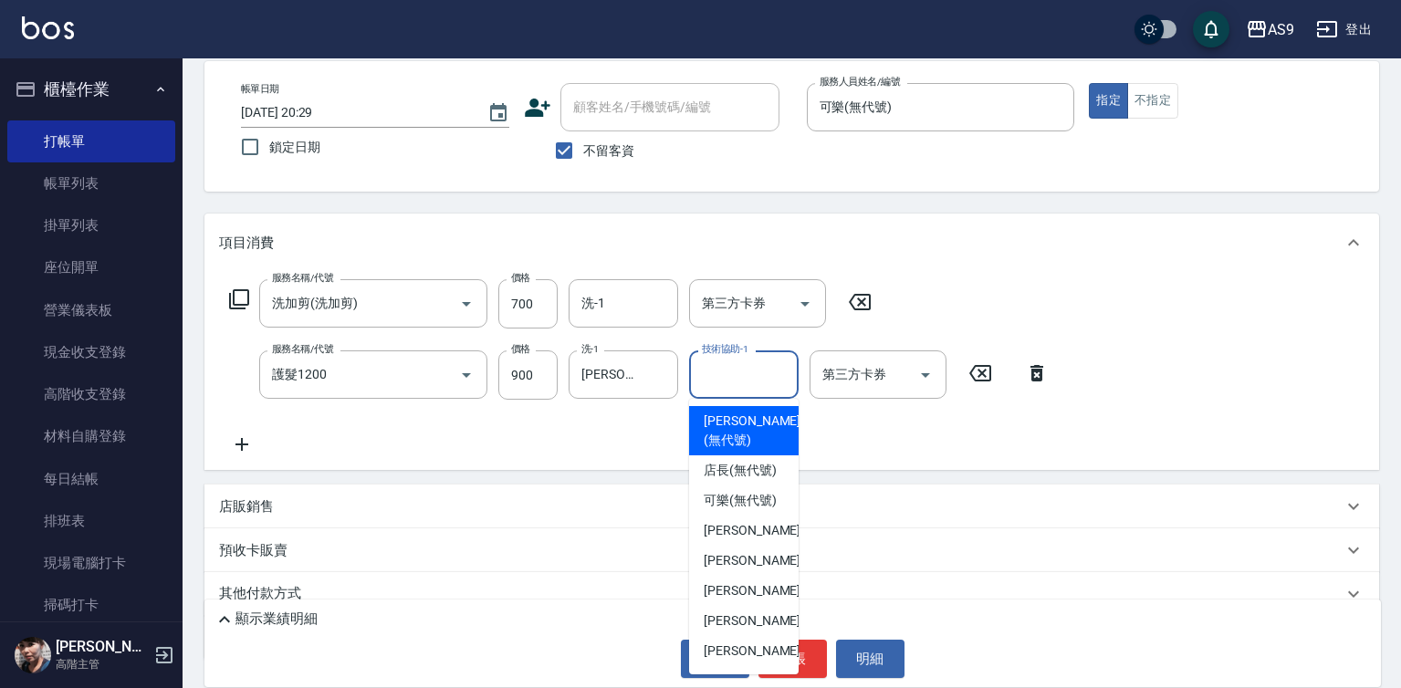
click at [737, 372] on div "技術協助-1 技術協助-1" at bounding box center [744, 375] width 110 height 48
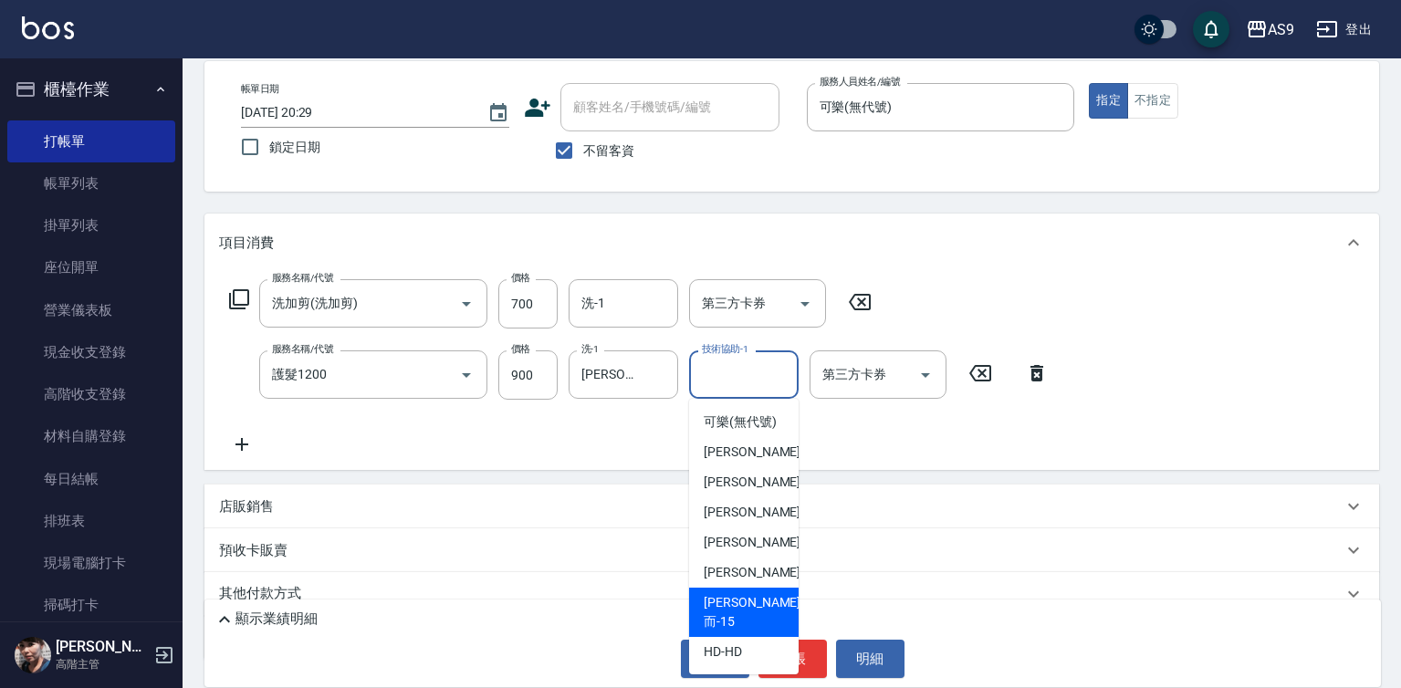
click at [759, 620] on span "[PERSON_NAME]而 -15" at bounding box center [752, 612] width 97 height 38
type input "[PERSON_NAME]而-15"
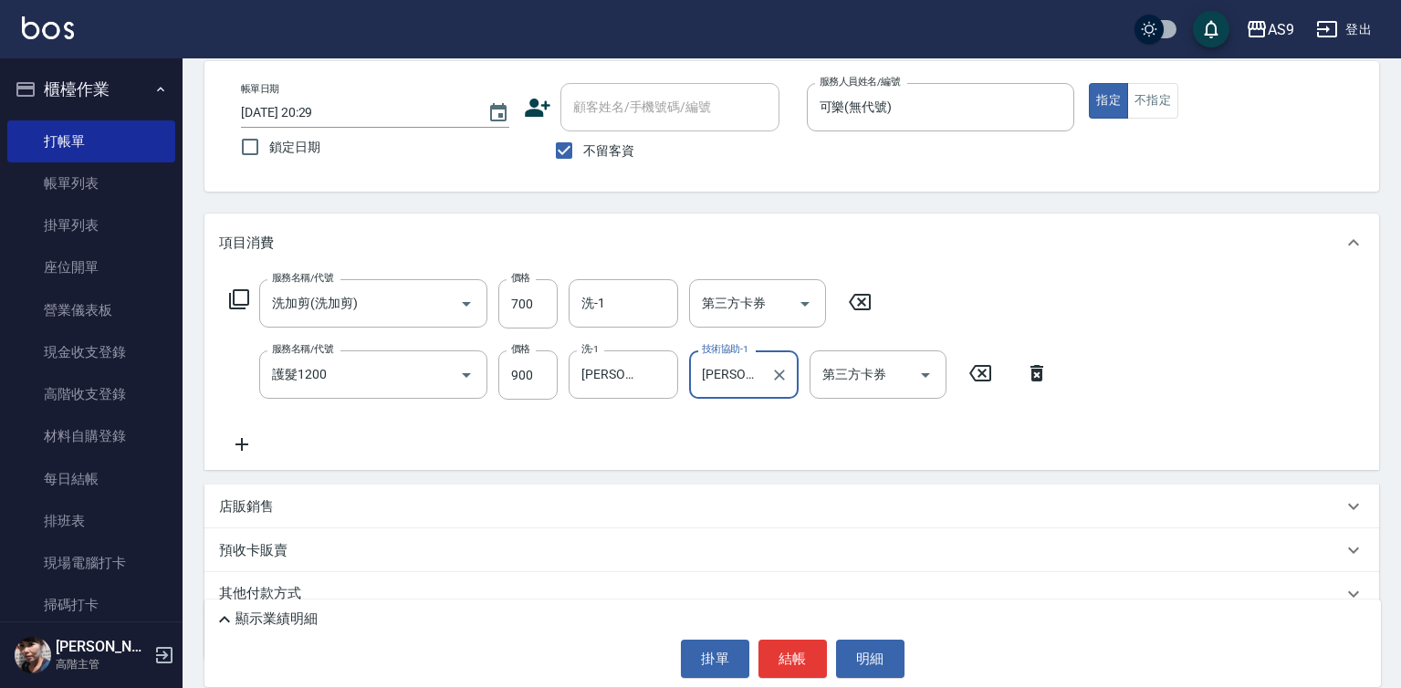
click at [798, 679] on div "顯示業績明細 掛單 結帳 明細" at bounding box center [792, 644] width 1177 height 88
click at [797, 665] on button "結帳" at bounding box center [793, 659] width 68 height 38
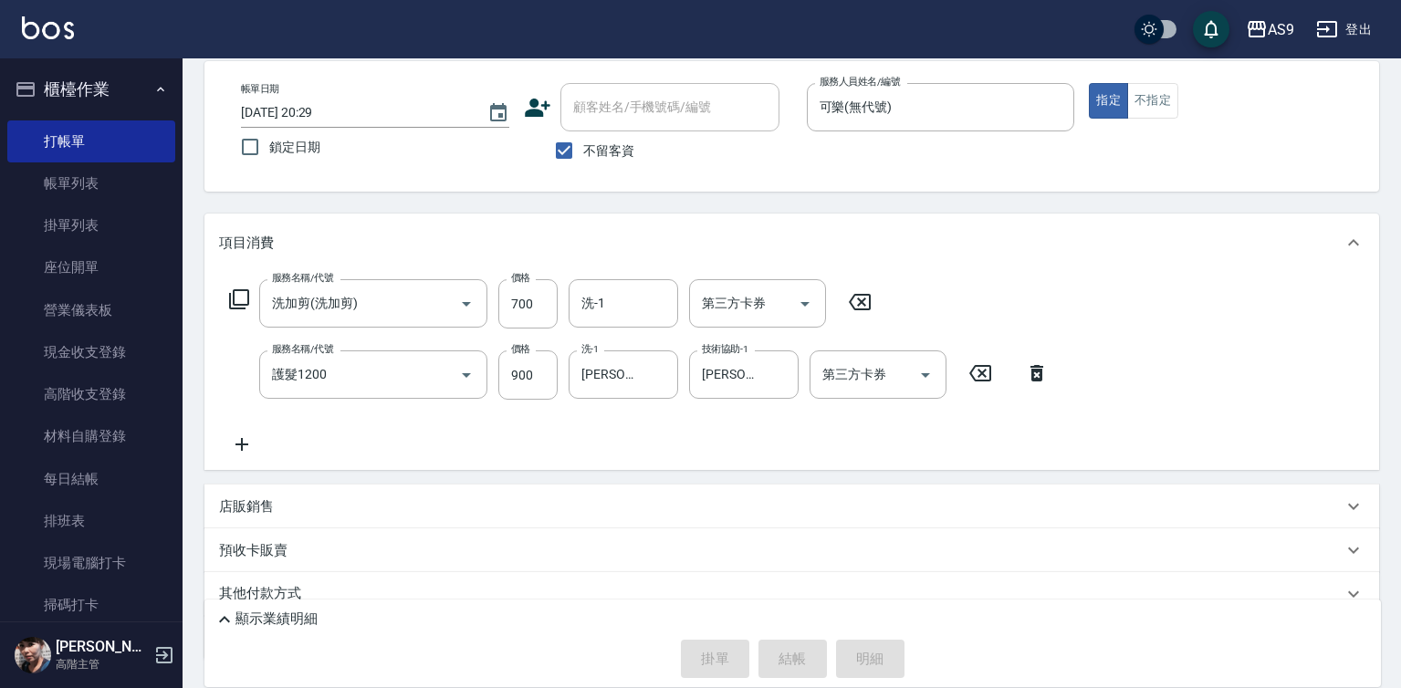
type input "[DATE] 20:30"
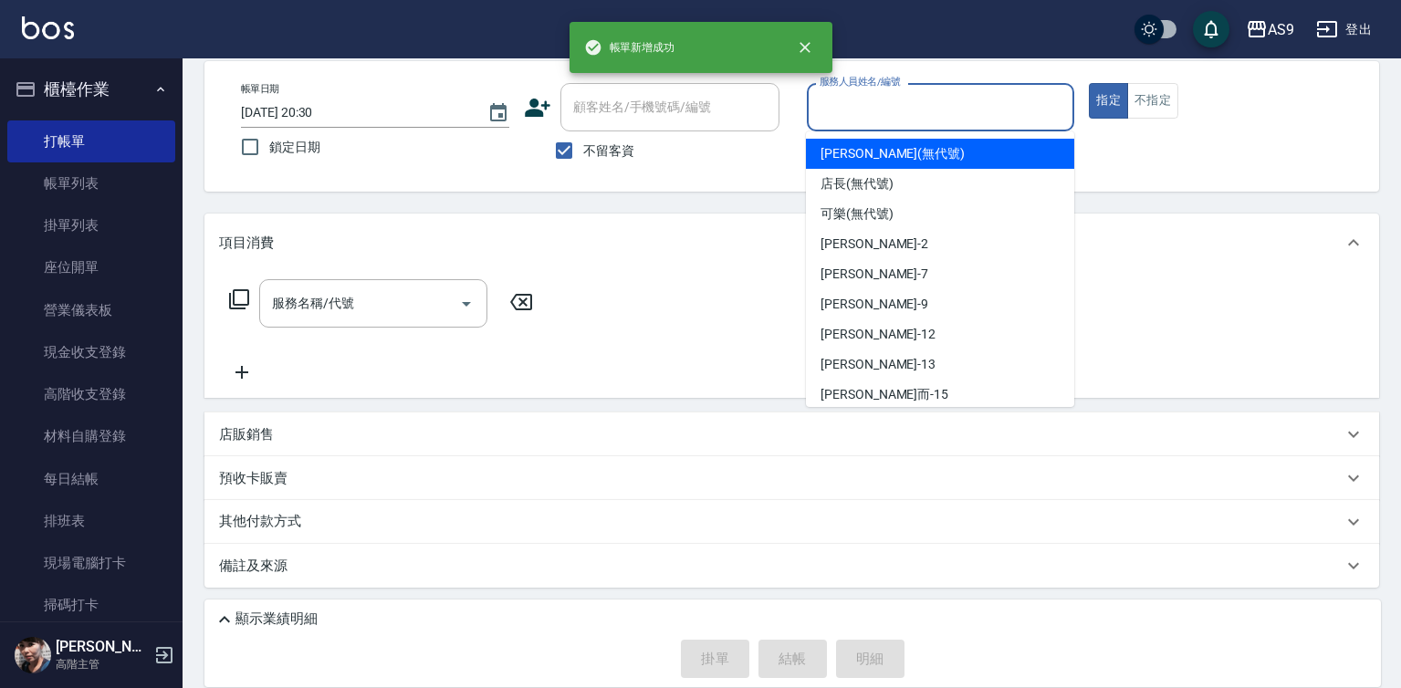
click at [900, 126] on div "服務人員姓名/編號" at bounding box center [941, 107] width 268 height 48
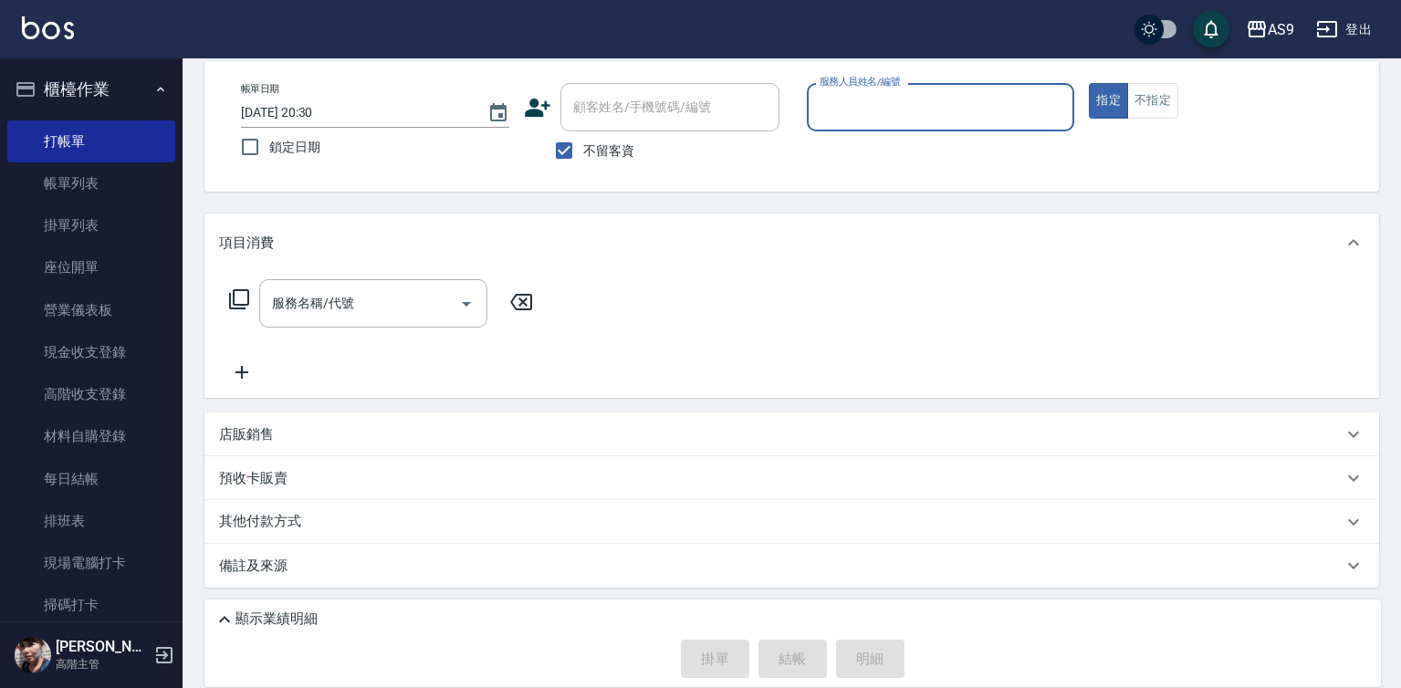
click at [866, 100] on input "服務人員姓名/編號" at bounding box center [941, 107] width 252 height 32
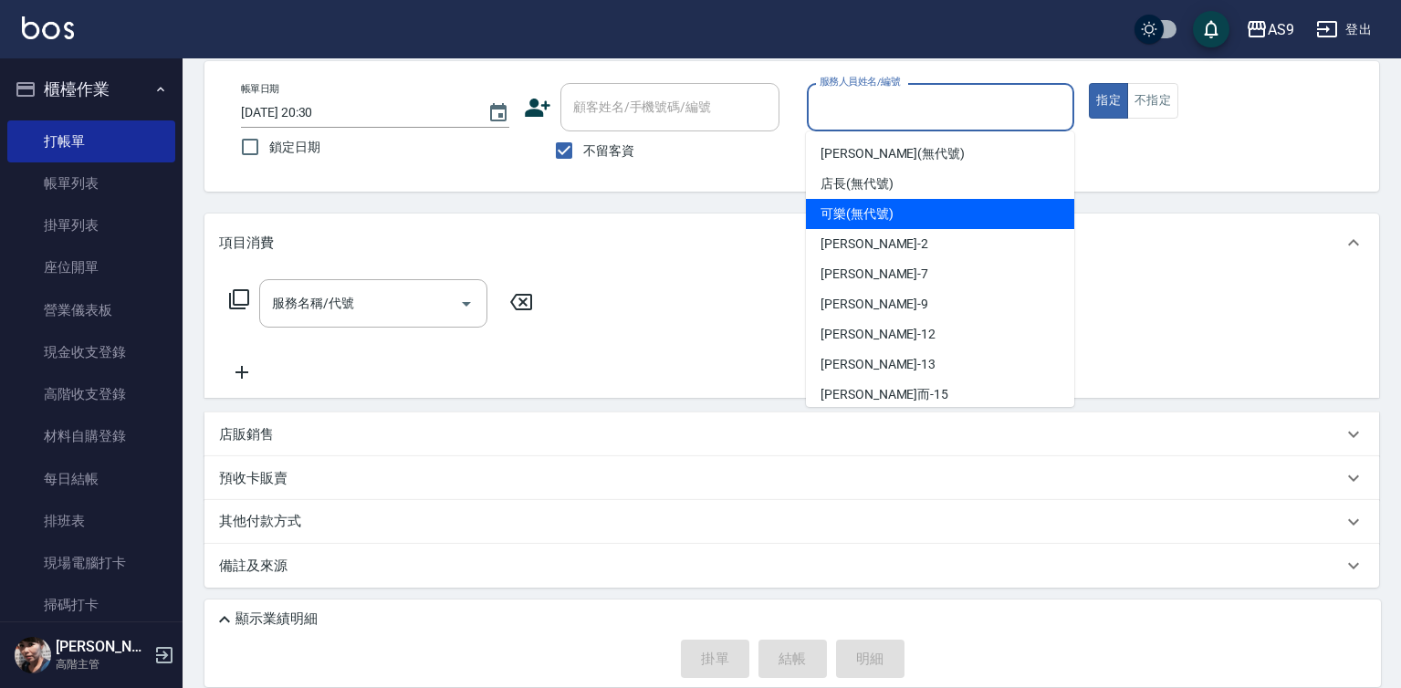
click at [865, 216] on span "可樂 (無代號)" at bounding box center [857, 213] width 73 height 19
type input "可樂(無代號)"
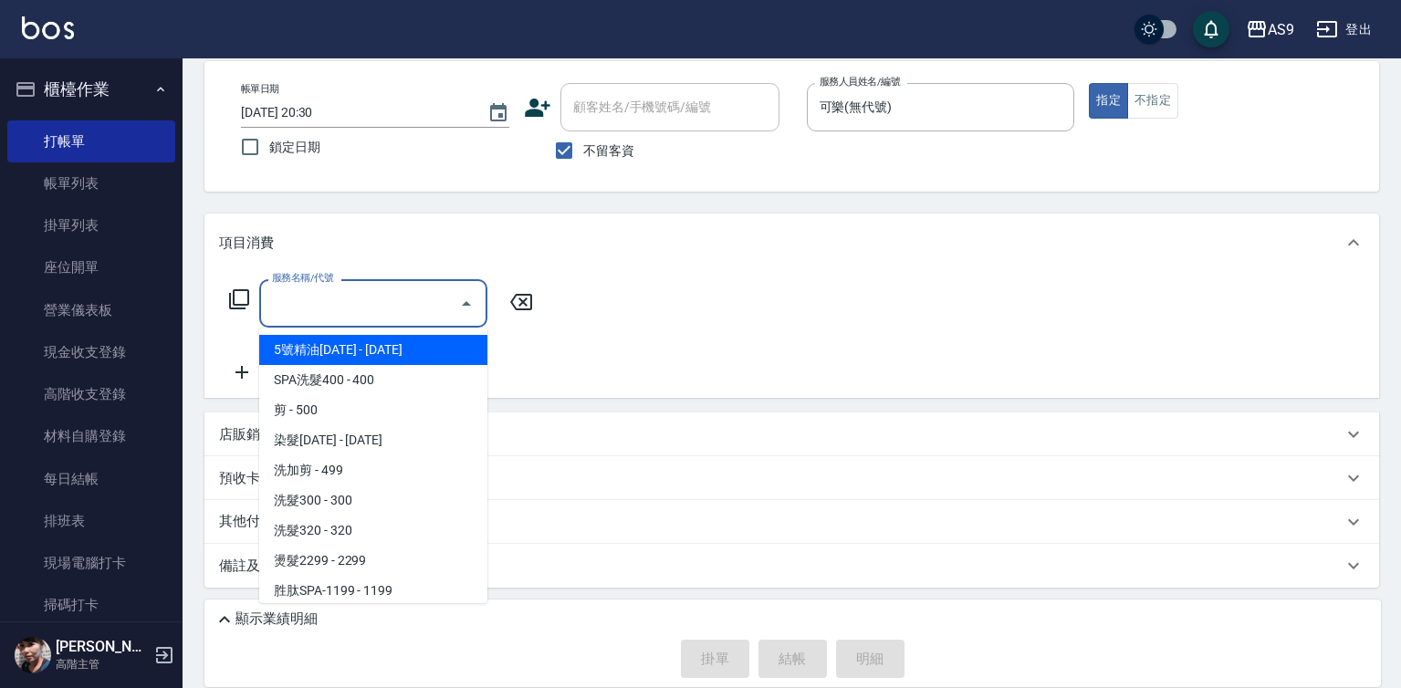
click at [416, 307] on input "服務名稱/代號" at bounding box center [359, 304] width 184 height 32
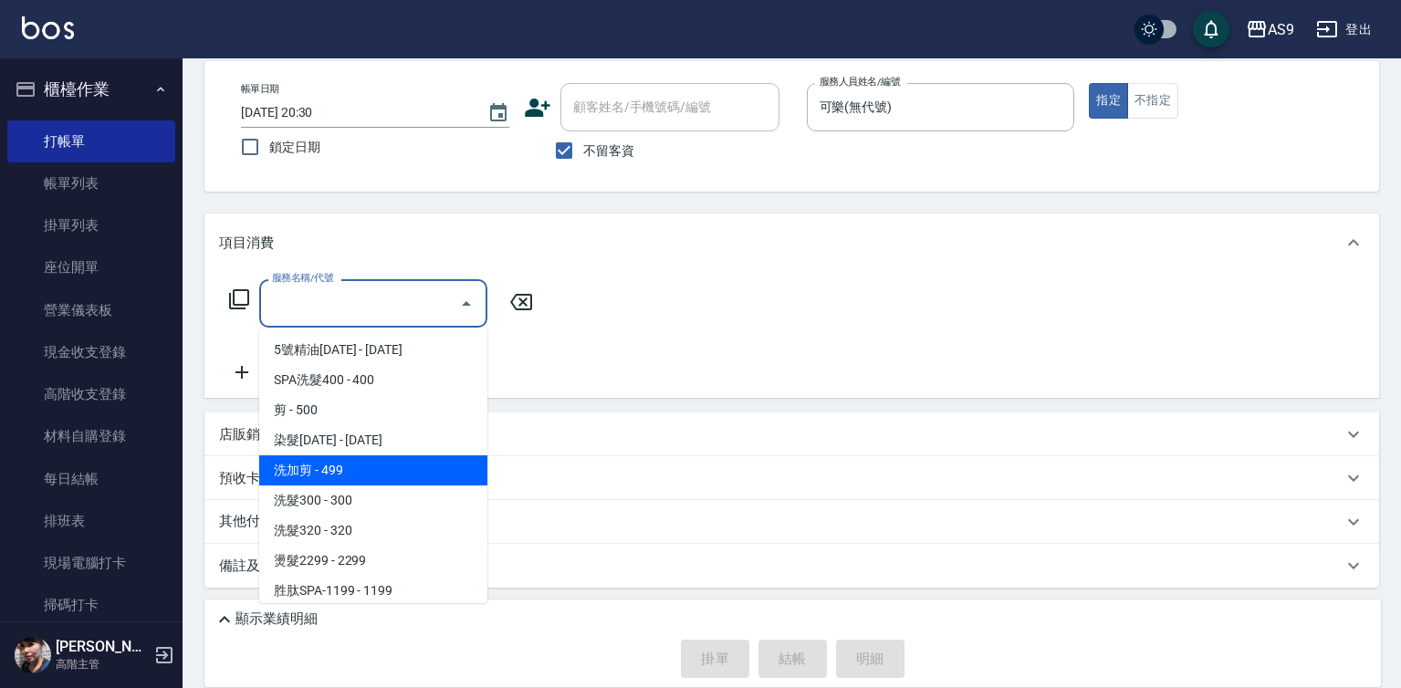
click at [378, 466] on span "洗加剪 - 499" at bounding box center [373, 470] width 228 height 30
type input "洗加剪(洗加剪)"
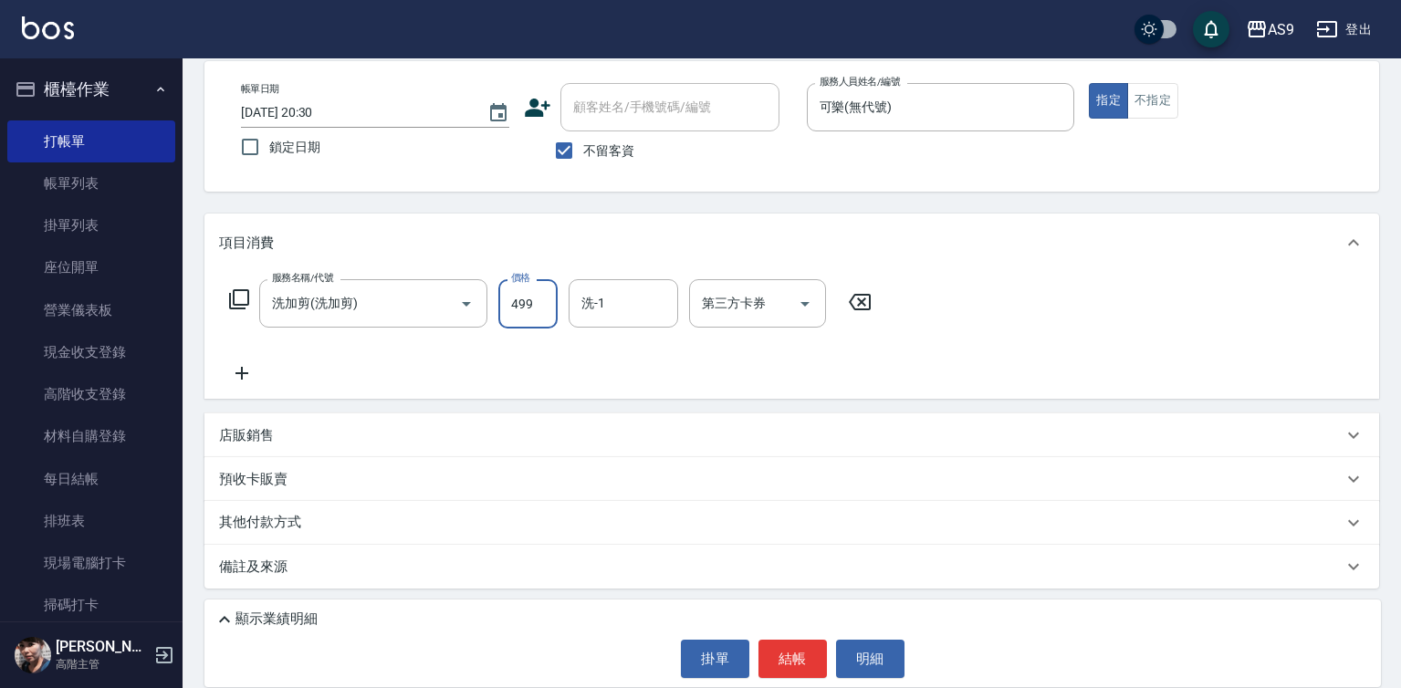
click at [532, 319] on input "499" at bounding box center [527, 303] width 59 height 49
type input "700"
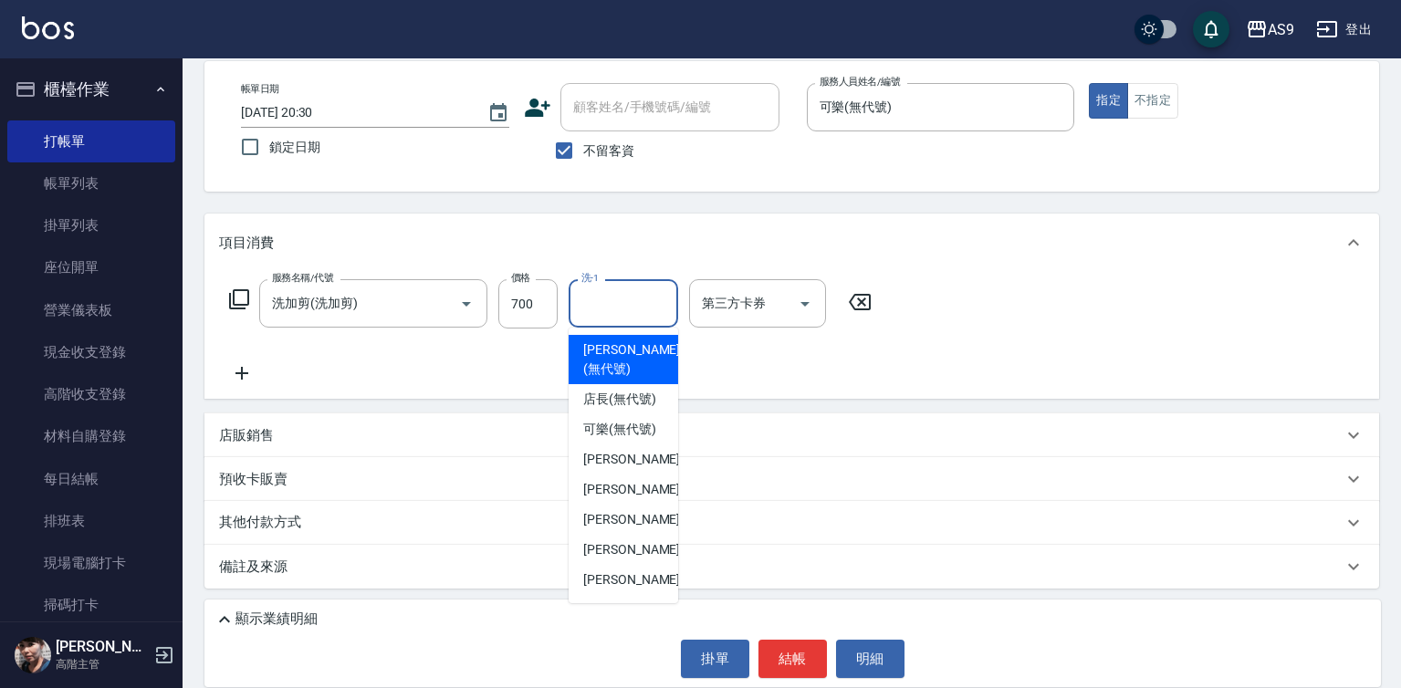
click at [622, 303] on input "洗-1" at bounding box center [623, 304] width 93 height 32
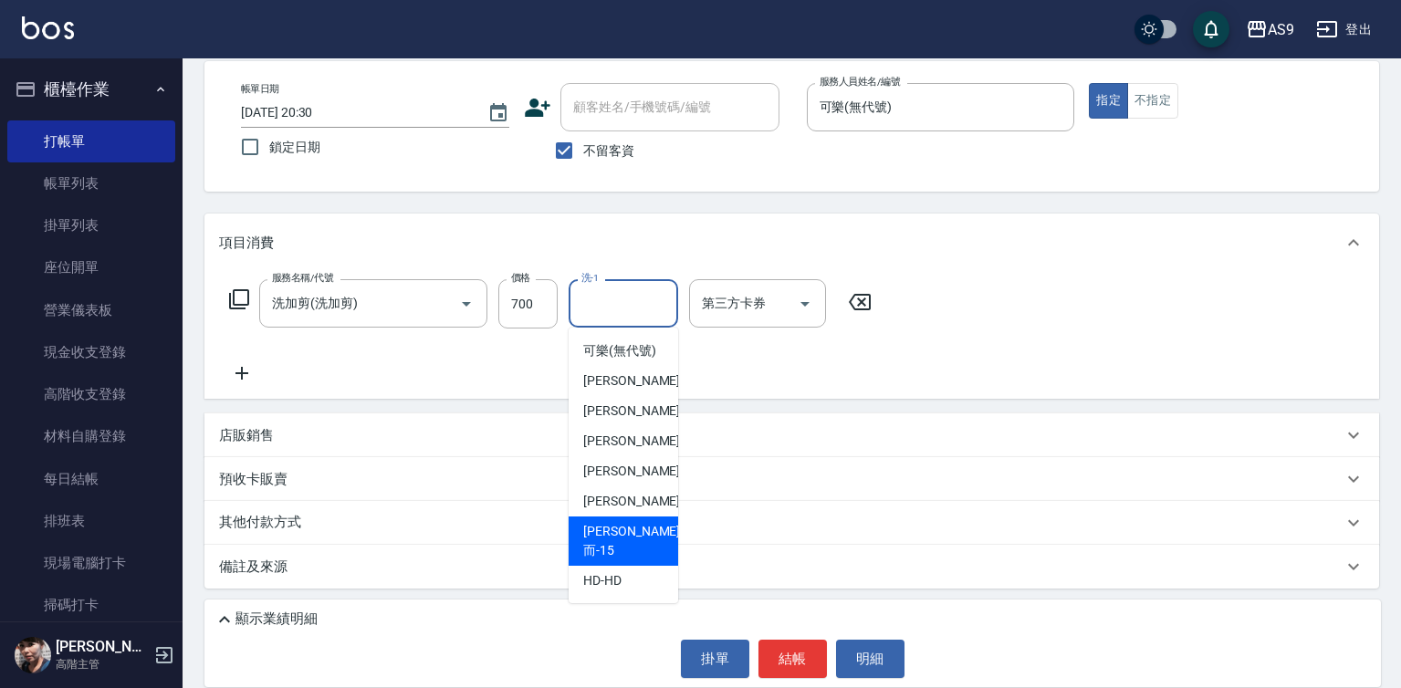
click at [642, 551] on div "[PERSON_NAME]而 -15" at bounding box center [624, 541] width 110 height 49
type input "[PERSON_NAME]而-15"
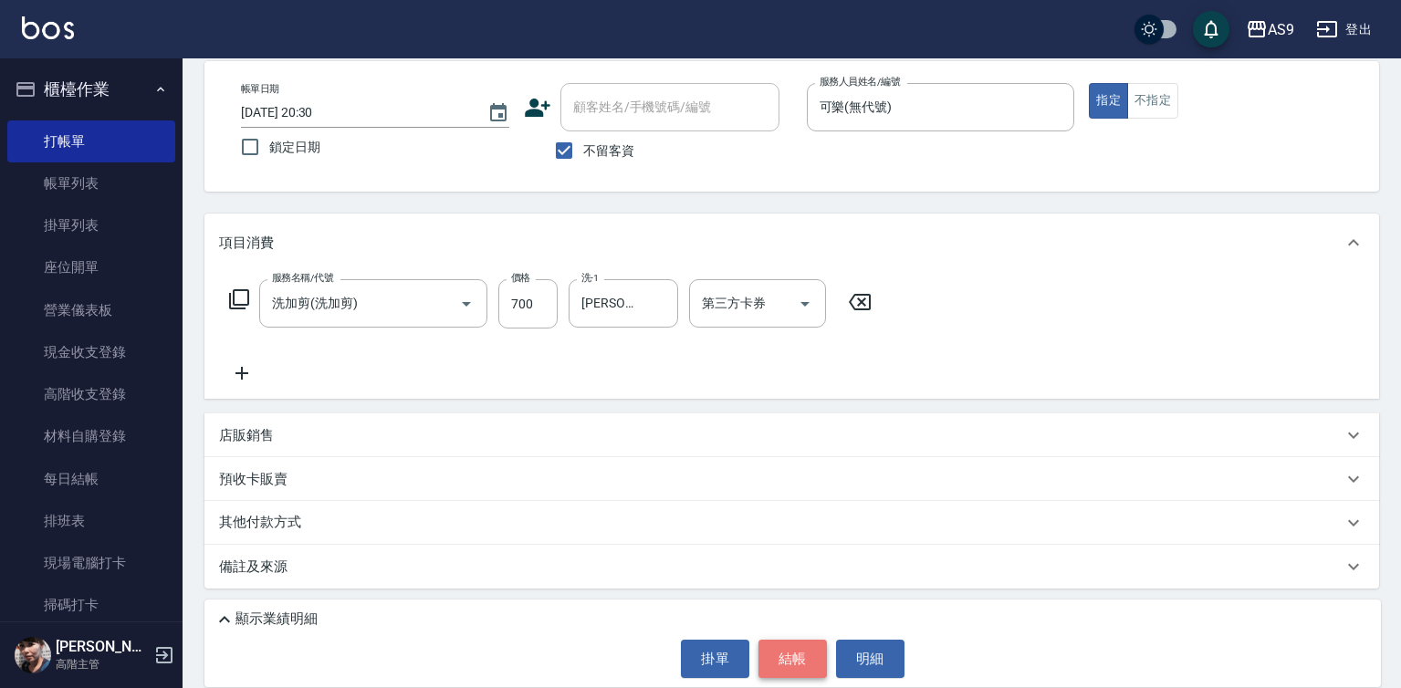
click at [794, 653] on button "結帳" at bounding box center [793, 659] width 68 height 38
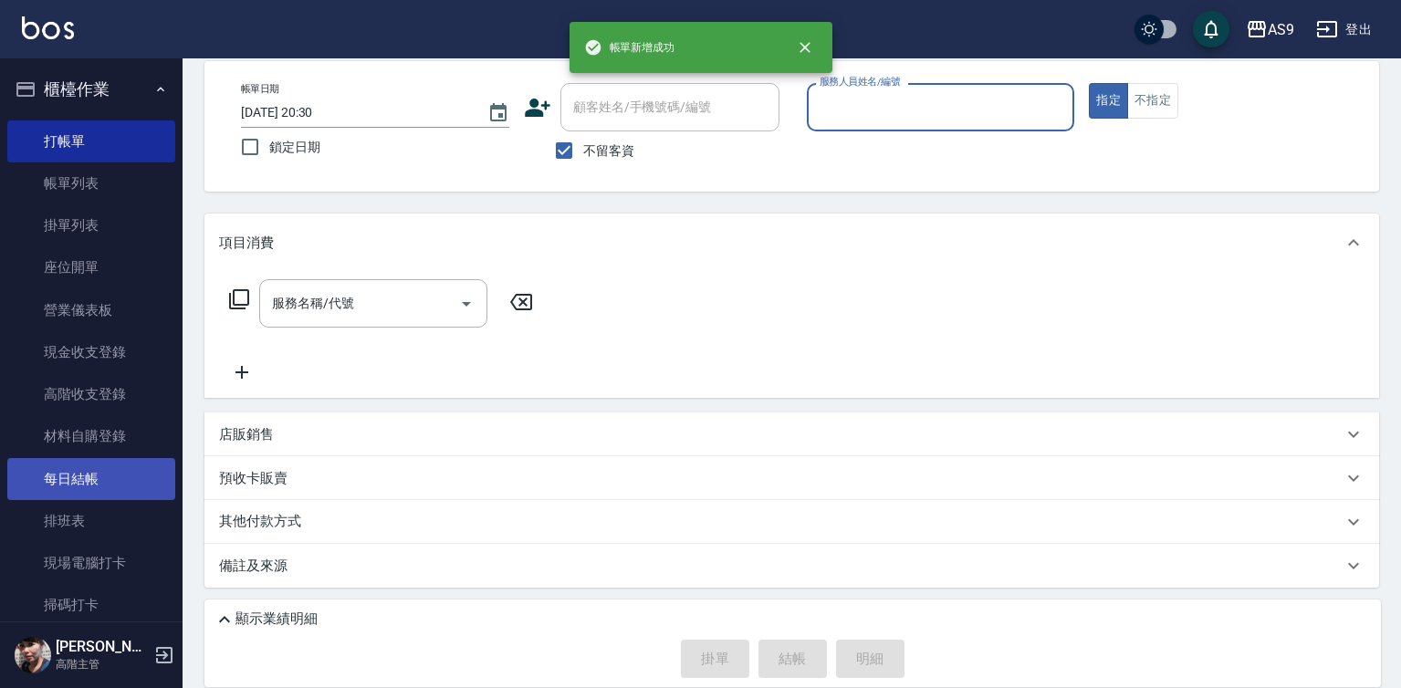
scroll to position [363, 0]
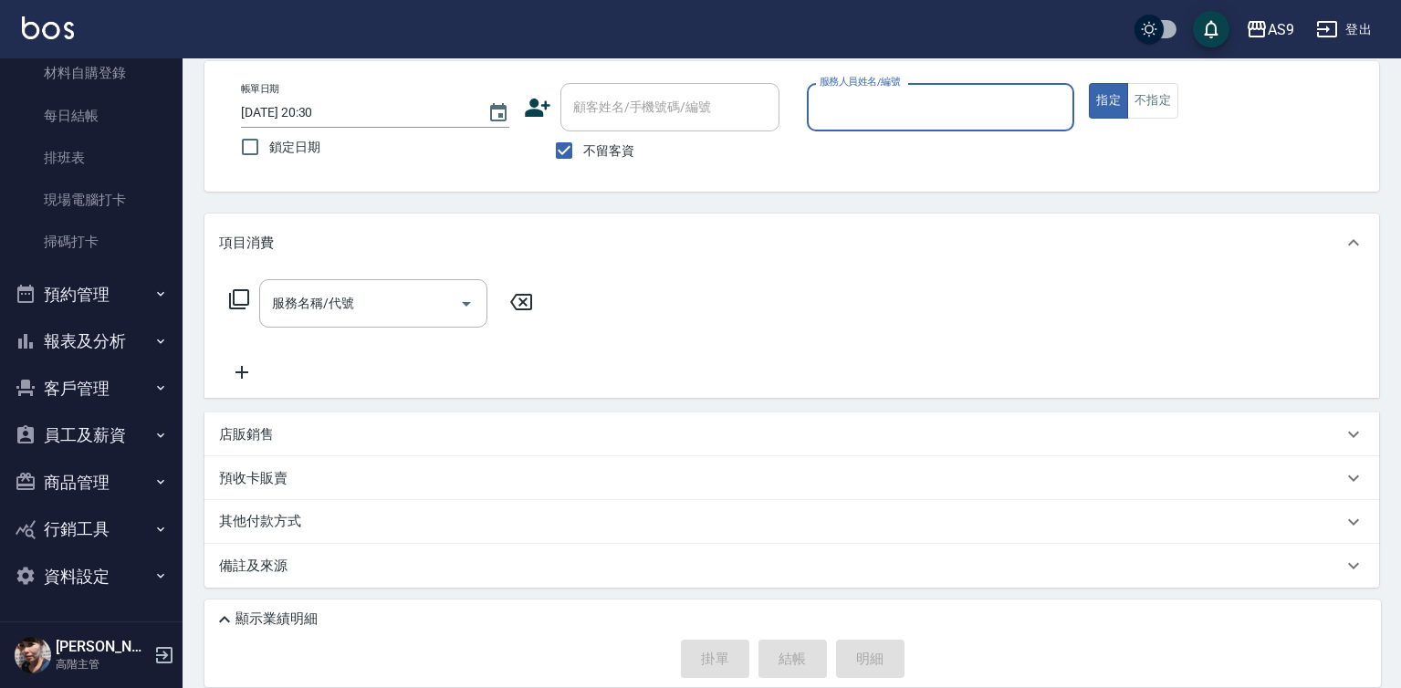
click at [117, 338] on button "報表及分析" at bounding box center [91, 341] width 168 height 47
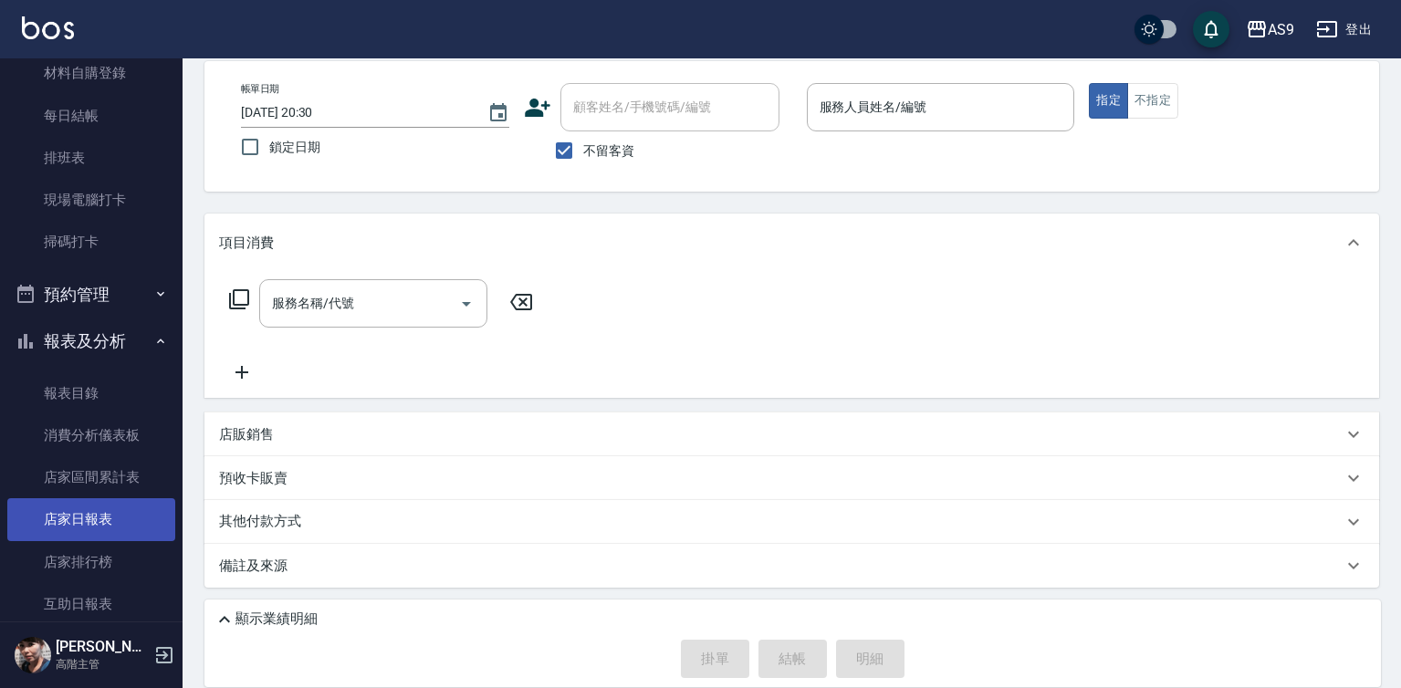
scroll to position [911, 0]
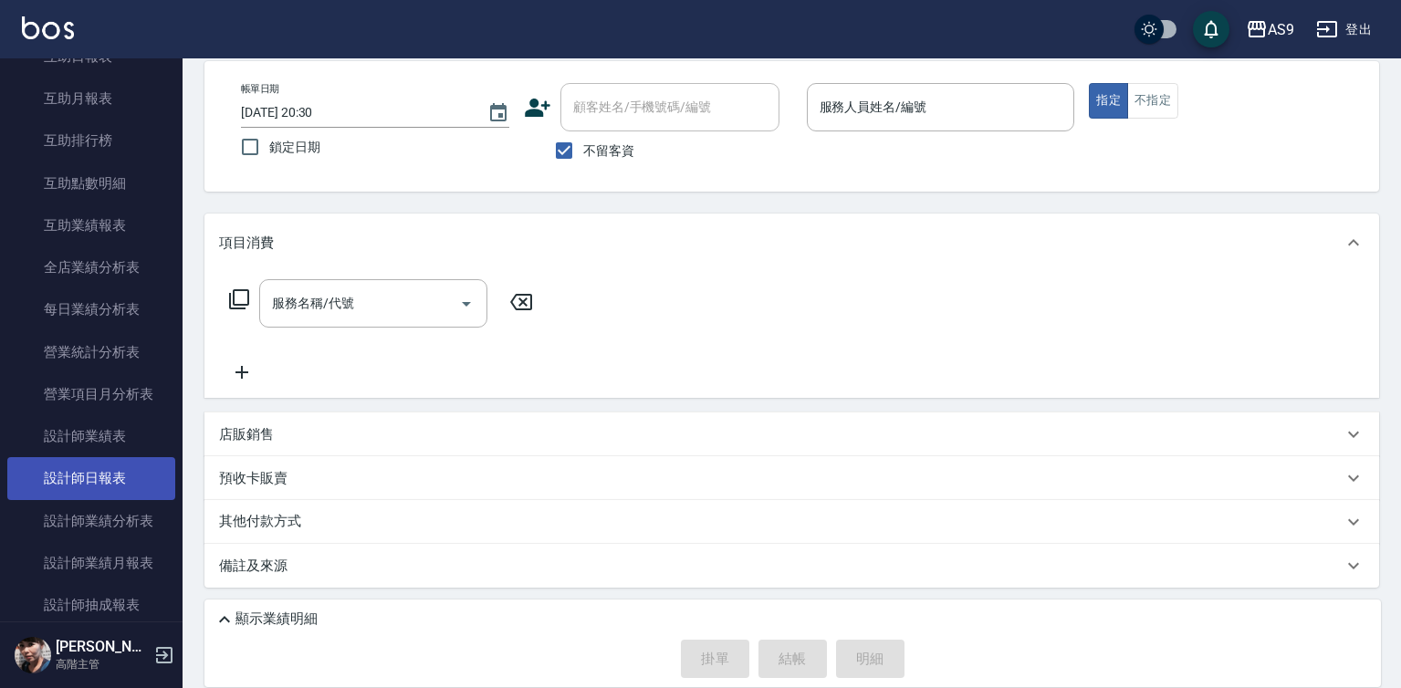
click at [128, 486] on link "設計師日報表" at bounding box center [91, 478] width 168 height 42
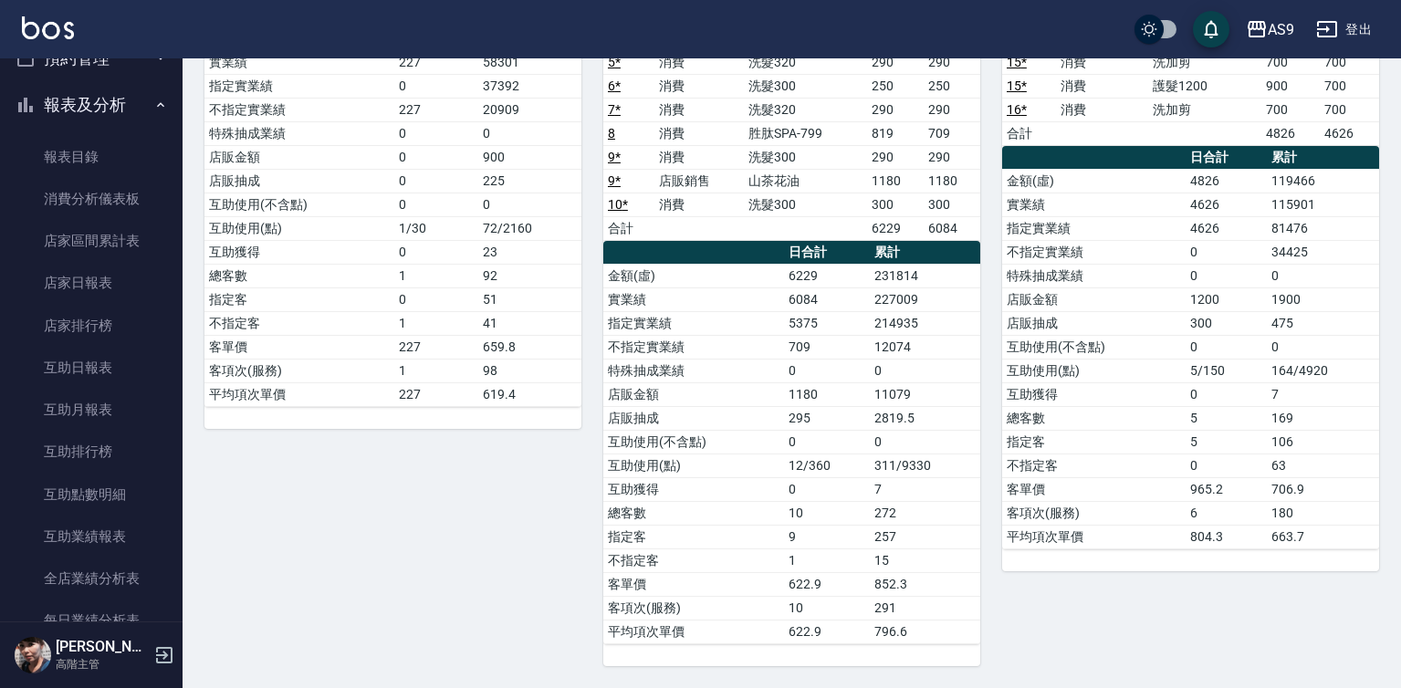
scroll to position [633, 0]
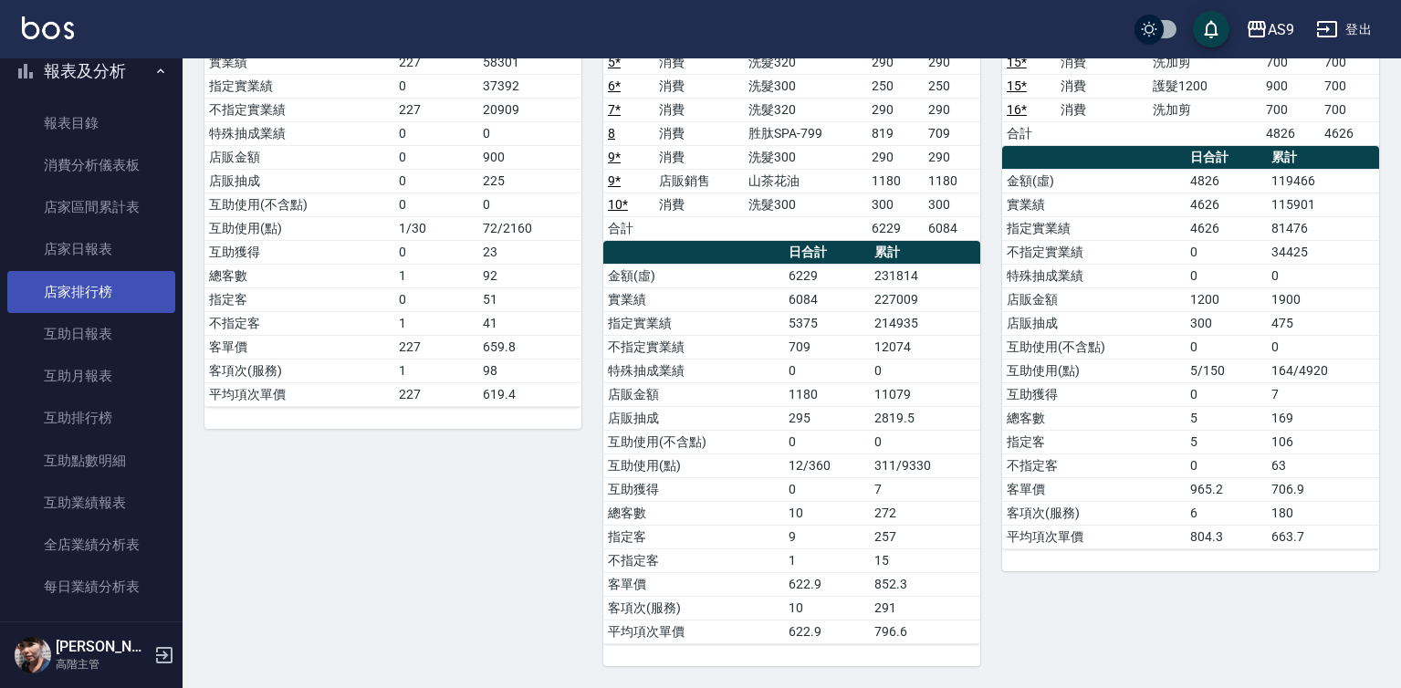
click at [110, 289] on link "店家排行榜" at bounding box center [91, 292] width 168 height 42
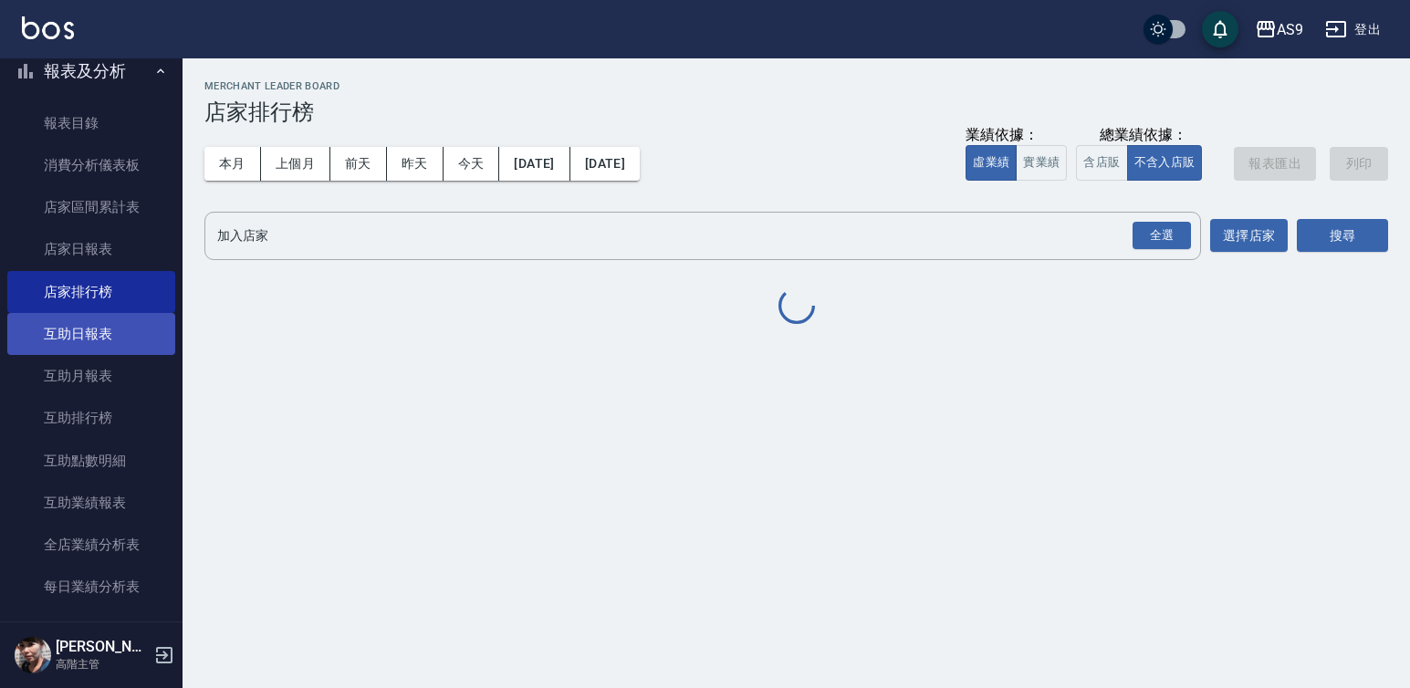
click at [106, 336] on link "互助日報表" at bounding box center [91, 334] width 168 height 42
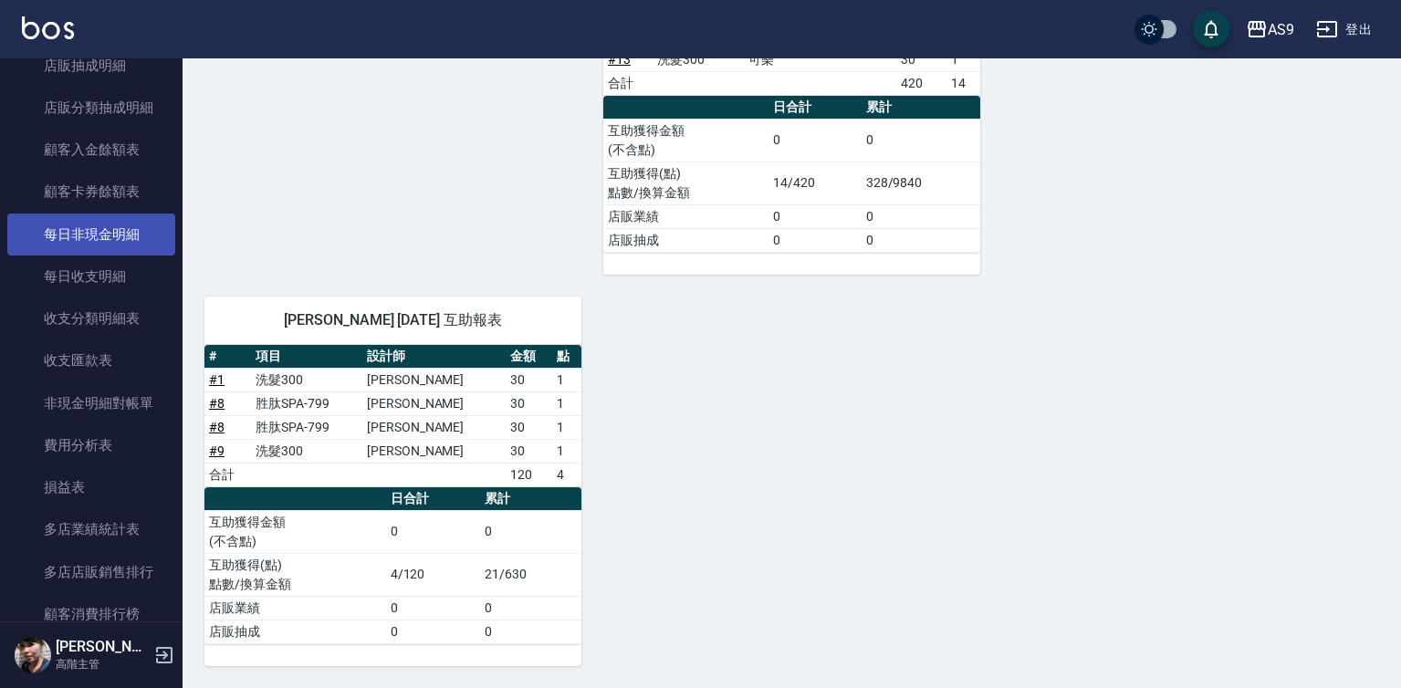
scroll to position [2003, 0]
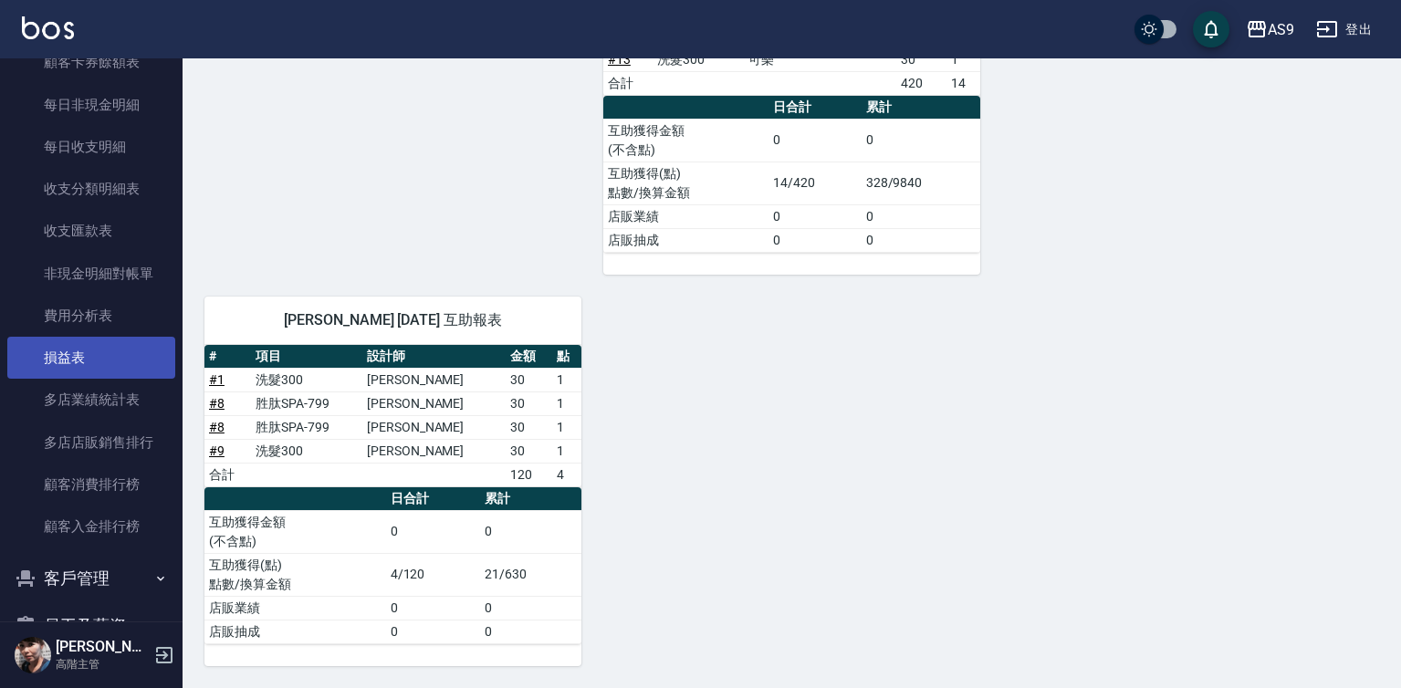
click at [101, 357] on link "損益表" at bounding box center [91, 358] width 168 height 42
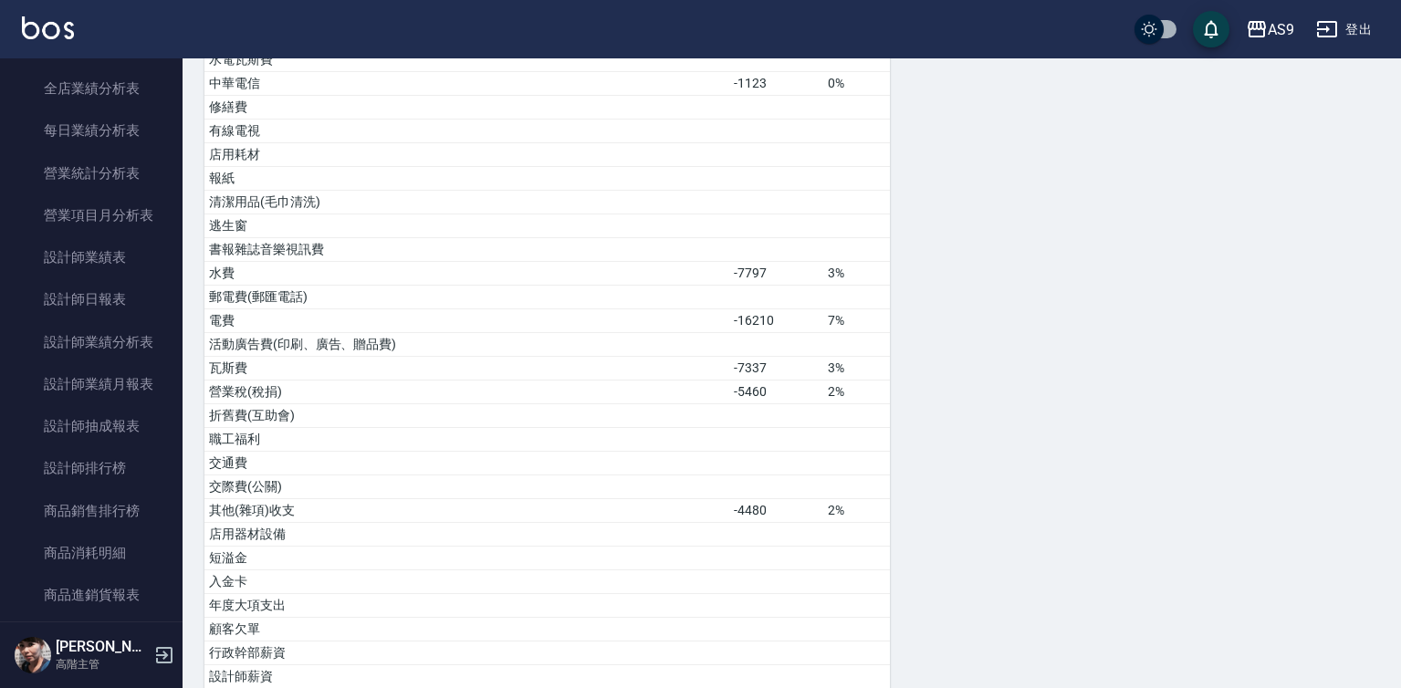
scroll to position [633, 0]
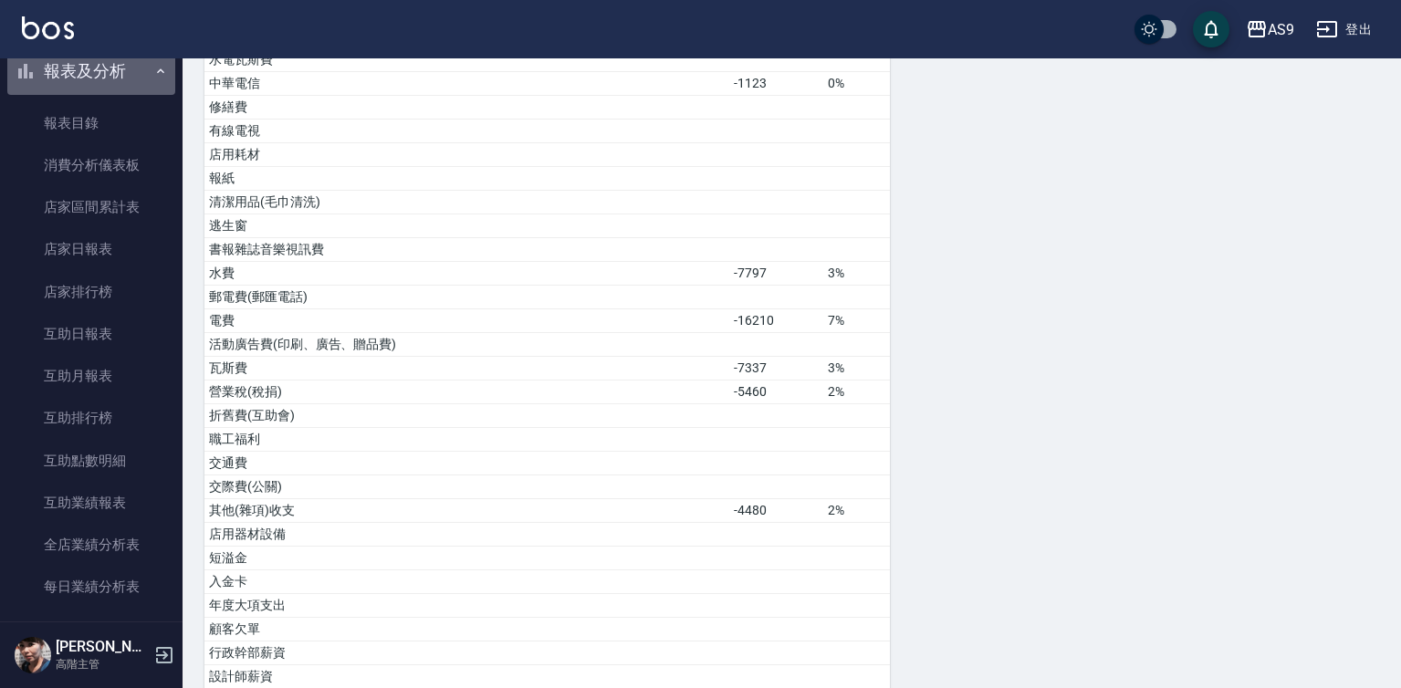
click at [115, 79] on button "報表及分析" at bounding box center [91, 70] width 168 height 47
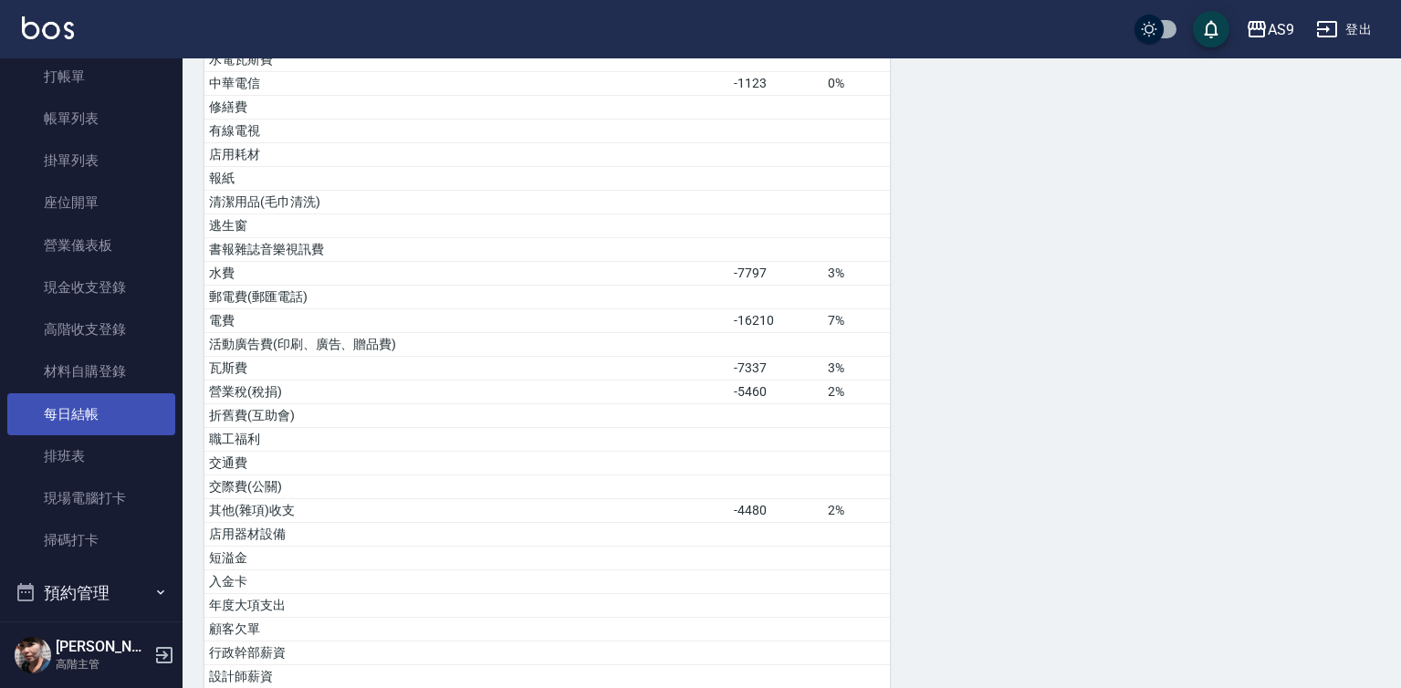
scroll to position [0, 0]
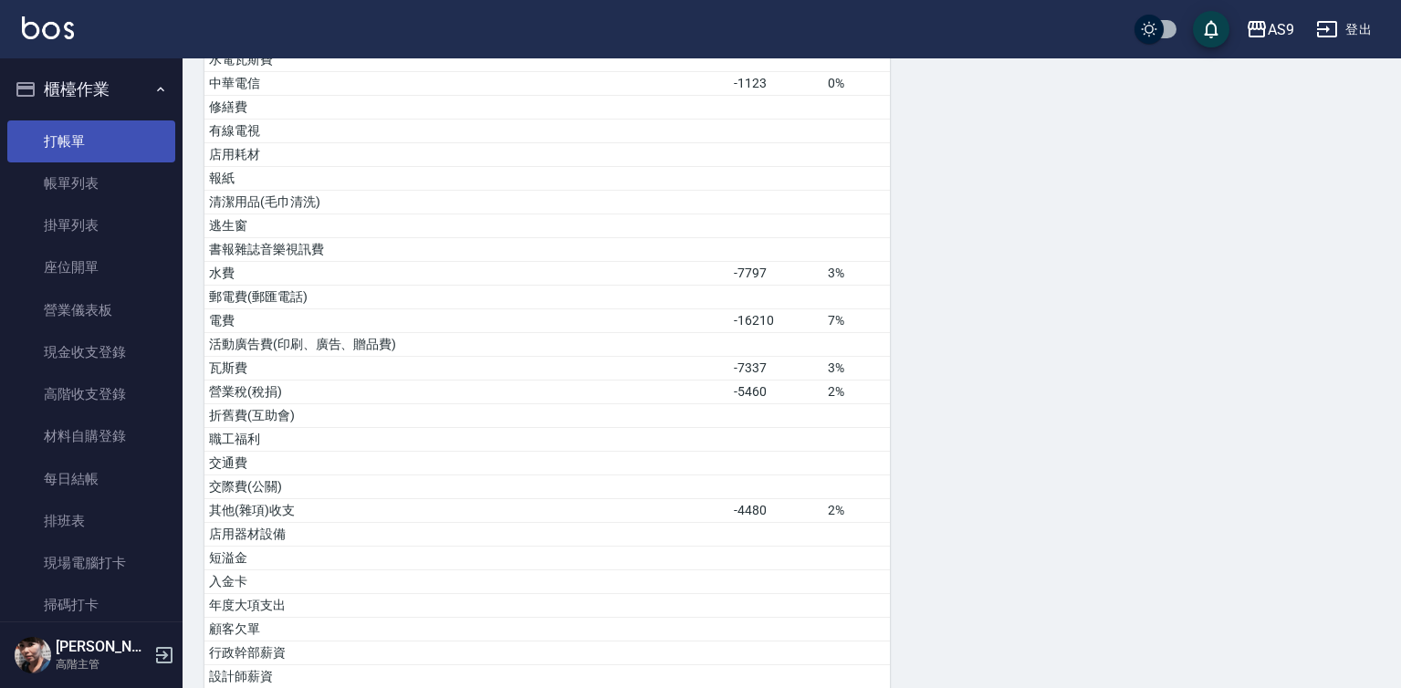
click at [74, 147] on link "打帳單" at bounding box center [91, 141] width 168 height 42
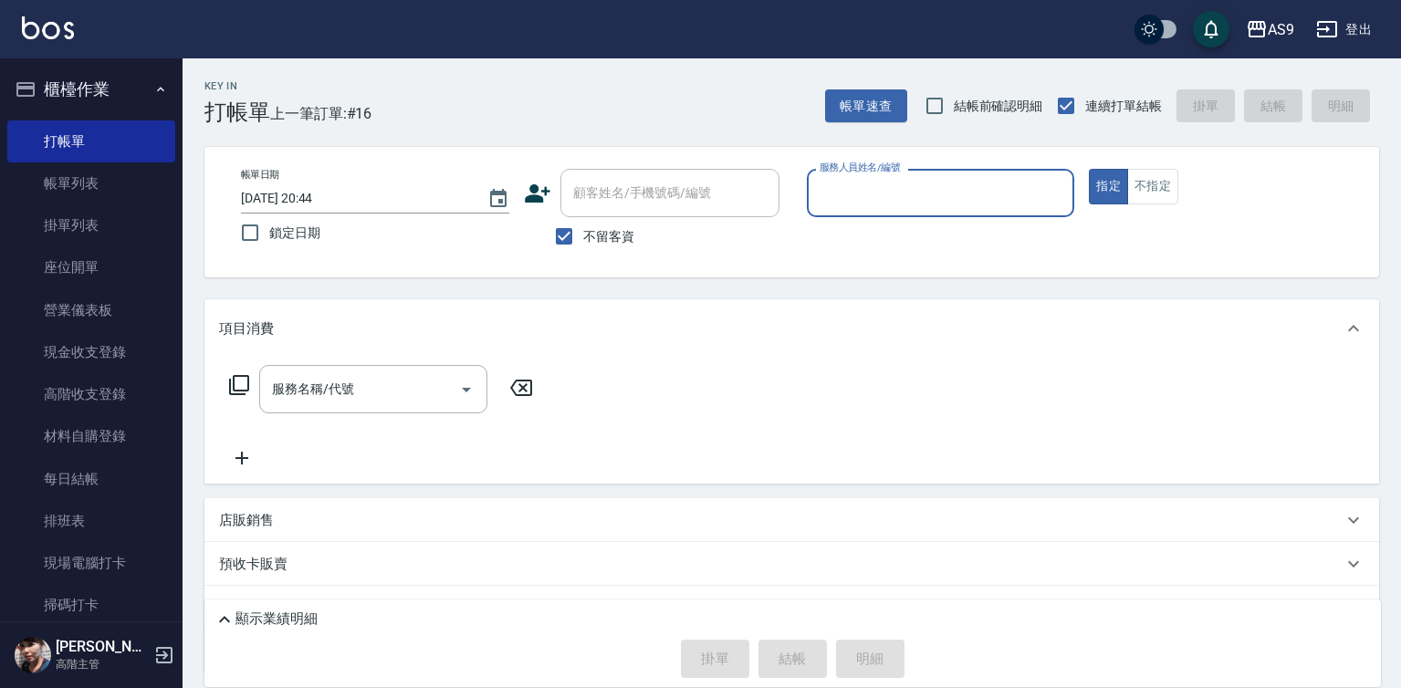
click at [919, 194] on input "服務人員姓名/編號" at bounding box center [941, 193] width 252 height 32
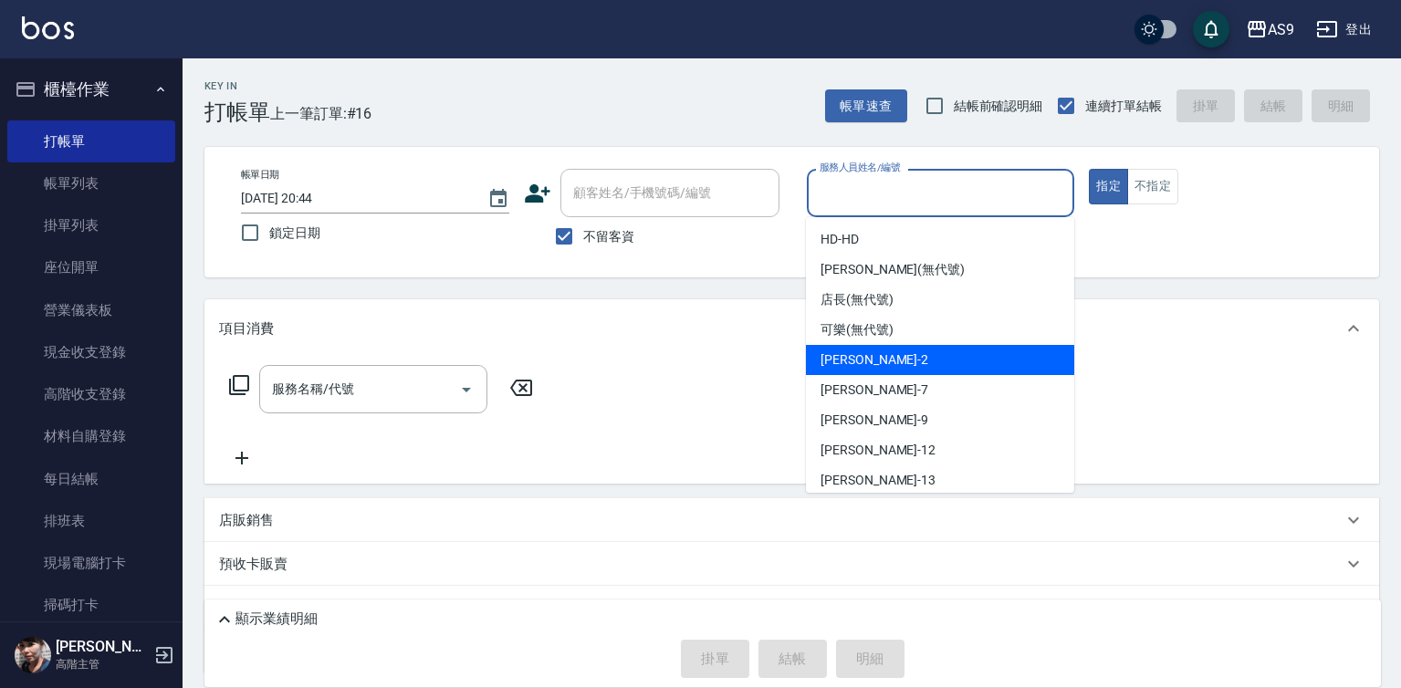
click at [894, 362] on span "[PERSON_NAME]蘭 -2" at bounding box center [875, 360] width 108 height 19
type input "[PERSON_NAME]蘭-2"
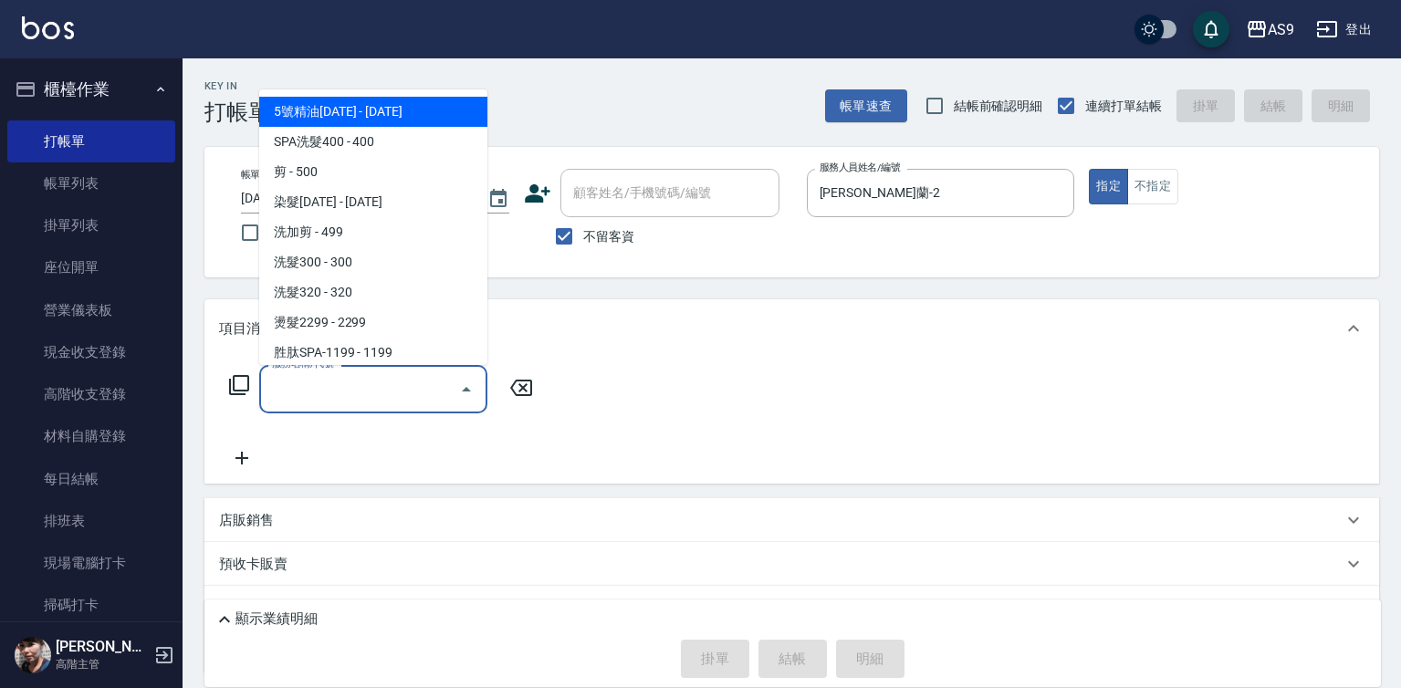
click at [403, 388] on input "服務名稱/代號" at bounding box center [359, 389] width 184 height 32
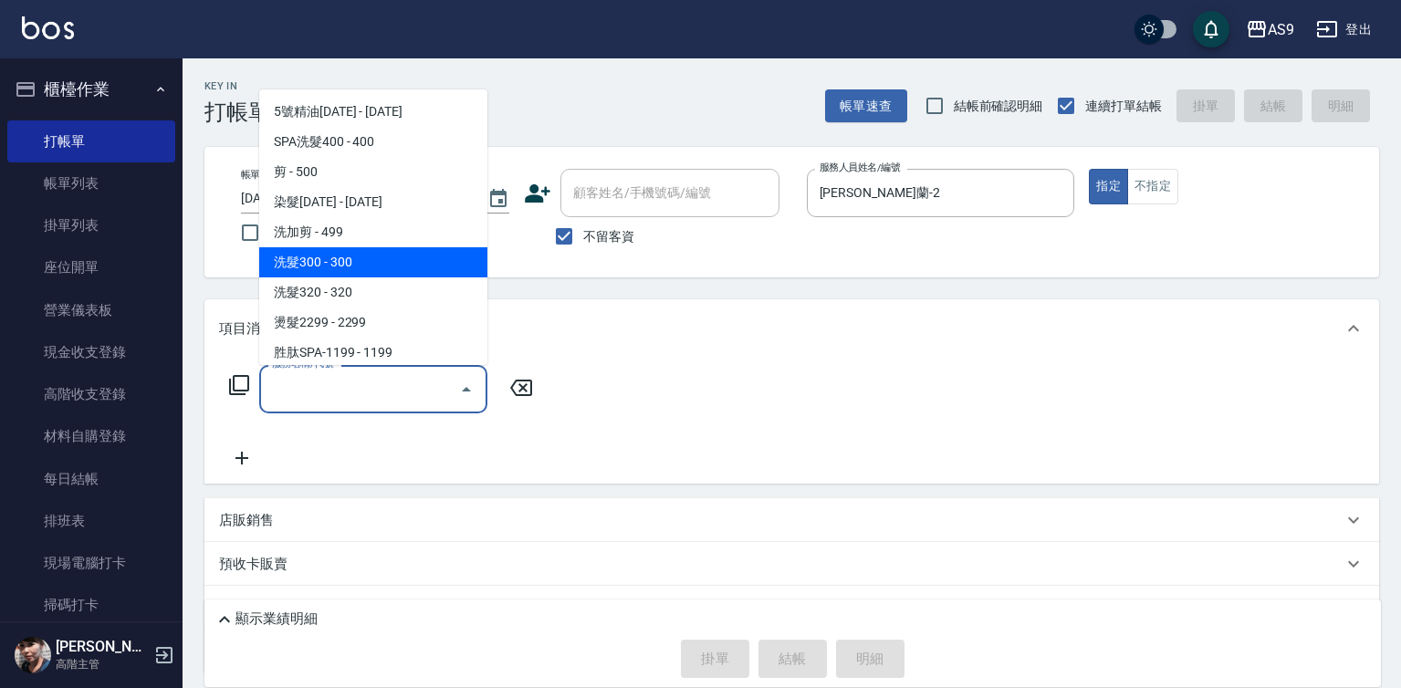
click at [358, 264] on span "洗髮300 - 300" at bounding box center [373, 262] width 228 height 30
type input "洗髮300(洗 髮300)"
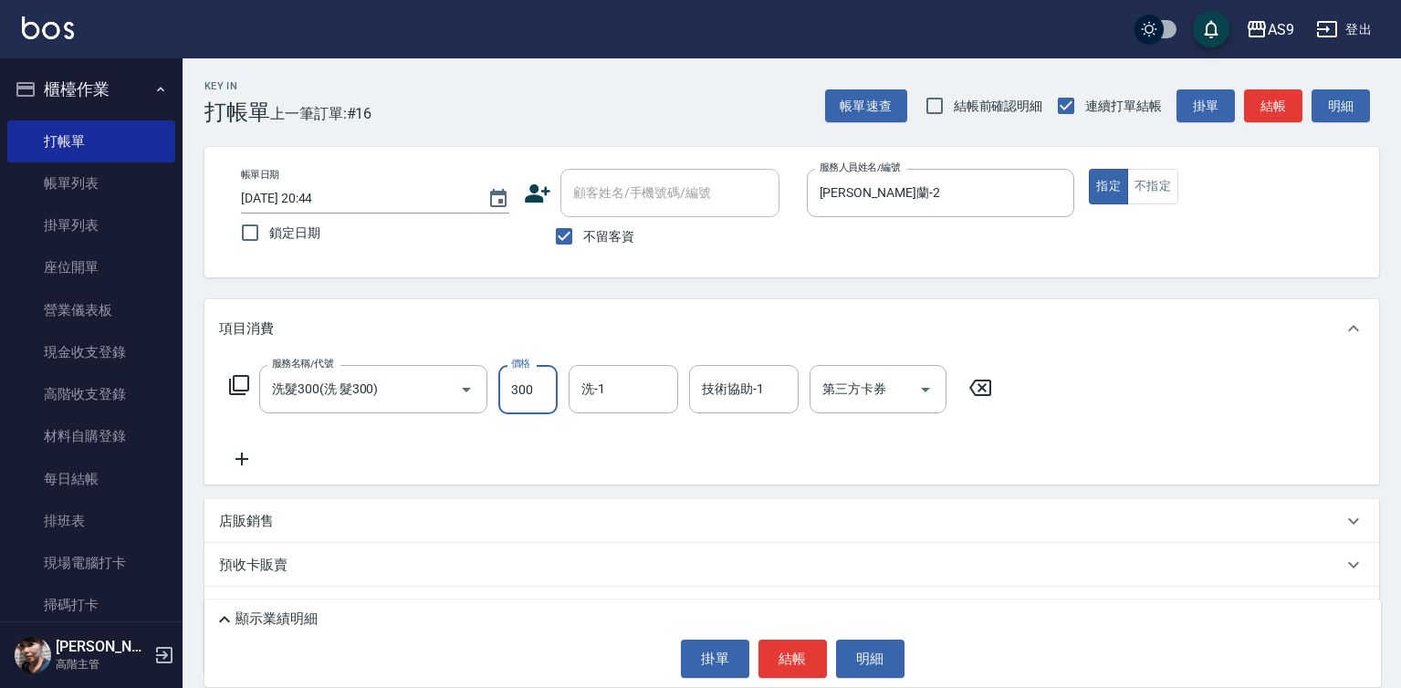
click at [513, 390] on input "300" at bounding box center [527, 389] width 59 height 49
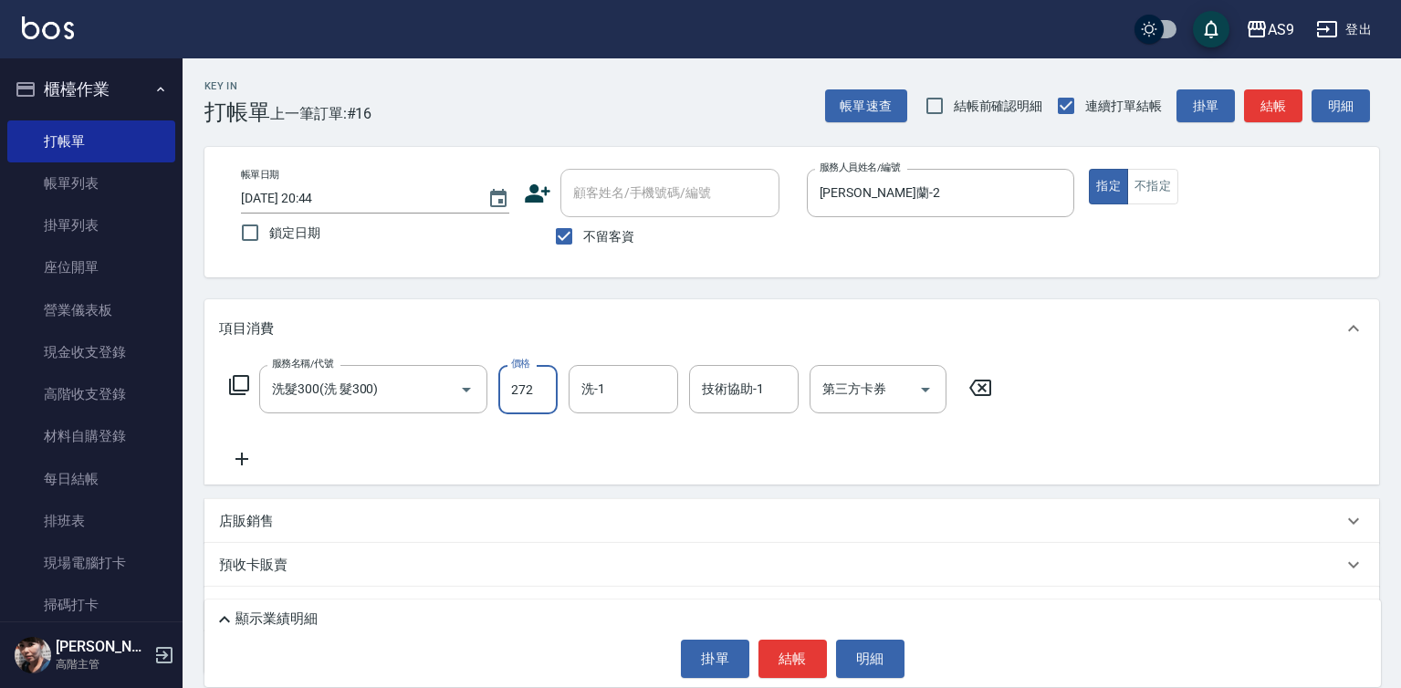
type input "272"
click at [604, 394] on div "洗-1 洗-1" at bounding box center [624, 389] width 110 height 48
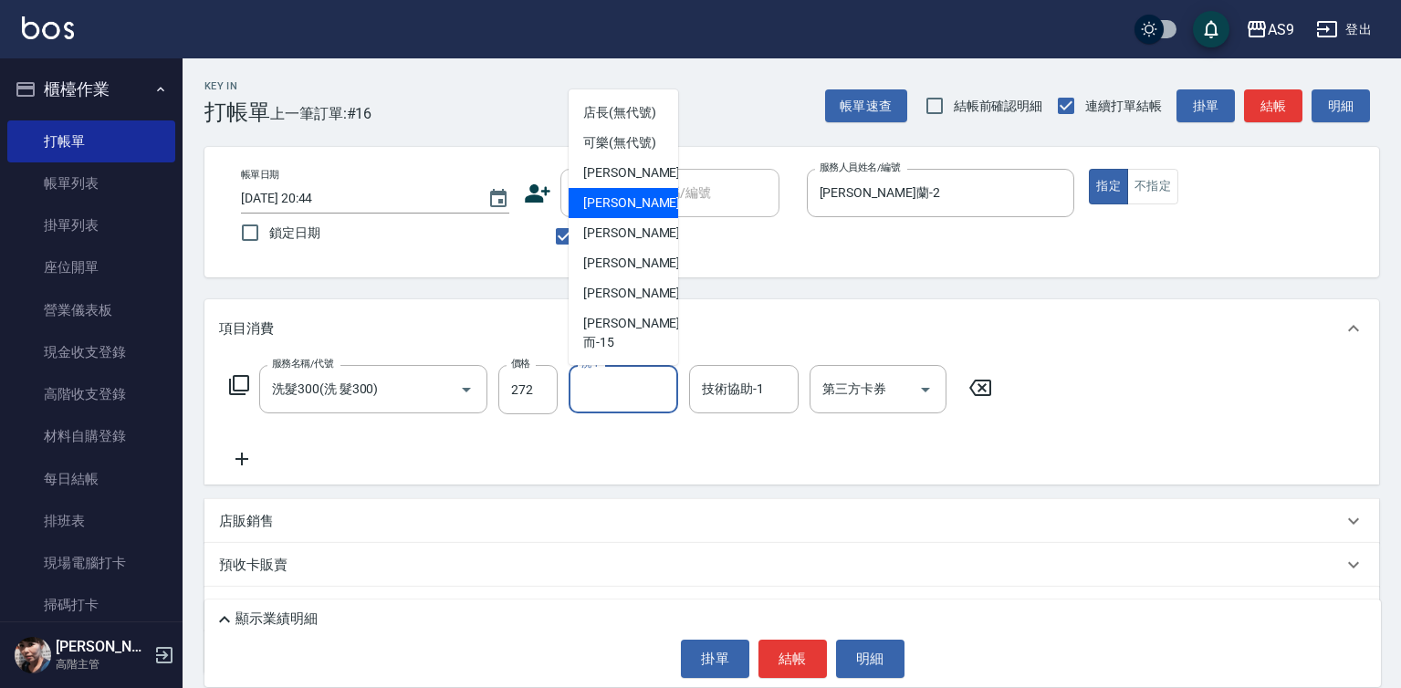
scroll to position [117, 0]
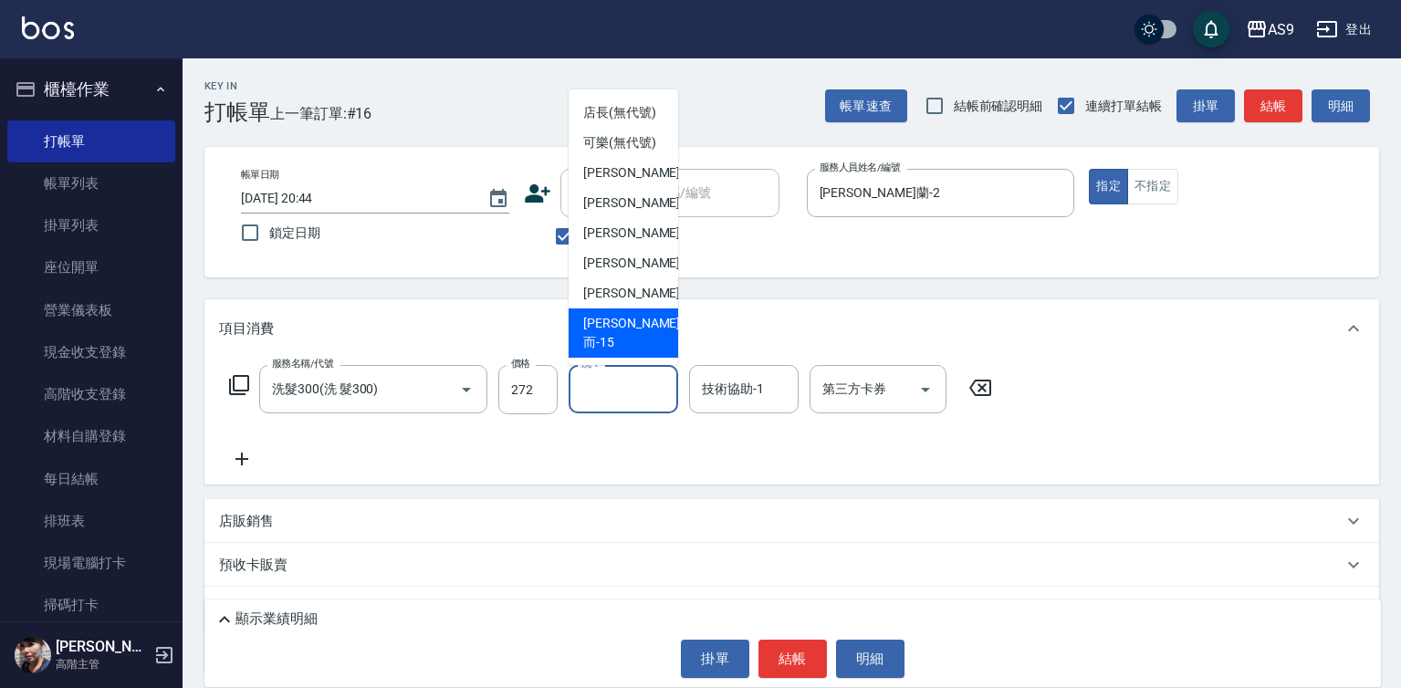
click at [634, 340] on span "[PERSON_NAME]而 -15" at bounding box center [631, 333] width 97 height 38
type input "[PERSON_NAME]而-15"
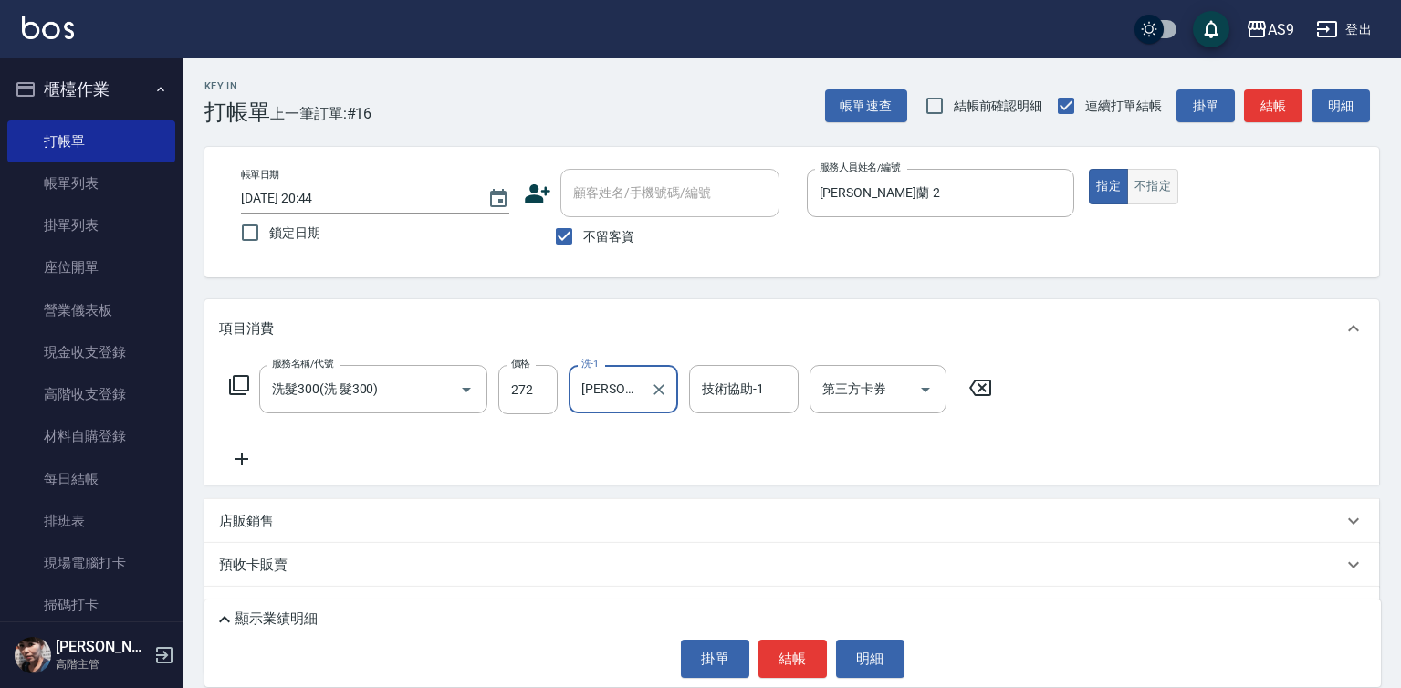
click at [1150, 200] on button "不指定" at bounding box center [1152, 187] width 51 height 36
click at [804, 661] on button "結帳" at bounding box center [793, 659] width 68 height 38
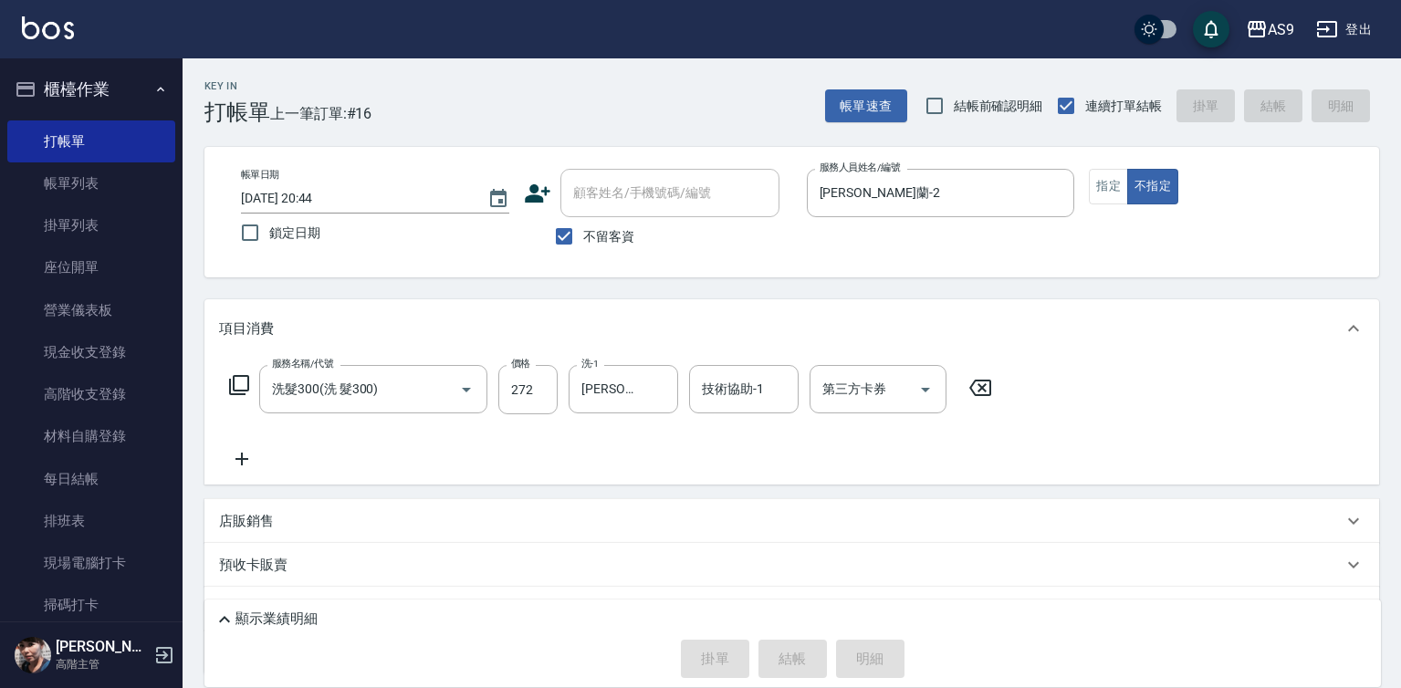
type input "[DATE] 20:45"
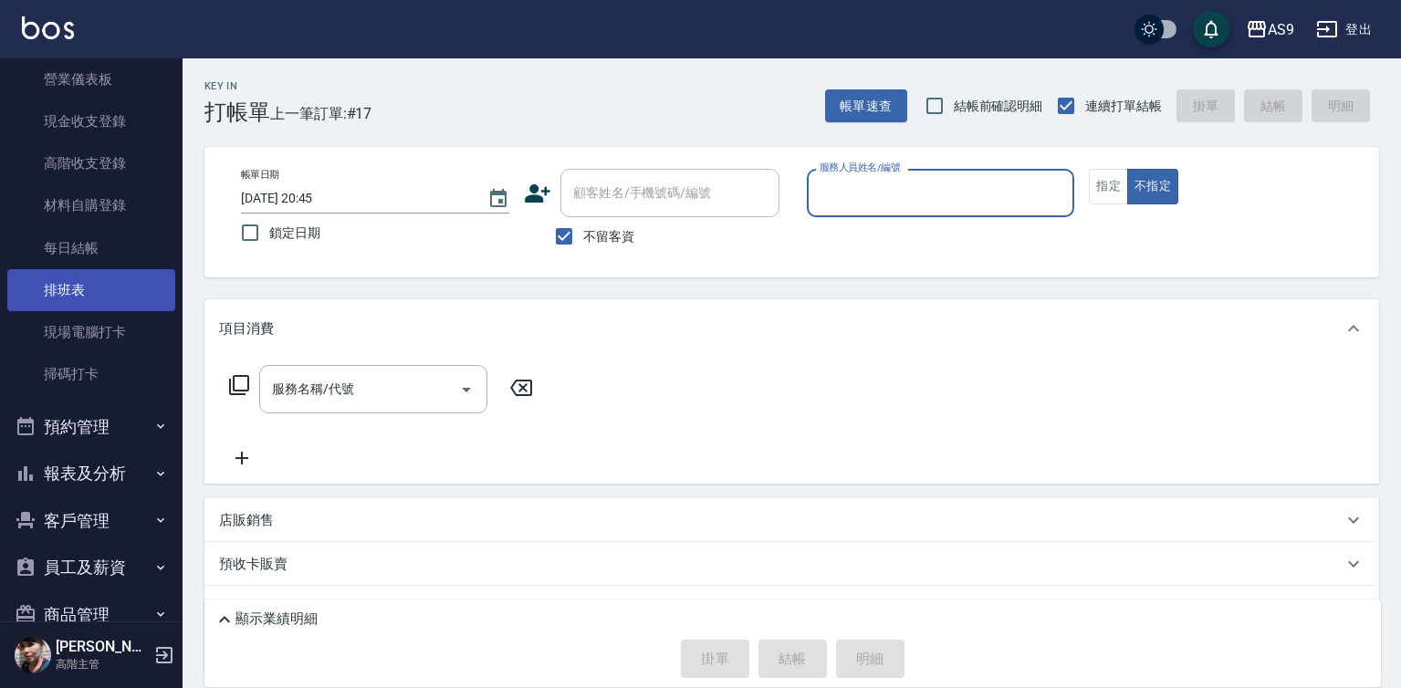
scroll to position [363, 0]
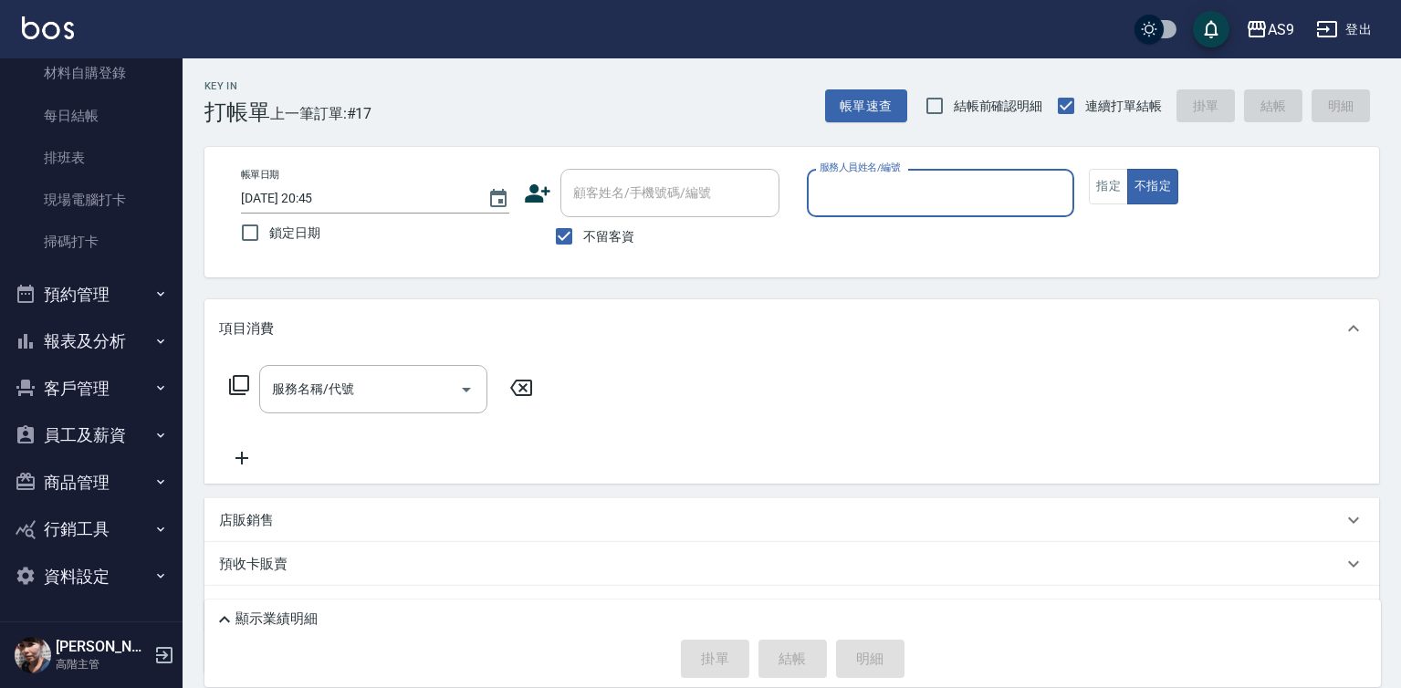
click at [102, 340] on button "報表及分析" at bounding box center [91, 341] width 168 height 47
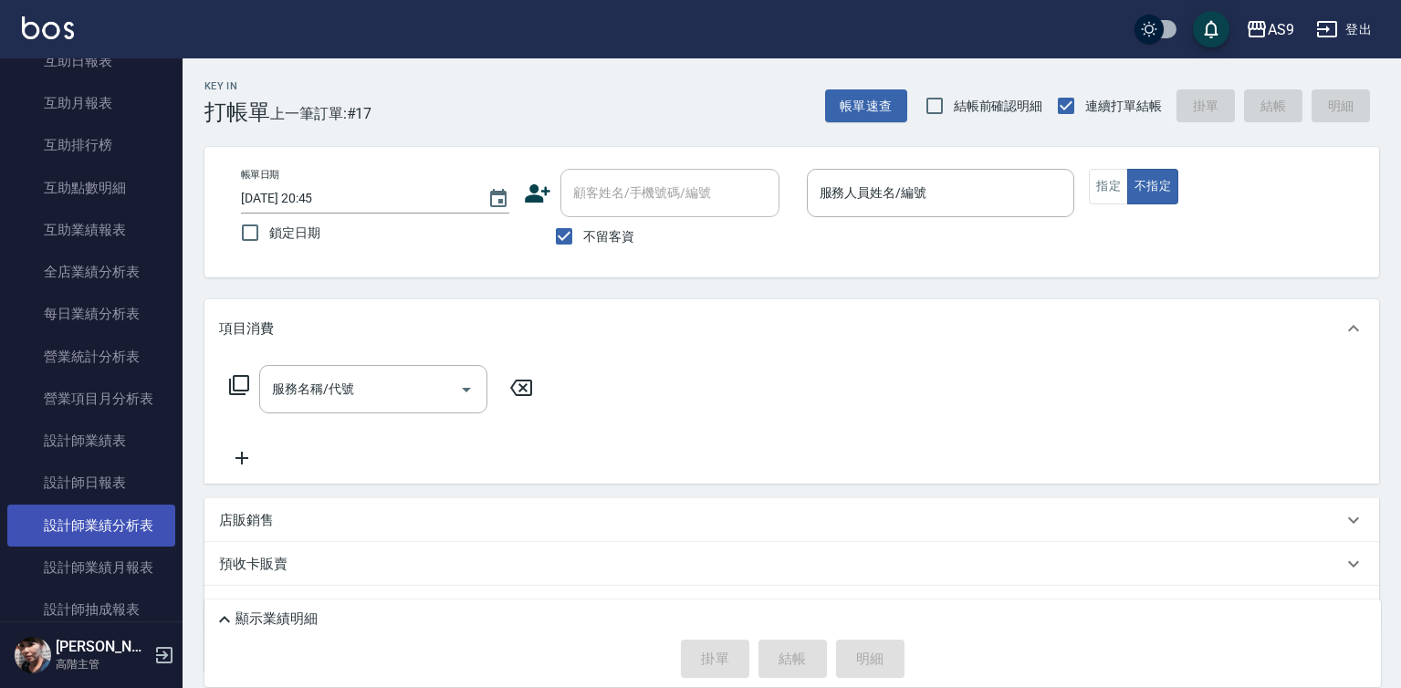
scroll to position [911, 0]
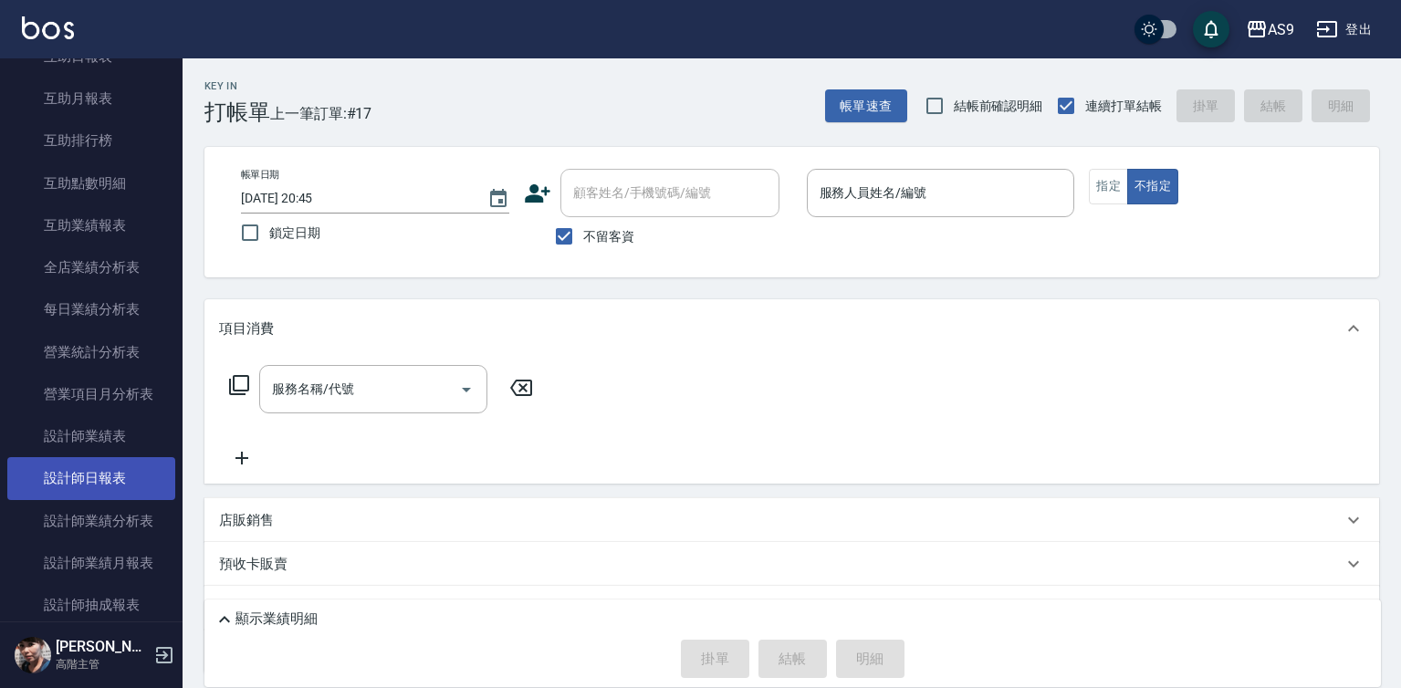
click at [108, 481] on link "設計師日報表" at bounding box center [91, 478] width 168 height 42
